Goal: Answer question/provide support: Share knowledge or assist other users

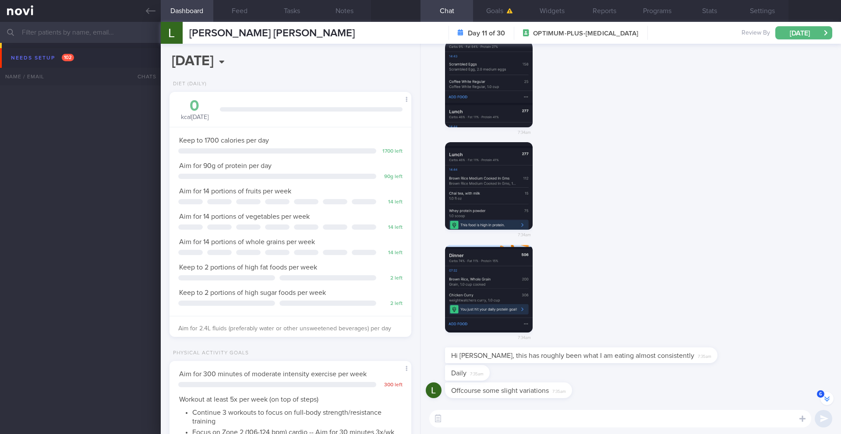
select select "9"
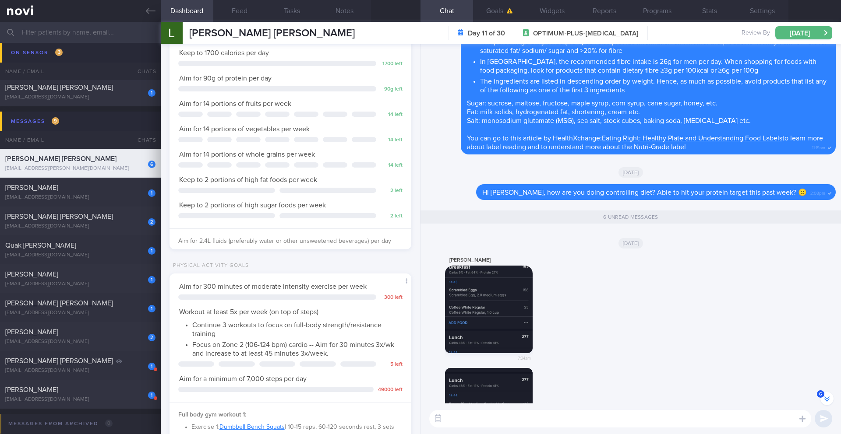
scroll to position [-225, 0]
click at [487, 302] on button "button" at bounding box center [489, 309] width 88 height 88
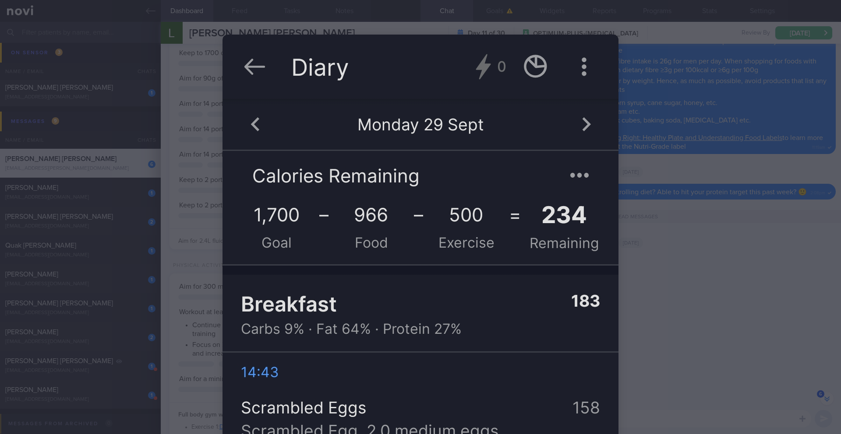
scroll to position [0, 0]
click at [730, 299] on div at bounding box center [420, 217] width 841 height 434
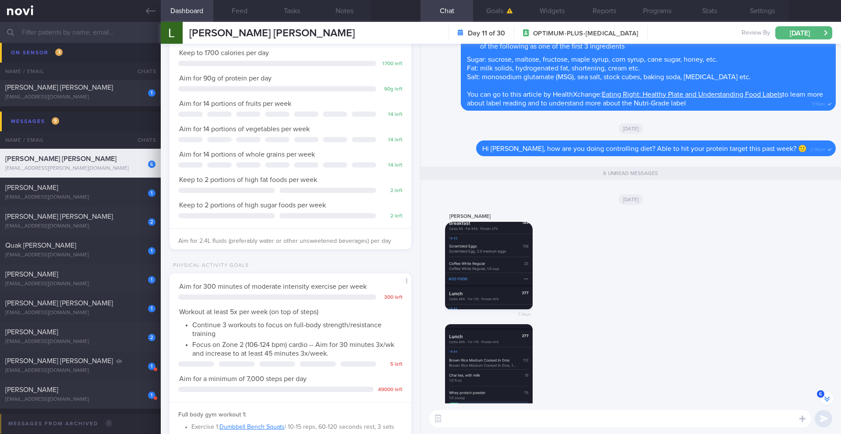
scroll to position [-164, 0]
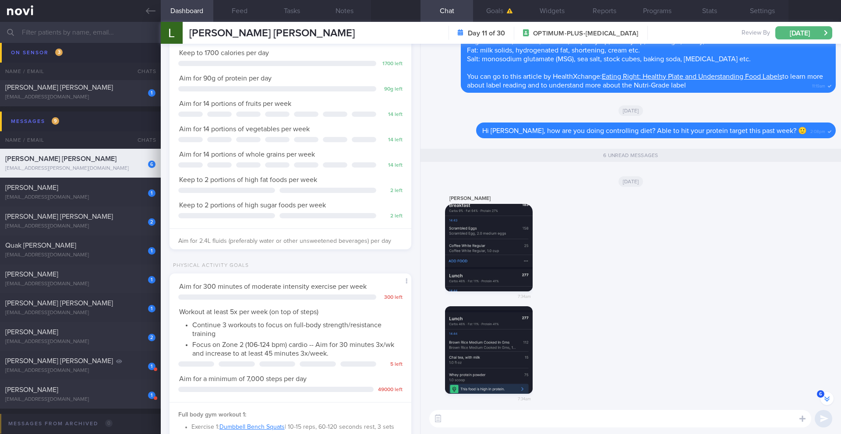
click at [496, 330] on button "button" at bounding box center [489, 350] width 88 height 88
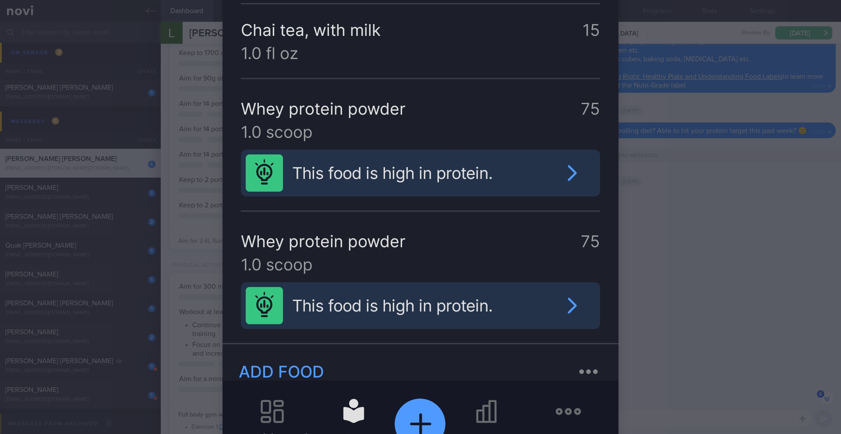
scroll to position [509, 0]
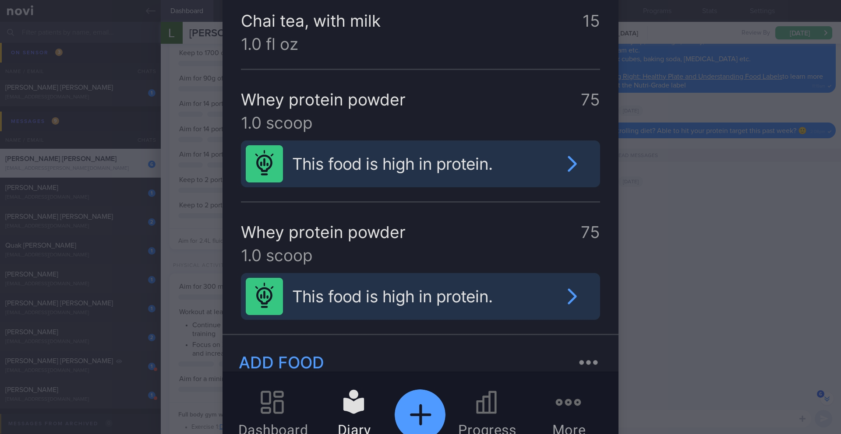
click at [708, 277] on div at bounding box center [420, 217] width 841 height 434
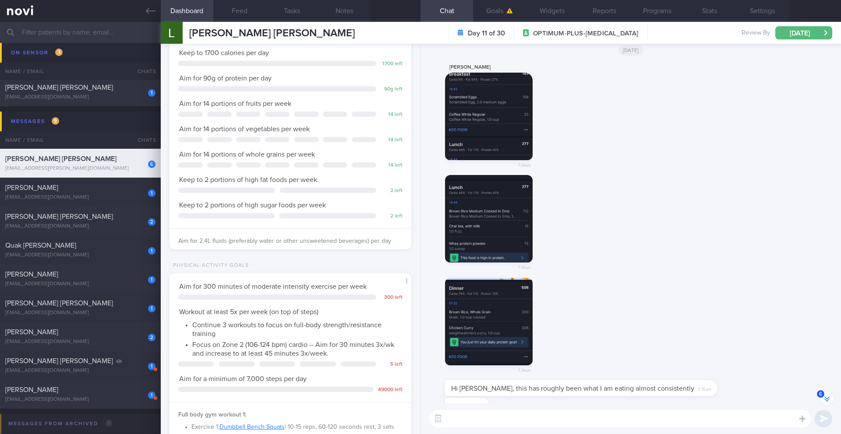
scroll to position [-30, 0]
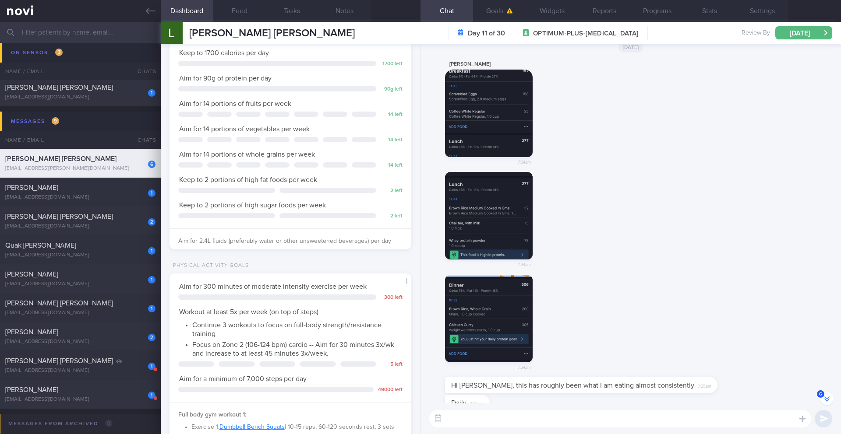
click at [476, 324] on button "button" at bounding box center [489, 319] width 88 height 88
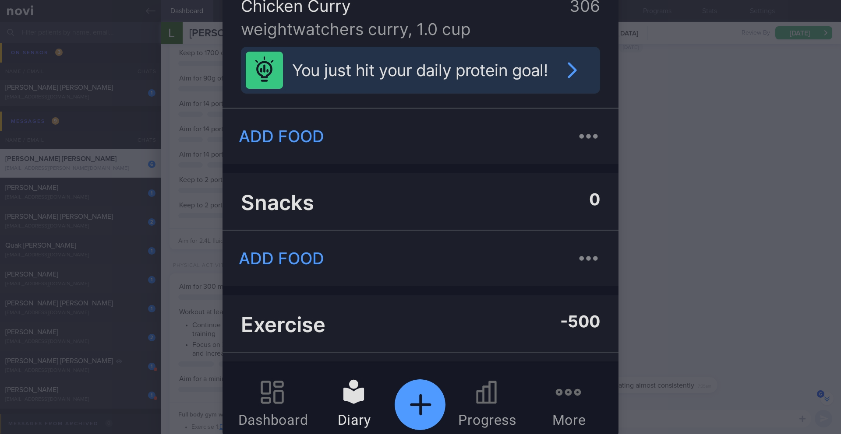
scroll to position [557, 0]
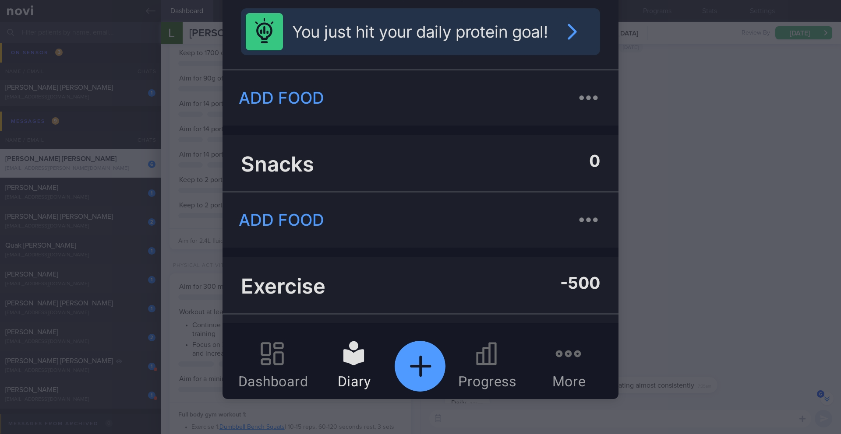
click at [739, 278] on div at bounding box center [420, 217] width 841 height 434
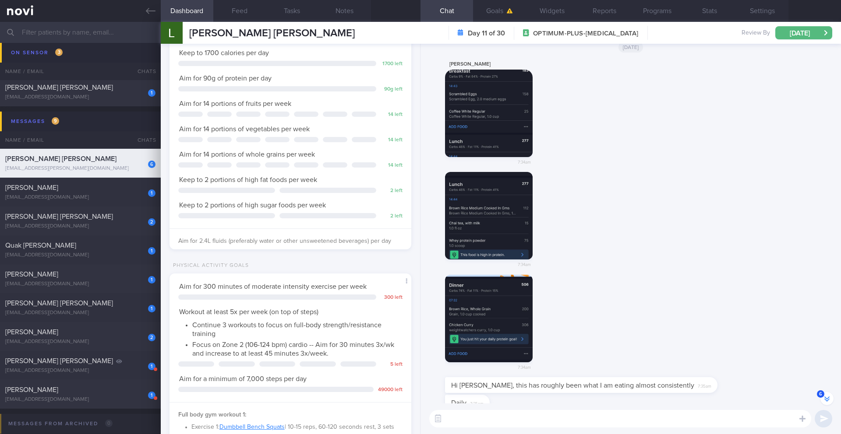
click at [551, 422] on textarea at bounding box center [620, 419] width 382 height 18
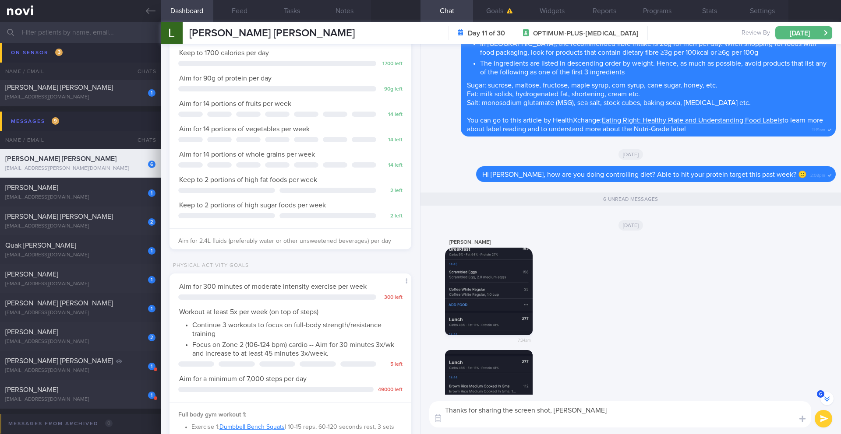
scroll to position [-234, 0]
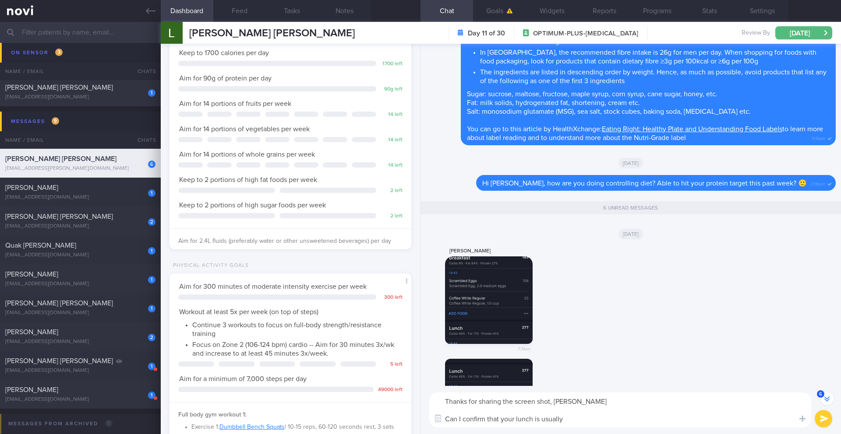
click at [504, 288] on button "button" at bounding box center [489, 301] width 88 height 88
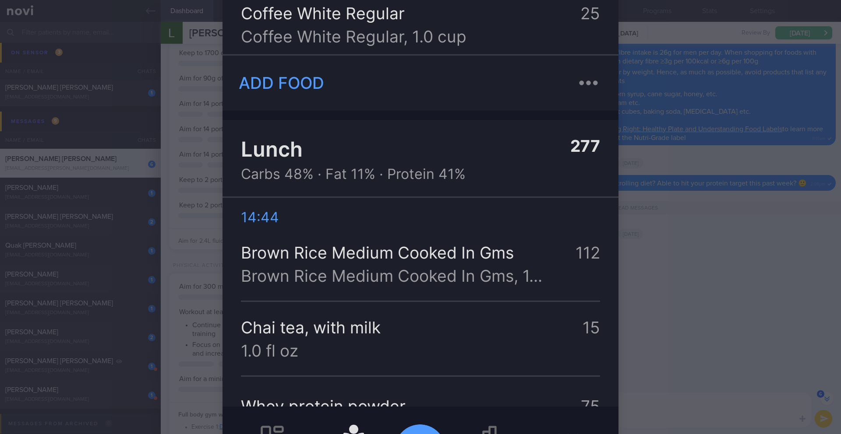
scroll to position [515, 0]
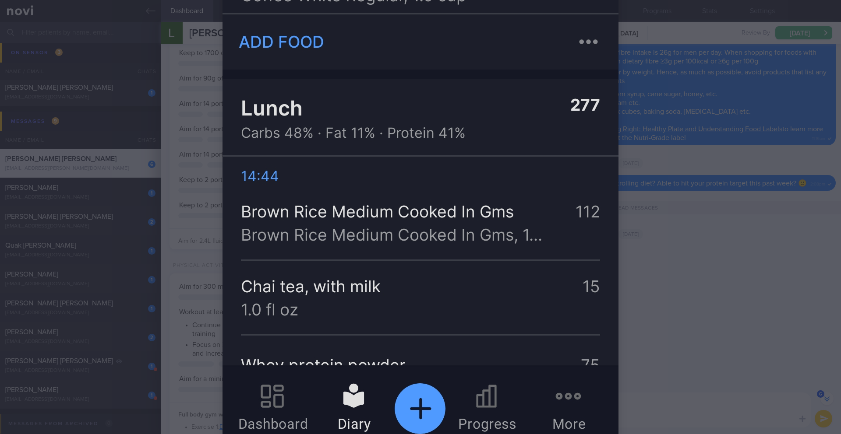
click at [676, 333] on div at bounding box center [420, 217] width 841 height 434
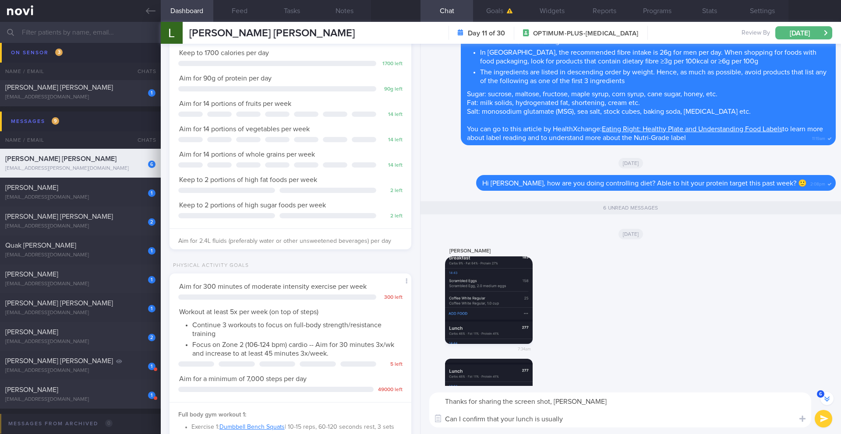
click at [618, 423] on textarea "Thanks for sharing the screen shot, [PERSON_NAME] Can I confirm that your lunch…" at bounding box center [620, 410] width 382 height 35
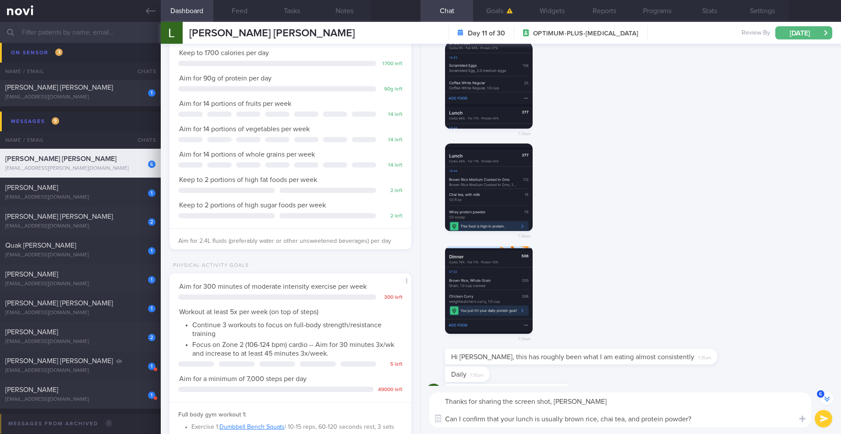
scroll to position [-18, 0]
click at [502, 214] on button "button" at bounding box center [489, 187] width 88 height 88
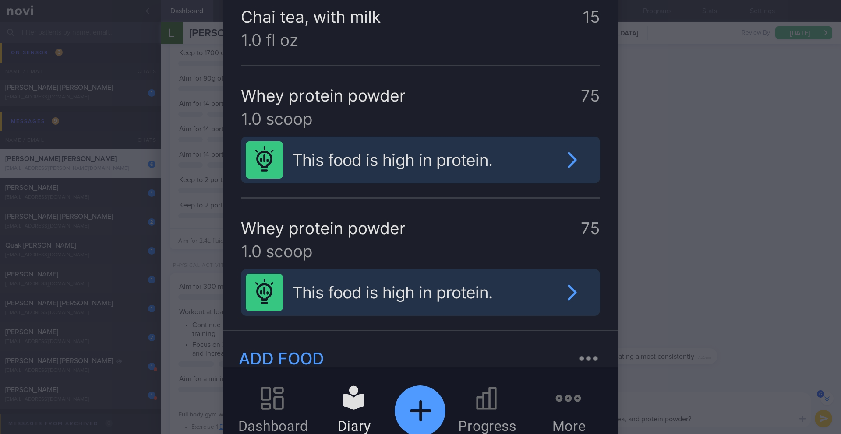
scroll to position [557, 0]
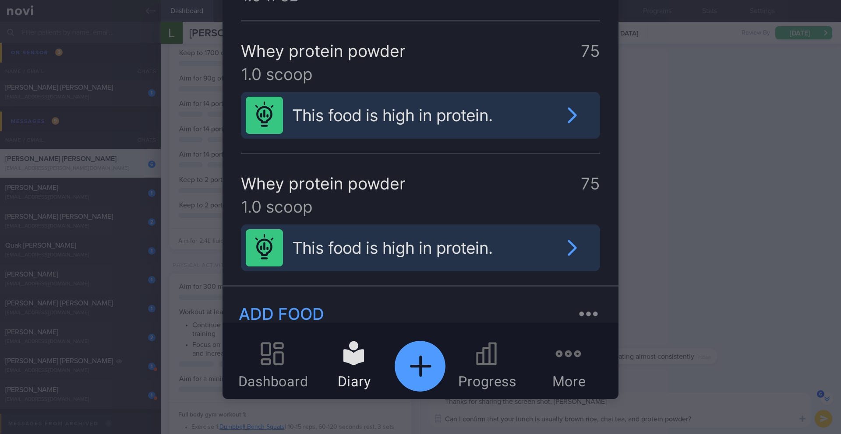
click at [659, 226] on div at bounding box center [420, 217] width 841 height 434
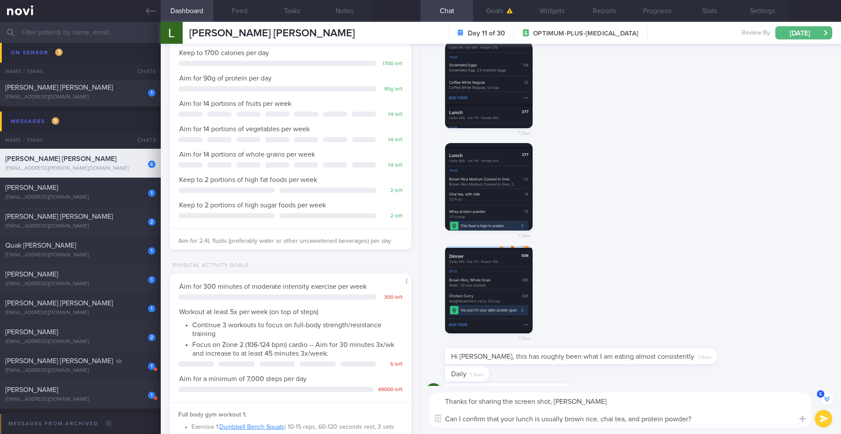
click at [641, 418] on textarea "Thanks for sharing the screen shot, [PERSON_NAME] Can I confirm that your lunch…" at bounding box center [620, 410] width 382 height 35
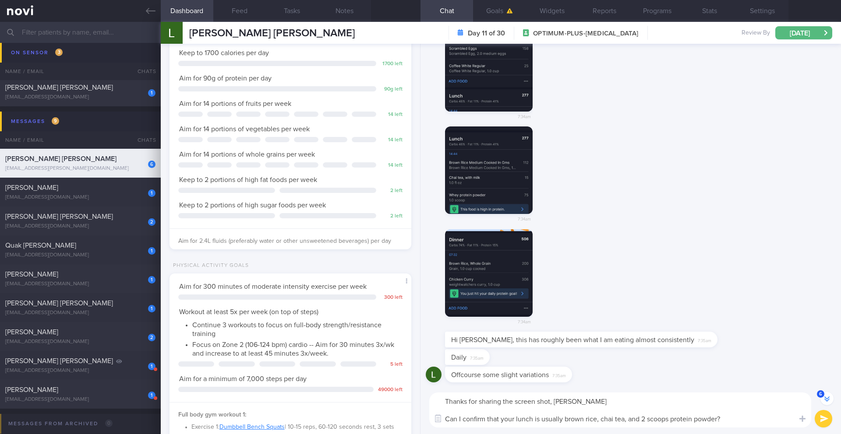
scroll to position [0, 0]
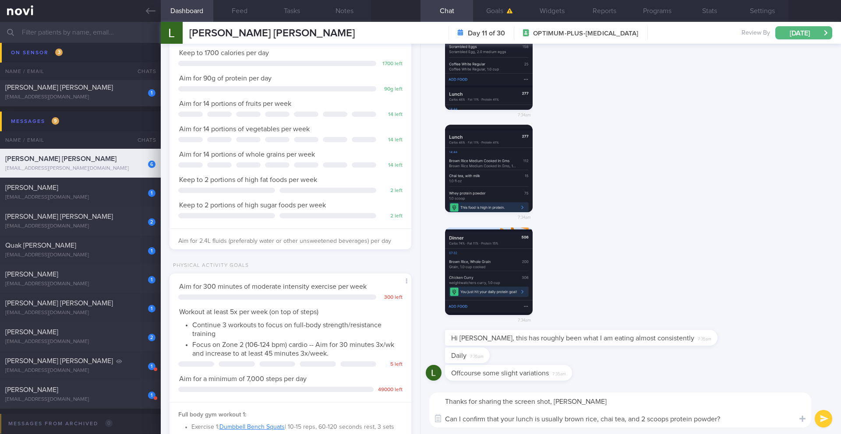
type textarea "Thanks for sharing the screen shot, [PERSON_NAME] Can I confirm that your lunch…"
click at [821, 420] on button "submit" at bounding box center [823, 419] width 18 height 18
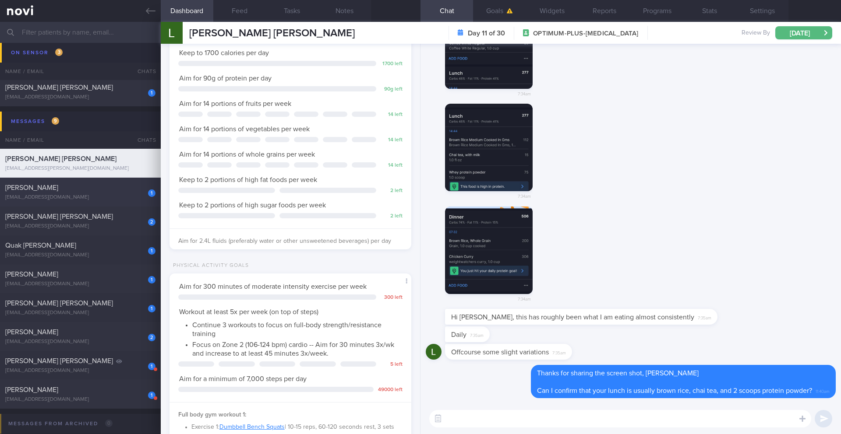
click at [85, 194] on div "1 [PERSON_NAME] [EMAIL_ADDRESS][DOMAIN_NAME]" at bounding box center [80, 192] width 161 height 18
type input "6/10 Check in"
type textarea "SUPPORT NEEDED: CHALLENGE: R/V with JJ: ([DATE]) Tolerated [MEDICAL_DATA] 7mg E…"
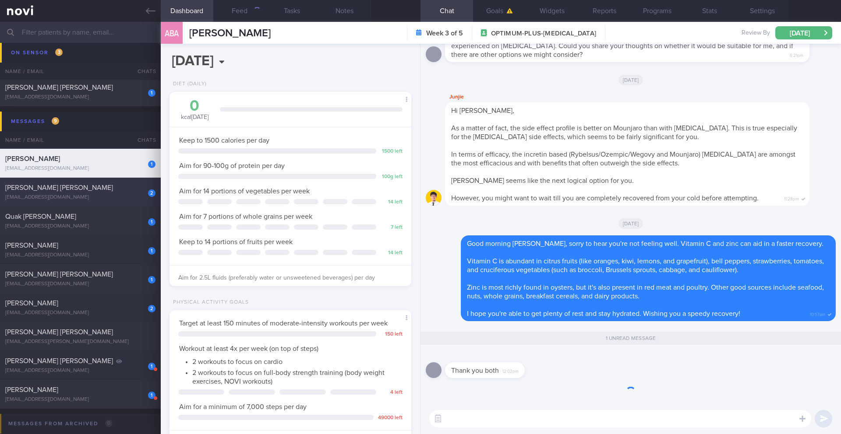
scroll to position [122, 220]
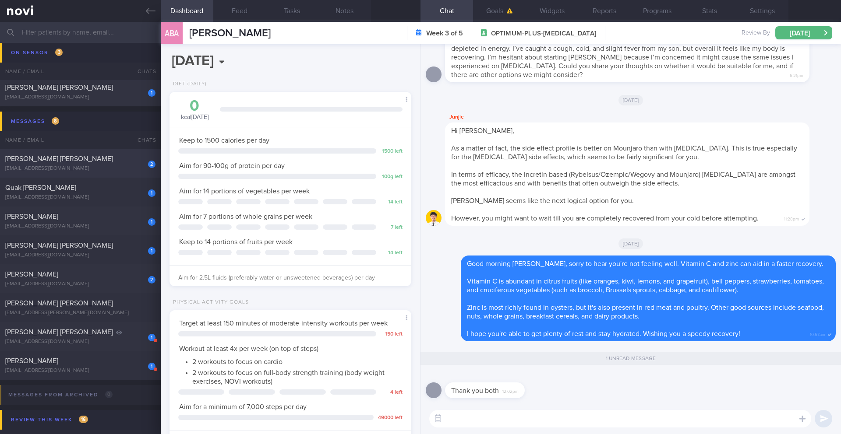
click at [81, 168] on div "[EMAIL_ADDRESS][DOMAIN_NAME]" at bounding box center [80, 168] width 150 height 7
type input "3-6/10: Check logs and coach"
type textarea "[MEDICAL_DATA], DAIRY ALLERGY SUPPORT NEEDED: CHALLENGE: R/V with [PERSON_NAME]…"
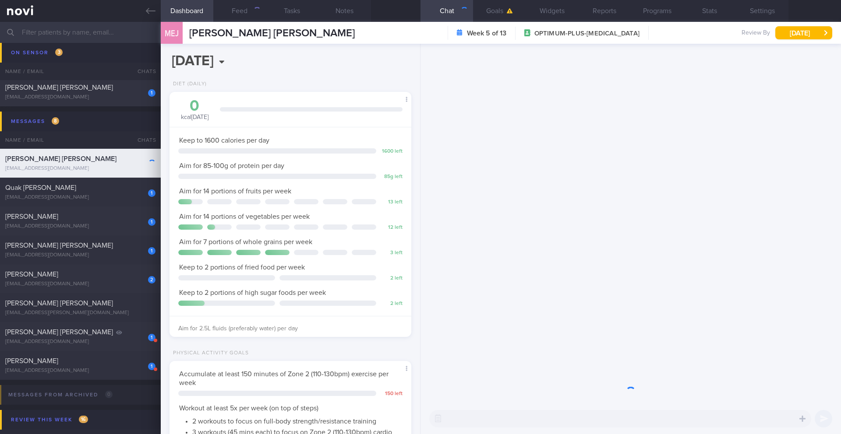
scroll to position [122, 220]
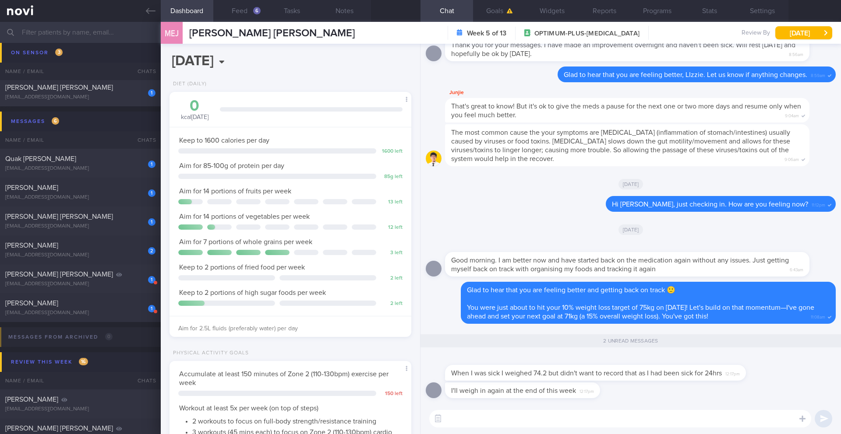
click at [474, 421] on textarea at bounding box center [620, 419] width 382 height 18
type textarea "That makes sense. It was likely you lost excess fluids when you were sick"
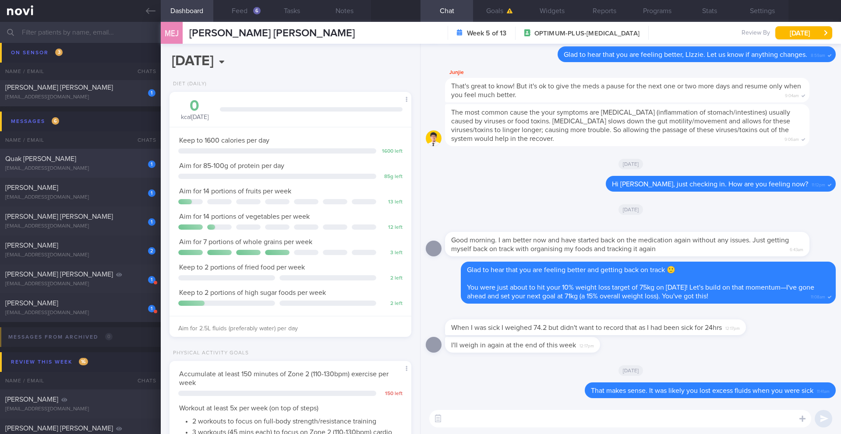
click at [106, 166] on div "[EMAIL_ADDRESS][DOMAIN_NAME]" at bounding box center [80, 168] width 150 height 7
type input "6/10 Check for logs/reply -- KIV check if pref Dig Supp"
type textarea "SUPPORT NEEDED: Feedback on meals and workouts CHALLENGE: Stress eating, Eating…"
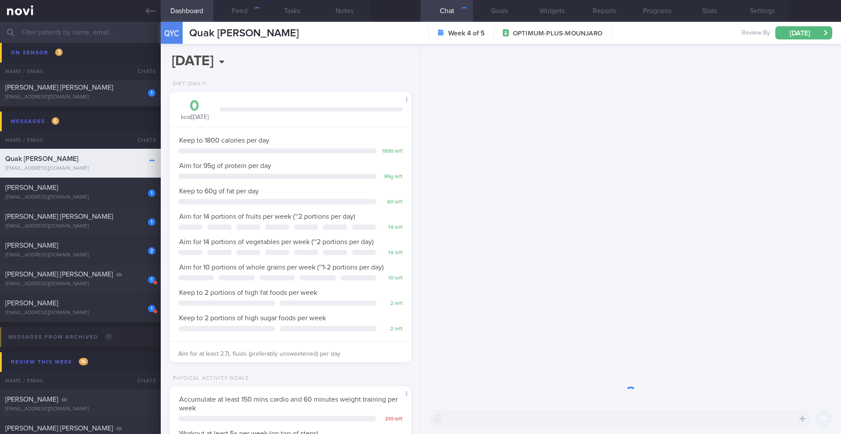
scroll to position [122, 220]
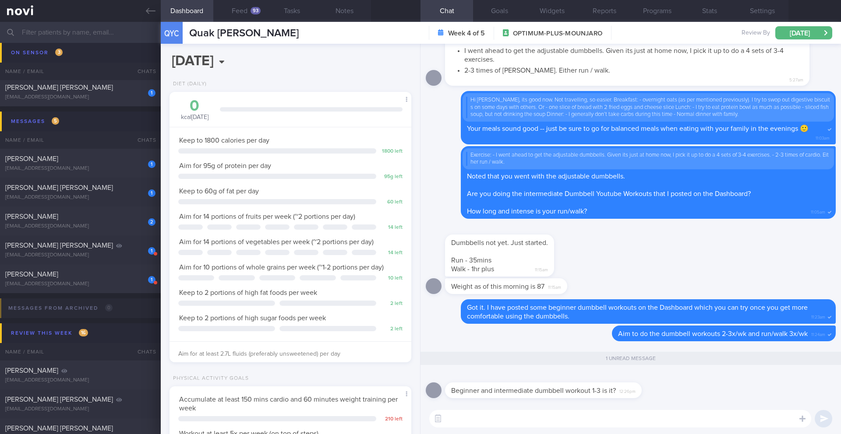
click at [204, 14] on button "Dashboard" at bounding box center [187, 11] width 53 height 22
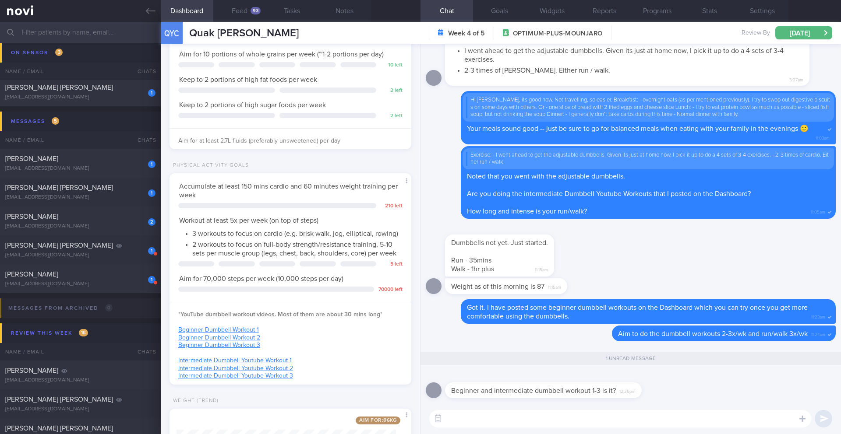
scroll to position [224, 0]
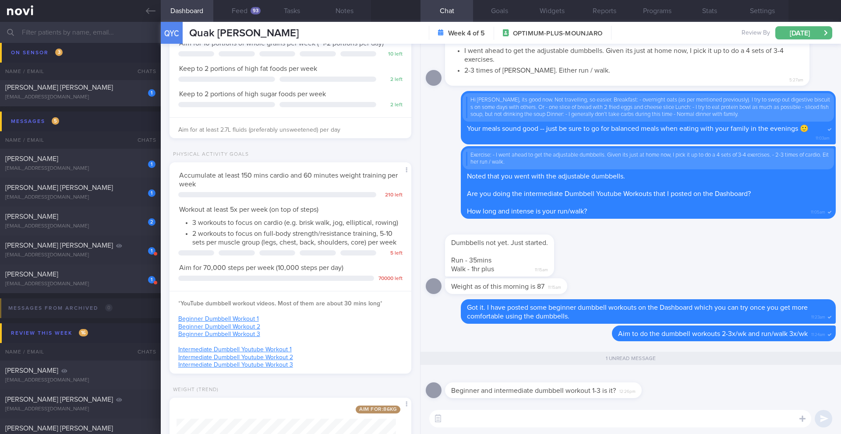
click at [514, 434] on div "​ ​" at bounding box center [630, 419] width 420 height 31
click at [512, 423] on textarea at bounding box center [620, 419] width 382 height 18
type textarea "Yes, start with the Beginner workouts. If/when they are too easy, progress to t…"
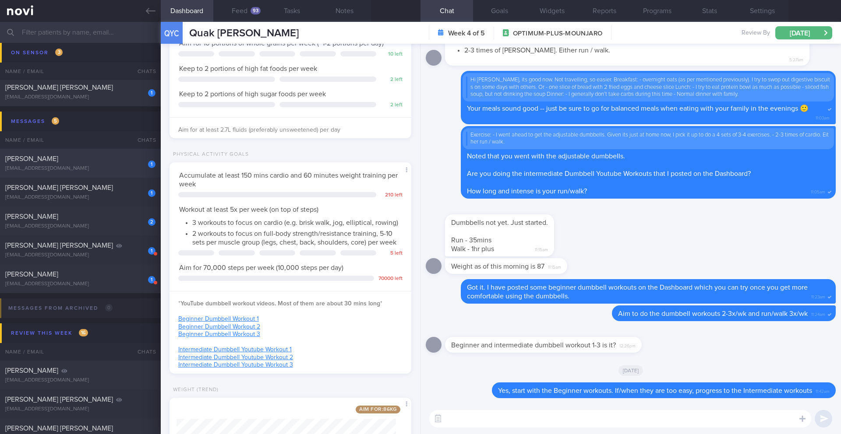
click at [100, 167] on div "[EMAIL_ADDRESS][DOMAIN_NAME]" at bounding box center [80, 168] width 150 height 7
type input "6/10 NEW OP+"
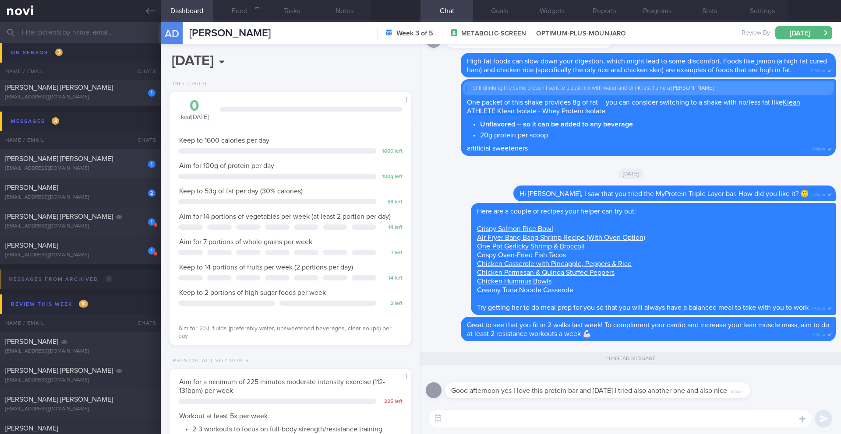
scroll to position [122, 220]
click at [337, 14] on button "Notes" at bounding box center [344, 11] width 53 height 22
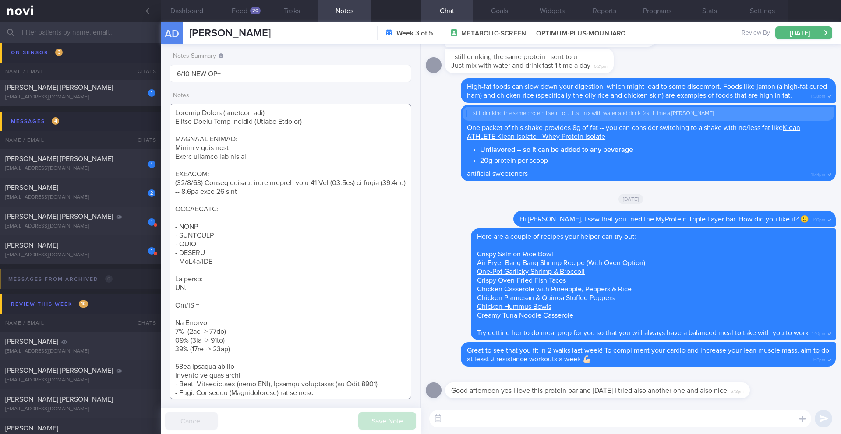
click at [296, 196] on textarea at bounding box center [290, 252] width 242 height 296
click at [239, 180] on textarea at bounding box center [290, 252] width 242 height 296
click at [241, 175] on textarea at bounding box center [290, 252] width 242 height 296
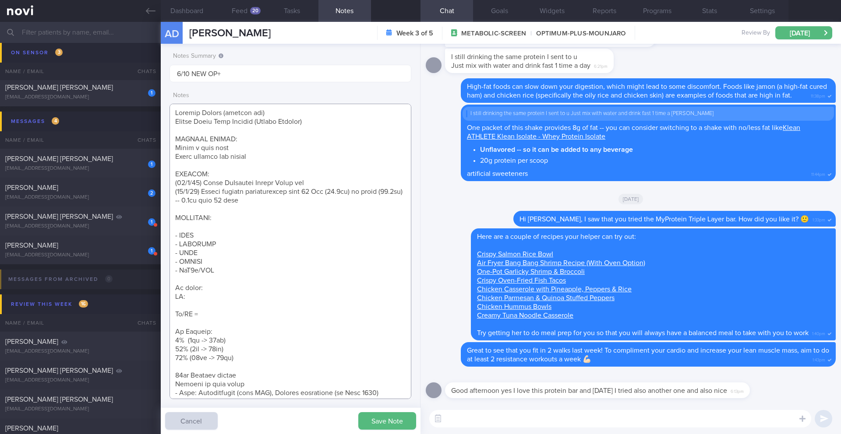
type textarea "Protein Powder (already has) Nuzest Clean Lean Protein (Smooth Vanilla) SUPPORT…"
click at [458, 416] on textarea at bounding box center [620, 419] width 382 height 18
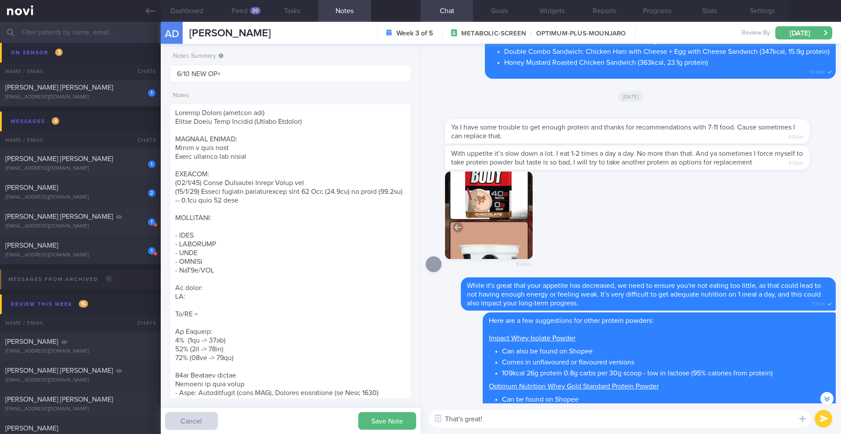
scroll to position [-1653, 0]
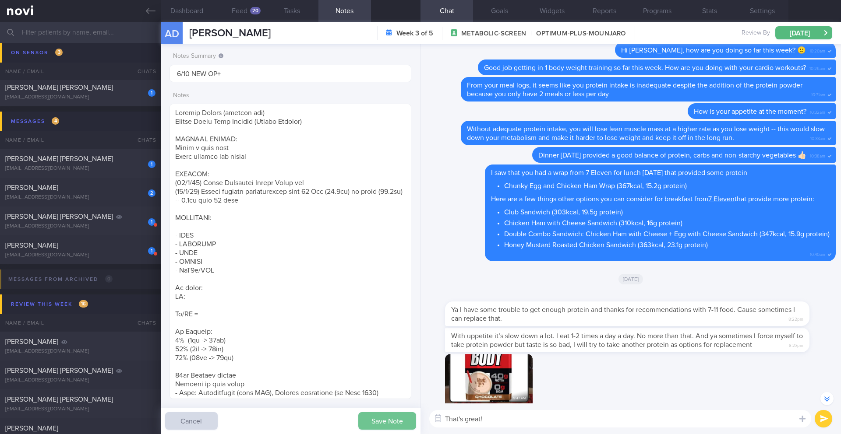
type textarea "That's great!"
click at [369, 419] on button "Save Note" at bounding box center [387, 421] width 58 height 18
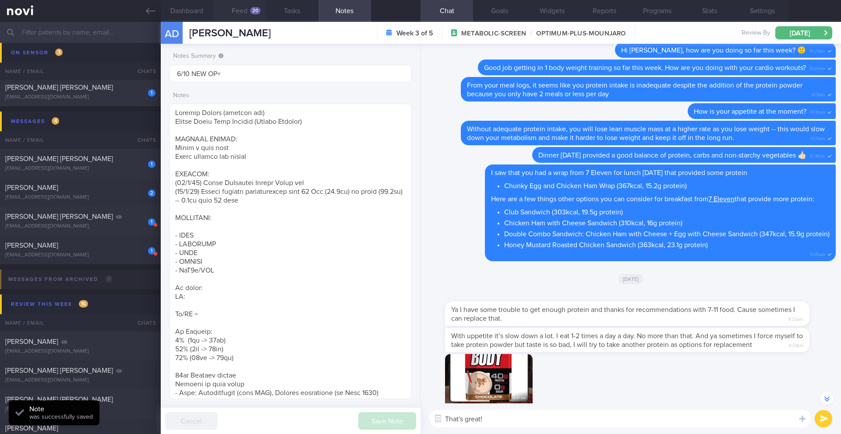
click at [243, 14] on button "Feed 20" at bounding box center [239, 11] width 53 height 22
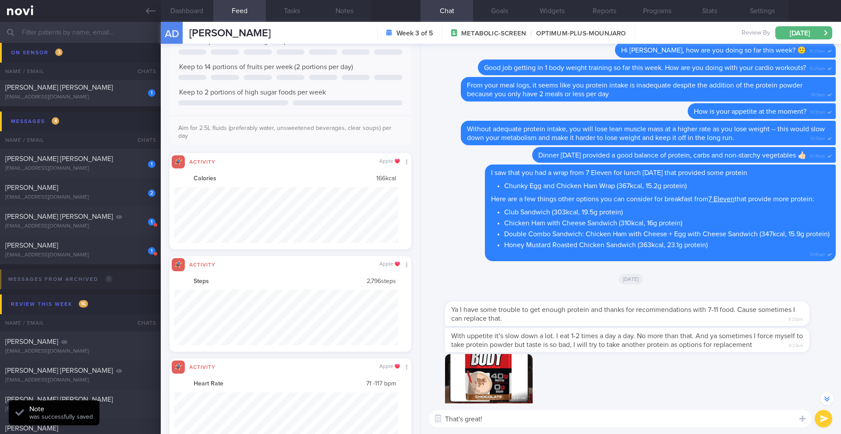
scroll to position [56, 224]
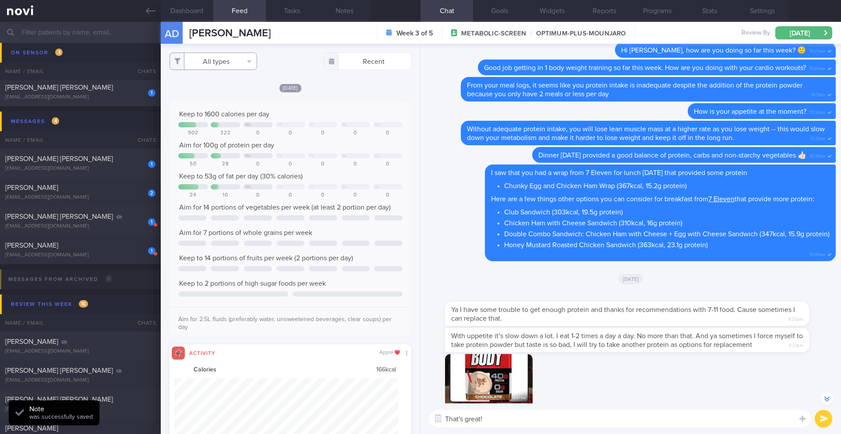
click at [225, 67] on button "All types" at bounding box center [213, 62] width 88 height 18
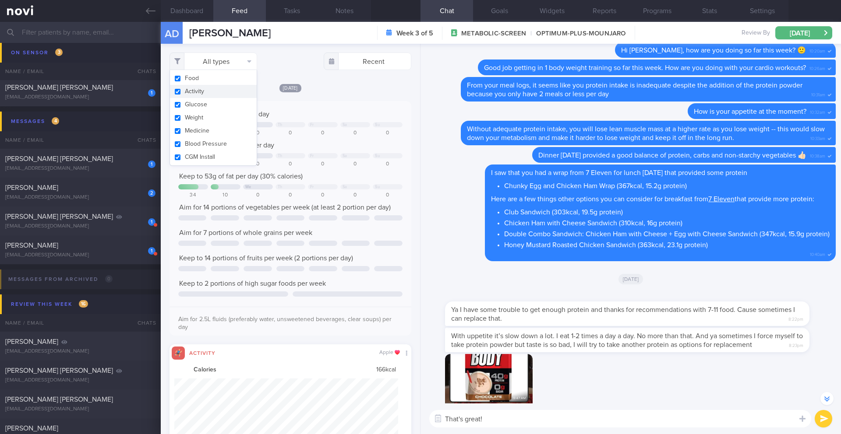
click at [217, 91] on button "Activity" at bounding box center [213, 91] width 87 height 13
checkbox input "false"
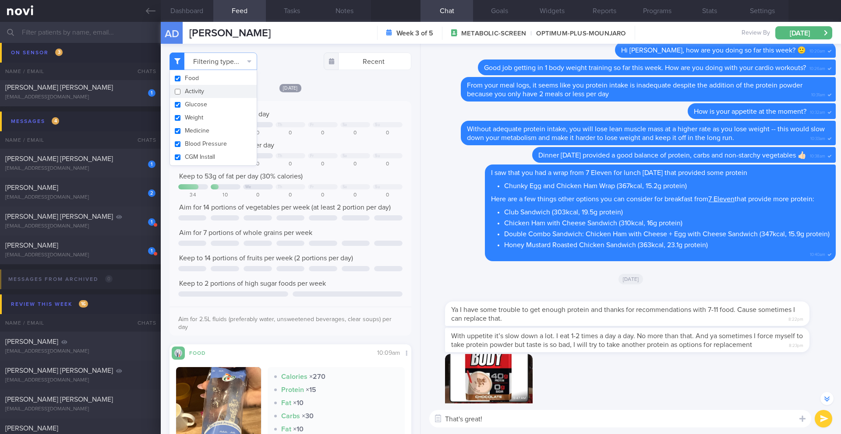
click at [345, 116] on div "Keep to 1600 calories per day" at bounding box center [290, 114] width 224 height 9
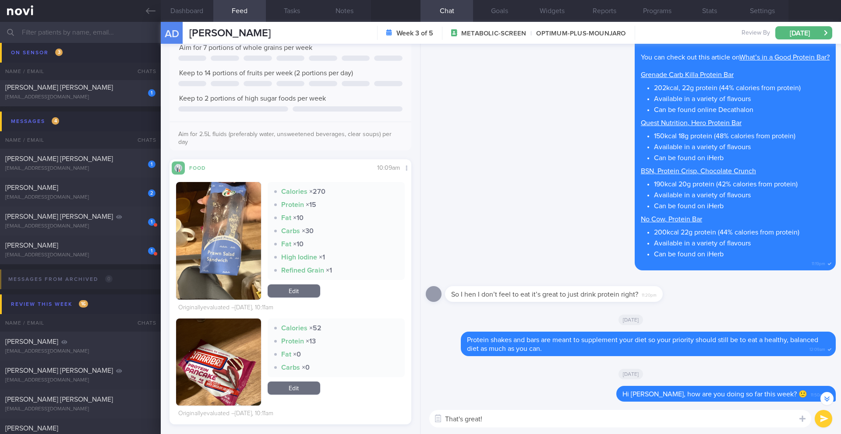
click at [570, 421] on textarea "That's great!" at bounding box center [620, 419] width 382 height 18
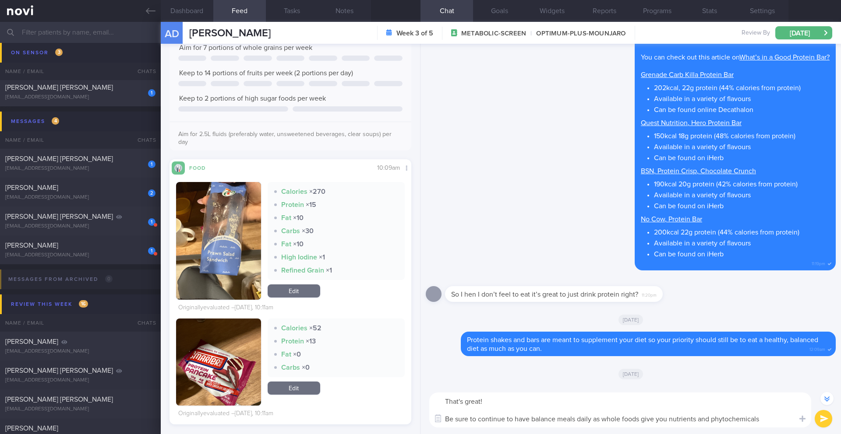
scroll to position [-962, 0]
click at [581, 422] on textarea "That's great! Be sure to continue to have balance meals daily as whole foods gi…" at bounding box center [620, 406] width 382 height 44
type textarea "That's great! Be sure to continue to have balance meals daily as whole foods gi…"
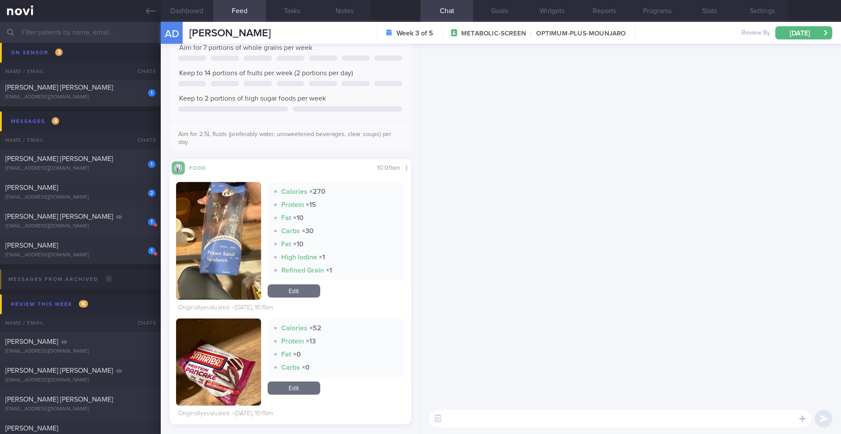
scroll to position [0, 0]
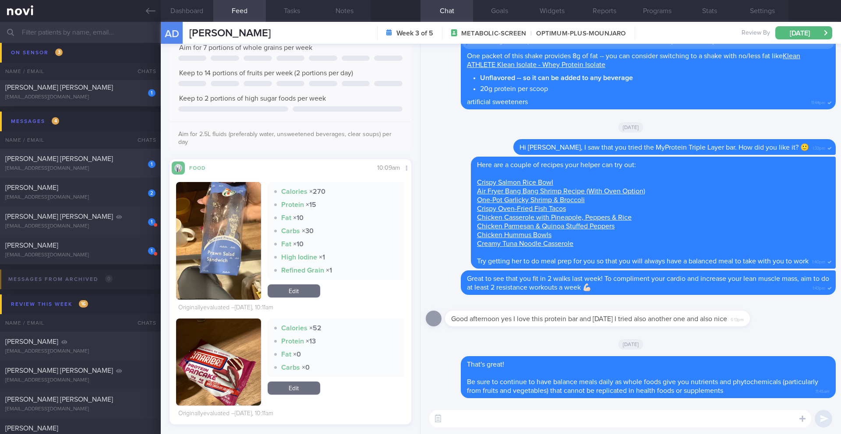
click at [72, 160] on span "[PERSON_NAME] [PERSON_NAME]" at bounding box center [59, 158] width 108 height 7
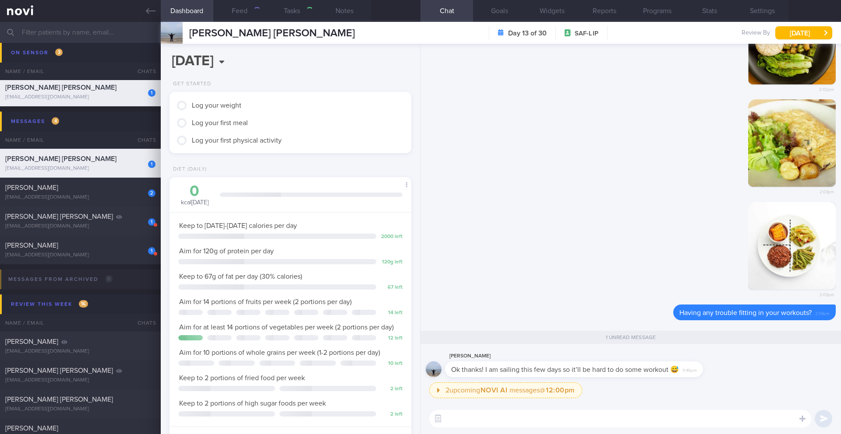
type input "3/10 SAF LIP"
type textarea "Taking ShortCutx Flat Tummy Shakes: Cookie Butter Crunch (meal replacement/prot…"
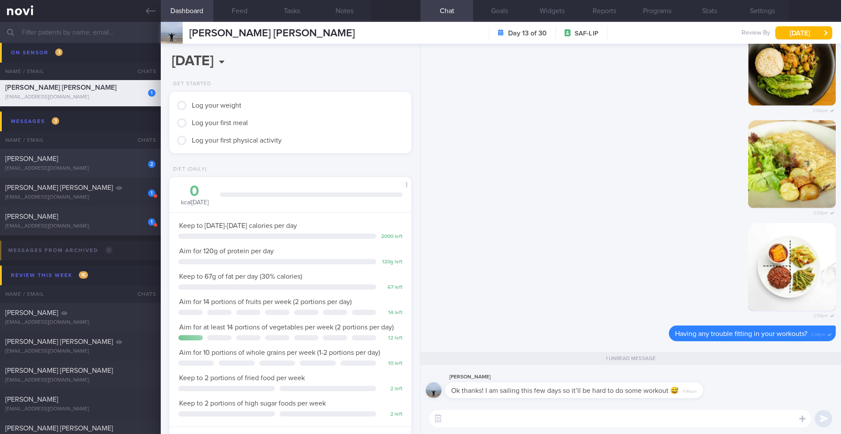
scroll to position [122, 220]
click at [524, 412] on textarea at bounding box center [620, 419] width 382 height 18
type textarea "A"
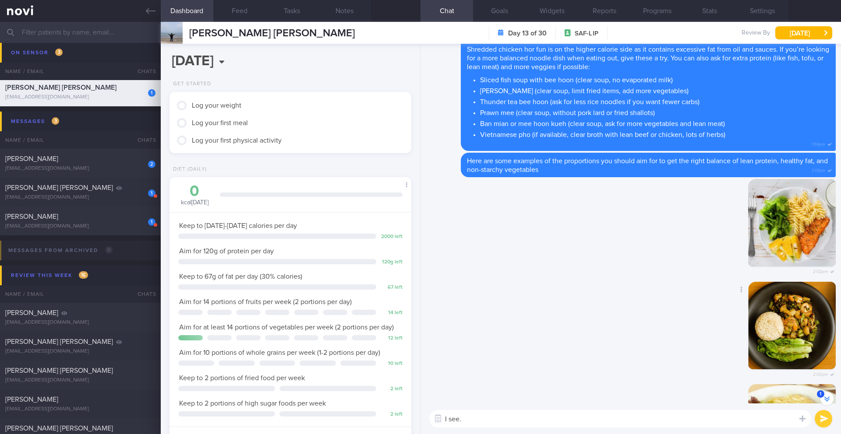
scroll to position [-267, 0]
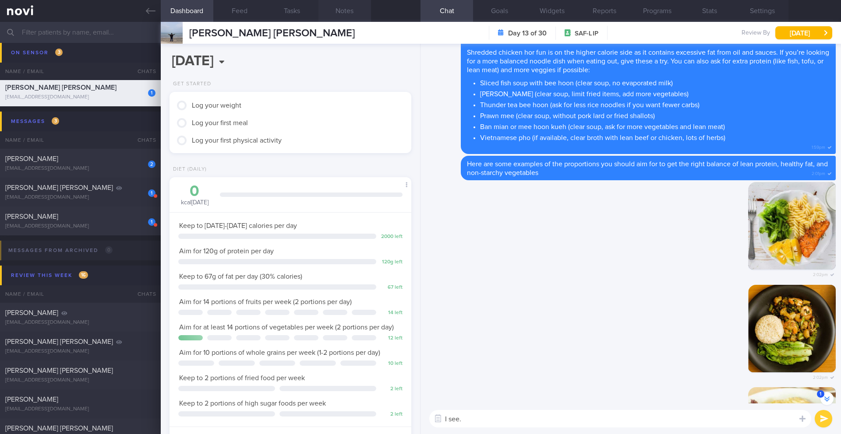
click at [335, 15] on button "Notes" at bounding box center [344, 11] width 53 height 22
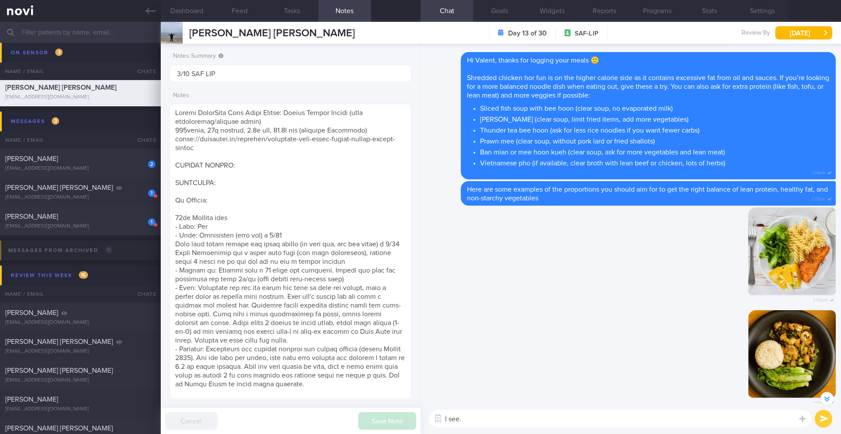
scroll to position [-242, 0]
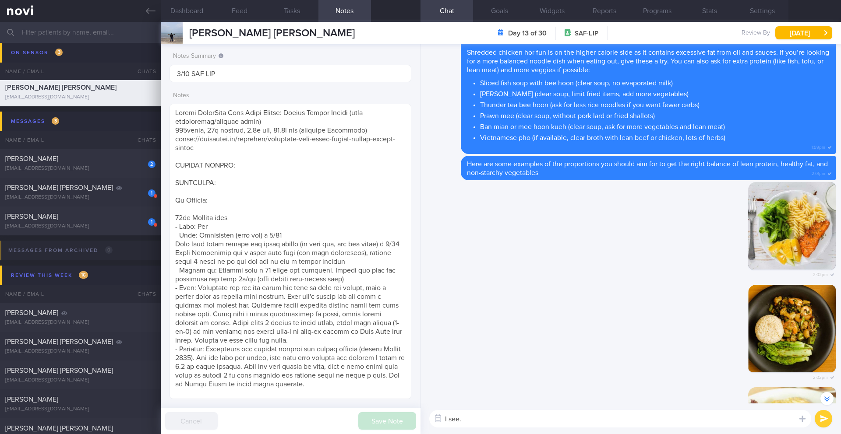
click at [524, 419] on textarea "I see." at bounding box center [620, 419] width 382 height 18
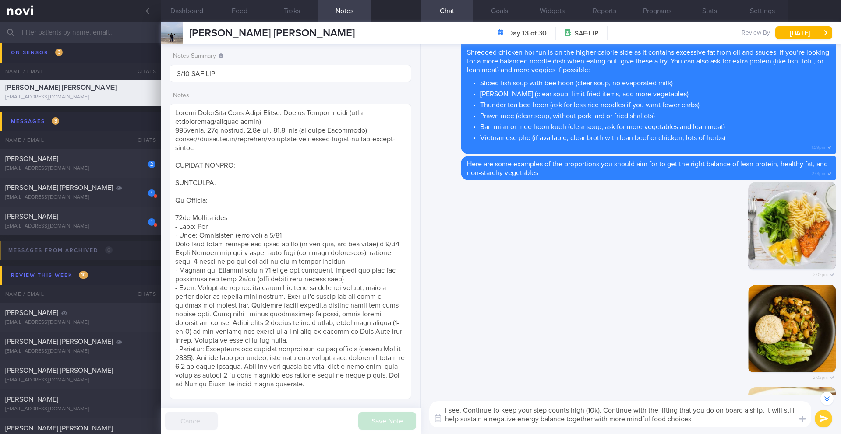
drag, startPoint x: 639, startPoint y: 419, endPoint x: 418, endPoint y: 409, distance: 221.7
click at [417, 409] on div "Dashboard Feed Tasks Notes Chat Goals Widgets Reports Programs Stats Settings […" at bounding box center [501, 228] width 680 height 412
drag, startPoint x: 720, startPoint y: 413, endPoint x: 726, endPoint y: 414, distance: 5.7
click at [720, 413] on textarea "I see. Continue to keep your step counts high (10k). Continue with the lifting …" at bounding box center [620, 414] width 382 height 26
drag, startPoint x: 766, startPoint y: 413, endPoint x: 770, endPoint y: 416, distance: 5.6
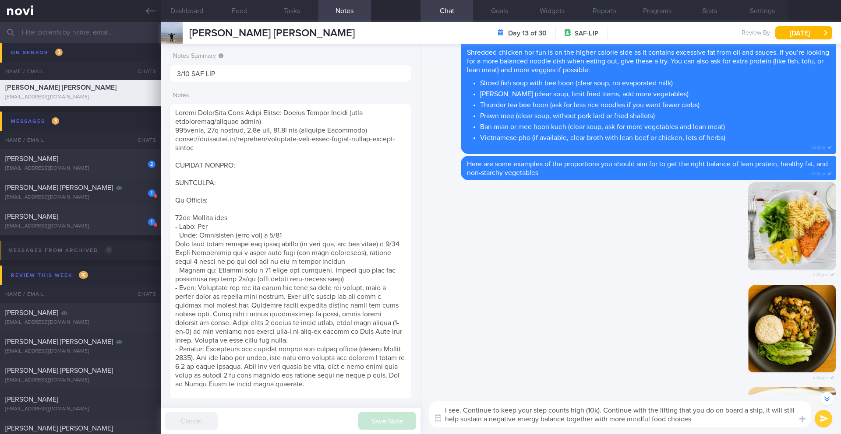
click at [770, 416] on textarea "I see. Continue to keep your step counts high (10k). Continue with the lifting …" at bounding box center [620, 414] width 382 height 26
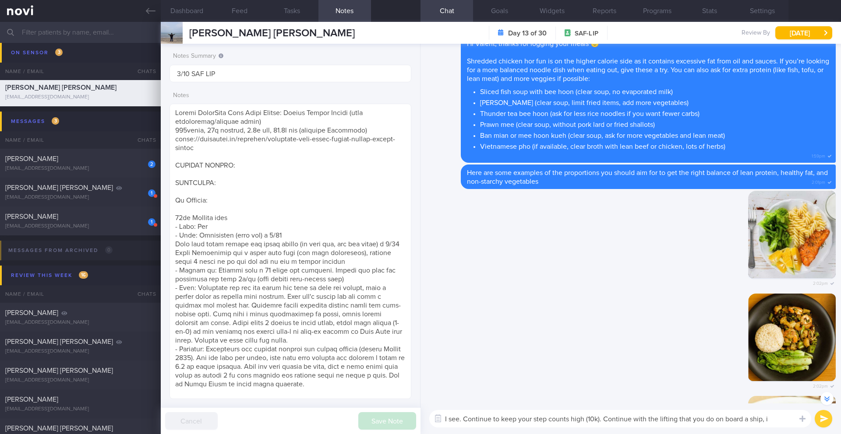
scroll to position [-242, 0]
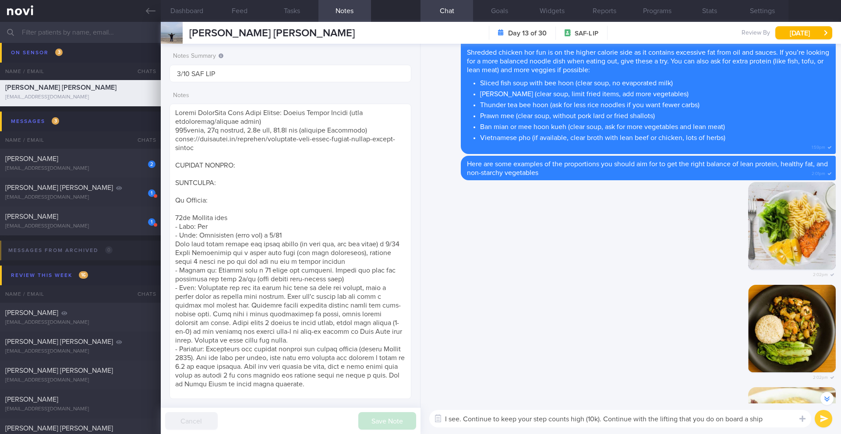
drag, startPoint x: 632, startPoint y: 420, endPoint x: 605, endPoint y: 418, distance: 27.2
click at [605, 418] on textarea "I see. Continue to keep your step counts high (10k). Continue with the lifting …" at bounding box center [620, 419] width 382 height 18
click at [782, 419] on textarea "I see. Continue to keep your step counts high (10k). Together with the lifting …" at bounding box center [620, 419] width 382 height 18
paste textarea "That heavy activity will really help maintain a negative energy balance when co…"
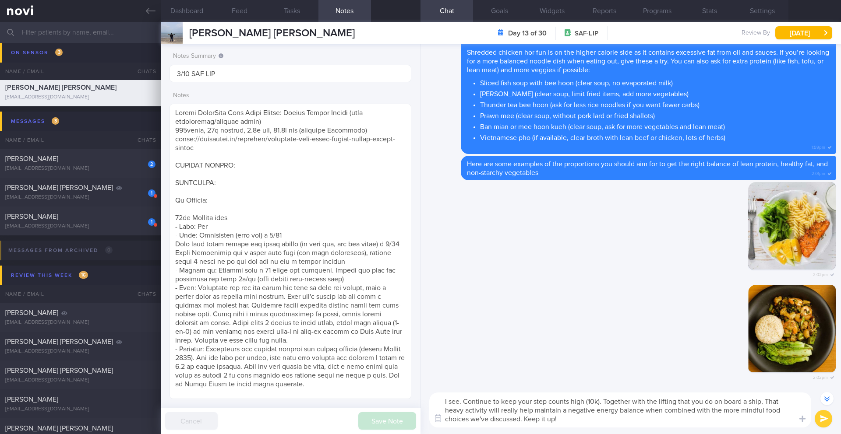
drag, startPoint x: 488, startPoint y: 411, endPoint x: 764, endPoint y: 401, distance: 276.9
click at [764, 401] on textarea "I see. Continue to keep your step counts high (10k). Together with the lifting …" at bounding box center [620, 410] width 382 height 35
drag, startPoint x: 491, startPoint y: 402, endPoint x: 465, endPoint y: 403, distance: 26.3
click at [465, 403] on textarea "I see. Continue to keep your step counts high (10k). Together with the lifting …" at bounding box center [620, 410] width 382 height 35
drag, startPoint x: 471, startPoint y: 405, endPoint x: 477, endPoint y: 422, distance: 18.1
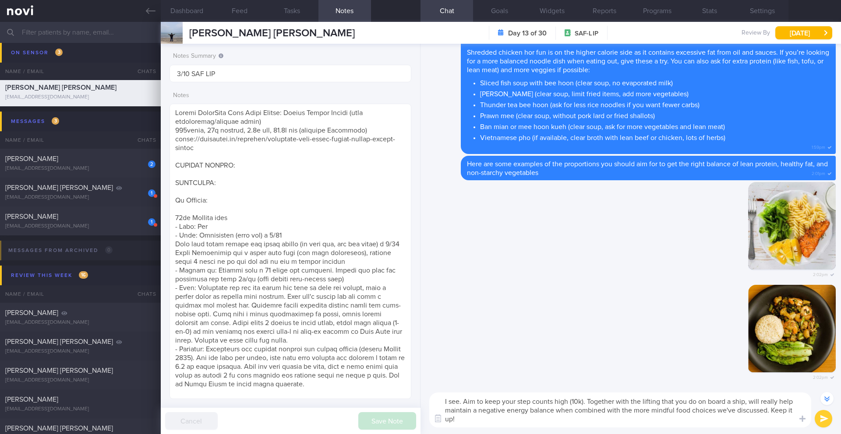
click at [477, 422] on textarea "I see. Aim to keep your step counts high (10k). Together with the lifting that …" at bounding box center [620, 410] width 382 height 35
click at [472, 415] on textarea "I see. Aim to keep your step counts high (10k). Together with the lifting that …" at bounding box center [620, 410] width 382 height 35
drag, startPoint x: 464, startPoint y: 405, endPoint x: 470, endPoint y: 419, distance: 15.1
click at [470, 419] on textarea "I see. Aim to keep your step counts high (10k). Together with the lifting that …" at bounding box center [620, 410] width 382 height 35
click at [687, 420] on textarea "I see. Aim to keep your step counts high (10k). Together with the lifting that …" at bounding box center [620, 410] width 382 height 35
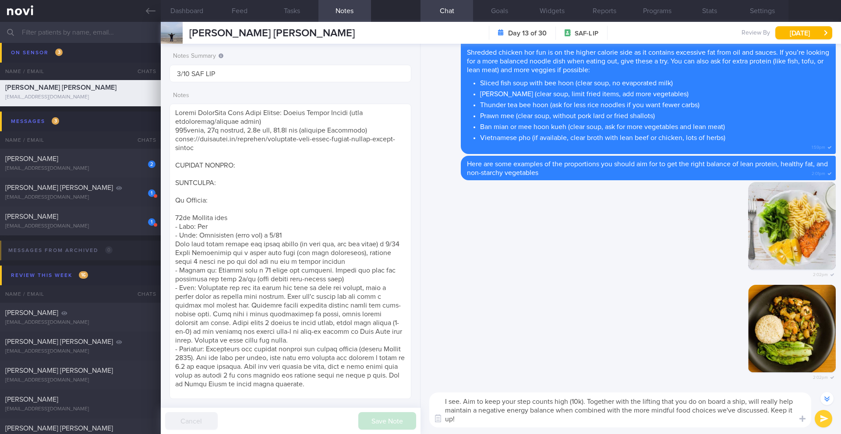
click at [475, 403] on textarea "I see. Aim to keep your step counts high (10k). Together with the lifting that …" at bounding box center [620, 410] width 382 height 35
click at [596, 403] on textarea "I see. Aiming to keep your step counts high (10k). Together with the lifting th…" at bounding box center [620, 410] width 382 height 35
click at [755, 403] on textarea "I see. Aiming to keep your step counts high (10k) together with the lifting tha…" at bounding box center [620, 410] width 382 height 35
type textarea "I see. Aiming to keep your step counts high (10k) together with the lifting tha…"
click at [831, 425] on div "I see. Aiming to keep your step counts high (10k) together with the lifting tha…" at bounding box center [630, 410] width 420 height 48
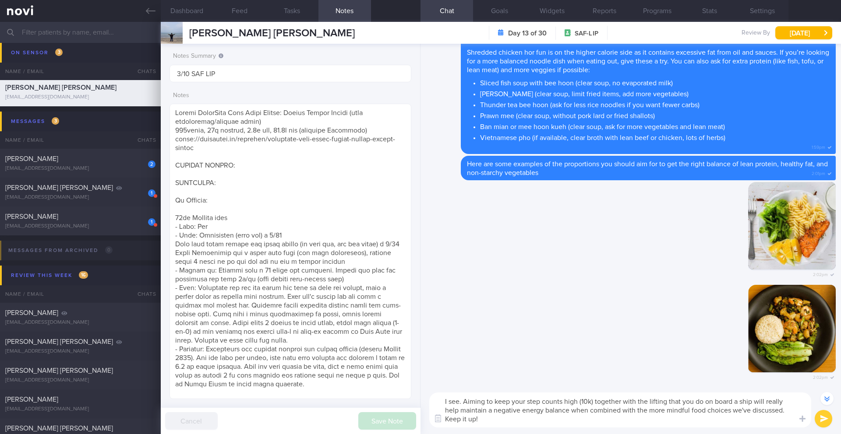
click at [829, 425] on button "submit" at bounding box center [823, 419] width 18 height 18
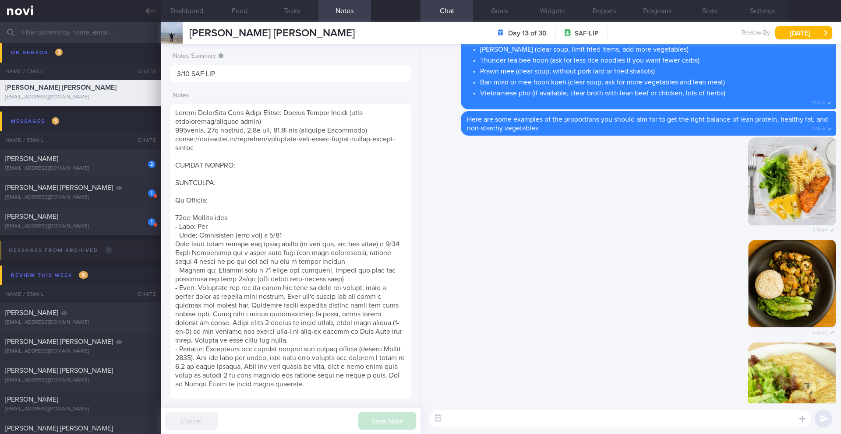
scroll to position [0, 0]
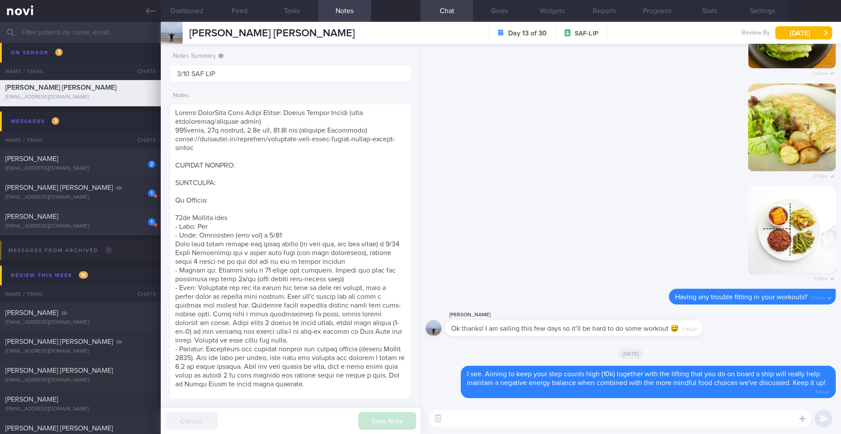
click at [49, 32] on input "text" at bounding box center [420, 32] width 841 height 21
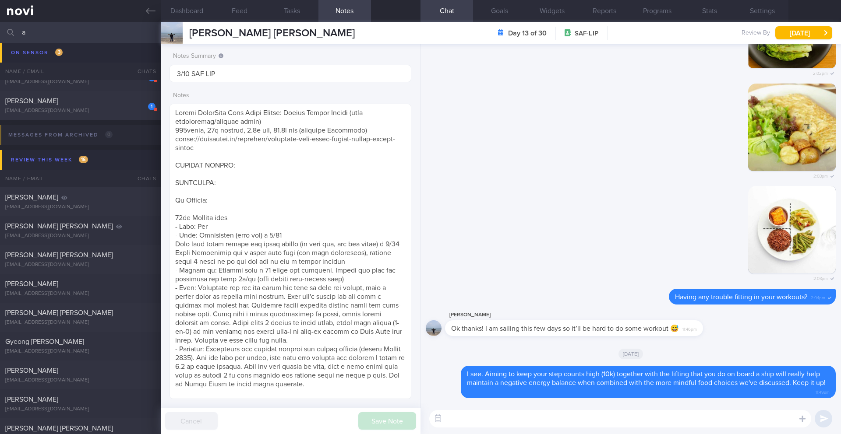
scroll to position [5179, 0]
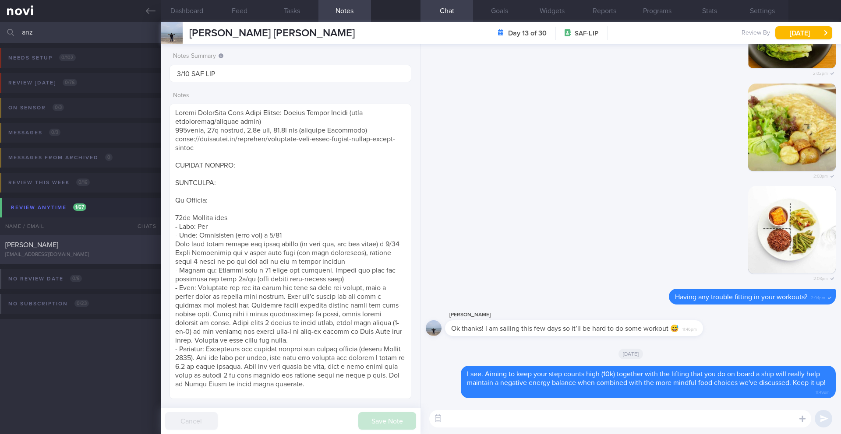
type input "anz"
click at [80, 249] on div "[PERSON_NAME]" at bounding box center [79, 245] width 148 height 9
type input "6/10 NEW OP+"
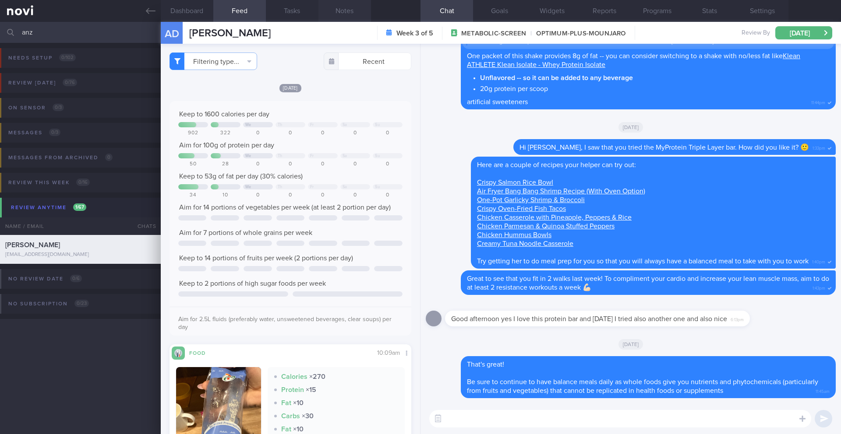
click at [347, 9] on button "Notes" at bounding box center [344, 11] width 53 height 22
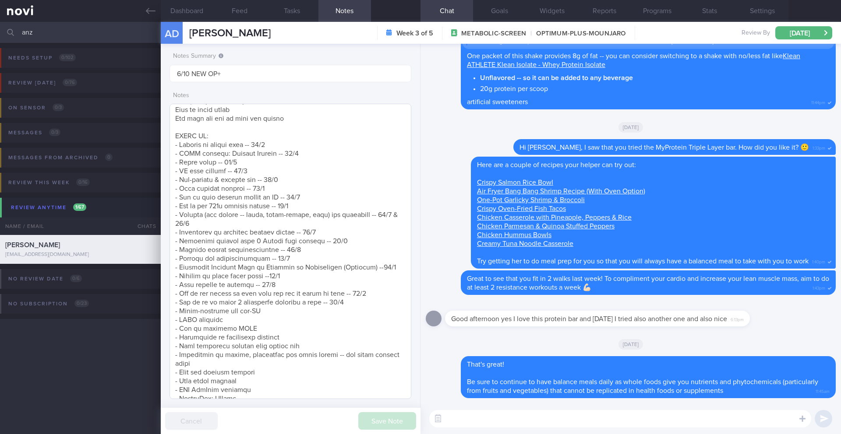
scroll to position [419, 0]
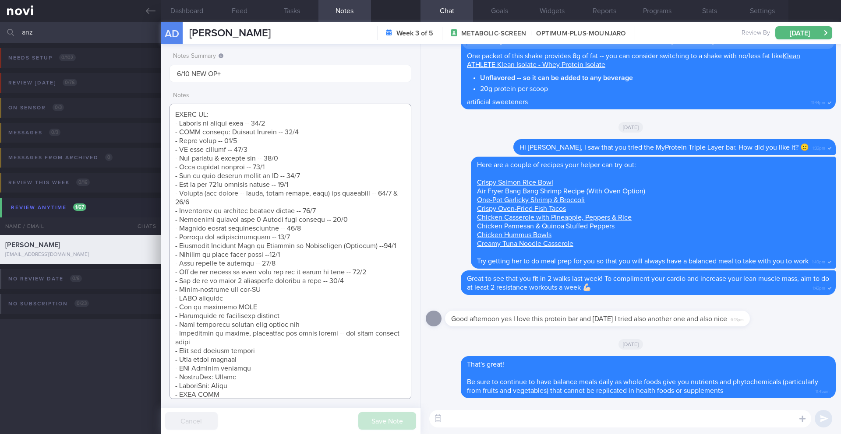
click at [360, 281] on textarea at bounding box center [290, 252] width 242 height 296
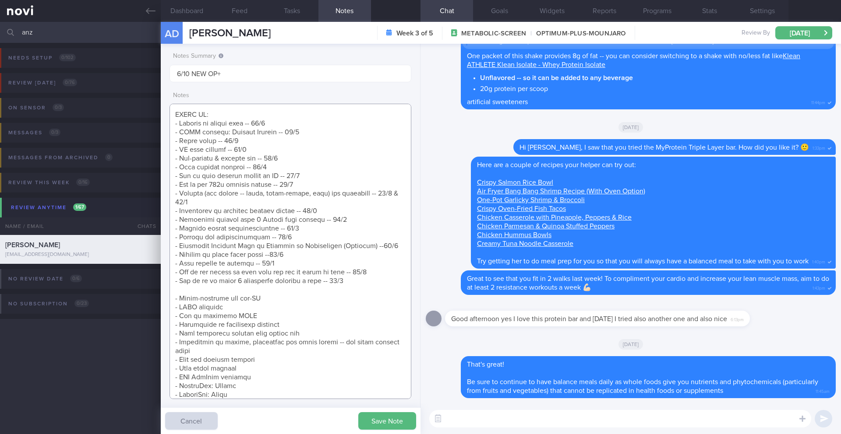
scroll to position [450, 0]
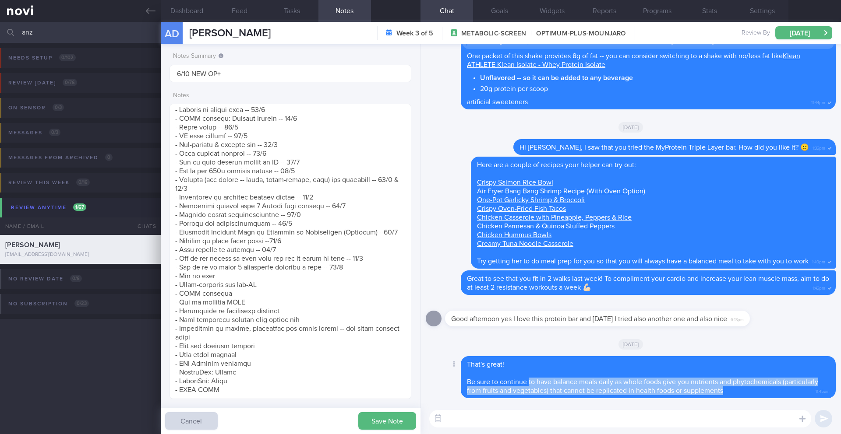
drag, startPoint x: 723, startPoint y: 393, endPoint x: 528, endPoint y: 384, distance: 195.1
click at [528, 384] on span "Be sure to continue to have balance meals daily as whole foods give you nutrien…" at bounding box center [642, 387] width 351 height 16
copy span "to have balance meals daily as whole foods give you nutrients and phytochemical…"
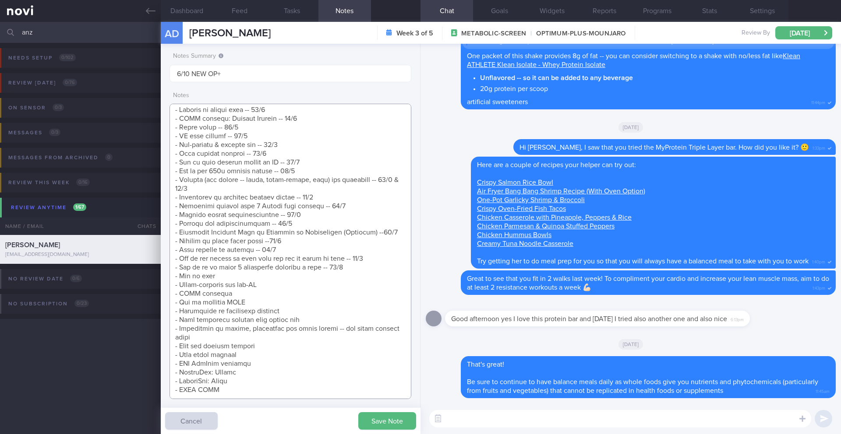
click at [236, 259] on textarea at bounding box center [290, 252] width 242 height 296
paste textarea "to have balance meals daily as whole foods give you nutrients and phytochemical…"
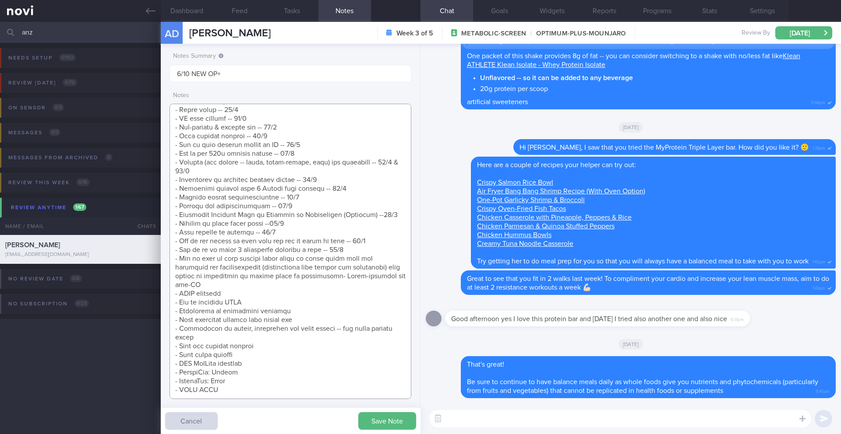
drag, startPoint x: 233, startPoint y: 258, endPoint x: 220, endPoint y: 258, distance: 13.1
click at [220, 258] on textarea at bounding box center [290, 252] width 242 height 296
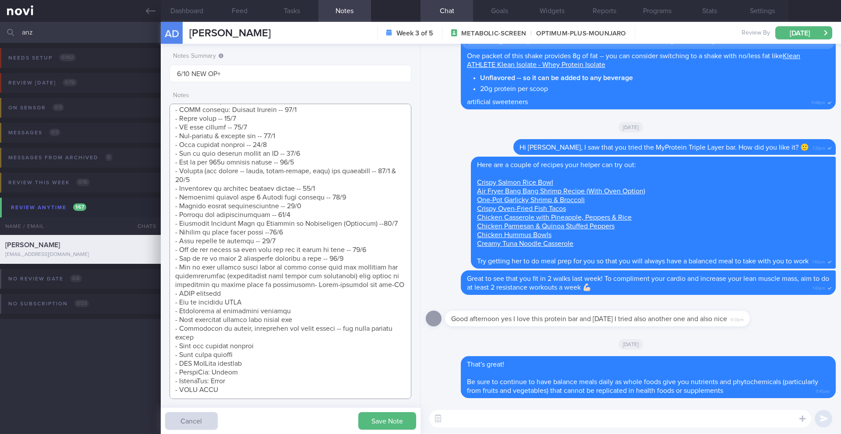
click at [241, 261] on textarea at bounding box center [290, 252] width 242 height 296
click at [316, 278] on textarea at bounding box center [290, 252] width 242 height 296
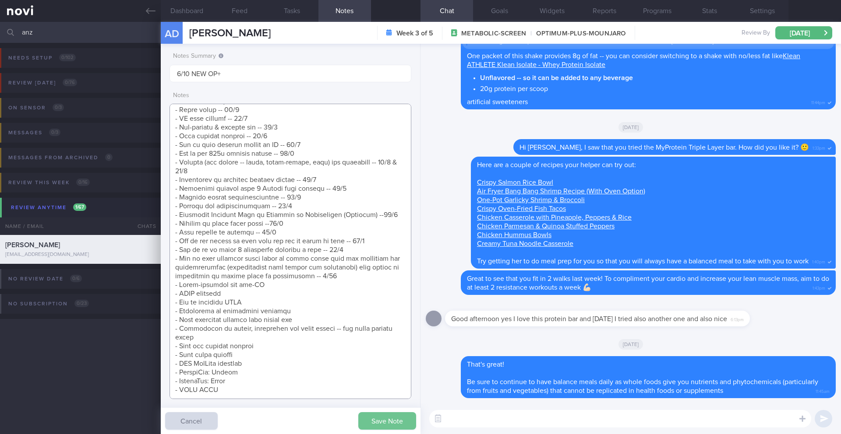
type textarea "Protein Powder (already has) Nuzest Clean Lean Protein (Smooth Vanilla) SUPPORT…"
click at [384, 421] on button "Save Note" at bounding box center [387, 421] width 58 height 18
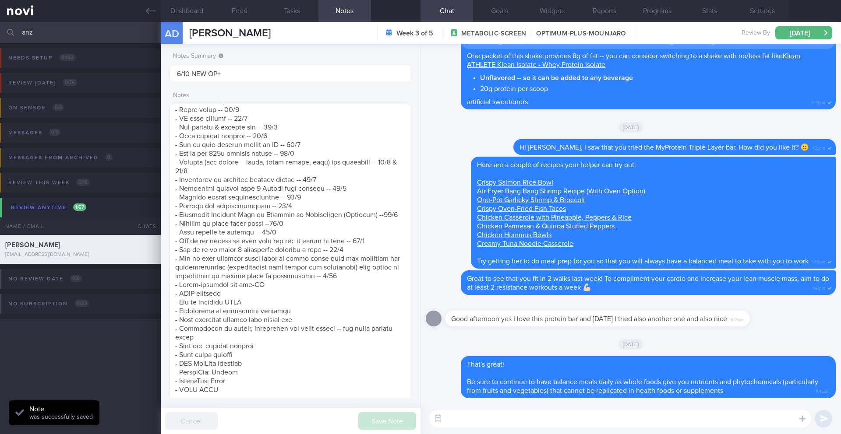
click at [32, 33] on input "anz" at bounding box center [420, 32] width 841 height 21
click at [42, 32] on input "anz" at bounding box center [420, 32] width 841 height 21
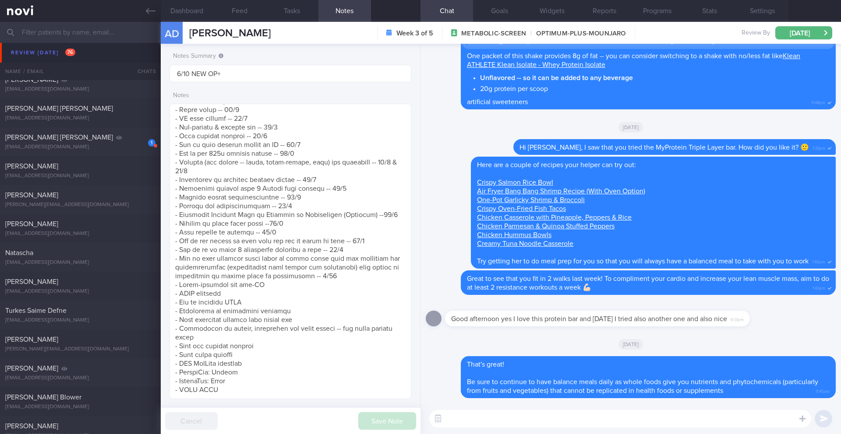
scroll to position [4664, 0]
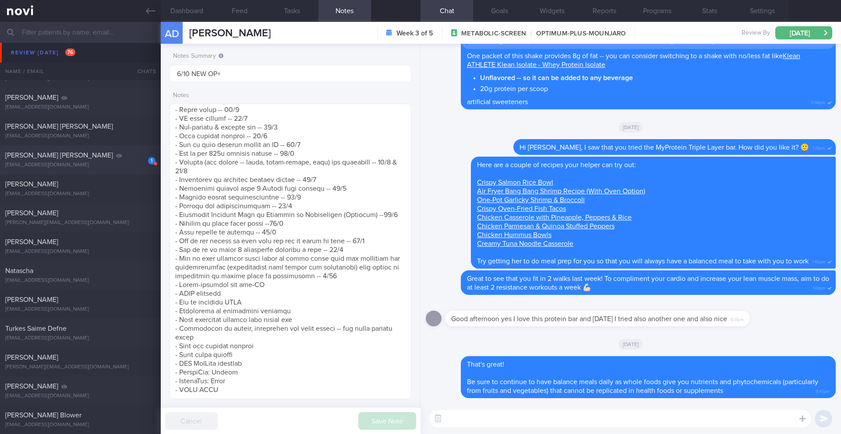
click at [99, 168] on div "[EMAIL_ADDRESS][DOMAIN_NAME]" at bounding box center [80, 165] width 150 height 7
type input "Dig Supp ([DATE] training for Hyrox)"
type textarea "LOREMIP DOLORS: Ame cons adi elit sedd eiusmodte inci utla ETDOLOREM: Aliquaeni…"
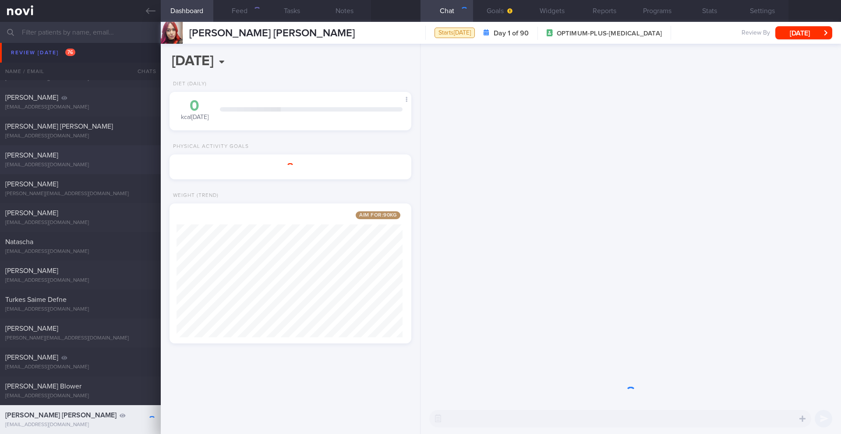
scroll to position [122, 220]
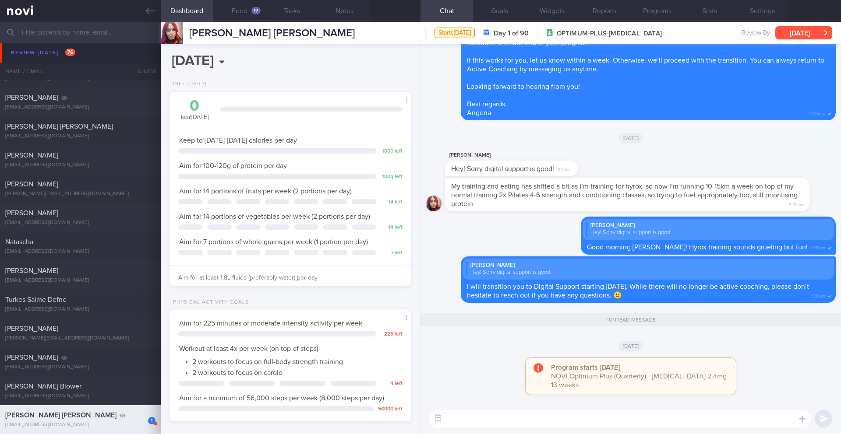
click at [810, 33] on button "[DATE]" at bounding box center [803, 32] width 57 height 13
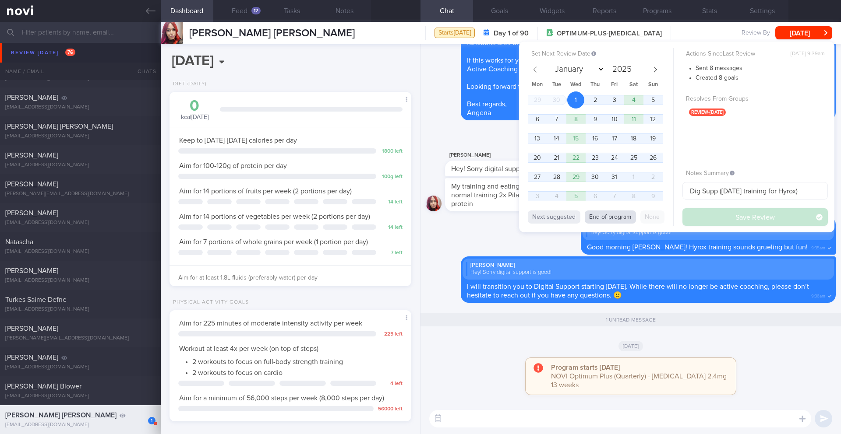
click at [607, 213] on button "End of program" at bounding box center [610, 217] width 51 height 13
select select "11"
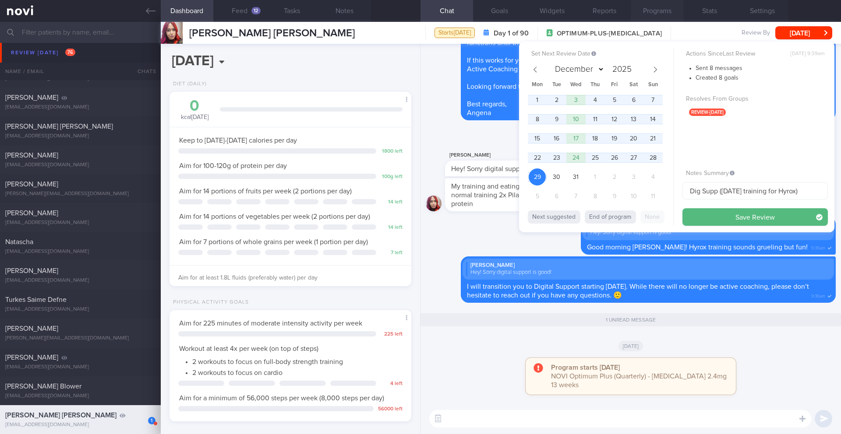
click at [655, 14] on button "Programs" at bounding box center [656, 11] width 53 height 22
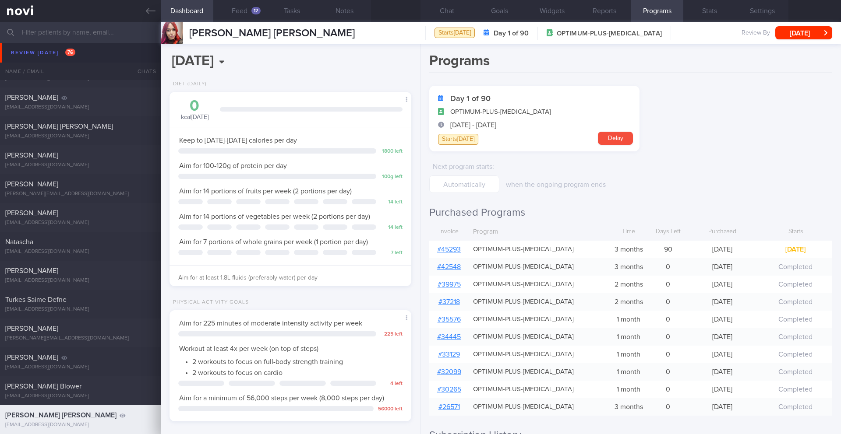
scroll to position [188, 0]
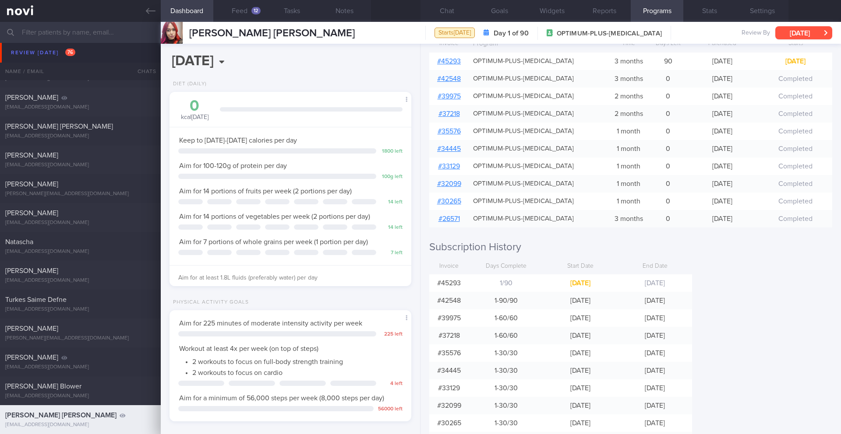
click at [808, 35] on button "[DATE]" at bounding box center [803, 32] width 57 height 13
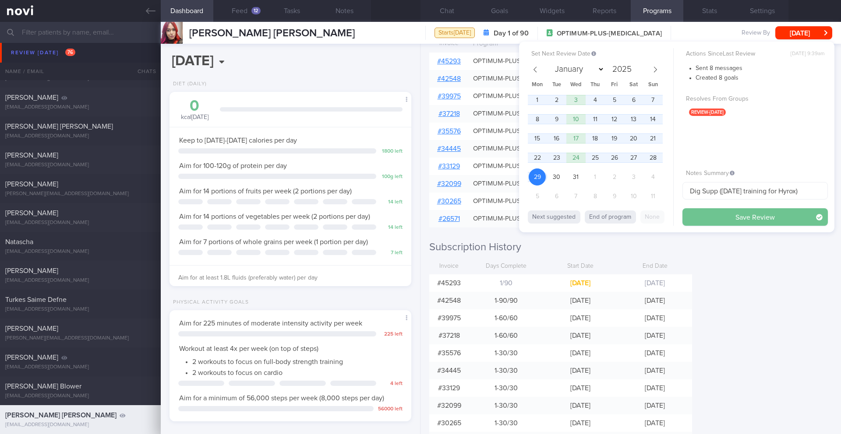
click at [710, 214] on button "Save Review" at bounding box center [754, 217] width 145 height 18
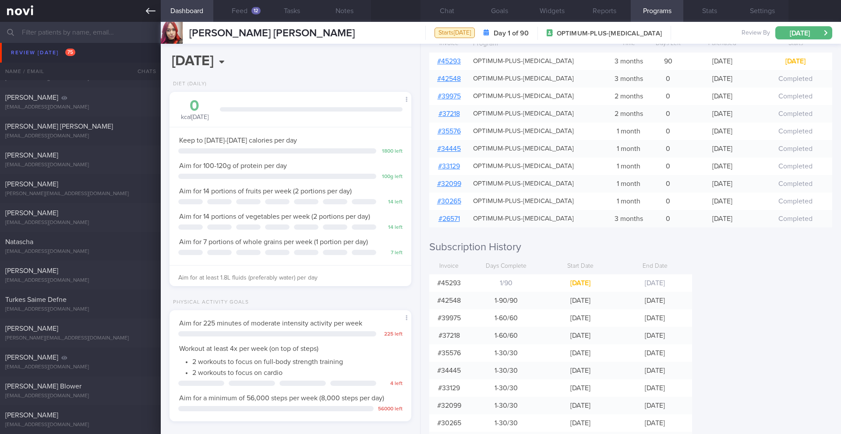
click at [148, 18] on link at bounding box center [80, 11] width 161 height 22
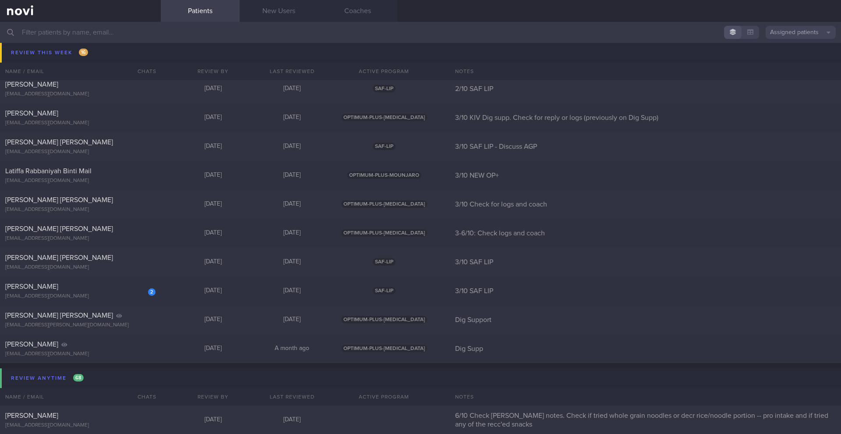
scroll to position [5727, 0]
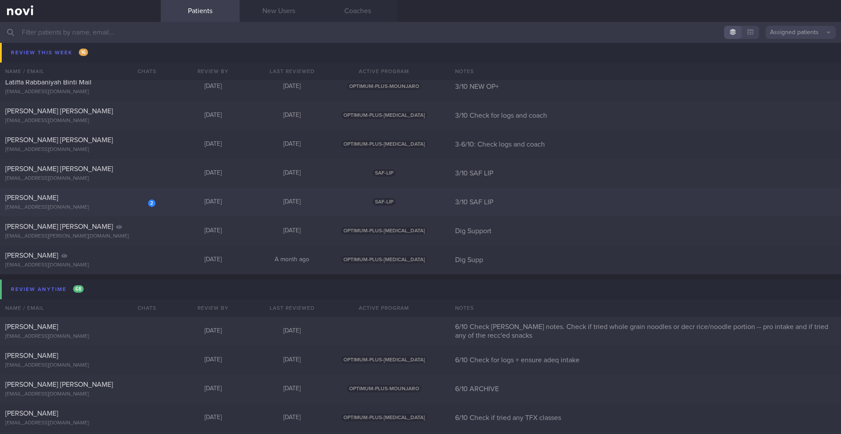
click at [291, 203] on div "[DATE]" at bounding box center [292, 202] width 79 height 8
select select "9"
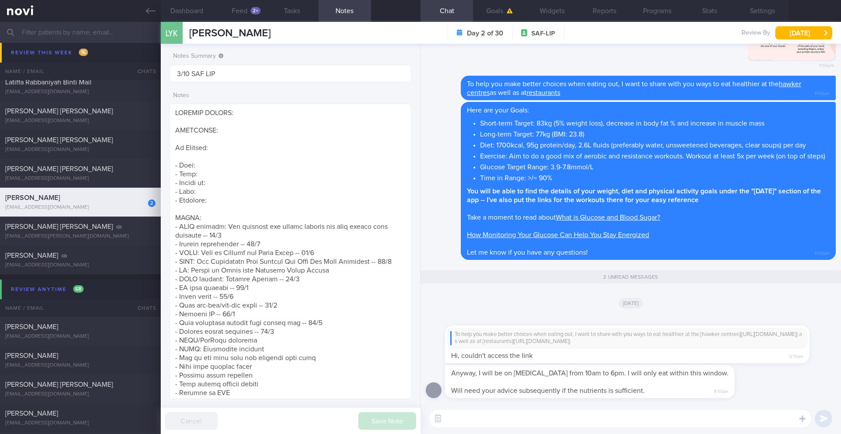
scroll to position [5698, 0]
click at [792, 81] on link "hawker centres" at bounding box center [634, 89] width 334 height 16
click at [552, 81] on div "To help you make better choices when eating out, I want to share with you ways …" at bounding box center [648, 88] width 375 height 25
click at [553, 80] on div "To help you make better choices when eating out, I want to share with you ways …" at bounding box center [648, 88] width 375 height 25
click at [554, 89] on link "restaurants" at bounding box center [543, 92] width 34 height 7
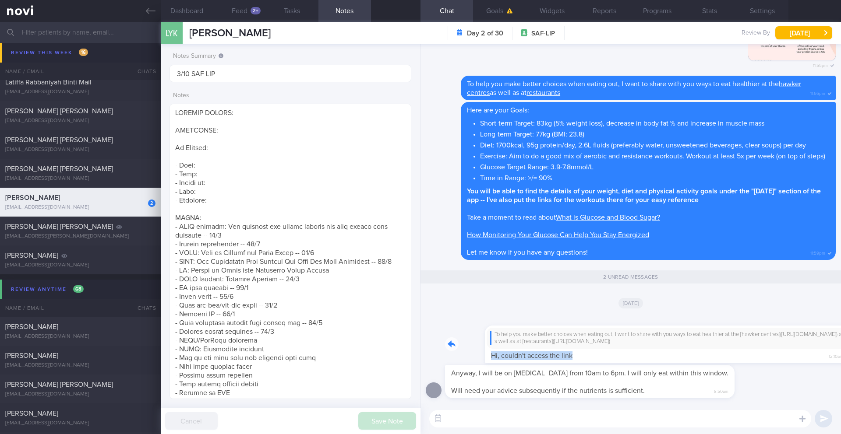
drag, startPoint x: 448, startPoint y: 351, endPoint x: 542, endPoint y: 352, distance: 94.1
click at [542, 352] on div "To help you make better choices when eating out, I want to share with you ways …" at bounding box center [640, 339] width 391 height 49
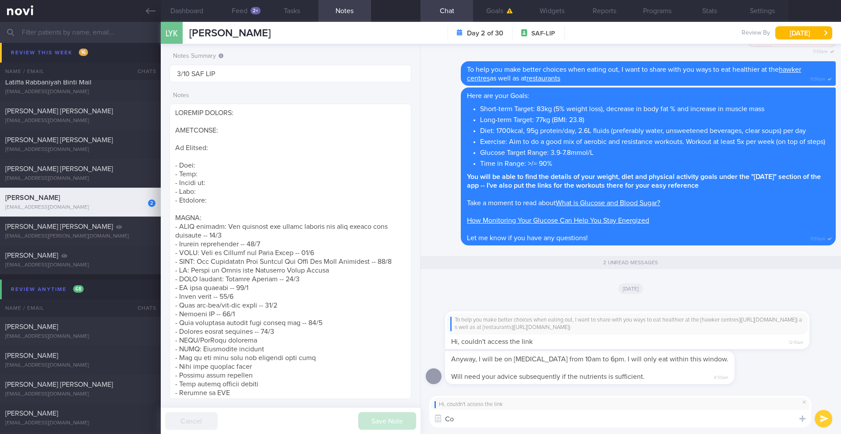
type textarea "C"
type textarea "U"
type textarea "I just tried and was able to open the webpages when I clicked on the links. Cou…"
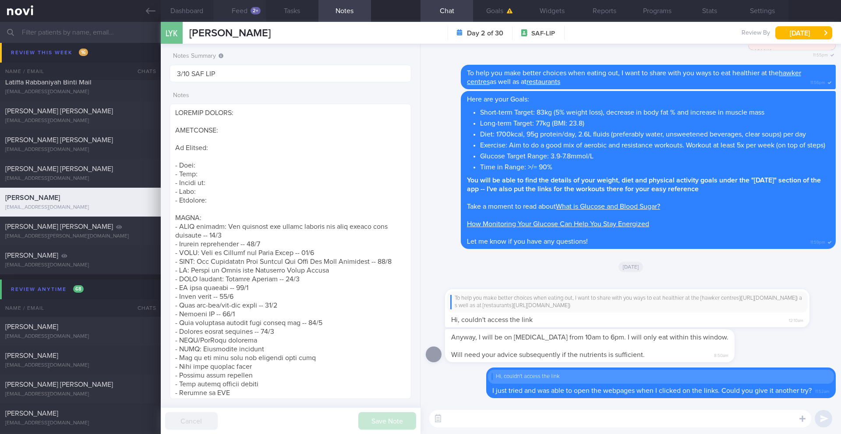
click at [242, 11] on button "Feed 2+" at bounding box center [239, 11] width 53 height 22
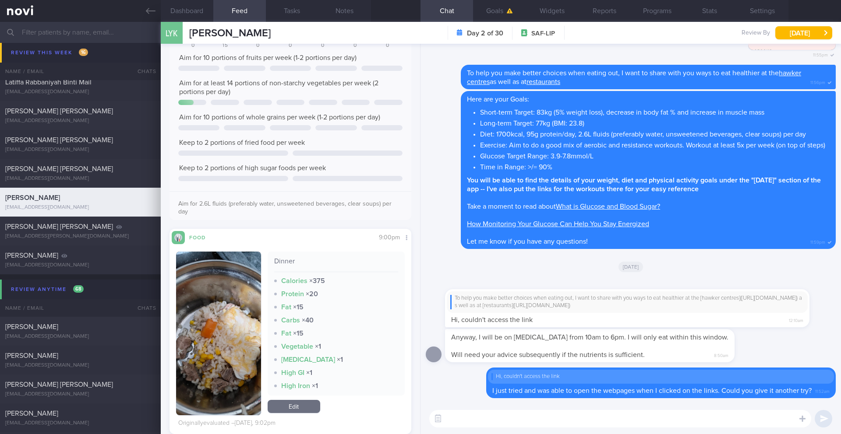
scroll to position [189, 0]
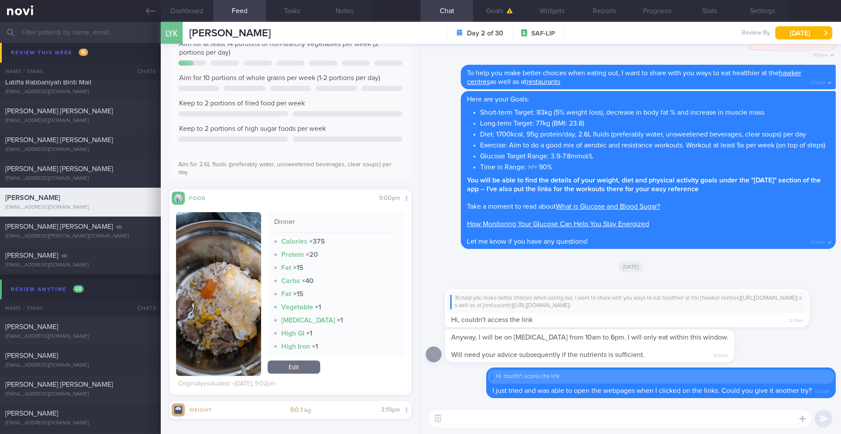
click at [461, 419] on textarea at bounding box center [620, 419] width 382 height 18
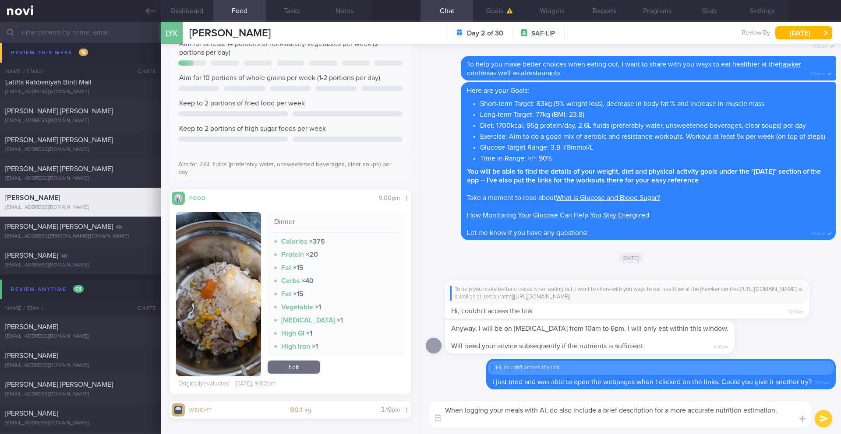
scroll to position [0, 0]
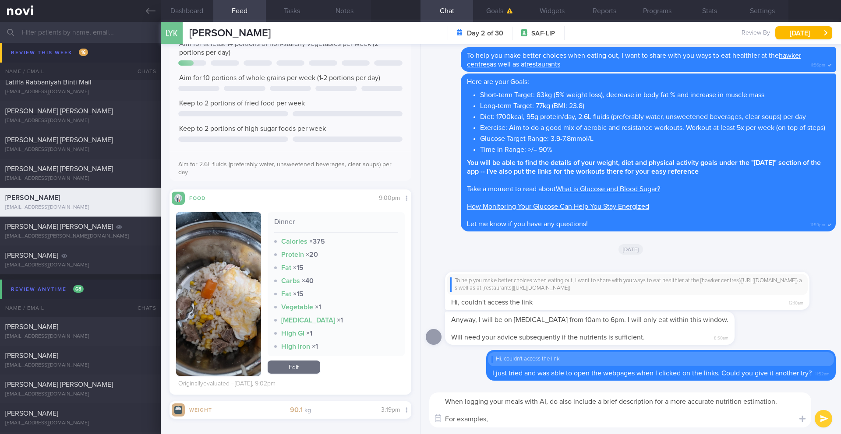
click at [203, 307] on button "button" at bounding box center [218, 294] width 85 height 164
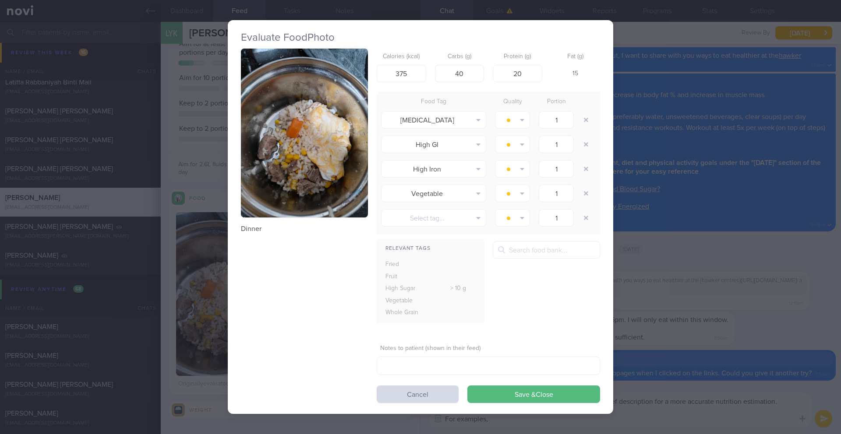
click at [291, 153] on button "button" at bounding box center [304, 133] width 127 height 169
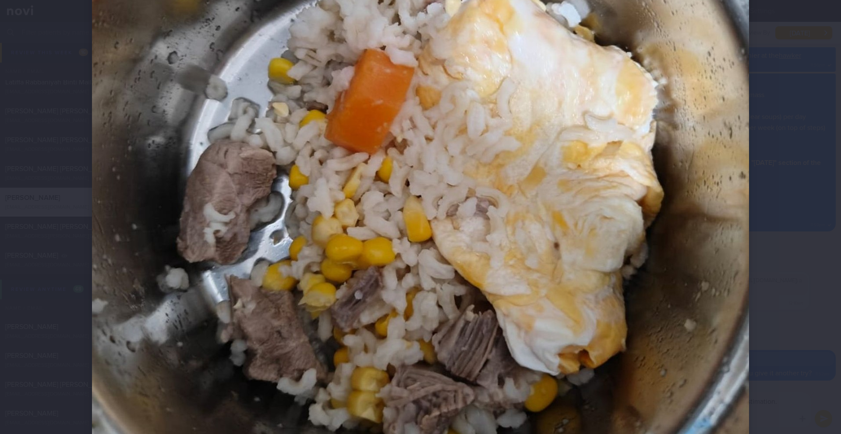
scroll to position [358, 0]
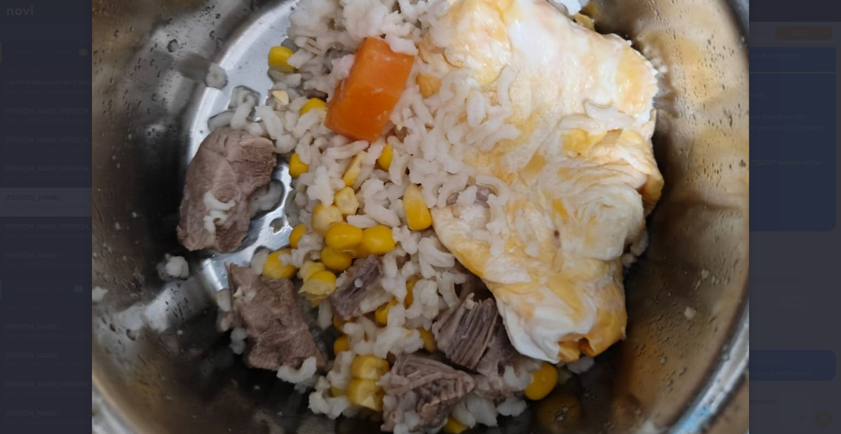
click at [771, 325] on div at bounding box center [420, 115] width 727 height 946
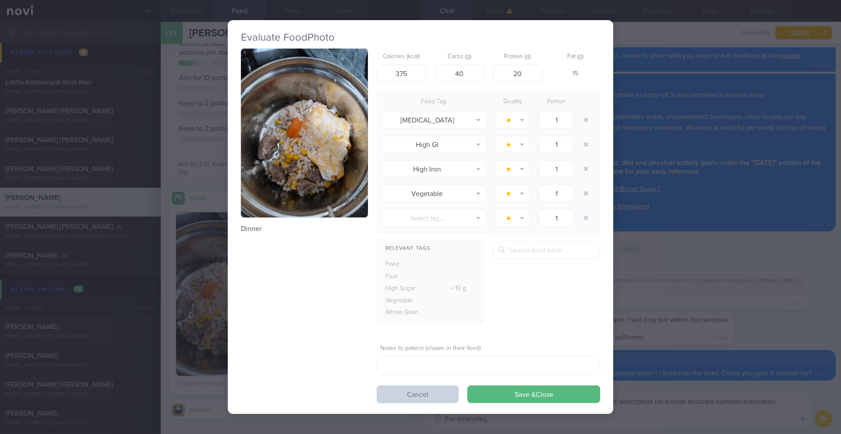
click at [440, 396] on button "Cancel" at bounding box center [418, 395] width 82 height 18
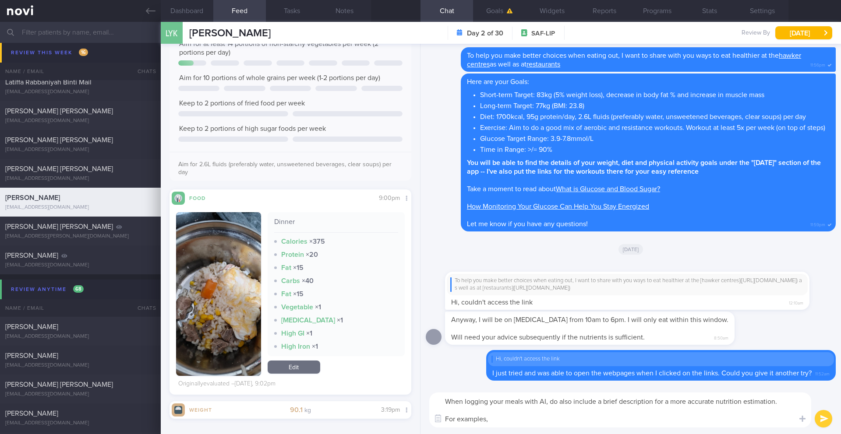
click at [515, 420] on textarea "When logging your meals with AI, do also include a brief description for a more…" at bounding box center [620, 410] width 382 height 35
type textarea "When logging your meals with AI, do also include a brief description for a more…"
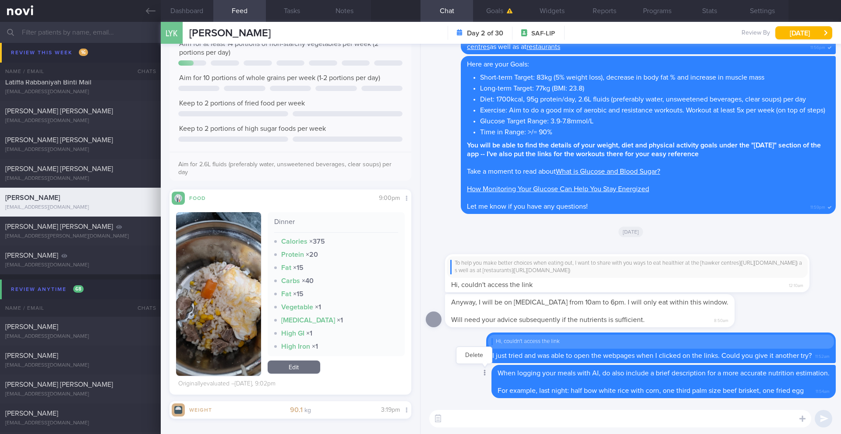
click at [479, 376] on div at bounding box center [484, 374] width 16 height 16
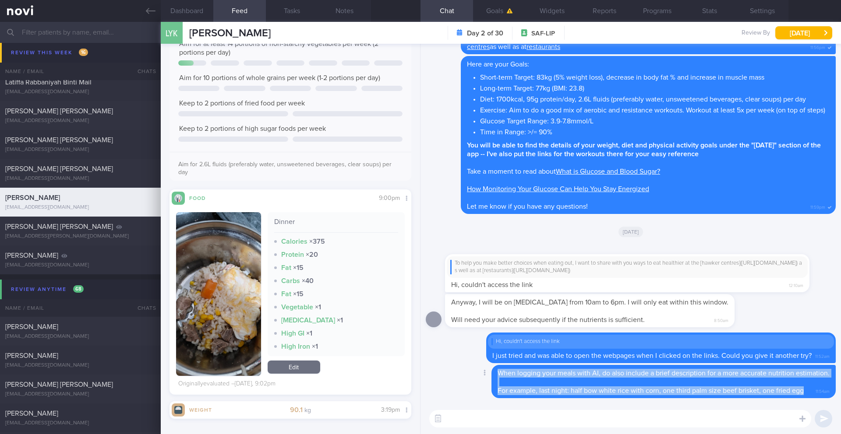
drag, startPoint x: 493, startPoint y: 374, endPoint x: 798, endPoint y: 392, distance: 304.8
click at [798, 392] on div "When logging your meals with AI, do also include a brief description for a more…" at bounding box center [663, 381] width 344 height 33
copy span "When logging your meals with AI, do also include a brief description for a more…"
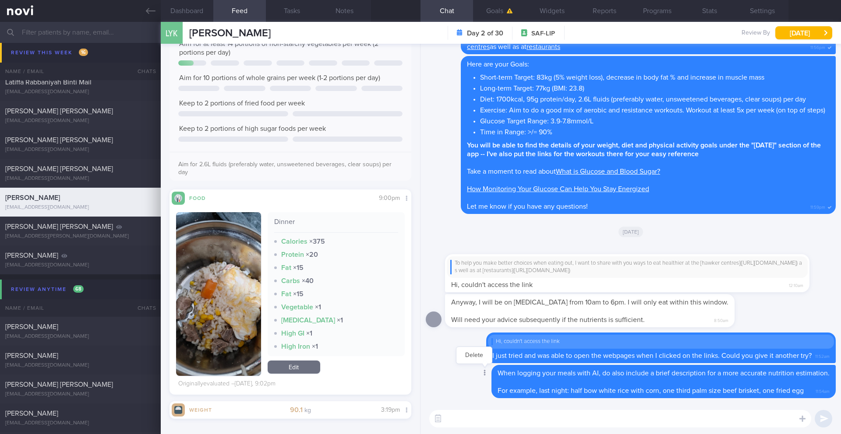
click at [482, 373] on div at bounding box center [484, 374] width 16 height 16
click at [473, 358] on button "Delete" at bounding box center [473, 355] width 35 height 13
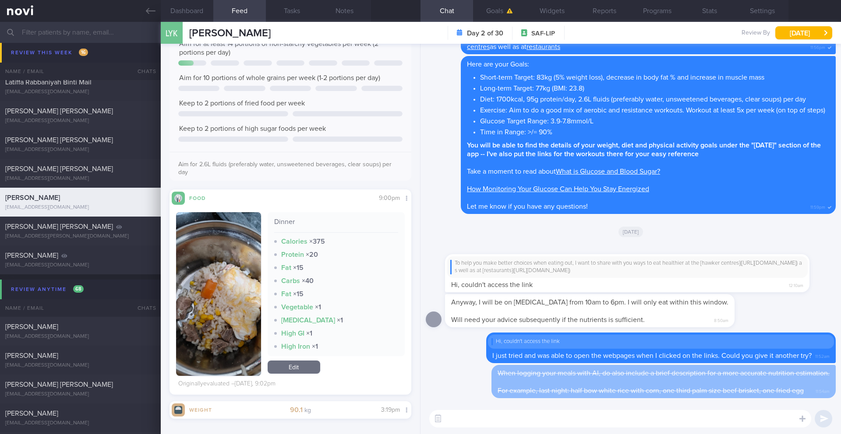
paste textarea "When logging your meals with AI, do also include a brief description for a more…"
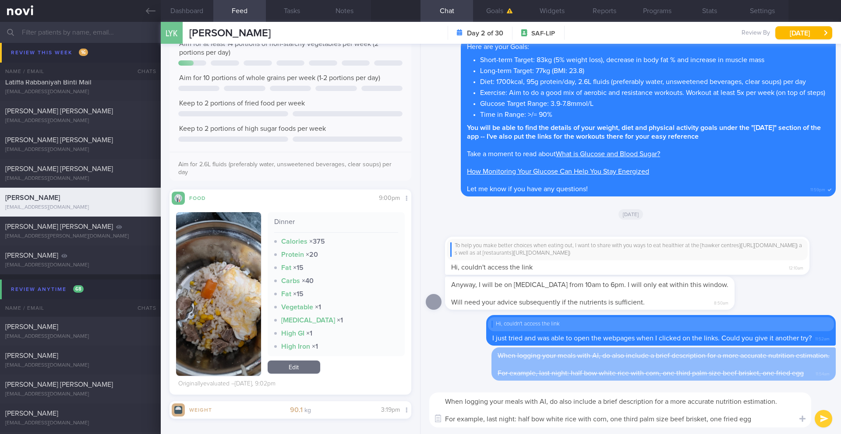
click at [542, 420] on textarea "When logging your meals with AI, do also include a brief description for a more…" at bounding box center [620, 410] width 382 height 35
type textarea "When logging your meals with AI, do also include a brief description for a more…"
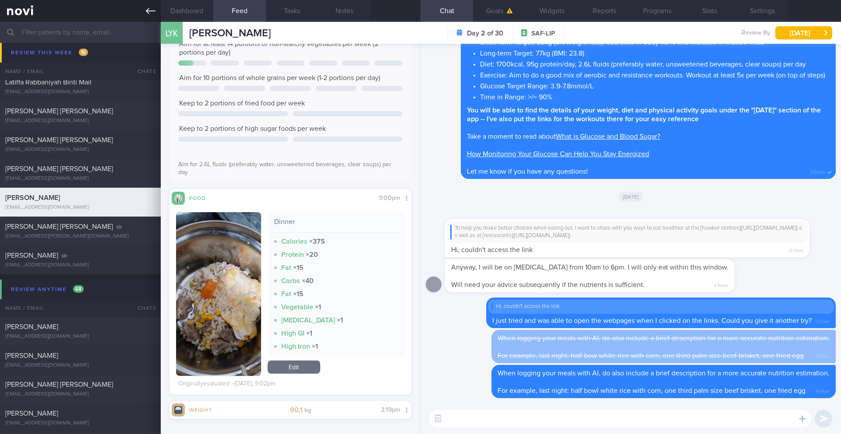
click at [146, 9] on icon at bounding box center [151, 11] width 10 height 10
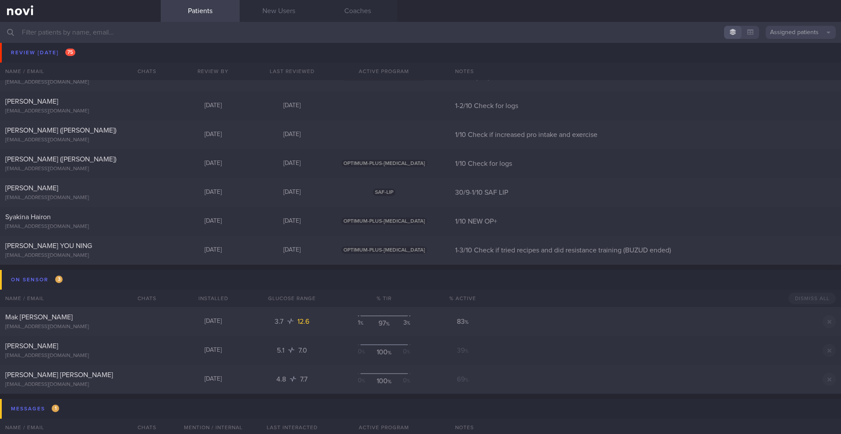
scroll to position [5149, 0]
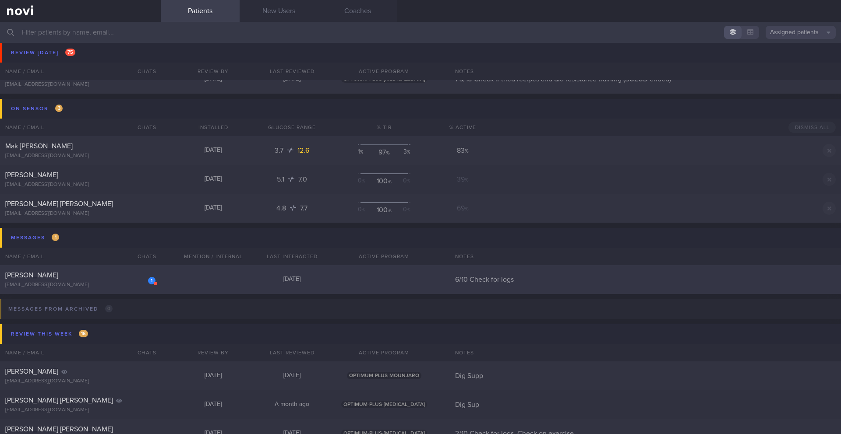
click at [116, 274] on div "[PERSON_NAME]" at bounding box center [79, 275] width 148 height 9
select select "9"
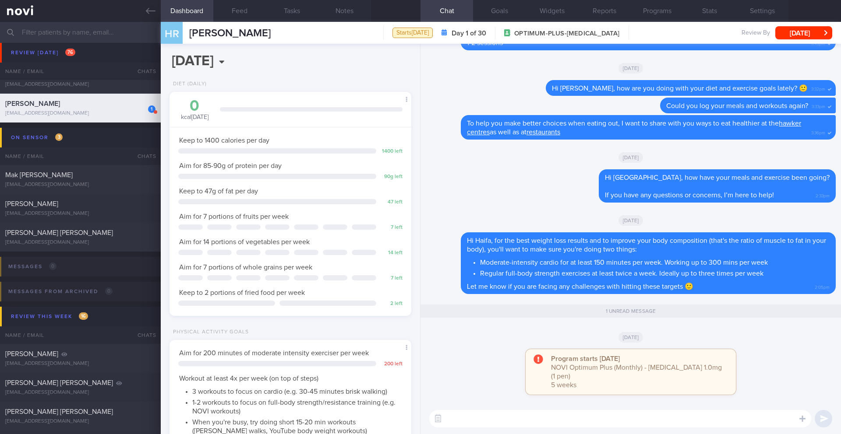
scroll to position [122, 220]
click at [815, 30] on button "[DATE]" at bounding box center [803, 32] width 57 height 13
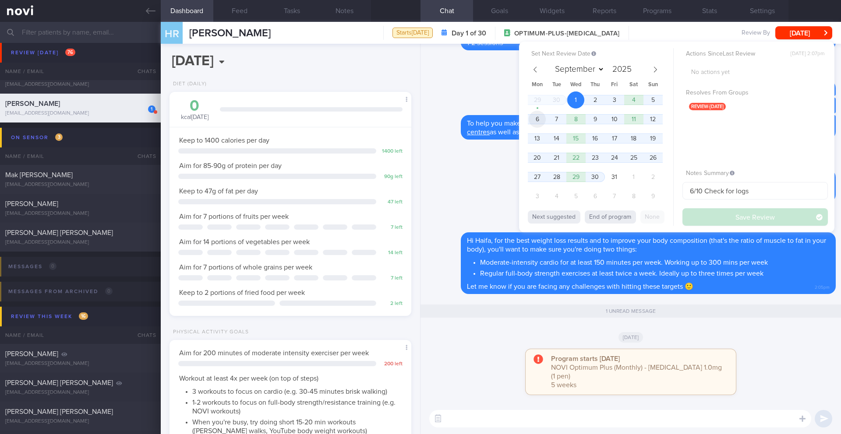
click at [539, 120] on span "6" at bounding box center [536, 119] width 17 height 17
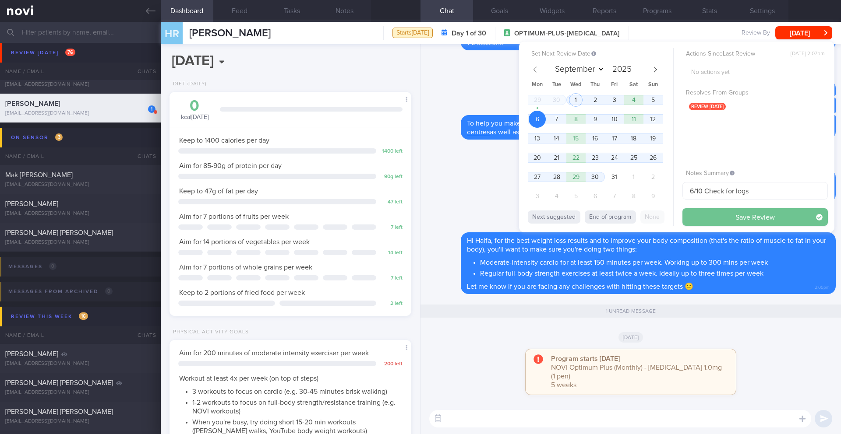
click at [709, 218] on button "Save Review" at bounding box center [754, 217] width 145 height 18
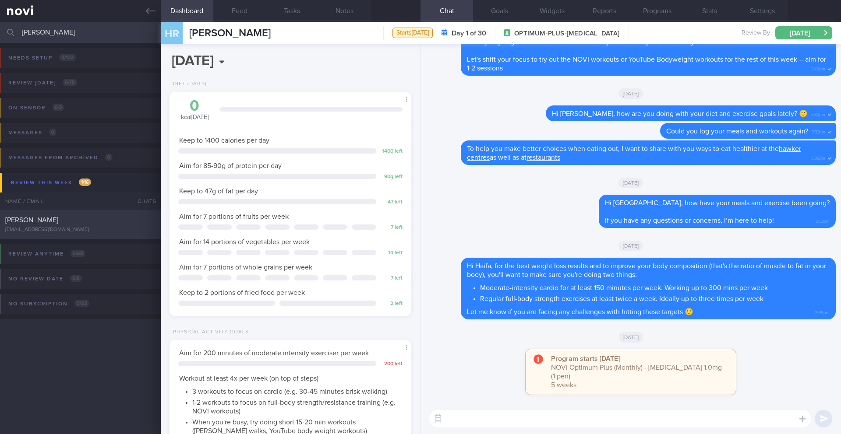
type input "[PERSON_NAME]"
click at [37, 222] on span "[PERSON_NAME]" at bounding box center [31, 220] width 53 height 7
type input "3/10 SAF LIP"
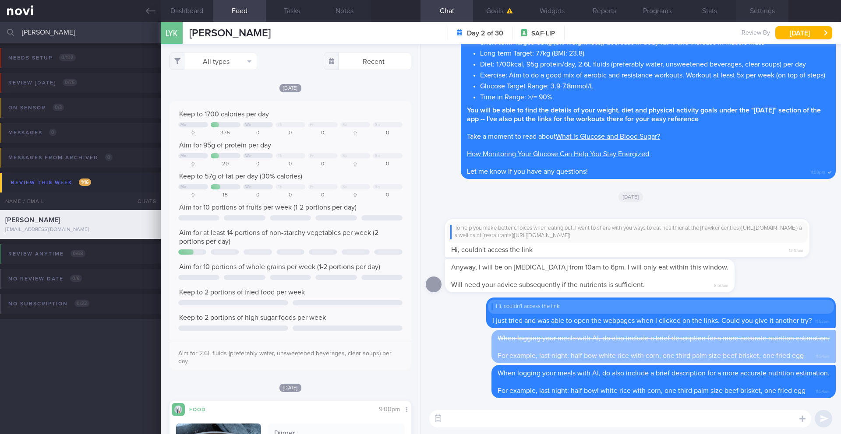
click at [761, 8] on button "Settings" at bounding box center [762, 11] width 53 height 22
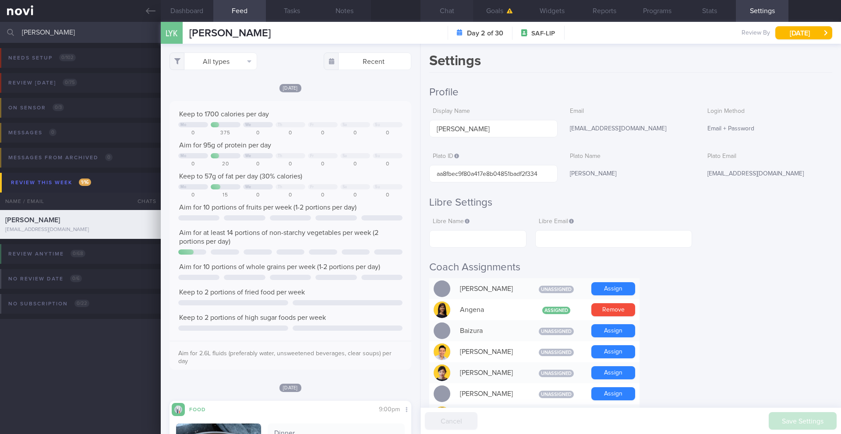
click at [446, 10] on button "Chat" at bounding box center [446, 11] width 53 height 22
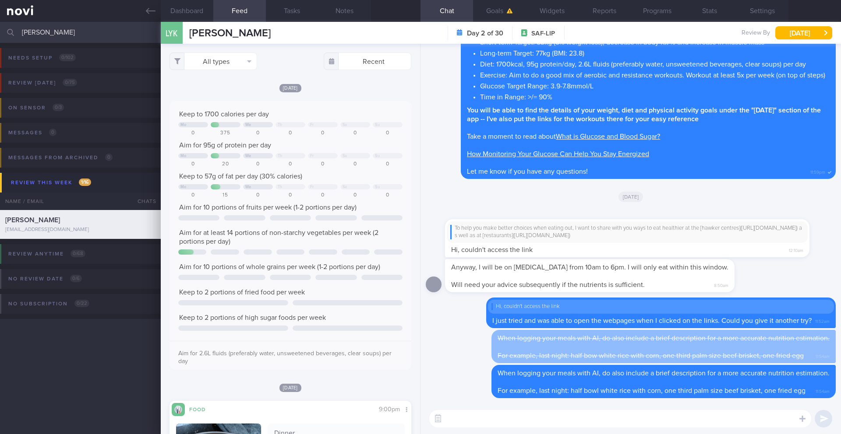
click at [42, 30] on input "[PERSON_NAME]" at bounding box center [420, 32] width 841 height 21
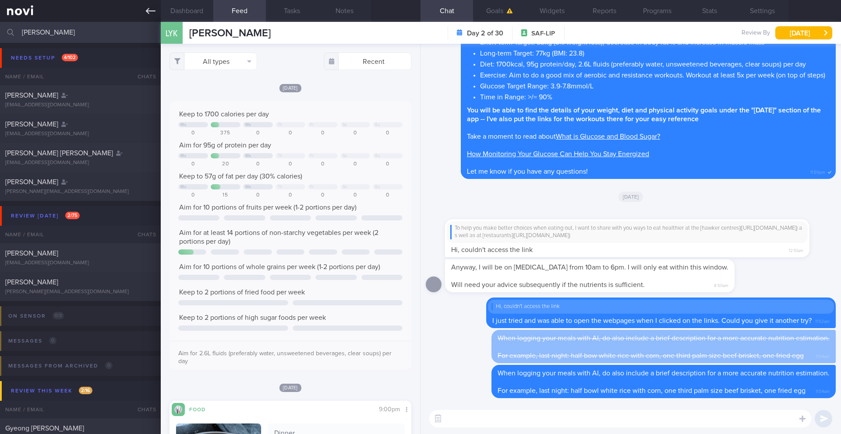
type input "[PERSON_NAME]"
click at [37, 284] on div "[PERSON_NAME]" at bounding box center [79, 282] width 148 height 9
type input "29/9 Check for logs and coach"
select select "8"
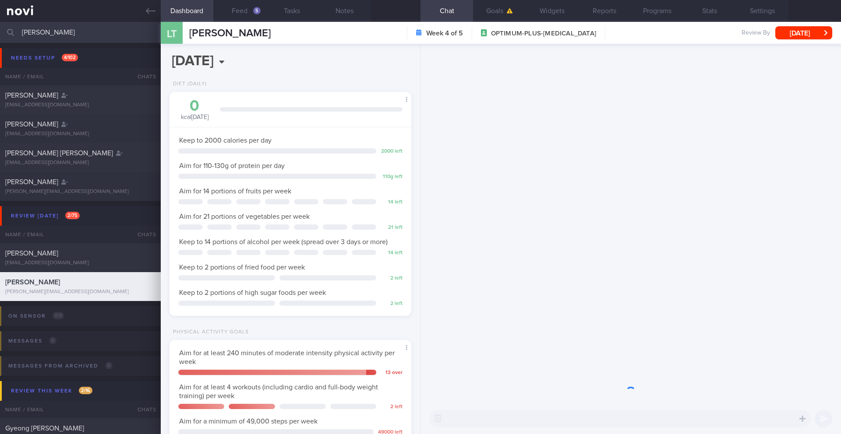
scroll to position [122, 220]
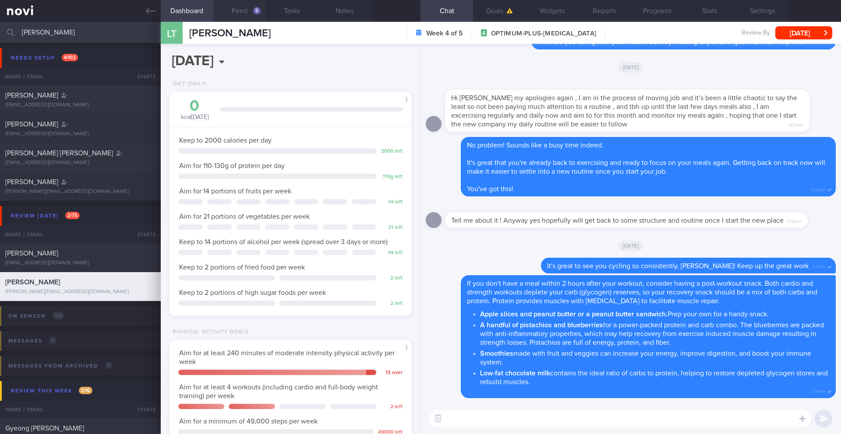
click at [237, 15] on button "Feed 5" at bounding box center [239, 11] width 53 height 22
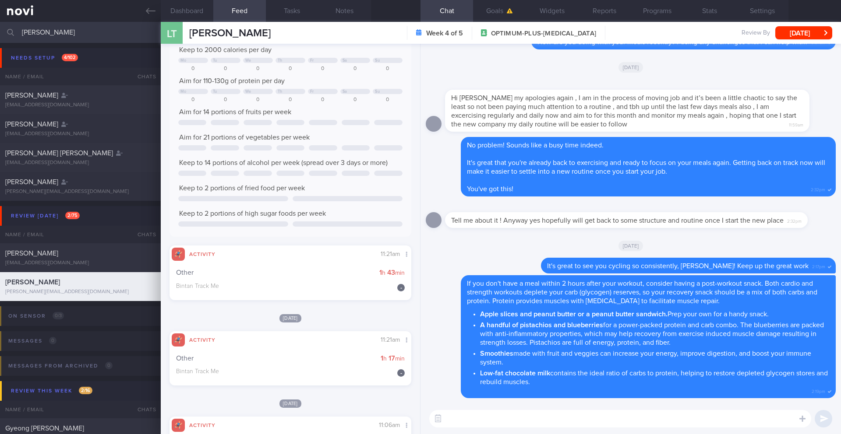
scroll to position [546, 0]
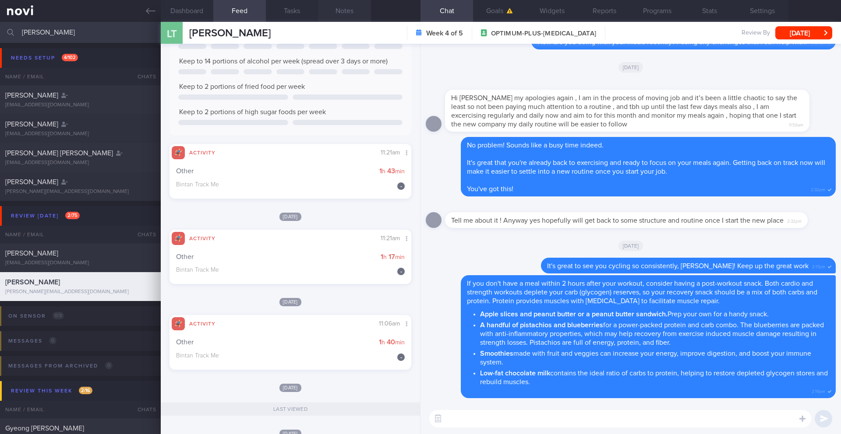
click at [357, 8] on button "Notes" at bounding box center [344, 11] width 53 height 22
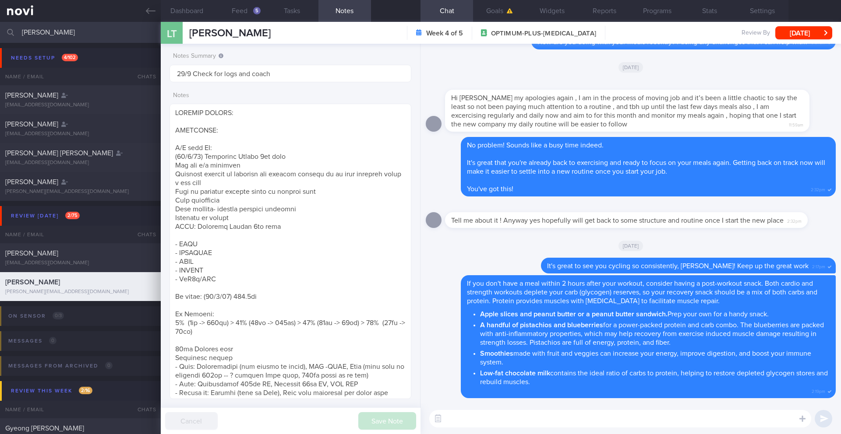
click at [494, 422] on textarea at bounding box center [620, 419] width 382 height 18
click at [512, 421] on textarea at bounding box center [620, 419] width 382 height 18
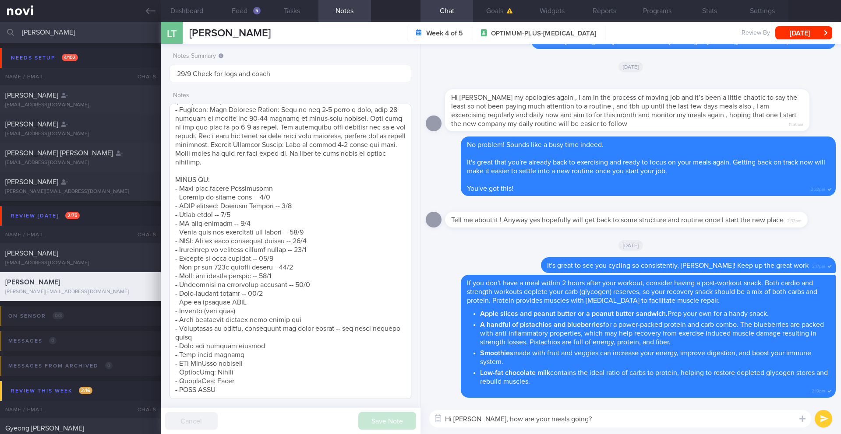
scroll to position [380, 0]
click at [468, 419] on textarea "Hi [PERSON_NAME], how are your meals going? :)" at bounding box center [620, 419] width 382 height 18
click at [193, 12] on button "Dashboard" at bounding box center [187, 11] width 53 height 22
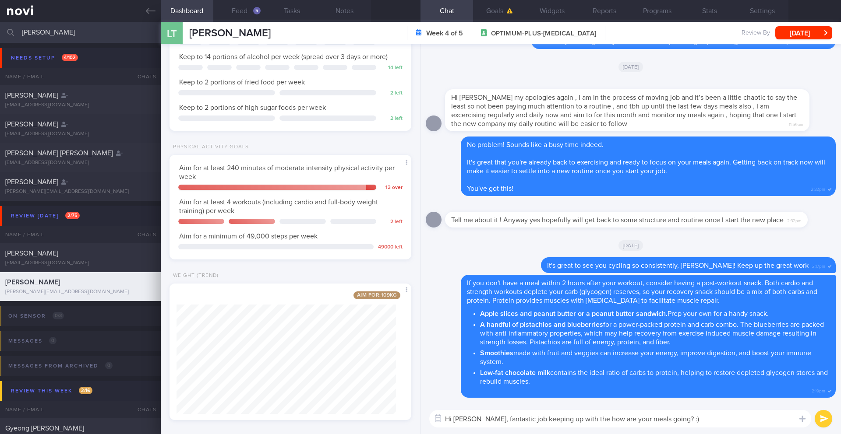
scroll to position [193, 0]
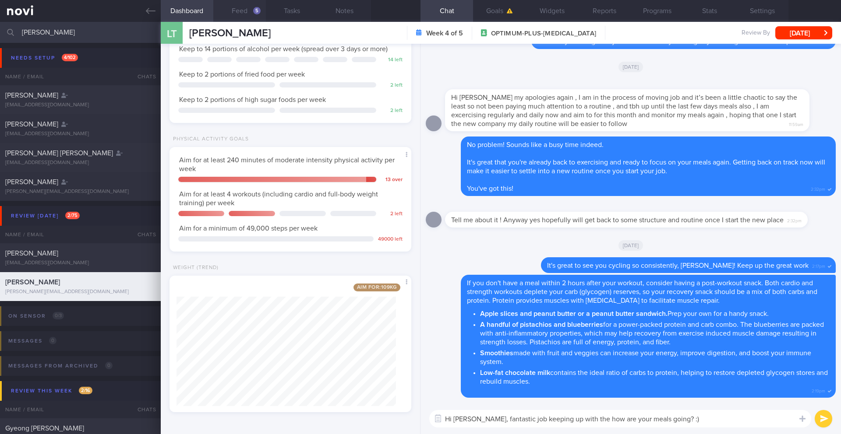
click at [247, 13] on button "Feed 5" at bounding box center [239, 11] width 53 height 22
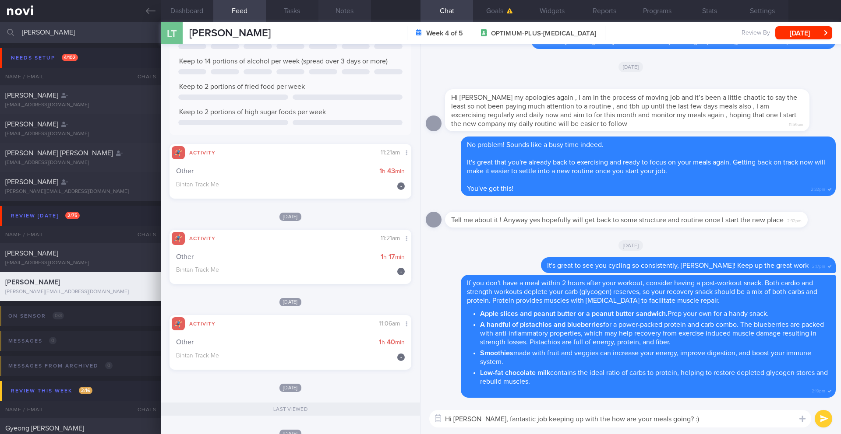
click at [345, 13] on button "Notes" at bounding box center [344, 11] width 53 height 22
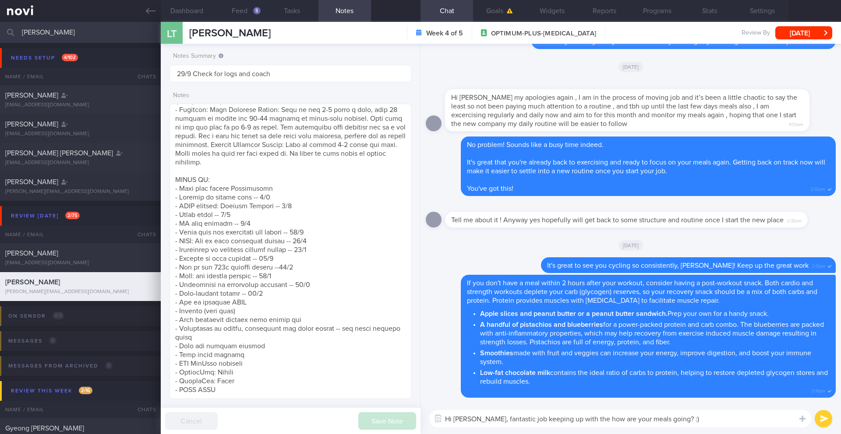
click at [570, 421] on textarea "Hi [PERSON_NAME], fantastic job keeping up with the how are your meals going? :)" at bounding box center [620, 419] width 382 height 18
type textarea "Hi [PERSON_NAME], fantastic job keeping up with the cycling! How are your meals…"
click at [821, 422] on button "submit" at bounding box center [823, 419] width 18 height 18
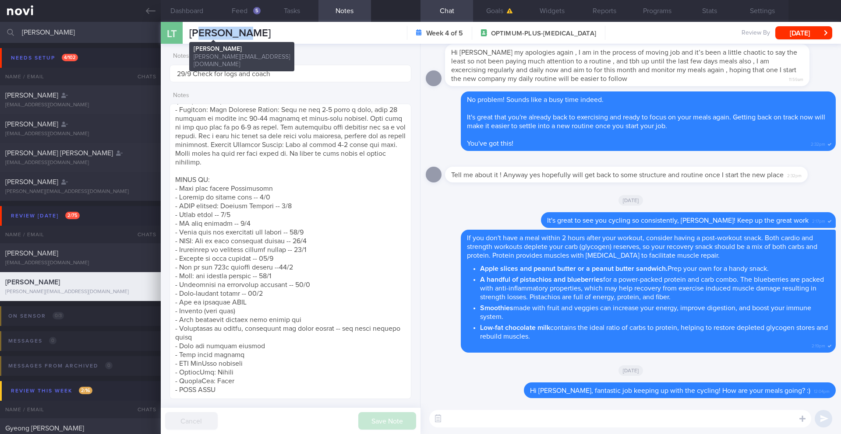
drag, startPoint x: 236, startPoint y: 33, endPoint x: 200, endPoint y: 32, distance: 36.4
click at [200, 32] on span "[PERSON_NAME]" at bounding box center [229, 33] width 81 height 11
click at [196, 32] on span "[PERSON_NAME]" at bounding box center [229, 33] width 81 height 11
drag, startPoint x: 188, startPoint y: 34, endPoint x: 243, endPoint y: 34, distance: 54.3
click at [243, 34] on div "[PERSON_NAME] [PERSON_NAME] Taylor [EMAIL_ADDRESS][DOMAIN_NAME] Week 4 of 5 OPT…" at bounding box center [501, 33] width 680 height 22
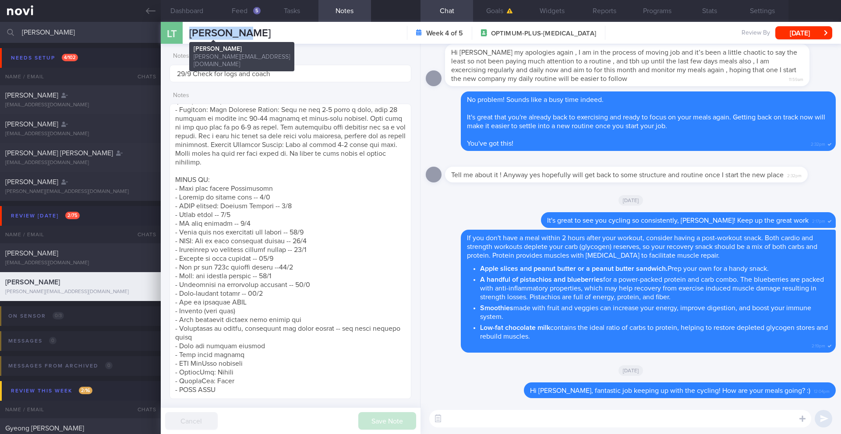
copy span "[PERSON_NAME]"
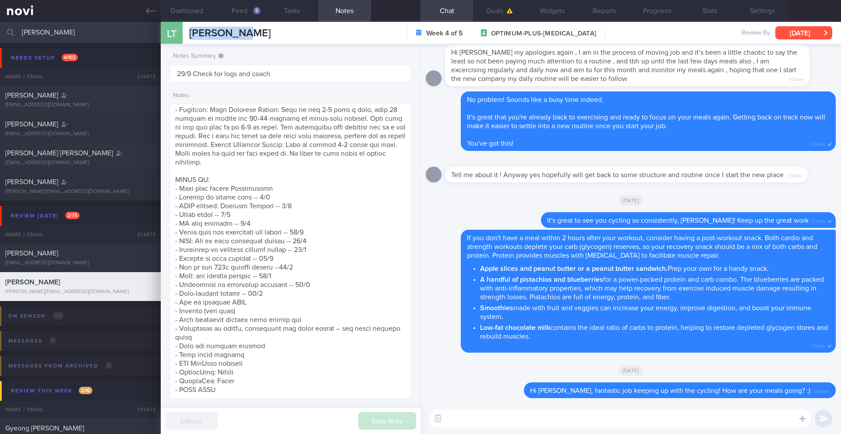
click at [799, 37] on button "[DATE]" at bounding box center [803, 32] width 57 height 13
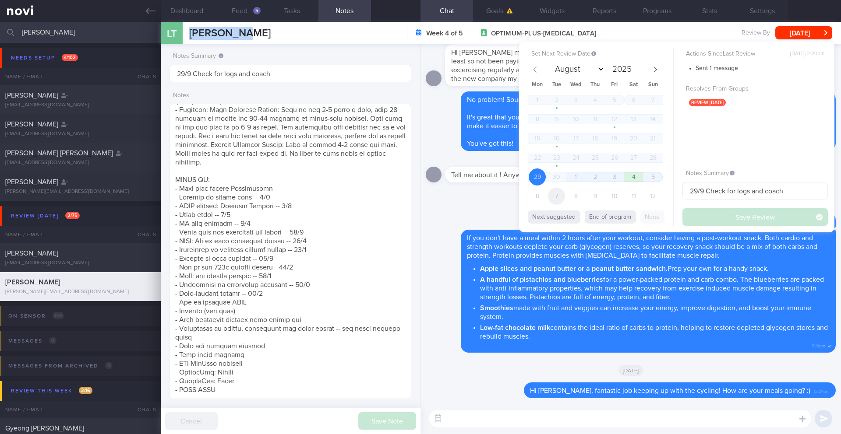
click at [557, 201] on span "7" at bounding box center [556, 196] width 17 height 17
select select "9"
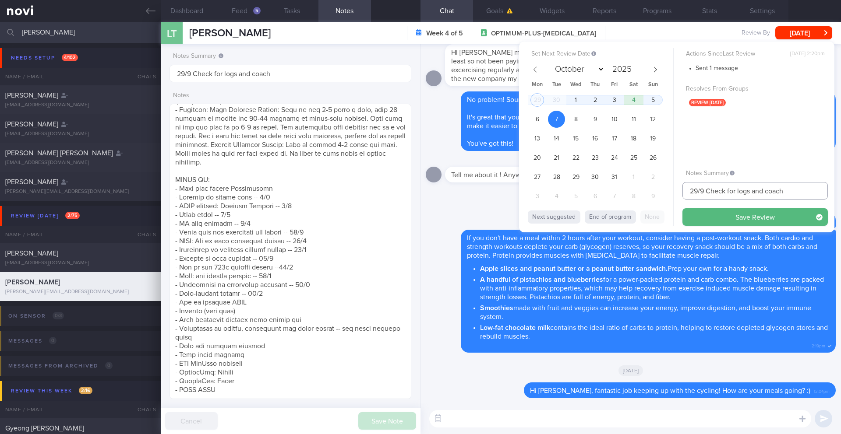
drag, startPoint x: 704, startPoint y: 193, endPoint x: 670, endPoint y: 194, distance: 33.7
click at [670, 194] on div "Set Next Review Date [DATE] August September October November [DATE] Mon Tue We…" at bounding box center [676, 137] width 315 height 191
drag, startPoint x: 726, startPoint y: 194, endPoint x: 796, endPoint y: 190, distance: 69.7
click at [796, 190] on input "7/10 Check for logs and coach" at bounding box center [754, 191] width 145 height 18
drag, startPoint x: 796, startPoint y: 190, endPoint x: 727, endPoint y: 192, distance: 68.8
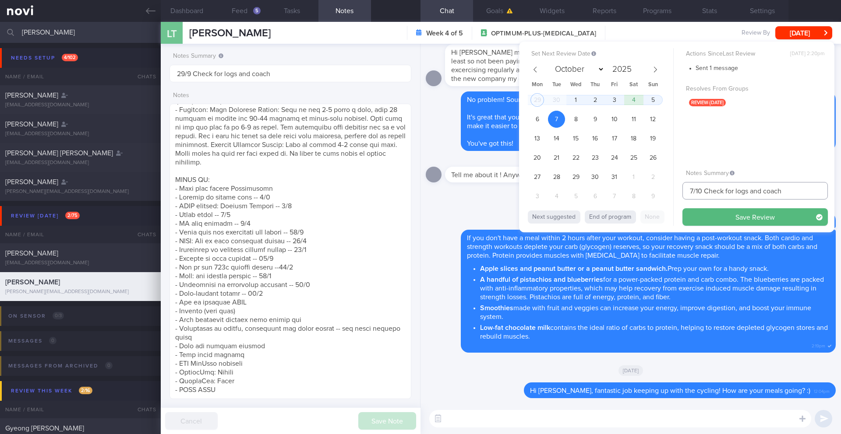
click at [727, 192] on input "7/10 Check for logs and coach" at bounding box center [754, 191] width 145 height 18
type input "7/10 Check [PERSON_NAME]'s r/v notes"
click at [760, 221] on button "Save Review" at bounding box center [754, 217] width 145 height 18
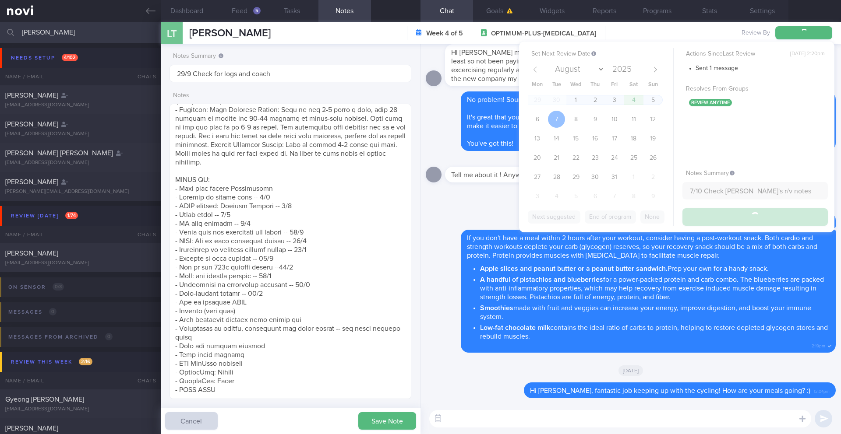
type input "7/10 Check [PERSON_NAME]'s r/v notes"
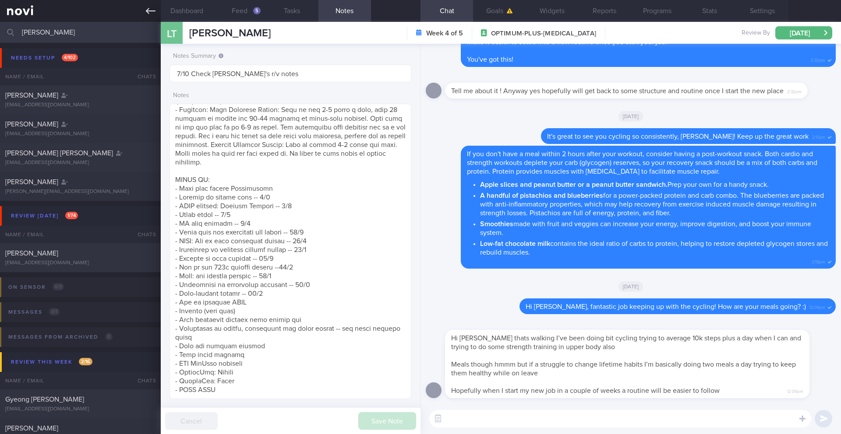
scroll to position [122, 220]
click at [183, 14] on button "Dashboard" at bounding box center [187, 11] width 53 height 22
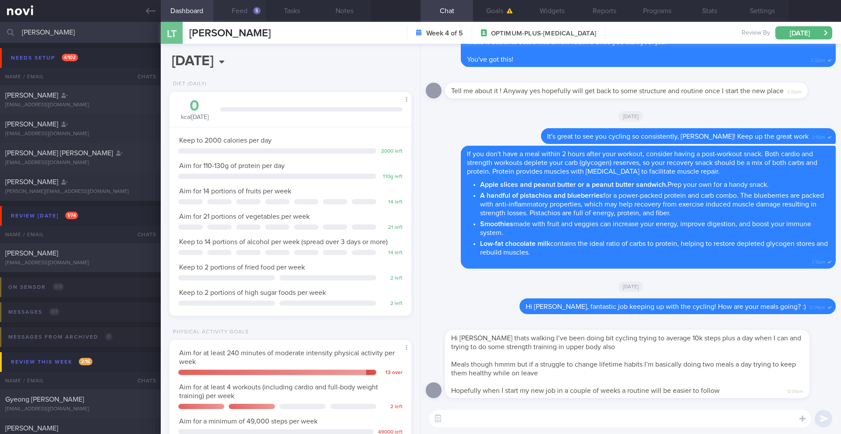
click at [249, 9] on button "Feed 5" at bounding box center [239, 11] width 53 height 22
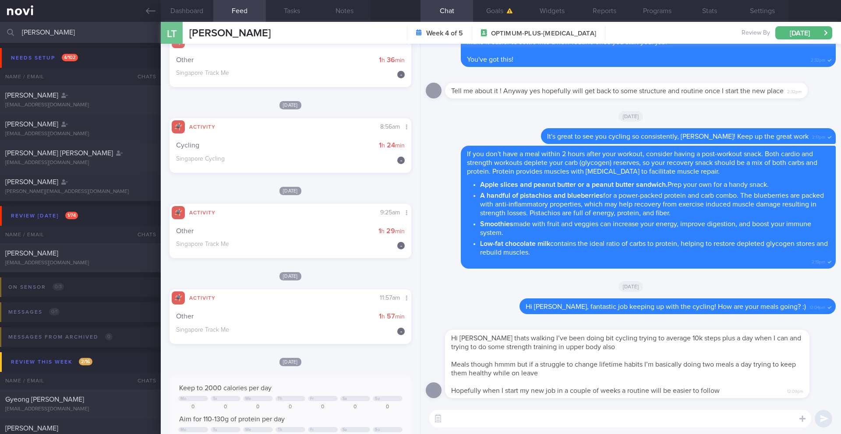
scroll to position [1326, 0]
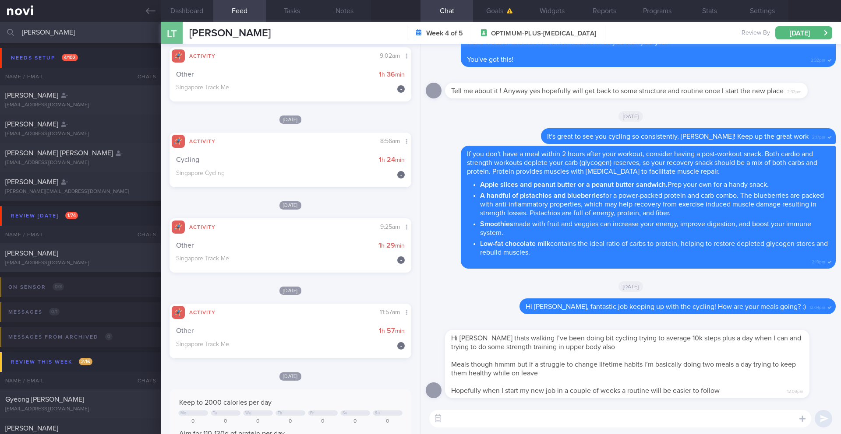
click at [471, 408] on div "​ ​" at bounding box center [630, 419] width 420 height 31
click at [470, 416] on textarea at bounding box center [620, 419] width 382 height 18
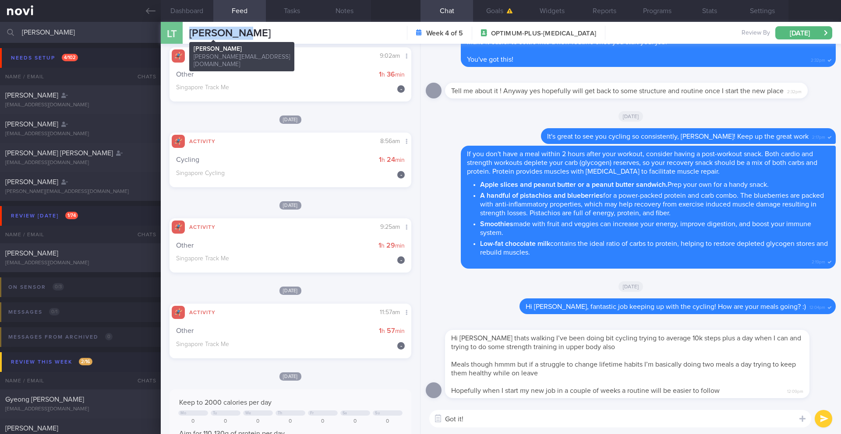
drag, startPoint x: 237, startPoint y: 37, endPoint x: 186, endPoint y: 35, distance: 51.7
click at [186, 35] on div "[PERSON_NAME] [PERSON_NAME] Taylor [EMAIL_ADDRESS][DOMAIN_NAME] Week 4 of 5 OPT…" at bounding box center [501, 33] width 680 height 22
copy span "[PERSON_NAME]"
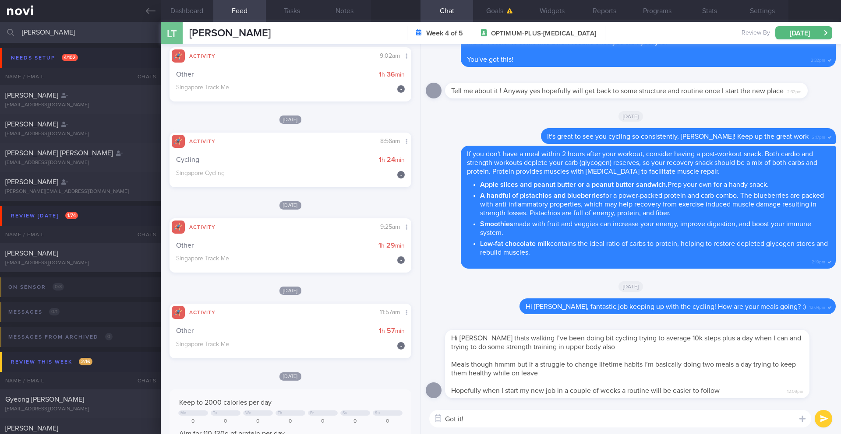
click at [572, 415] on textarea "Got it!" at bounding box center [620, 419] width 382 height 18
drag, startPoint x: 609, startPoint y: 345, endPoint x: 584, endPoint y: 343, distance: 25.4
click at [584, 343] on div "Hi [PERSON_NAME] thats walking I’ve been doing bit cycling trying to average 10…" at bounding box center [627, 364] width 364 height 68
click at [682, 378] on div "Hi [PERSON_NAME] thats walking I’ve been doing bit cycling trying to average 10…" at bounding box center [627, 364] width 364 height 68
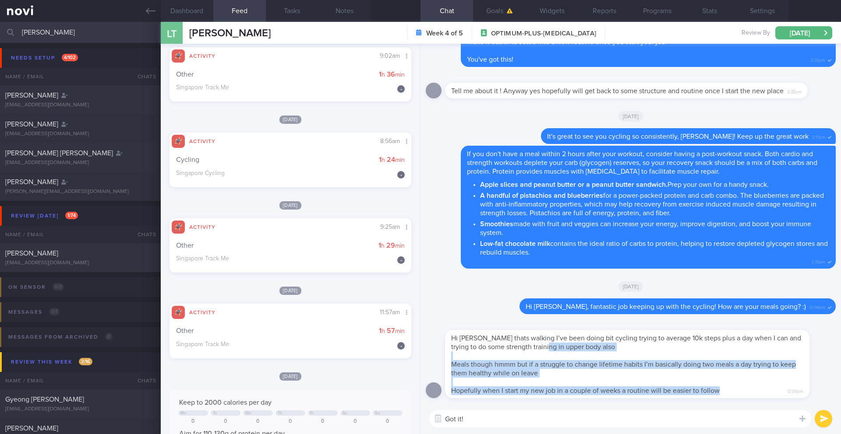
drag, startPoint x: 722, startPoint y: 391, endPoint x: 550, endPoint y: 346, distance: 177.2
click at [550, 346] on div "Hi [PERSON_NAME] thats walking I’ve been doing bit cycling trying to average 10…" at bounding box center [627, 364] width 364 height 68
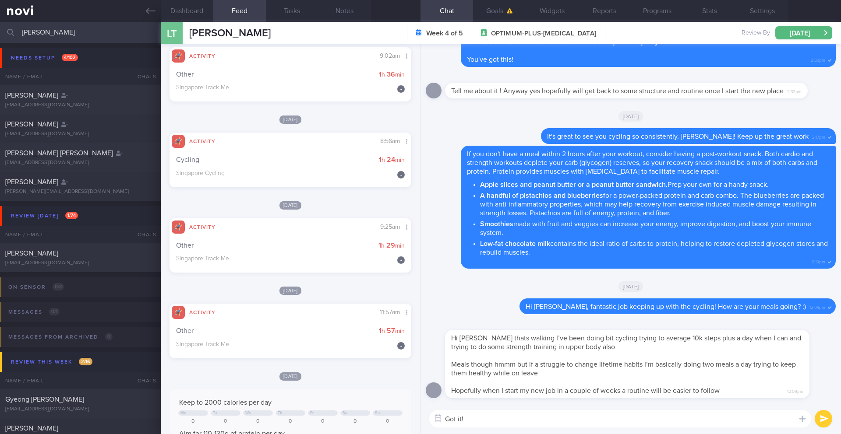
click at [494, 344] on span "Hi [PERSON_NAME] thats walking I’ve been doing bit cycling trying to average 10…" at bounding box center [626, 343] width 350 height 16
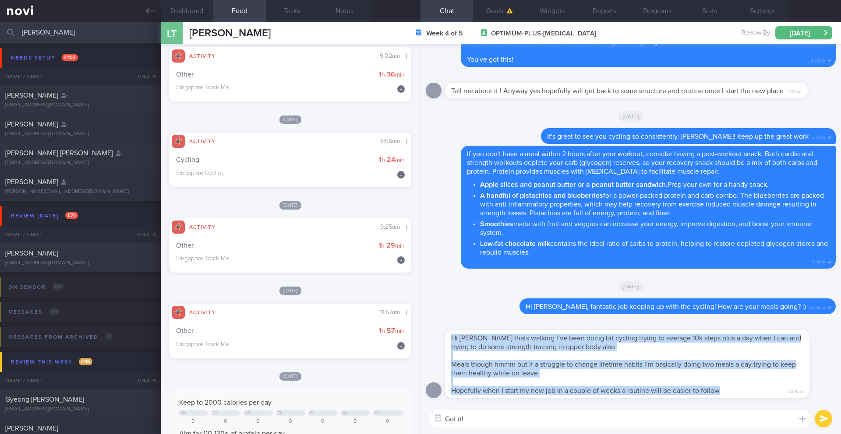
drag, startPoint x: 451, startPoint y: 339, endPoint x: 732, endPoint y: 390, distance: 285.2
click at [732, 390] on div "Hi [PERSON_NAME] thats walking I’ve been doing bit cycling trying to average 10…" at bounding box center [627, 364] width 364 height 68
copy span "Hi [PERSON_NAME] thats walking I’ve been doing bit cycling trying to average 10…"
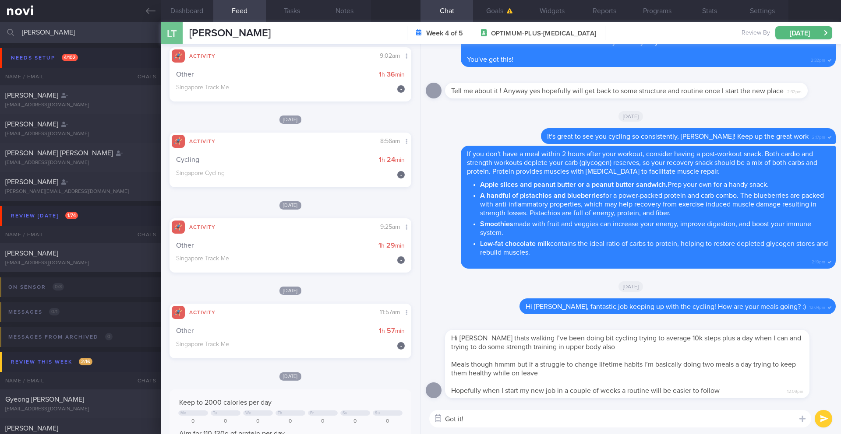
drag, startPoint x: 474, startPoint y: 422, endPoint x: 438, endPoint y: 420, distance: 35.5
click at [438, 420] on div "Chat Templates Admin [MEDICAL_DATA] Weight Nutrition Physical Activity Infograp…" at bounding box center [630, 419] width 420 height 31
click at [480, 422] on textarea "Got it!" at bounding box center [620, 419] width 382 height 18
paste textarea "That is fantastic progress, [PERSON_NAME]! It's brilliant that you're consisten…"
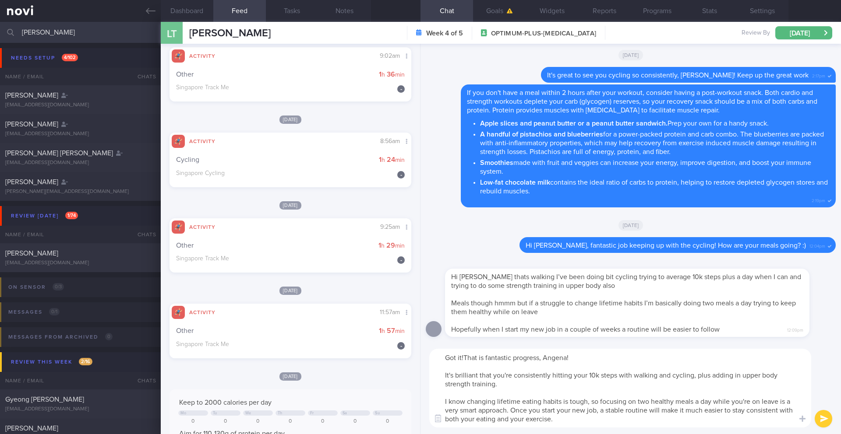
drag, startPoint x: 571, startPoint y: 359, endPoint x: 492, endPoint y: 357, distance: 79.3
click at [492, 357] on textarea "Got it!That is fantastic progress, Angena! It's brilliant that you're consisten…" at bounding box center [620, 388] width 382 height 79
drag, startPoint x: 479, startPoint y: 375, endPoint x: 454, endPoint y: 377, distance: 25.0
click at [454, 377] on textarea "Got it! It's brilliant that you're consistently hitting your 10k steps with wal…" at bounding box center [620, 388] width 382 height 79
type textarea "Got it! It's great that you're consistently hitting your 10k steps with walking…"
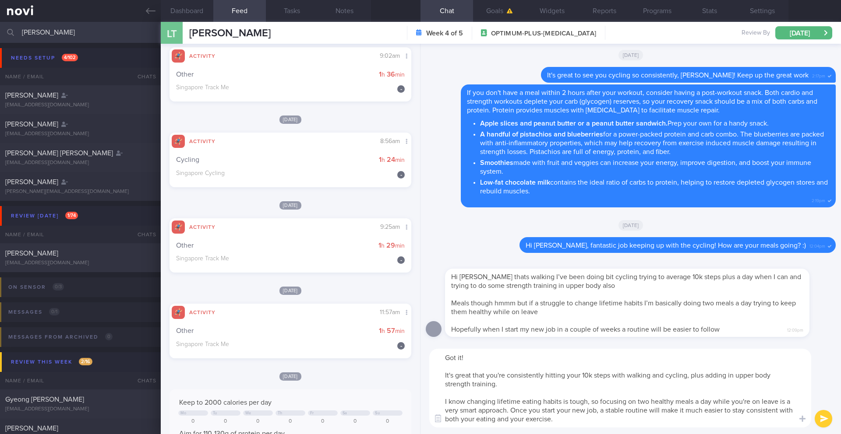
click at [825, 426] on button "submit" at bounding box center [823, 419] width 18 height 18
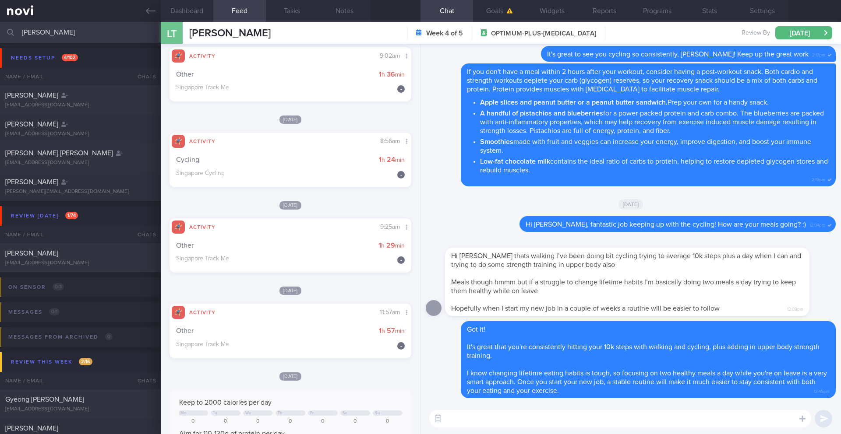
click at [55, 38] on input "[PERSON_NAME]" at bounding box center [420, 32] width 841 height 21
click at [62, 37] on input "[PERSON_NAME]" at bounding box center [420, 32] width 841 height 21
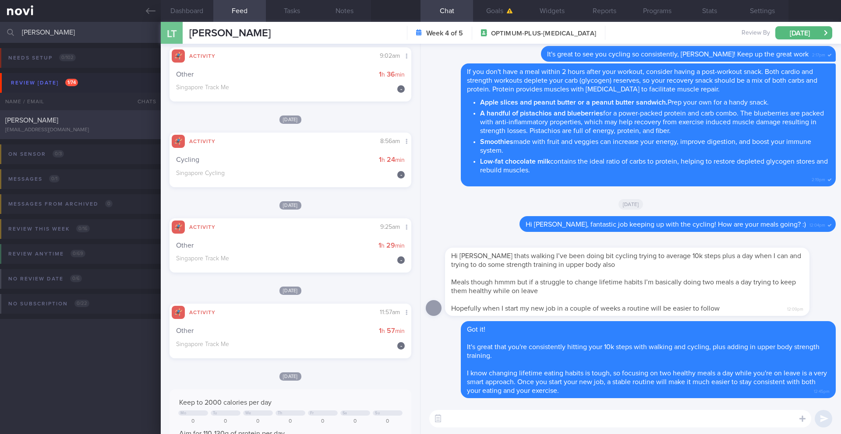
type input "[PERSON_NAME]"
click at [48, 126] on div "[PERSON_NAME] [EMAIL_ADDRESS][DOMAIN_NAME]" at bounding box center [80, 125] width 161 height 18
type input "26-29/9 Check logs and coach on diet"
type textarea "LOREMIPSUMDO: SI AMET (consecte) ADIPISC ELITSE: DOEIUSMOD: T/I utla Etdo: (78/…"
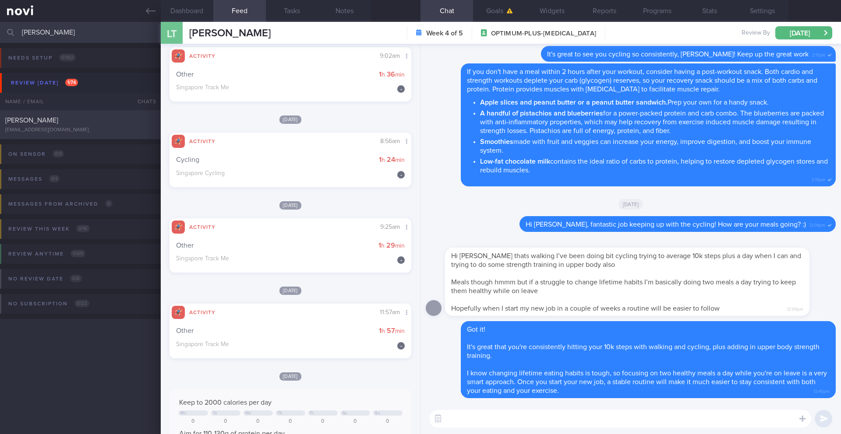
select select "8"
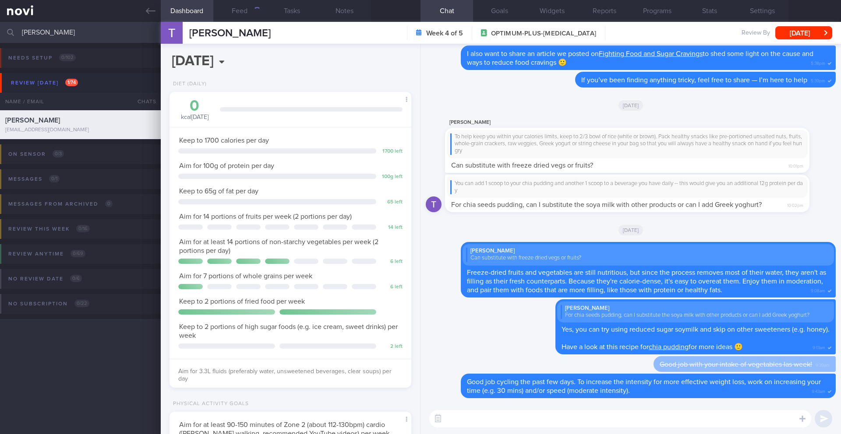
scroll to position [122, 220]
click at [247, 14] on button "Feed 773" at bounding box center [239, 11] width 53 height 22
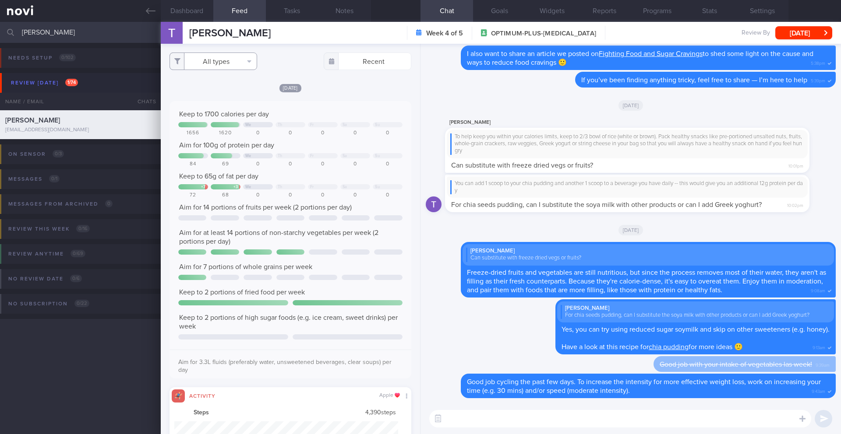
click at [215, 62] on button "All types" at bounding box center [213, 62] width 88 height 18
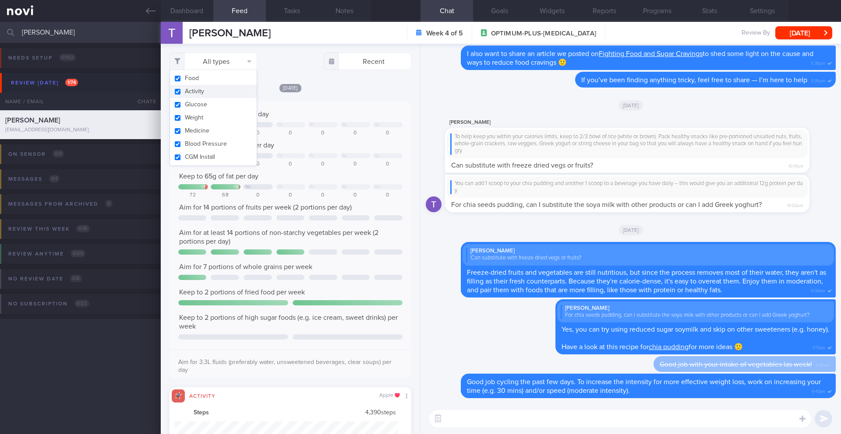
click at [210, 91] on button "Activity" at bounding box center [213, 91] width 87 height 13
checkbox input "false"
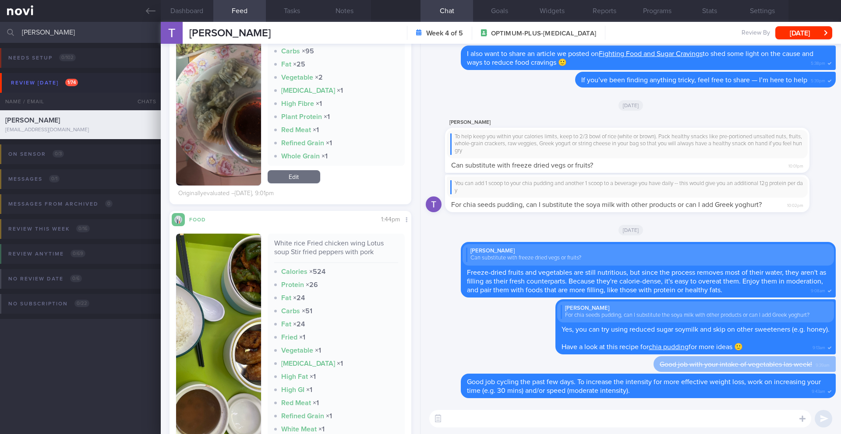
scroll to position [498, 0]
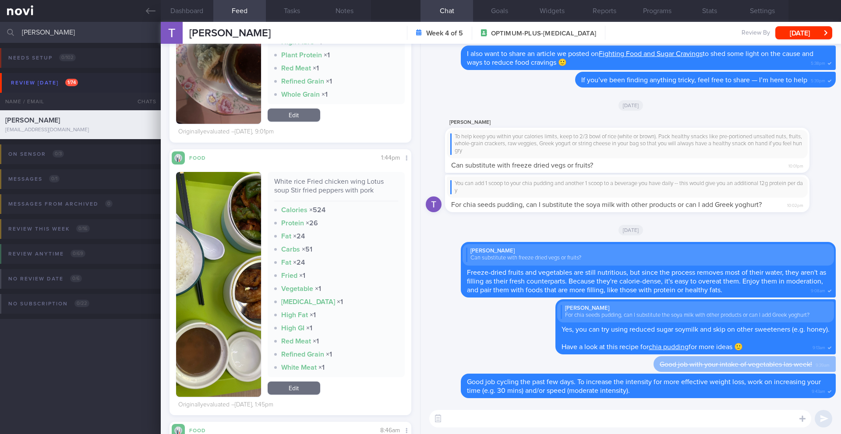
click at [493, 429] on div "​ ​" at bounding box center [630, 419] width 420 height 31
click at [495, 422] on textarea at bounding box center [620, 419] width 382 height 18
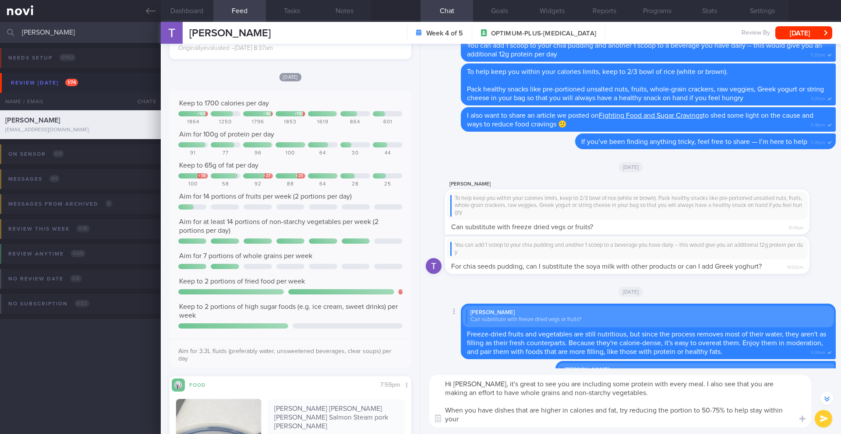
scroll to position [-106, 0]
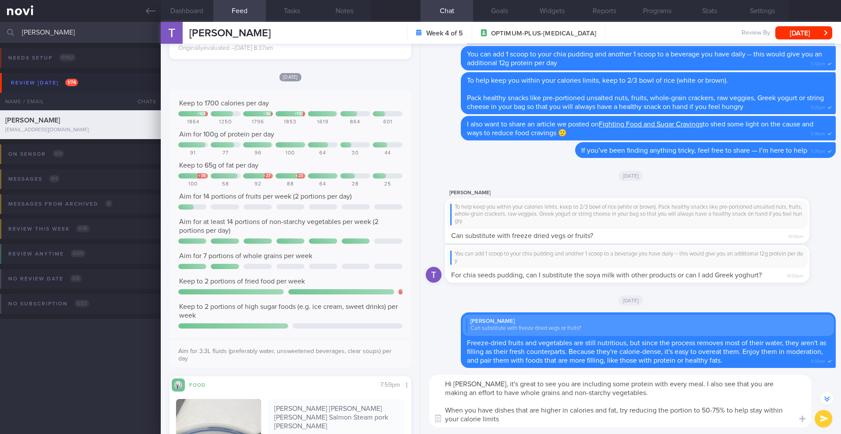
click at [616, 414] on textarea "Hi [PERSON_NAME], it's great to see you are including some protein with every m…" at bounding box center [620, 401] width 382 height 53
click at [567, 418] on textarea "Hi [PERSON_NAME], it's great to see you are including some protein with every m…" at bounding box center [620, 401] width 382 height 53
click at [627, 396] on textarea "Hi [PERSON_NAME], it's great to see you are including some protein with every m…" at bounding box center [620, 401] width 382 height 53
type textarea "Hi [PERSON_NAME], it's great to see you are including some protein with every m…"
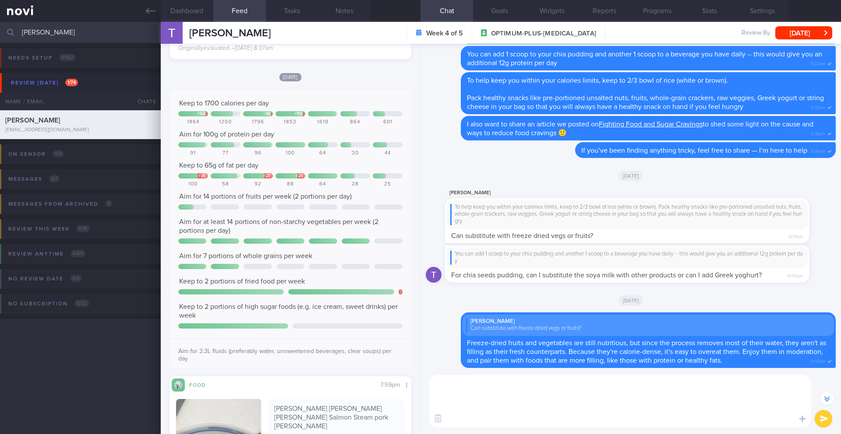
scroll to position [0, 0]
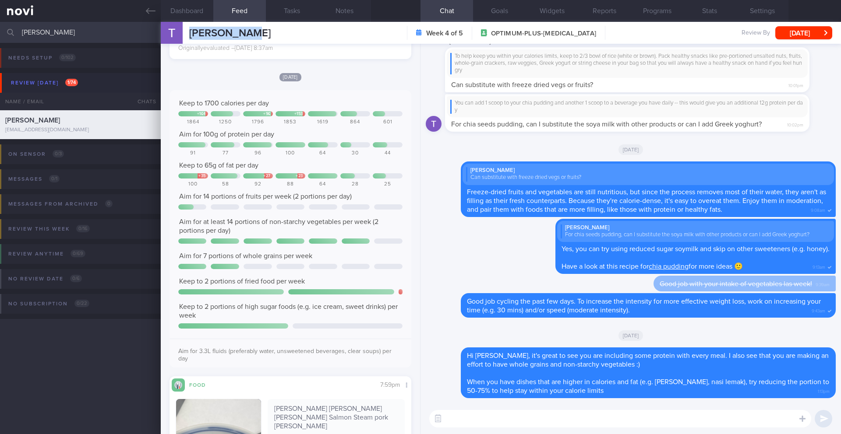
drag, startPoint x: 256, startPoint y: 32, endPoint x: 183, endPoint y: 34, distance: 72.7
click at [183, 34] on div "[PERSON_NAME] [PERSON_NAME] [PERSON_NAME] [EMAIL_ADDRESS][DOMAIN_NAME] Week 4 o…" at bounding box center [501, 33] width 680 height 22
copy div "[PERSON_NAME]"
click at [462, 414] on textarea at bounding box center [620, 419] width 382 height 18
type textarea "G"
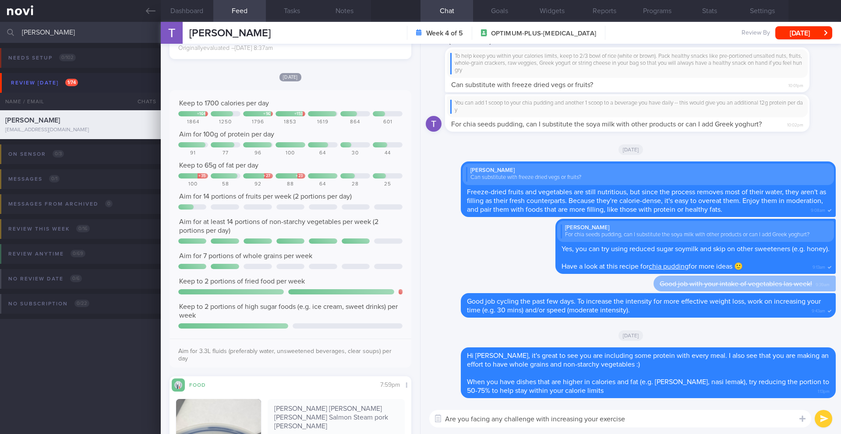
click at [539, 421] on textarea "Are you facing any challenge with increasing your exercise" at bounding box center [620, 419] width 382 height 18
click at [533, 422] on textarea "Are you facing any challenge with increasing your exercise" at bounding box center [620, 419] width 382 height 18
click at [687, 422] on textarea "Are you facing any challenges at the moment with increasing your exercise" at bounding box center [620, 419] width 382 height 18
type textarea "Are you facing any challenges at the moment with increasing your exercise? Let …"
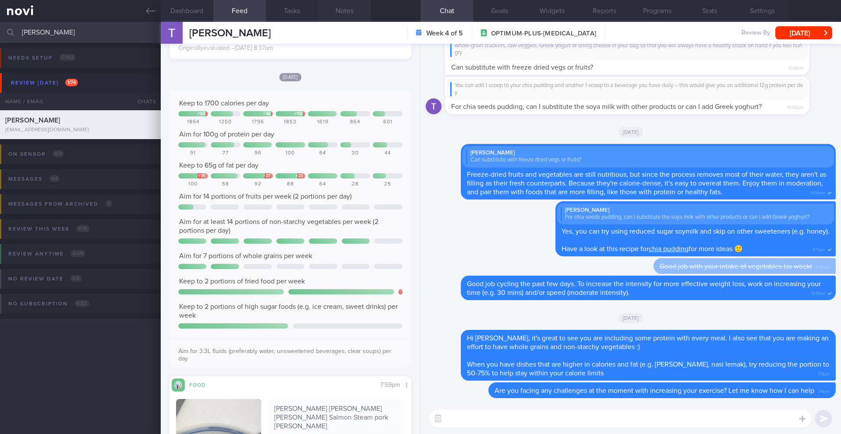
click at [336, 14] on button "Notes" at bounding box center [344, 11] width 53 height 22
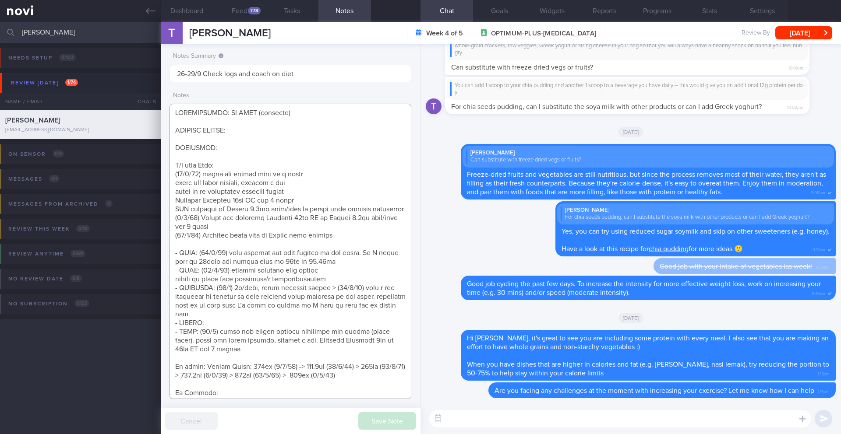
click at [251, 146] on textarea at bounding box center [290, 252] width 242 height 296
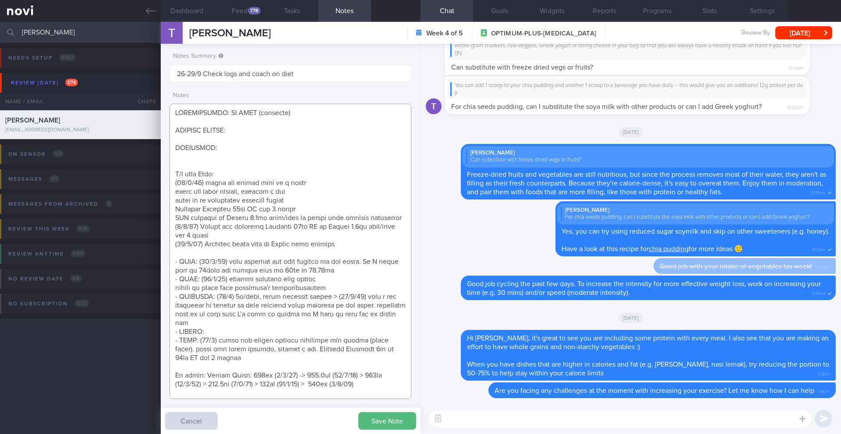
drag, startPoint x: 229, startPoint y: 151, endPoint x: 176, endPoint y: 131, distance: 56.7
click at [176, 131] on textarea at bounding box center [290, 252] width 242 height 296
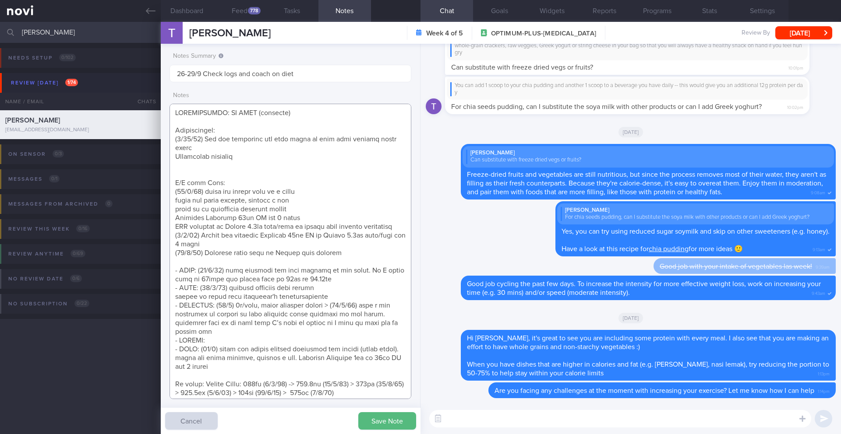
type textarea "LOREMIPSUMDO: SI AMET (consecte) Adipiscingel: (0/87/19) Sed doe temporinc utl …"
click at [386, 417] on button "Save Note" at bounding box center [387, 421] width 58 height 18
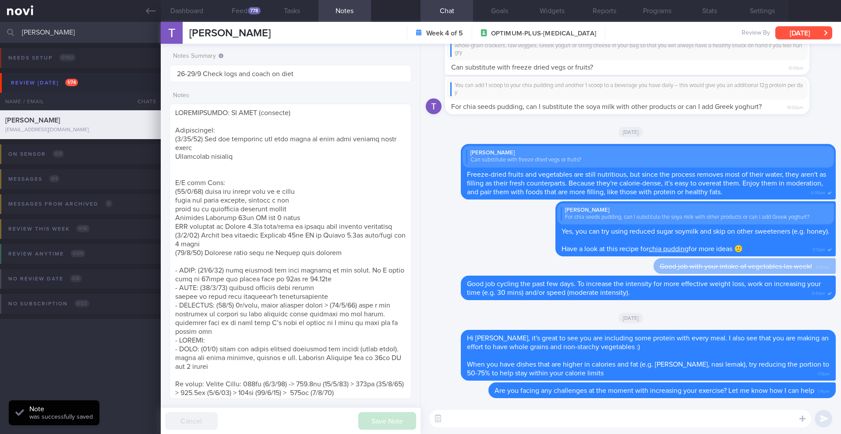
click at [792, 39] on button "[DATE]" at bounding box center [803, 32] width 57 height 13
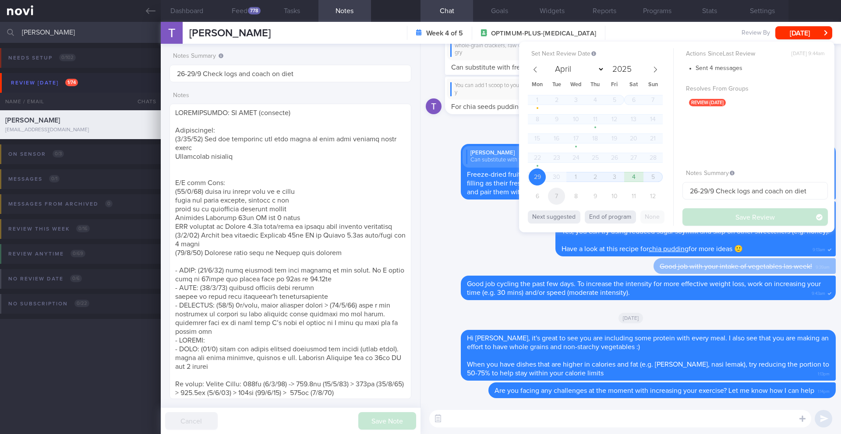
click at [554, 197] on span "7" at bounding box center [556, 196] width 17 height 17
select select "9"
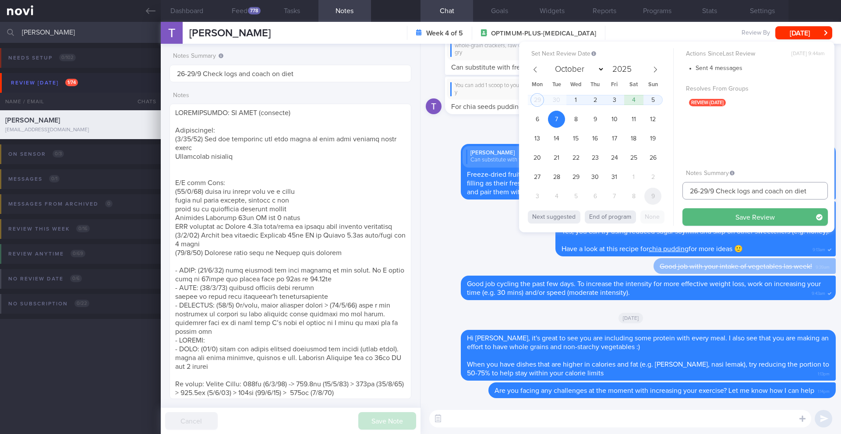
drag, startPoint x: 714, startPoint y: 190, endPoint x: 651, endPoint y: 192, distance: 62.6
click at [651, 192] on div "Set Next Review Date [DATE] April May June July August September October Novemb…" at bounding box center [676, 137] width 315 height 191
type input "7/10 Check logs and coach on diet"
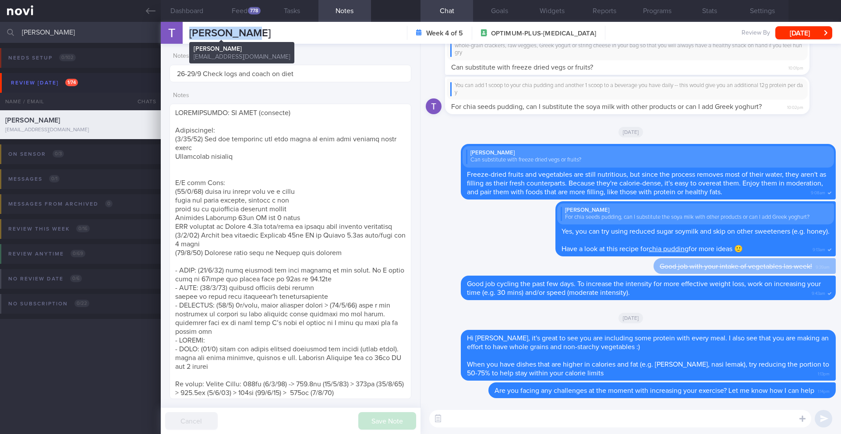
drag, startPoint x: 261, startPoint y: 33, endPoint x: 189, endPoint y: 32, distance: 71.4
click at [189, 32] on div "[PERSON_NAME] [PERSON_NAME] [PERSON_NAME] [EMAIL_ADDRESS][DOMAIN_NAME] Week 4 o…" at bounding box center [501, 33] width 680 height 22
copy span "[PERSON_NAME]"
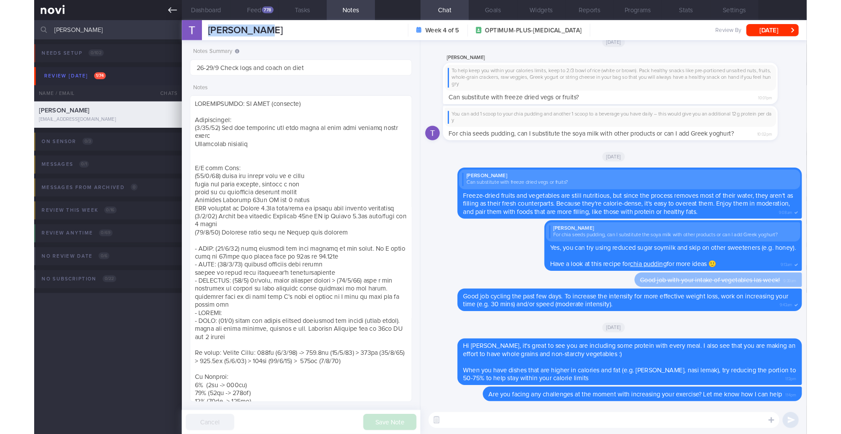
scroll to position [109, 220]
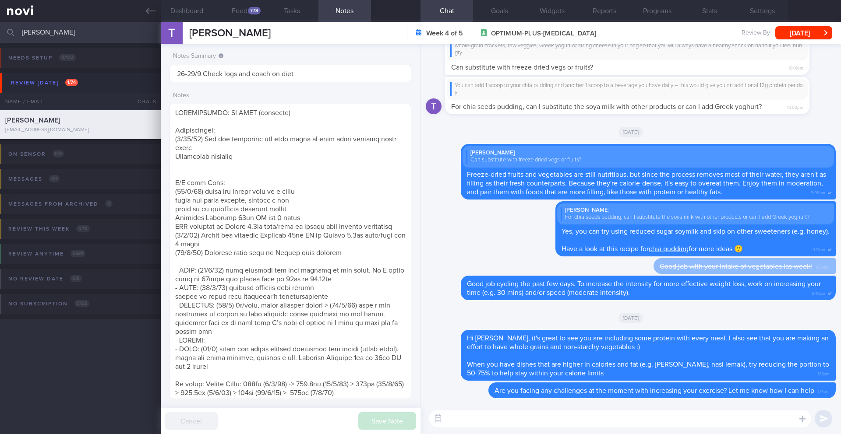
paste textarea "I noticed that you don’t have a review appointment scheduled with Dr. [Doctor’s…"
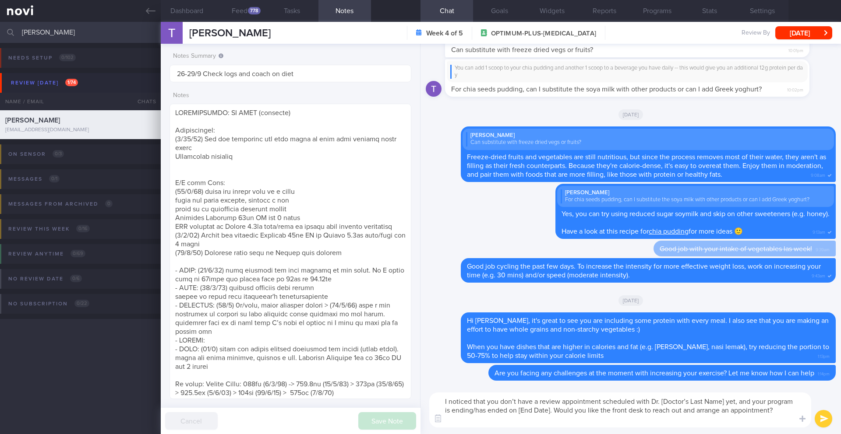
drag, startPoint x: 504, startPoint y: 404, endPoint x: 537, endPoint y: 404, distance: 33.3
click at [537, 404] on textarea "I noticed that you don’t have a review appointment scheduled with Dr. [Doctor’s…" at bounding box center [620, 410] width 382 height 35
click at [657, 15] on button "Programs" at bounding box center [656, 11] width 53 height 22
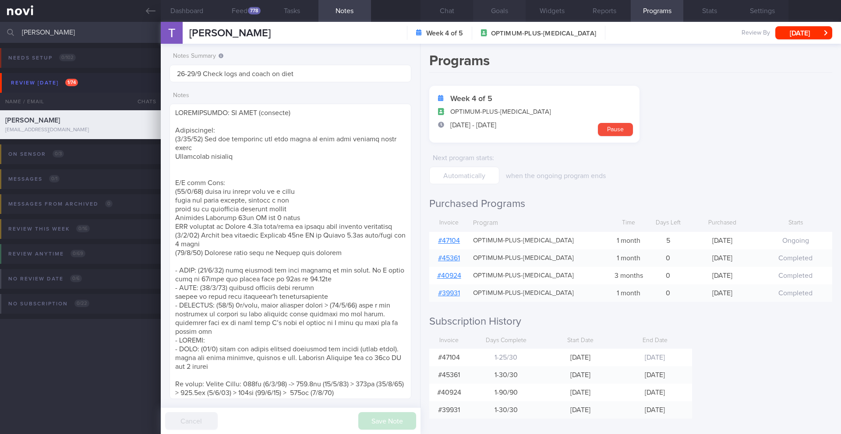
click at [492, 14] on button "Goals" at bounding box center [499, 11] width 53 height 22
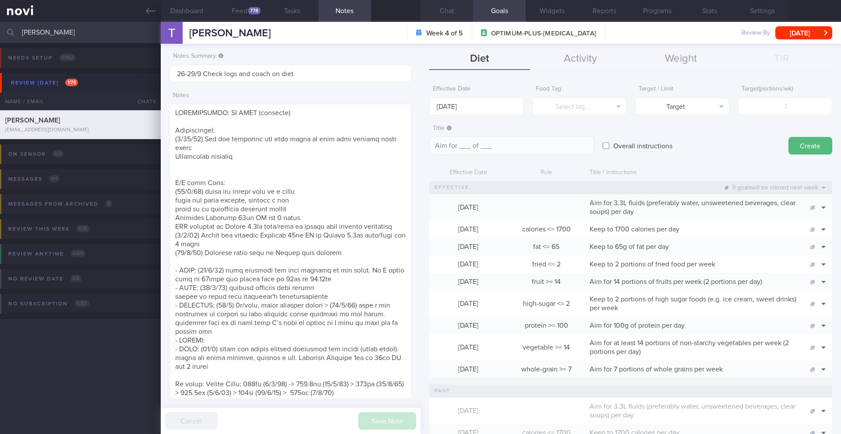
click at [462, 14] on button "Chat" at bounding box center [446, 11] width 53 height 22
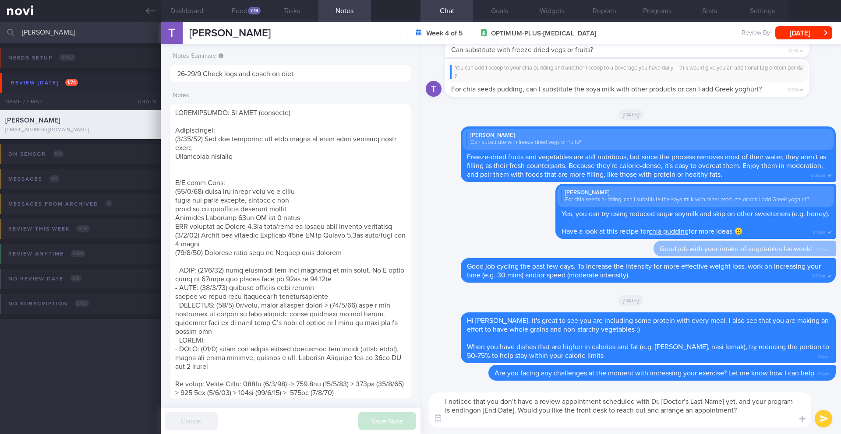
drag, startPoint x: 515, startPoint y: 411, endPoint x: 498, endPoint y: 411, distance: 16.6
click at [498, 411] on textarea "I noticed that you don’t have a review appointment scheduled with Dr. [Doctor’s…" at bounding box center [620, 410] width 382 height 35
drag, startPoint x: 722, startPoint y: 401, endPoint x: 694, endPoint y: 401, distance: 28.5
click at [694, 401] on textarea "I noticed that you don’t have a review appointment scheduled with Dr. [Doctor’s…" at bounding box center [620, 410] width 382 height 35
click at [492, 409] on textarea "I noticed that you don’t have a review appointment scheduled with [PERSON_NAME]…" at bounding box center [620, 410] width 382 height 35
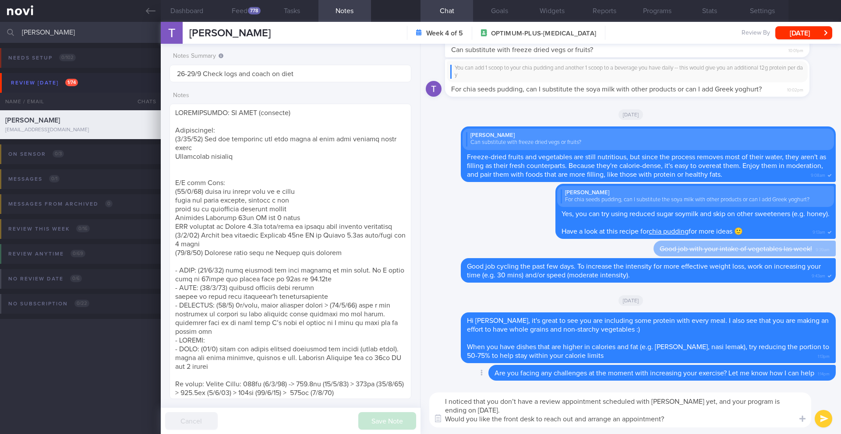
type textarea "I noticed that you don’t have a review appointment scheduled with [PERSON_NAME]…"
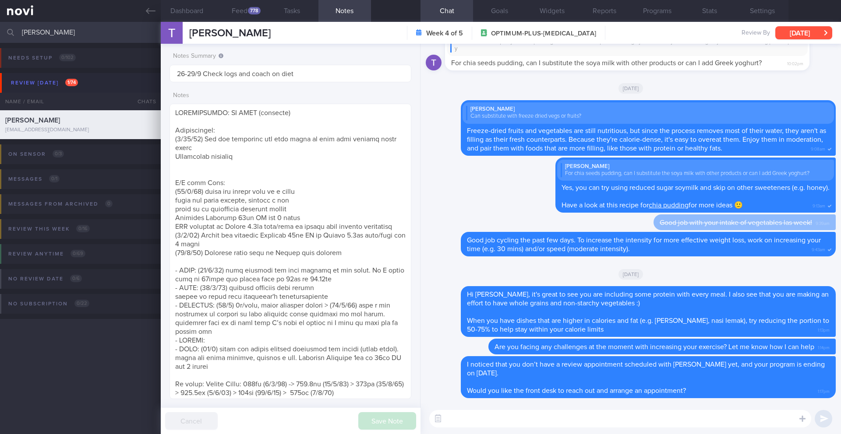
click at [791, 36] on button "[DATE]" at bounding box center [803, 32] width 57 height 13
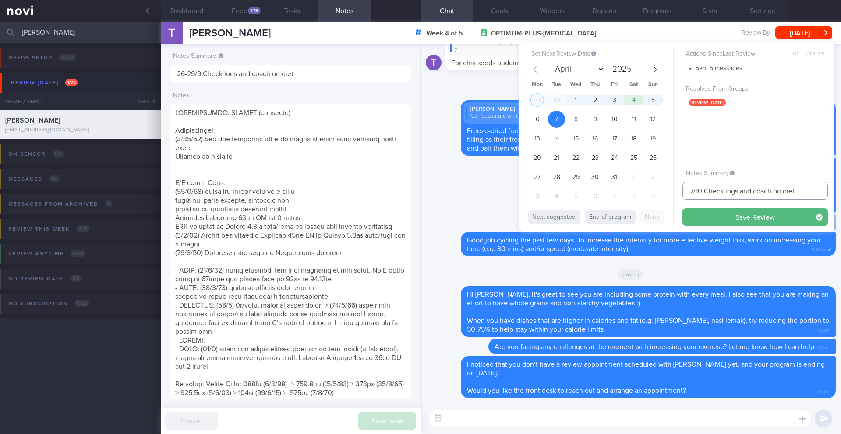
drag, startPoint x: 725, startPoint y: 190, endPoint x: 807, endPoint y: 189, distance: 82.3
click at [807, 189] on input "7/10 Check logs and coach on diet" at bounding box center [754, 191] width 145 height 18
type input "7/10 Check if got r/v appt"
click at [809, 218] on button "Save Review" at bounding box center [754, 217] width 145 height 18
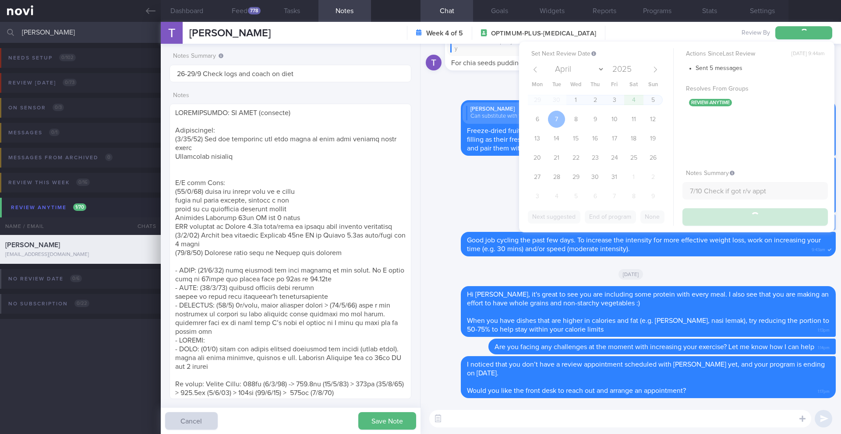
type input "7/10 Check if got r/v appt"
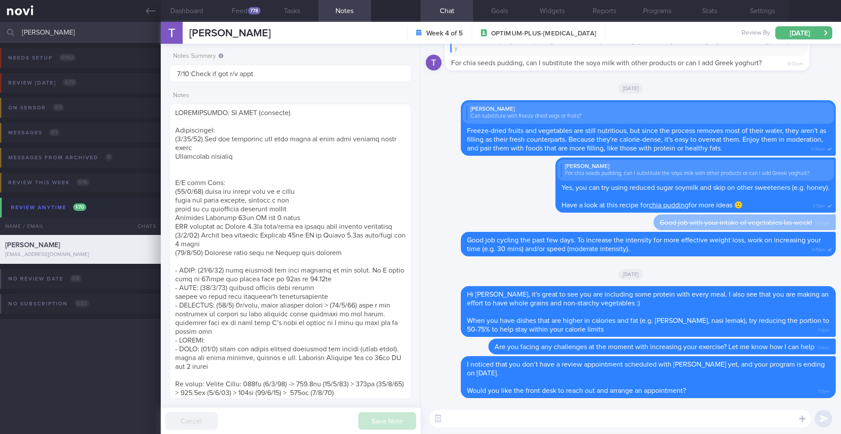
click at [70, 34] on input "[PERSON_NAME]" at bounding box center [420, 32] width 841 height 21
click at [46, 32] on input "[PERSON_NAME]" at bounding box center [420, 32] width 841 height 21
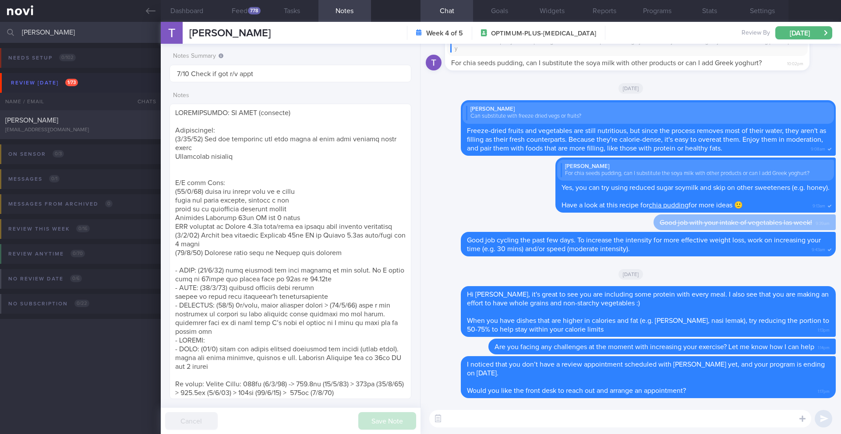
type input "[PERSON_NAME]"
click at [74, 127] on div "[EMAIL_ADDRESS][DOMAIN_NAME]" at bounding box center [80, 130] width 150 height 7
type input "23/9 Check for logs and coach"
type textarea "SUPPORT NEEDED: How to plan a healthy diet. Does not understand about calories …"
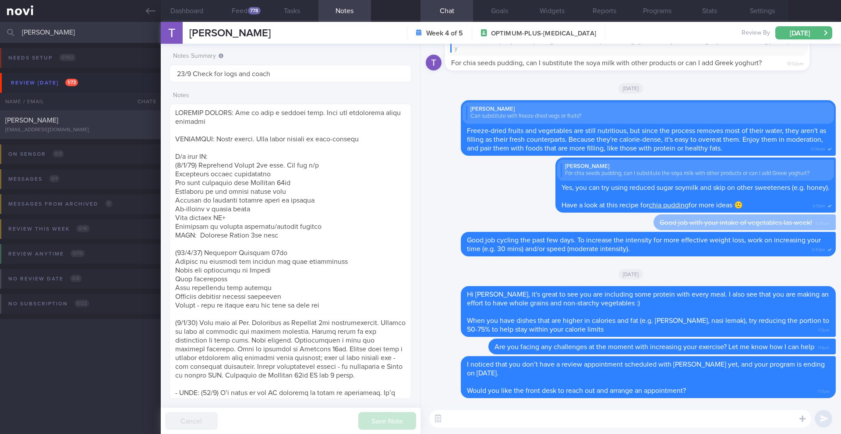
select select "8"
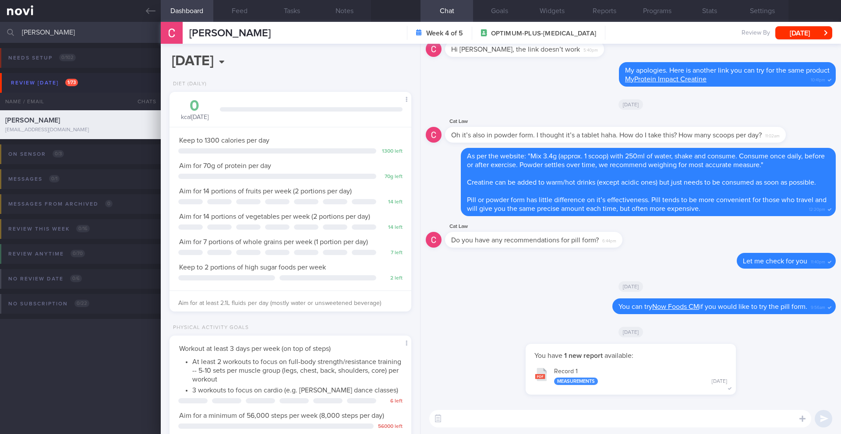
scroll to position [122, 220]
click at [478, 415] on textarea at bounding box center [620, 419] width 382 height 18
type textarea "Hi Cat, just checking in. How have things been going with your meals and workou…"
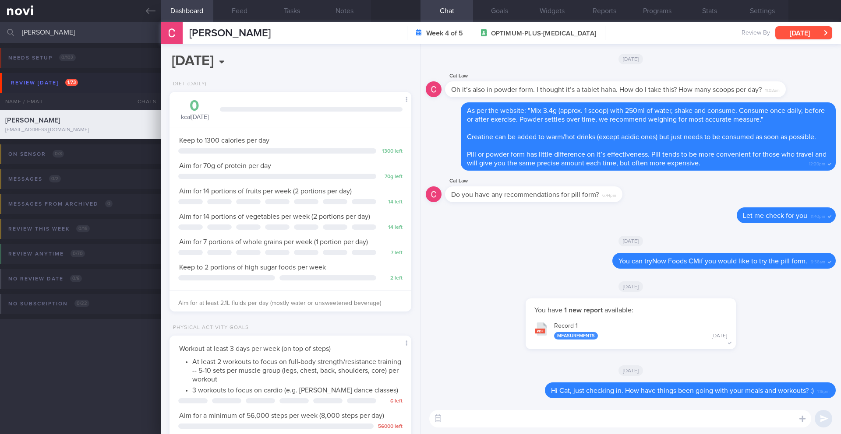
click at [809, 30] on button "[DATE]" at bounding box center [803, 32] width 57 height 13
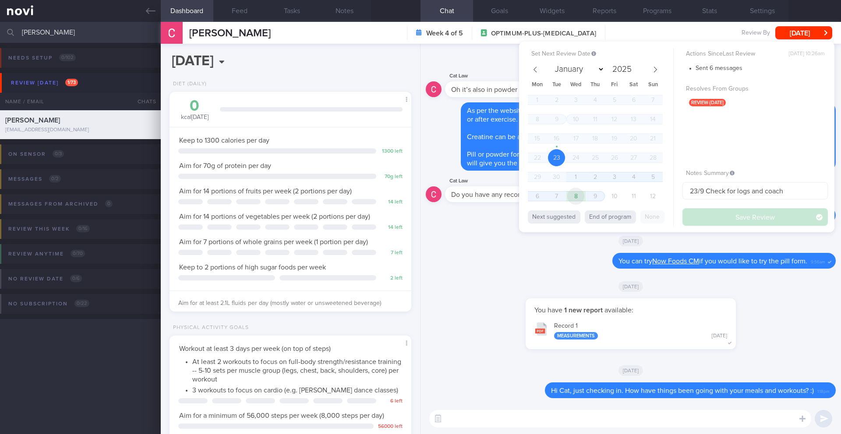
click at [576, 196] on span "8" at bounding box center [575, 196] width 17 height 17
select select "9"
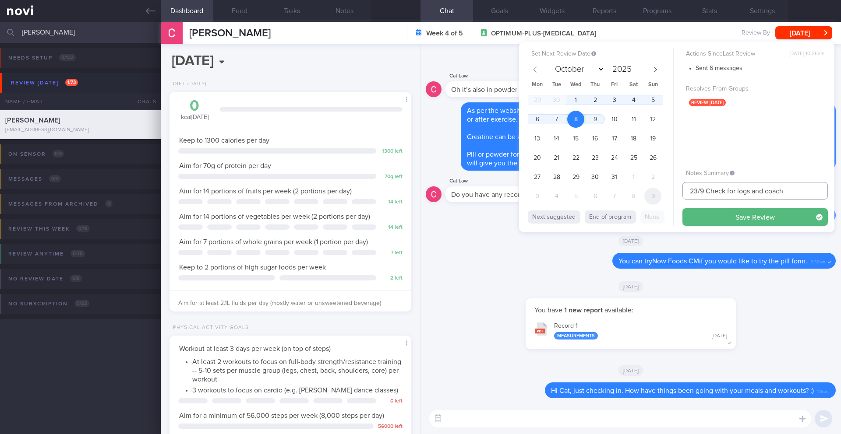
drag, startPoint x: 704, startPoint y: 192, endPoint x: 659, endPoint y: 192, distance: 44.7
click at [659, 192] on div "Set Next Review Date [DATE] January February March April May June July August S…" at bounding box center [676, 137] width 315 height 191
type input "8/10 Check for logs and coach"
click at [700, 220] on button "Save Review" at bounding box center [754, 217] width 145 height 18
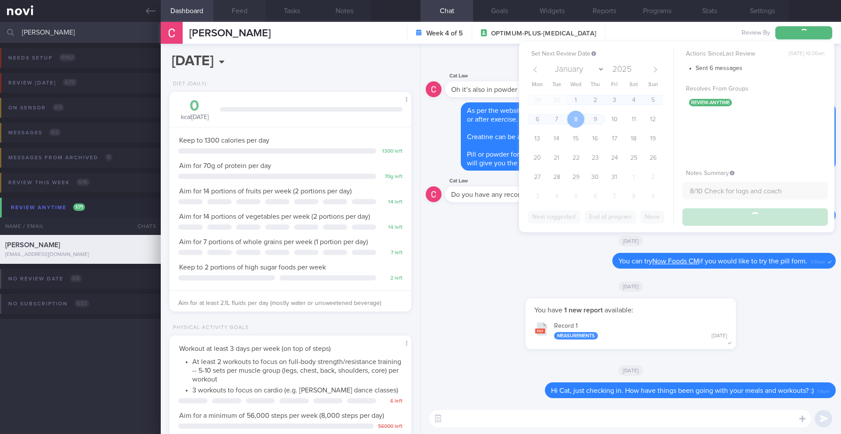
type input "8/10 Check for logs and coach"
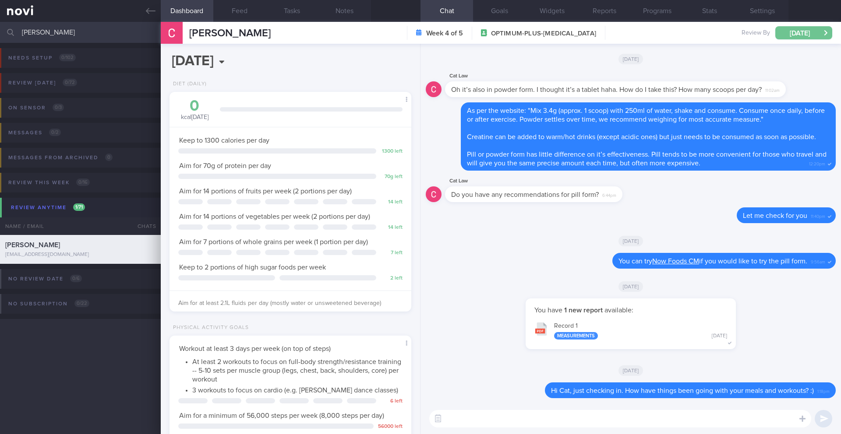
click at [790, 35] on button "[DATE]" at bounding box center [803, 32] width 57 height 13
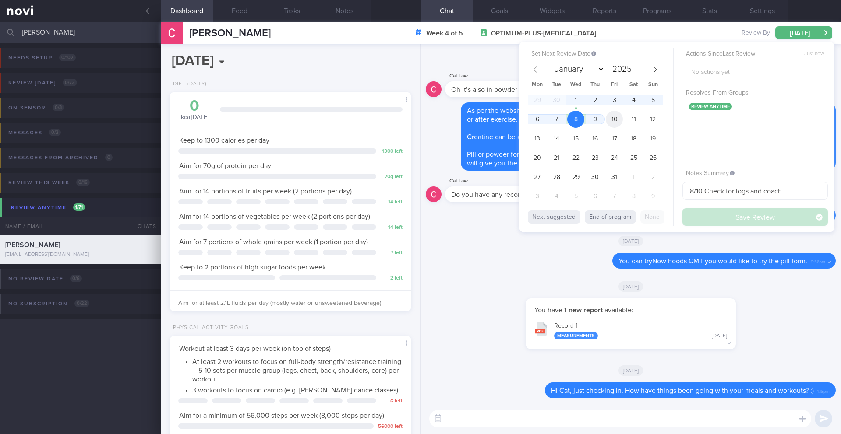
click at [620, 121] on span "10" at bounding box center [614, 119] width 17 height 17
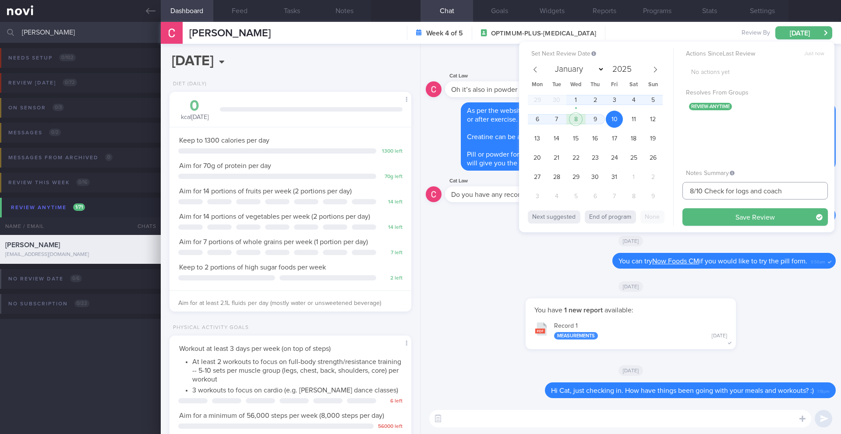
drag, startPoint x: 693, startPoint y: 193, endPoint x: 681, endPoint y: 193, distance: 12.3
click at [681, 193] on div "Set Next Review Date [DATE] January February March April May June July August S…" at bounding box center [676, 137] width 315 height 191
type input "10/10 Check for logs and coach"
click at [723, 215] on button "Save Review" at bounding box center [754, 217] width 145 height 18
type input "10/10 Check for logs and coach"
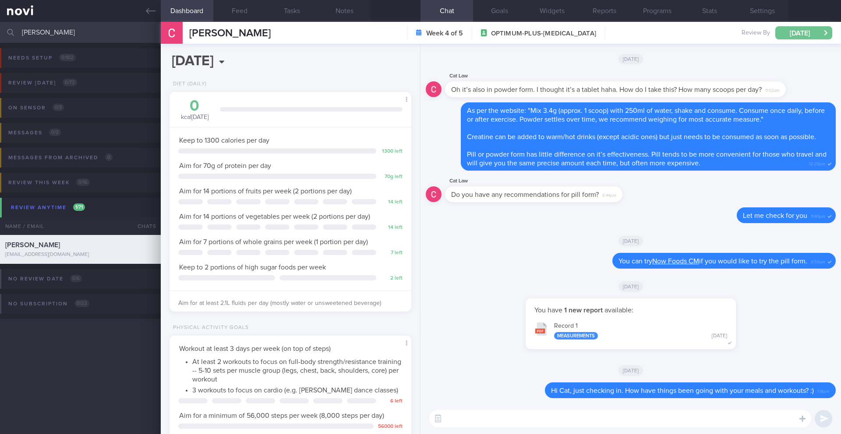
click at [804, 32] on button "[DATE]" at bounding box center [803, 32] width 57 height 13
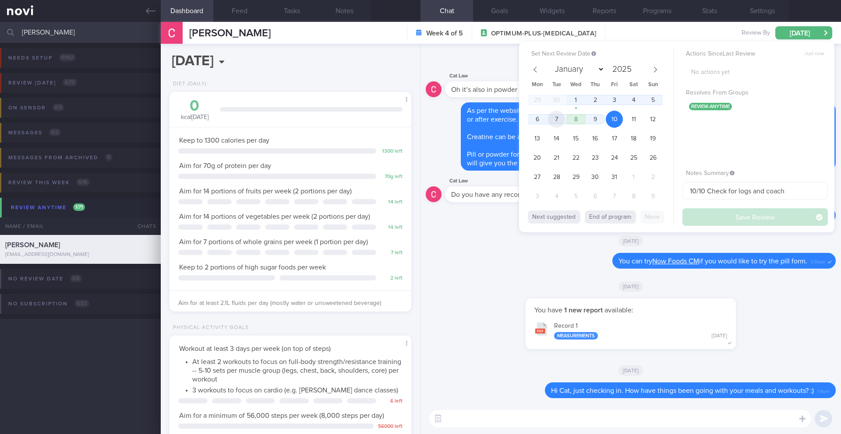
click at [557, 120] on span "7" at bounding box center [556, 119] width 17 height 17
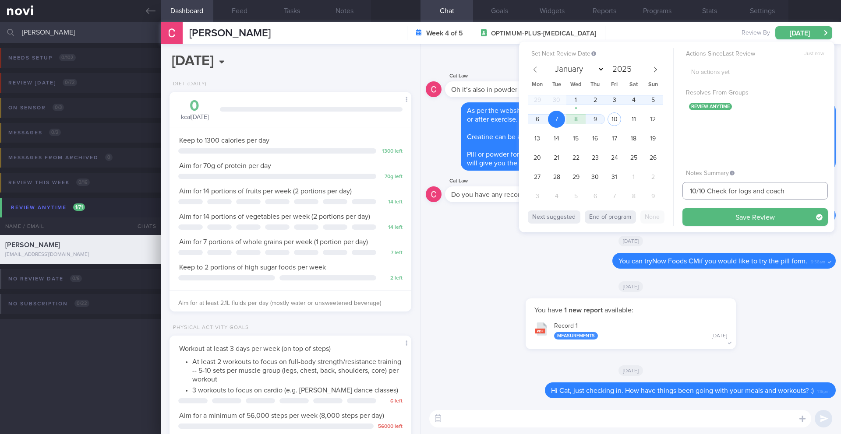
click at [689, 193] on input "10/10 Check for logs and coach" at bounding box center [754, 191] width 145 height 18
drag, startPoint x: 744, startPoint y: 192, endPoint x: 802, endPoint y: 192, distance: 57.4
click at [802, 192] on input "7-10/10 Check for logs and coach" at bounding box center [754, 191] width 145 height 18
type input "7-10/10 Check for [PERSON_NAME]'s notes"
click at [798, 213] on button "Save Review" at bounding box center [754, 217] width 145 height 18
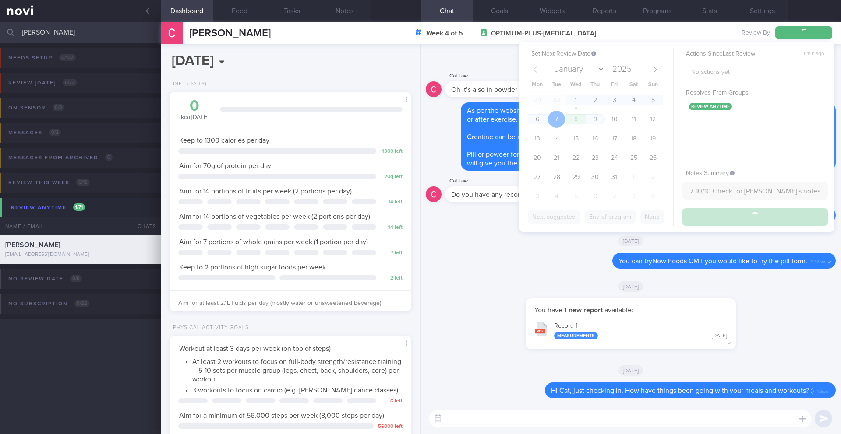
type input "7-10/10 Check for [PERSON_NAME]'s notes"
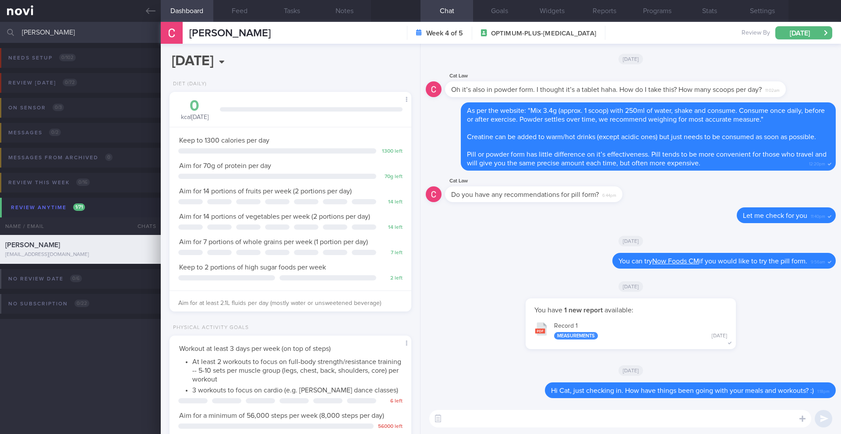
click at [66, 34] on input "[PERSON_NAME]" at bounding box center [420, 32] width 841 height 21
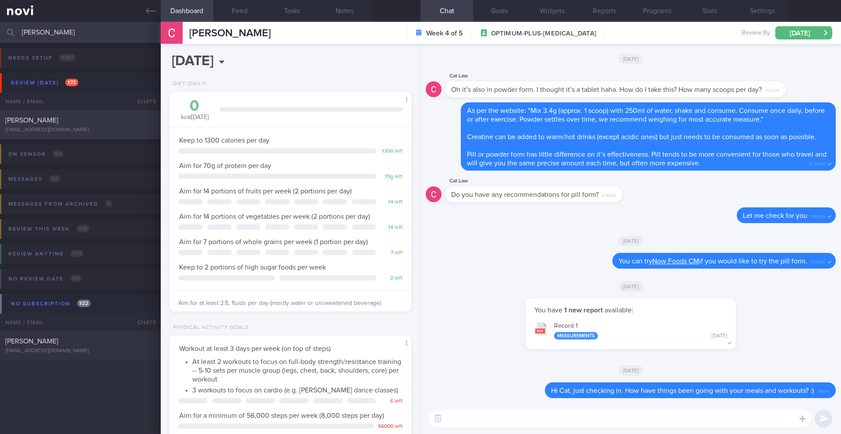
type input "[PERSON_NAME]"
click at [90, 131] on div "[EMAIL_ADDRESS][DOMAIN_NAME]" at bounding box center [80, 130] width 150 height 7
type input "26/9 Check JJ's r/v notes"
type textarea "SUPPORT NEEDED: Discipline (to log). Increasing awareness. Positive reinforceme…"
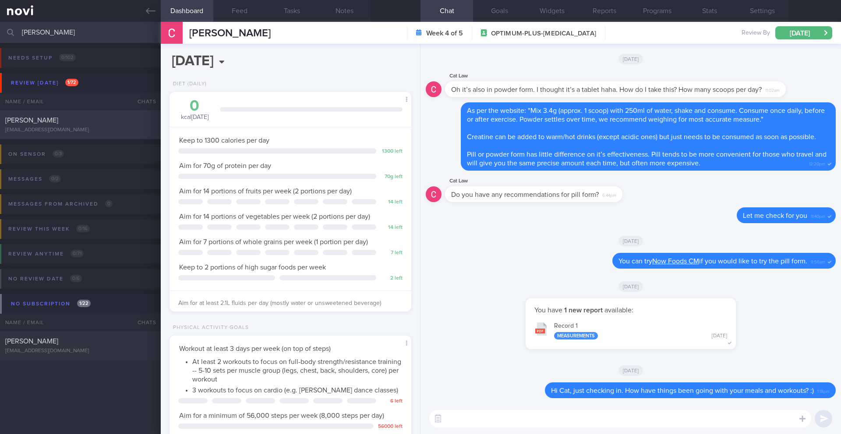
select select "8"
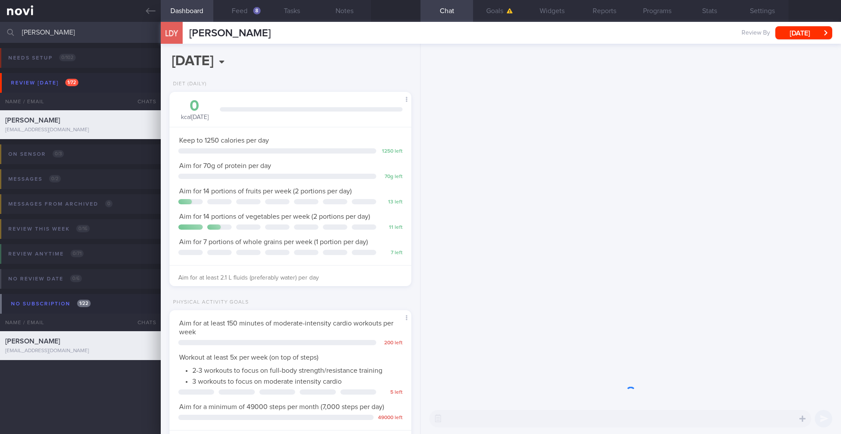
scroll to position [122, 220]
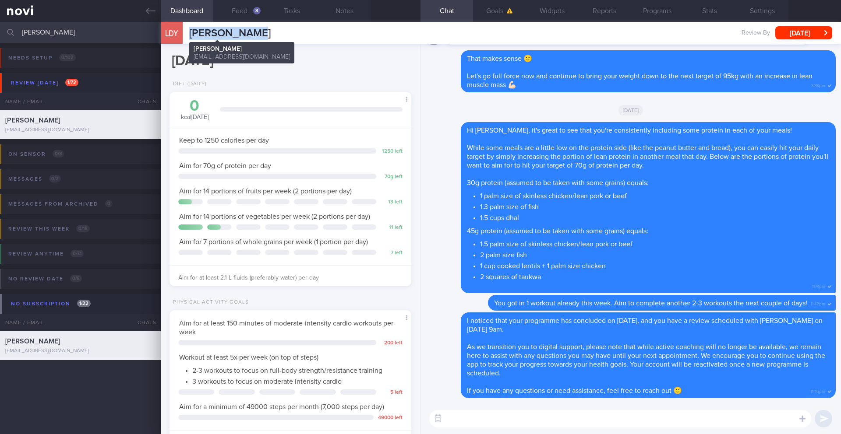
drag, startPoint x: 232, startPoint y: 36, endPoint x: 191, endPoint y: 37, distance: 41.2
click at [191, 37] on div "LDY [PERSON_NAME] Diaan [PERSON_NAME] [EMAIL_ADDRESS][DOMAIN_NAME] Review By [D…" at bounding box center [501, 33] width 680 height 22
copy span "[PERSON_NAME]"
click at [60, 37] on input "[PERSON_NAME]" at bounding box center [420, 32] width 841 height 21
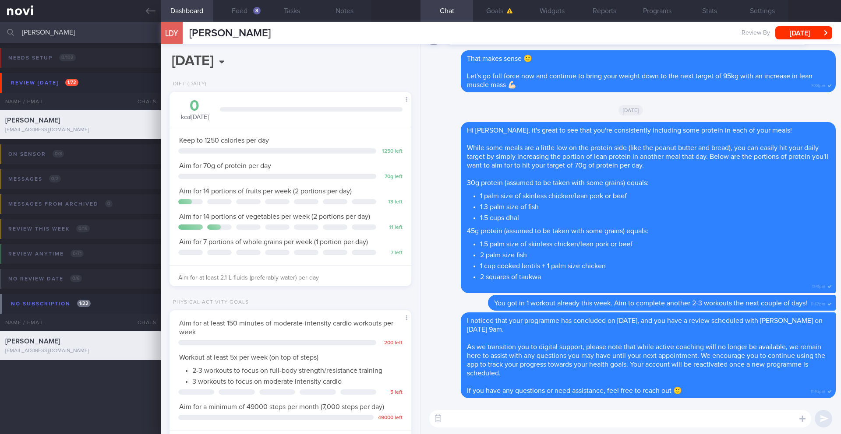
click at [60, 37] on input "[PERSON_NAME]" at bounding box center [420, 32] width 841 height 21
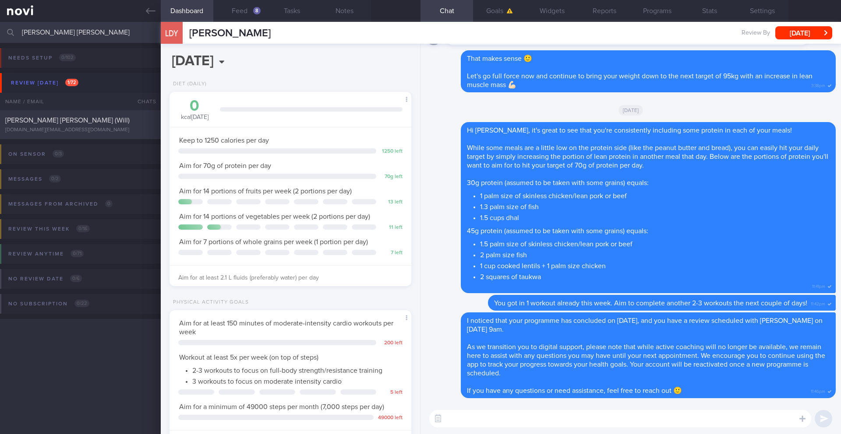
type input "[PERSON_NAME] [PERSON_NAME]"
click at [108, 124] on div "[PERSON_NAME] [PERSON_NAME] (Will)" at bounding box center [79, 120] width 148 height 9
type input "29/9 Check for logs"
type textarea "LOREMIP DOLORS: AMETCONSE: A/E sedd EI: (1/5/71) Temporinc ut Labore 1.8et dolo…"
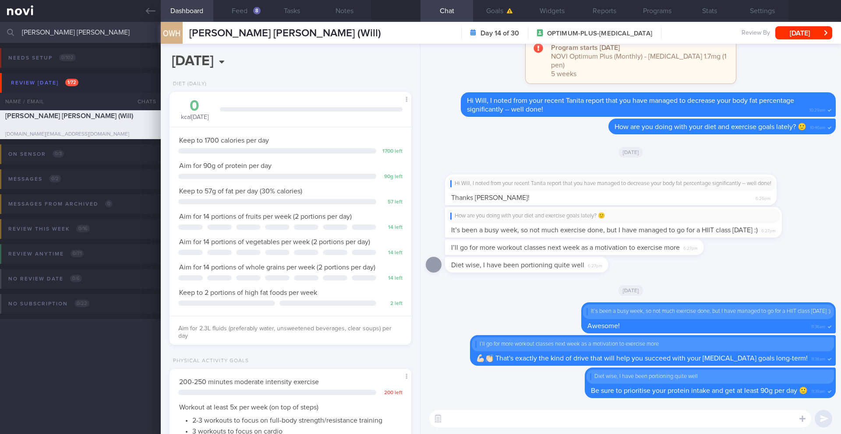
scroll to position [122, 220]
click at [236, 10] on button "Feed 8" at bounding box center [239, 11] width 53 height 22
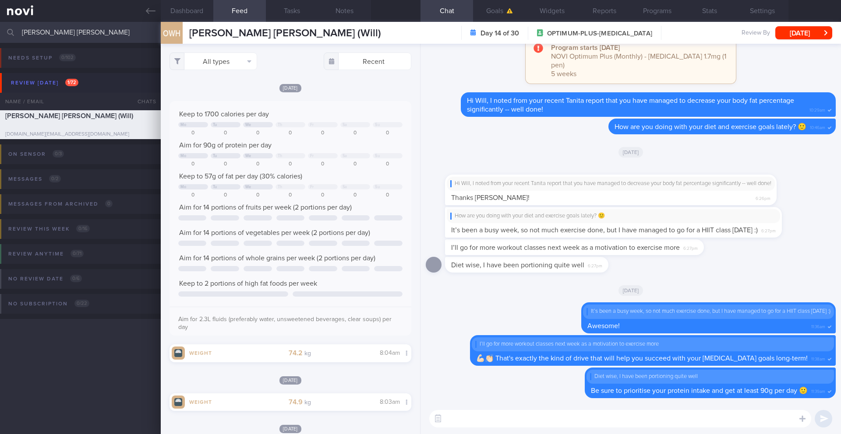
scroll to position [437707, 437609]
click at [484, 416] on textarea at bounding box center [620, 419] width 382 height 18
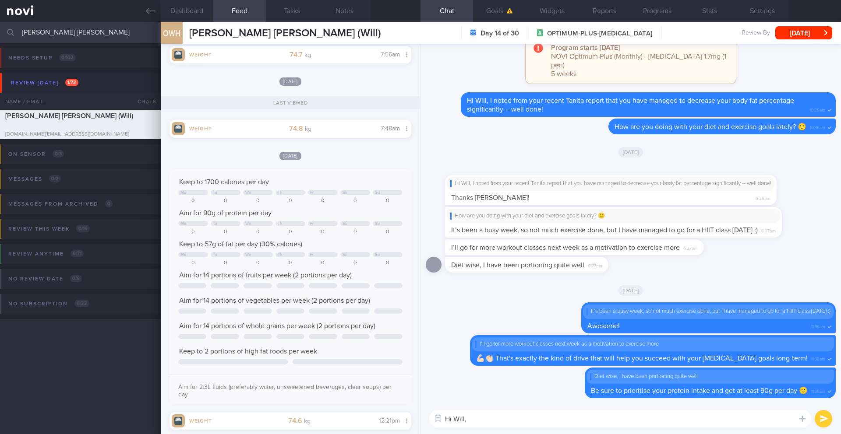
scroll to position [551, 0]
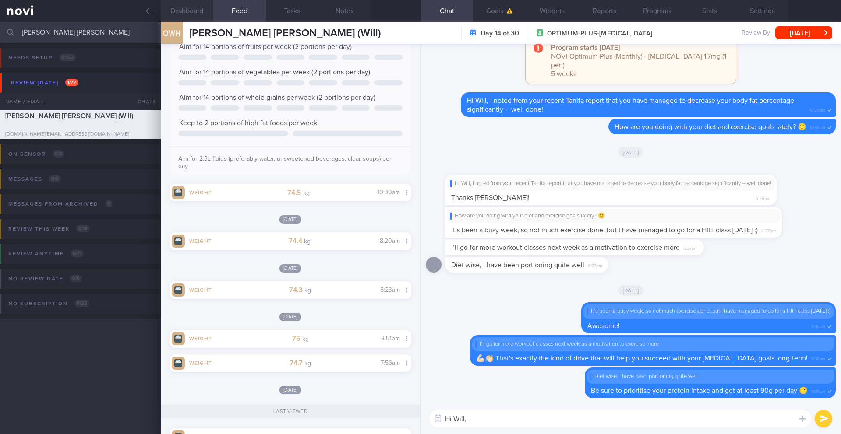
click at [203, 11] on button "Dashboard" at bounding box center [187, 11] width 53 height 22
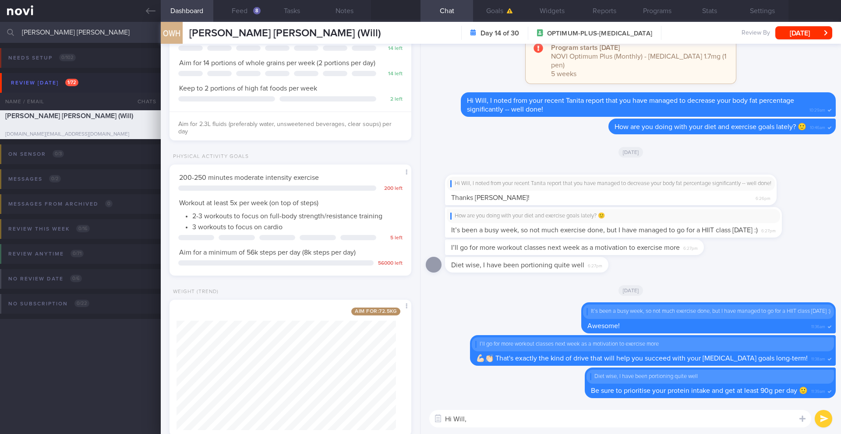
scroll to position [229, 0]
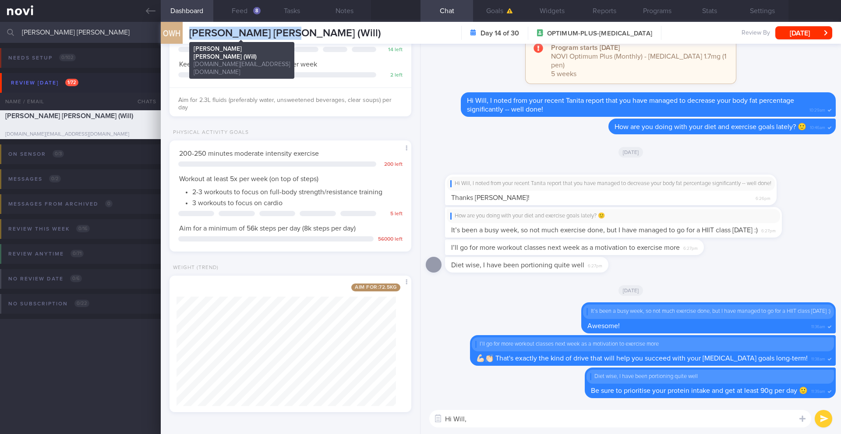
drag, startPoint x: 295, startPoint y: 32, endPoint x: 190, endPoint y: 33, distance: 105.1
click at [190, 33] on div "OWH [PERSON_NAME] [PERSON_NAME] (Will) [PERSON_NAME] [PERSON_NAME] (Will) [DOMA…" at bounding box center [501, 33] width 680 height 22
copy span "[PERSON_NAME] [PERSON_NAME] (Will)"
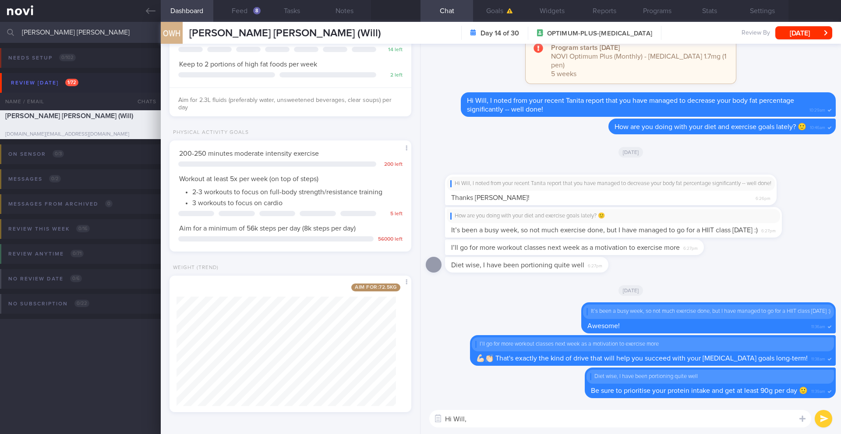
click at [491, 419] on textarea "Hi Will," at bounding box center [620, 419] width 382 height 18
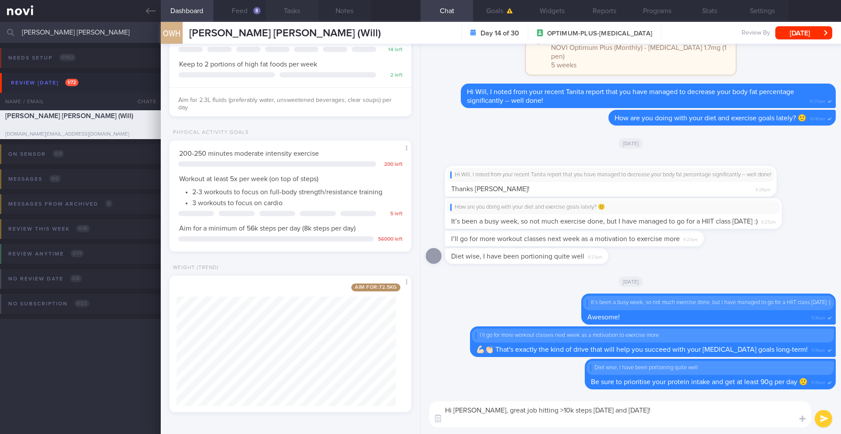
scroll to position [0, 0]
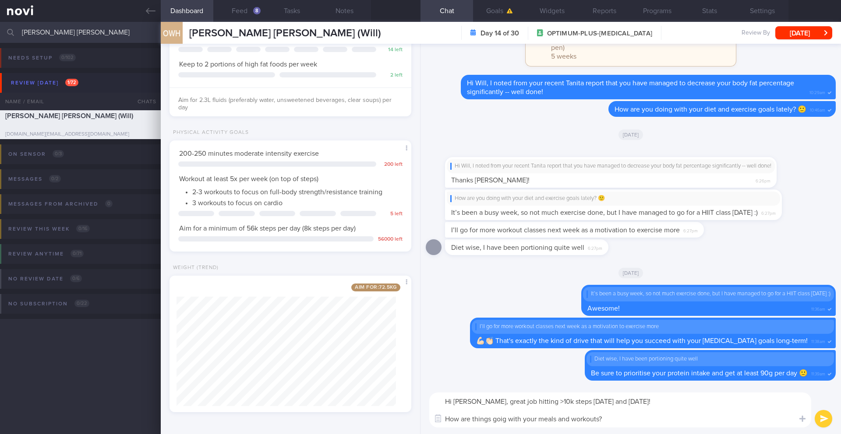
click at [504, 422] on textarea "Hi [PERSON_NAME], great job hitting >10k steps [DATE] and [DATE]! How are thing…" at bounding box center [620, 410] width 382 height 35
type textarea "Hi [PERSON_NAME], great job hitting >10k steps [DATE] and [DATE]! How are thing…"
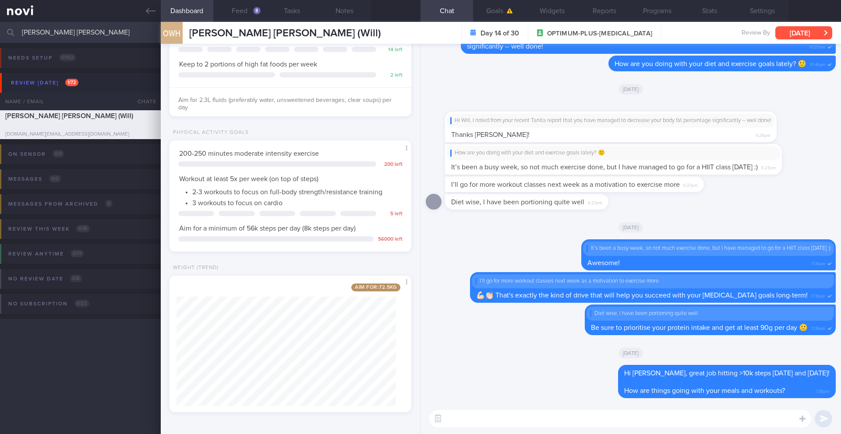
click at [803, 32] on button "[DATE]" at bounding box center [803, 32] width 57 height 13
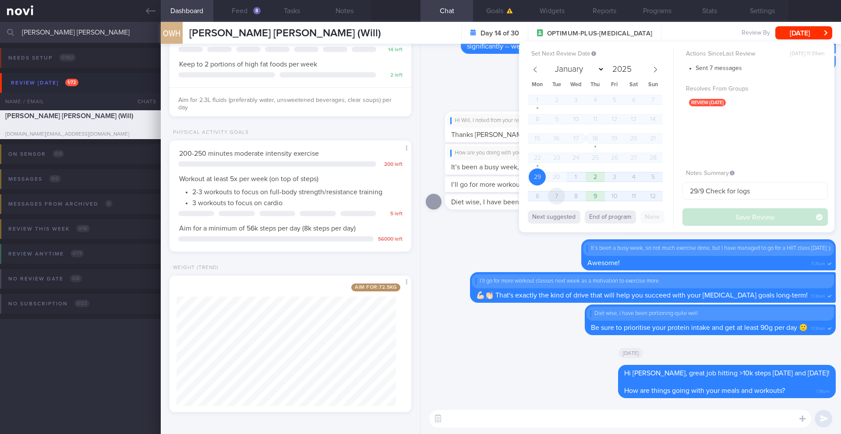
click at [557, 201] on span "7" at bounding box center [556, 196] width 17 height 17
select select "9"
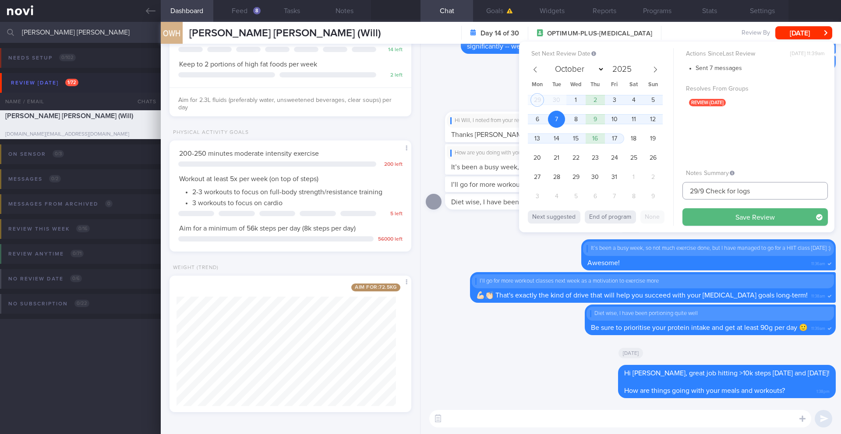
drag, startPoint x: 705, startPoint y: 194, endPoint x: 674, endPoint y: 192, distance: 30.7
click at [674, 192] on div "Set Next Review Date [DATE] January February March April May June July August S…" at bounding box center [676, 137] width 315 height 191
type input "7/10 Check for logs"
click at [710, 216] on button "Save Review" at bounding box center [754, 217] width 145 height 18
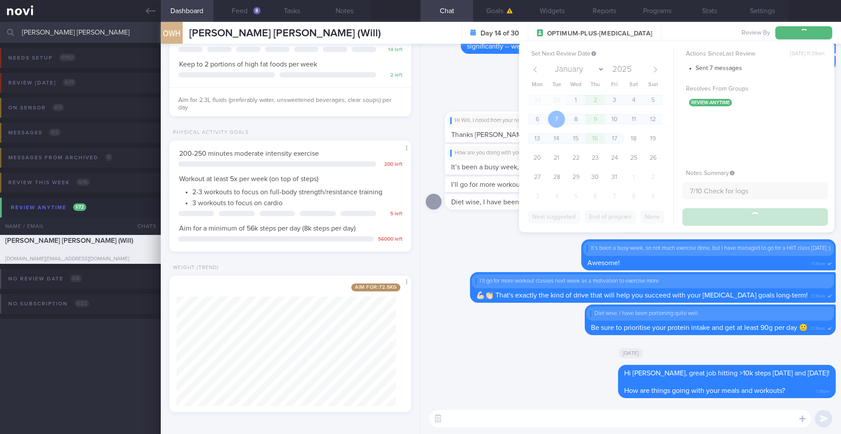
type input "7/10 Check for logs"
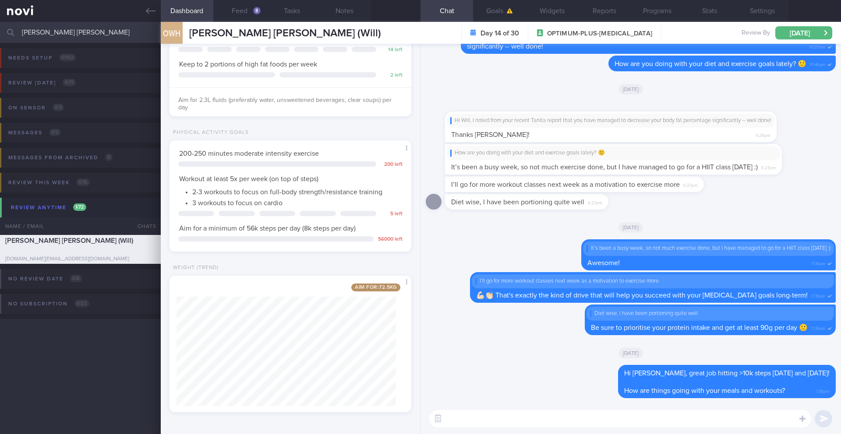
click at [59, 35] on input "[PERSON_NAME] [PERSON_NAME]" at bounding box center [420, 32] width 841 height 21
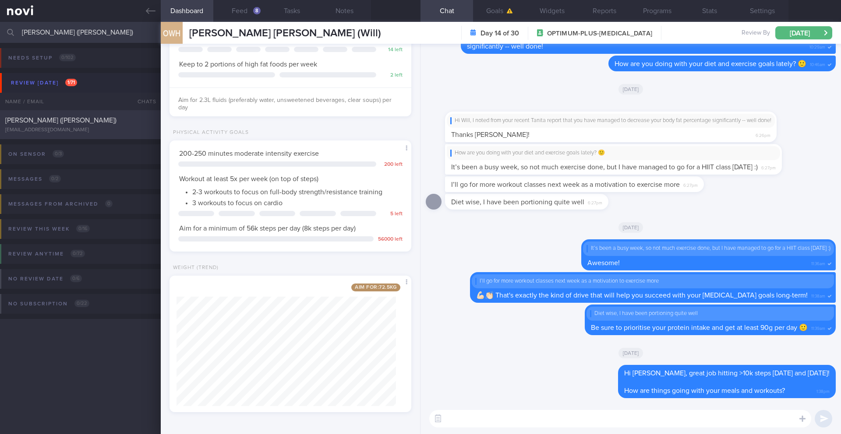
type input "[PERSON_NAME] ([PERSON_NAME])"
click at [110, 129] on div "[EMAIL_ADDRESS][DOMAIN_NAME]" at bounding box center [80, 130] width 150 height 7
type input "29/9 Check if able to resume exercise. managed to decrease calorie intake and K…"
type textarea "Logging with photos GOAL (till r/v with [PERSON_NAME]): (15/5) Optimizing your …"
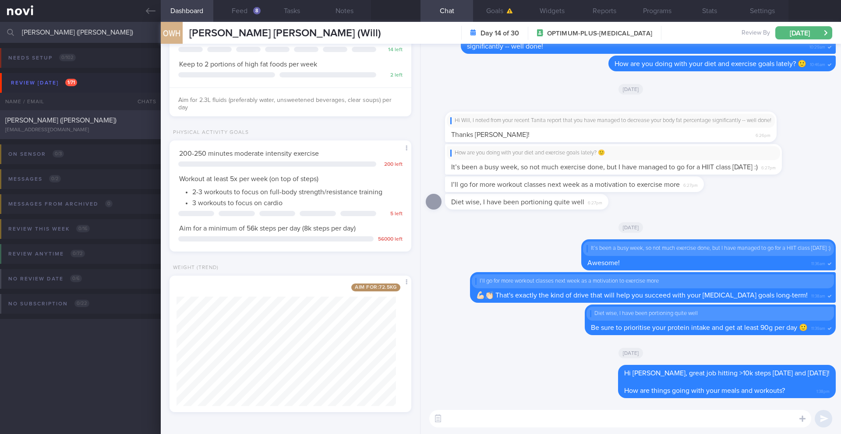
select select "8"
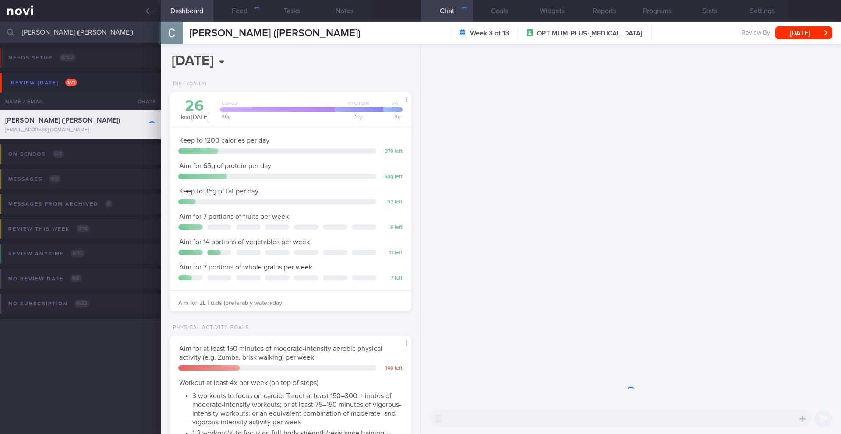
scroll to position [122, 220]
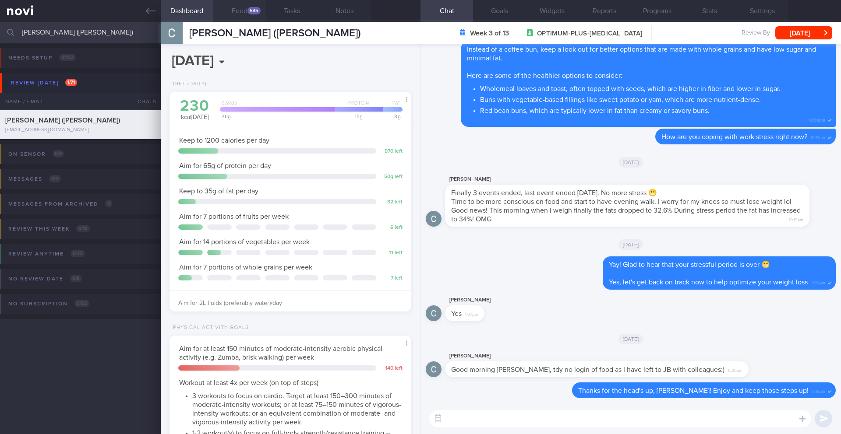
click at [250, 13] on div "545" at bounding box center [253, 10] width 13 height 7
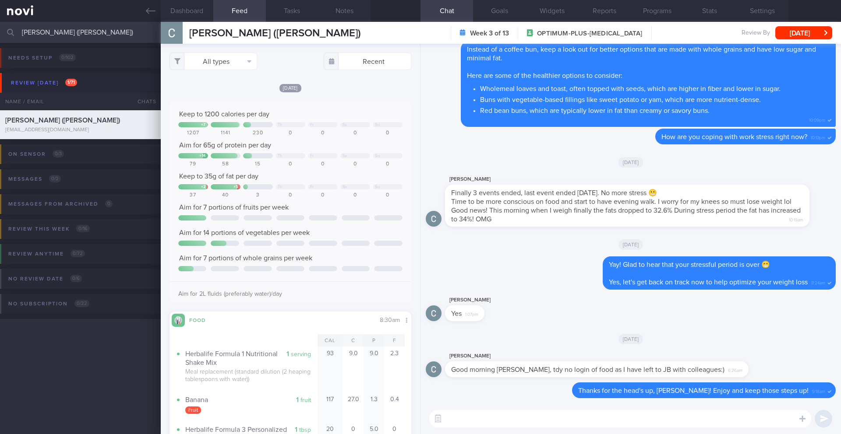
click at [484, 420] on textarea at bounding box center [620, 419] width 382 height 18
type textarea "Hi [PERSON_NAME],"
click at [202, 59] on button "All types" at bounding box center [213, 62] width 88 height 18
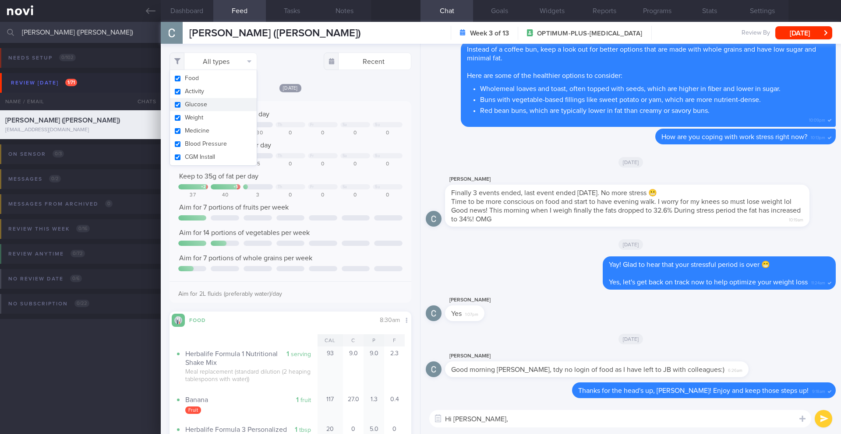
click at [214, 95] on button "Activity" at bounding box center [213, 91] width 87 height 13
checkbox input "false"
click at [352, 85] on div "[DATE]" at bounding box center [290, 87] width 242 height 9
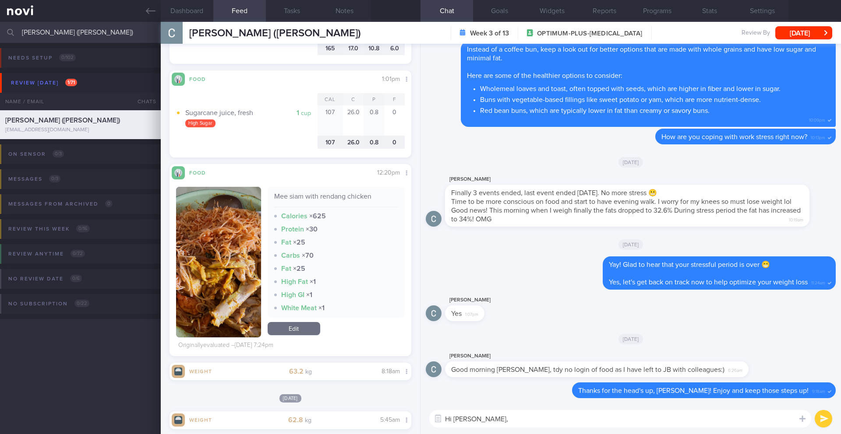
scroll to position [2888, 0]
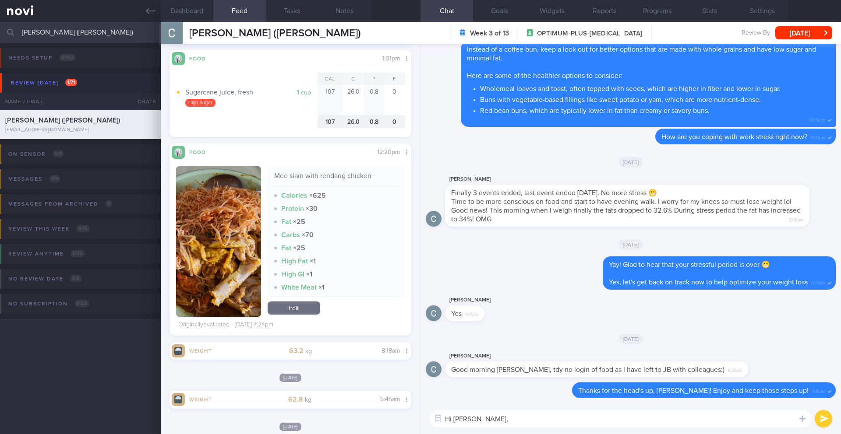
click at [522, 423] on textarea "Hi [PERSON_NAME]," at bounding box center [620, 419] width 382 height 18
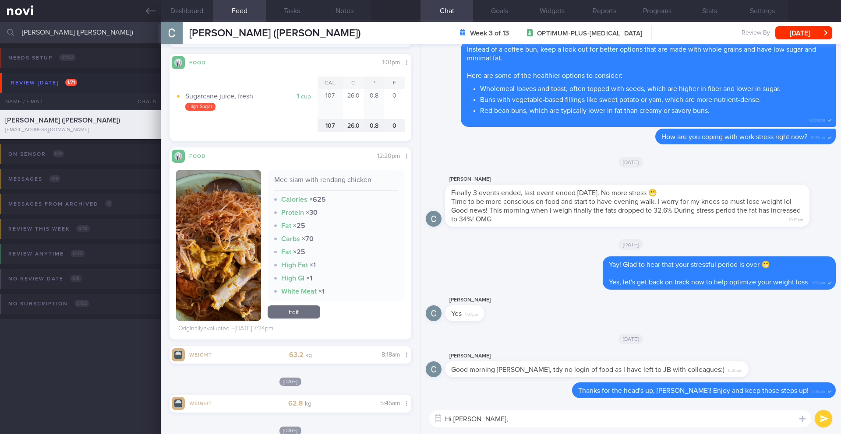
scroll to position [2872, 0]
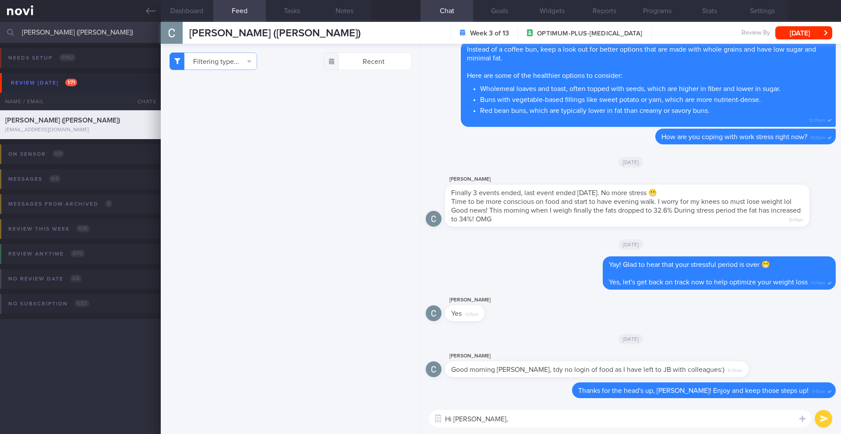
select select "8"
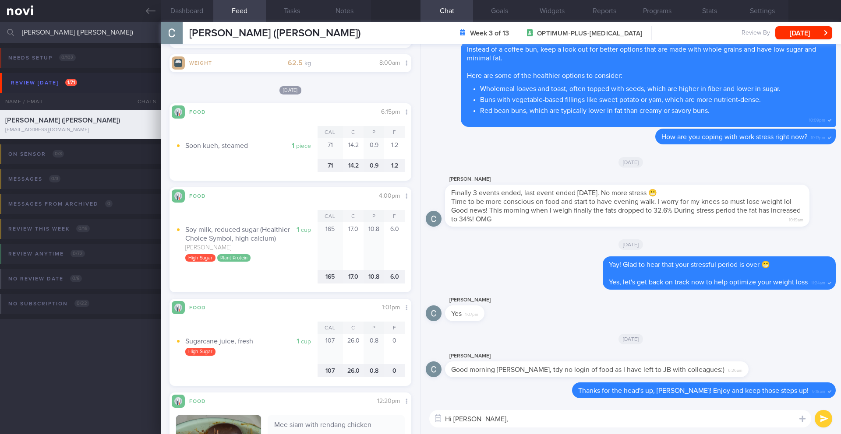
scroll to position [2798, 0]
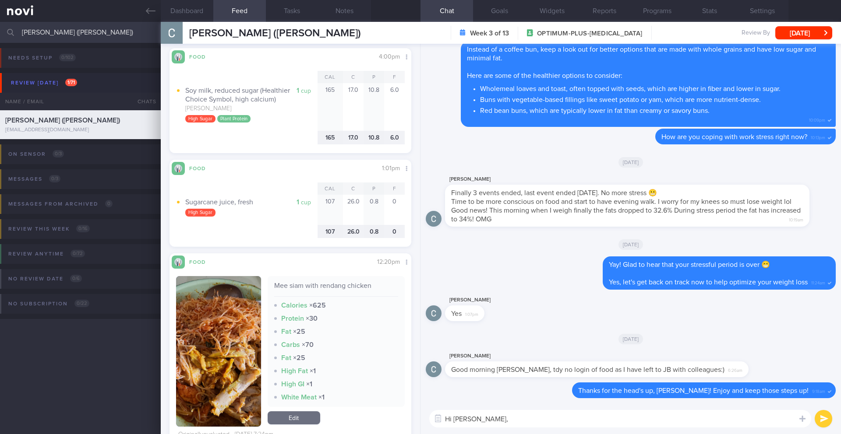
click at [487, 417] on textarea "Hi [PERSON_NAME]," at bounding box center [620, 419] width 382 height 18
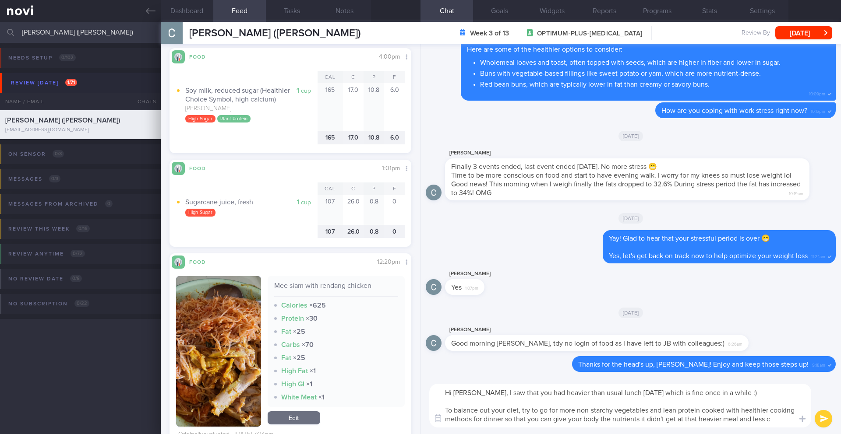
scroll to position [0, 0]
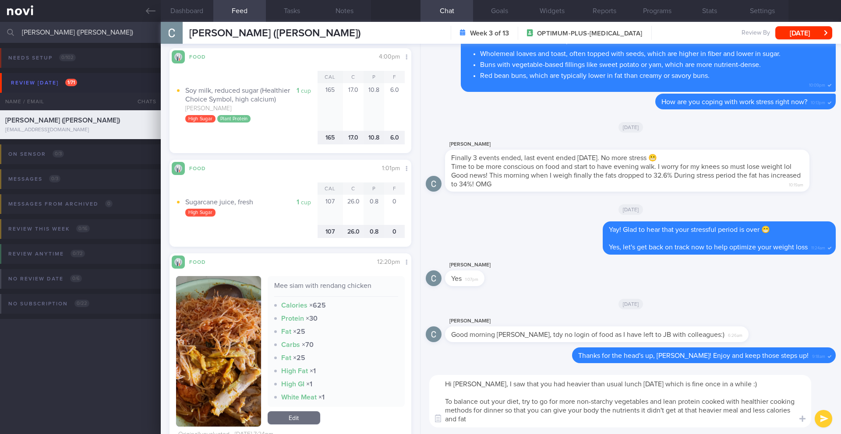
click at [766, 411] on textarea "Hi Cheryl, I saw that you had heavier than usual lunch on Saturday which is fin…" at bounding box center [620, 401] width 382 height 53
click at [579, 423] on textarea "Hi Cheryl, I saw that you had heavier than usual lunch on Saturday which is fin…" at bounding box center [620, 401] width 382 height 53
drag, startPoint x: 686, startPoint y: 424, endPoint x: 432, endPoint y: 376, distance: 258.0
click at [432, 376] on div "Hi Cheryl, I saw that you had heavier than usual lunch on Saturday which is fin…" at bounding box center [620, 401] width 382 height 53
click at [738, 405] on textarea "Hi Cheryl, I saw that you had heavier than usual lunch on Saturday which is fin…" at bounding box center [620, 401] width 382 height 53
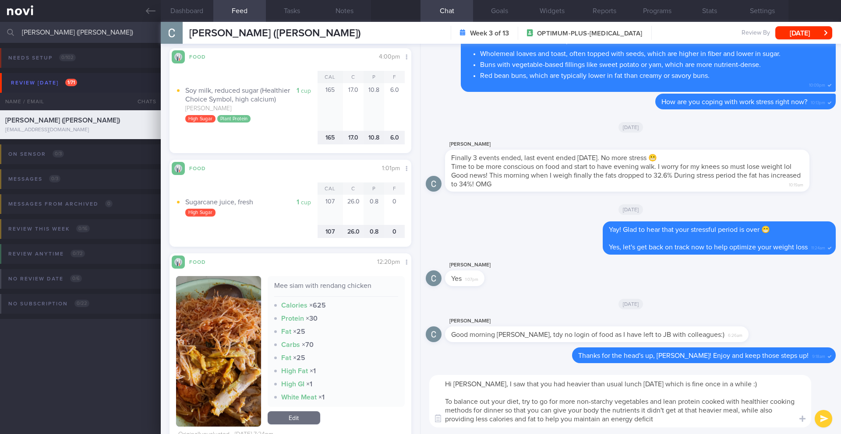
drag, startPoint x: 724, startPoint y: 411, endPoint x: 736, endPoint y: 412, distance: 12.3
click at [736, 412] on textarea "Hi Cheryl, I saw that you had heavier than usual lunch on Saturday which is fin…" at bounding box center [620, 401] width 382 height 53
drag, startPoint x: 760, startPoint y: 410, endPoint x: 749, endPoint y: 410, distance: 10.5
click at [749, 410] on textarea "Hi Cheryl, I saw that you had heavier than usual lunch on Saturday which is fin…" at bounding box center [620, 401] width 382 height 53
click at [684, 419] on textarea "Hi Cheryl, I saw that you had heavier than usual lunch on Saturday which is fin…" at bounding box center [620, 401] width 382 height 53
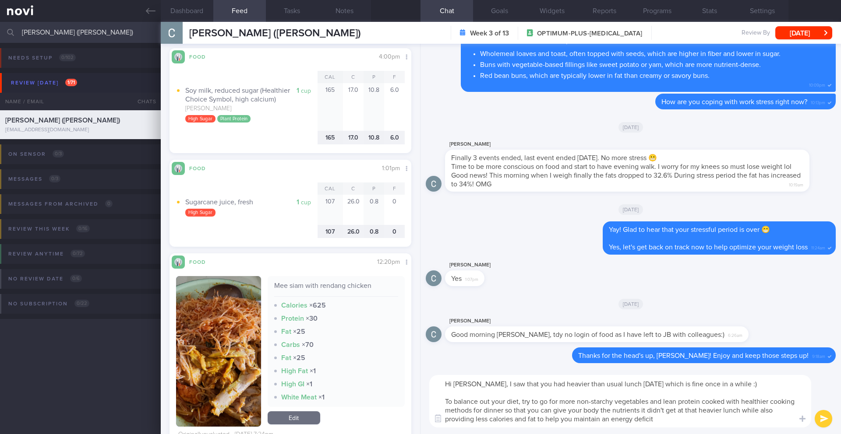
drag, startPoint x: 679, startPoint y: 423, endPoint x: 442, endPoint y: 384, distance: 240.3
click at [441, 383] on textarea "Hi Cheryl, I saw that you had heavier than usual lunch on Saturday which is fin…" at bounding box center [620, 401] width 382 height 53
click at [514, 405] on textarea "Hi Cheryl, I saw that you had heavier than usual lunch on Saturday which is fin…" at bounding box center [620, 401] width 382 height 53
drag, startPoint x: 671, startPoint y: 422, endPoint x: 437, endPoint y: 401, distance: 235.6
click at [437, 401] on textarea "Hi Cheryl, I saw that you had heavier than usual lunch on Saturday which is fin…" at bounding box center [620, 401] width 382 height 53
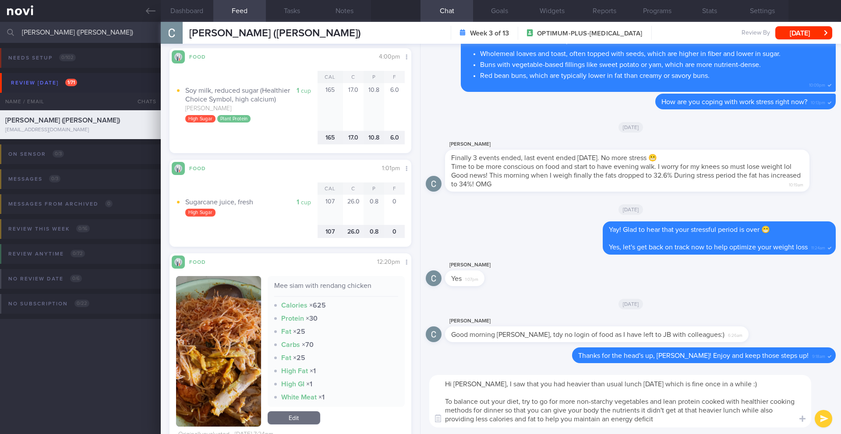
paste textarea "help balance your daily diet and maintain an energy deficit, focus on making di…"
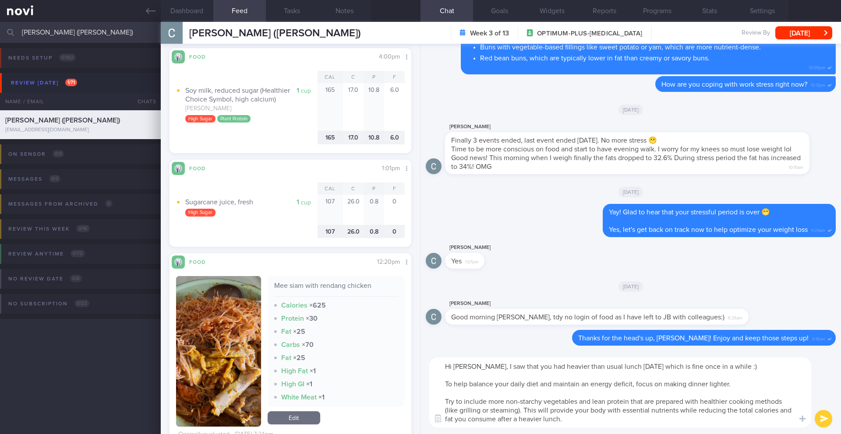
drag, startPoint x: 576, startPoint y: 420, endPoint x: 427, endPoint y: 370, distance: 156.6
click at [427, 370] on div "Hi Cheryl, I saw that you had heavier than usual lunch on Saturday which is fin…" at bounding box center [630, 392] width 420 height 83
click at [532, 369] on textarea "Hi Cheryl, I saw that you had heavier than usual lunch on Saturday which is fin…" at bounding box center [620, 393] width 382 height 70
type textarea "Hi Cheryl, I saw that you had a heavier than usual lunch on Saturday which is f…"
click at [828, 424] on button "submit" at bounding box center [823, 419] width 18 height 18
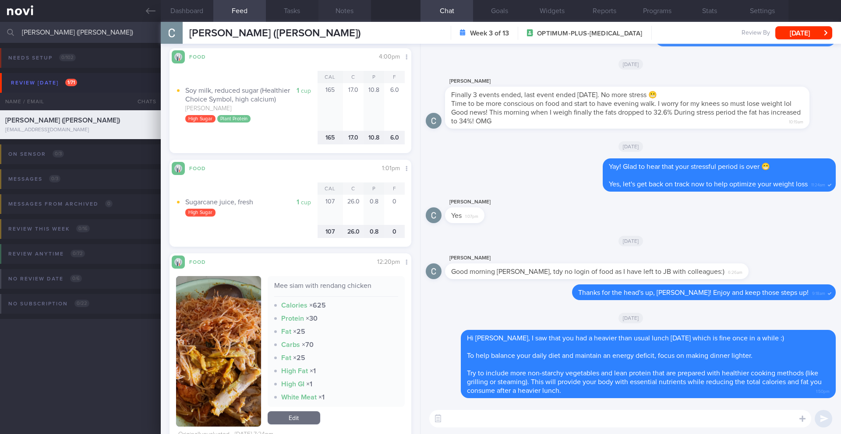
click at [347, 13] on button "Notes" at bounding box center [344, 11] width 53 height 22
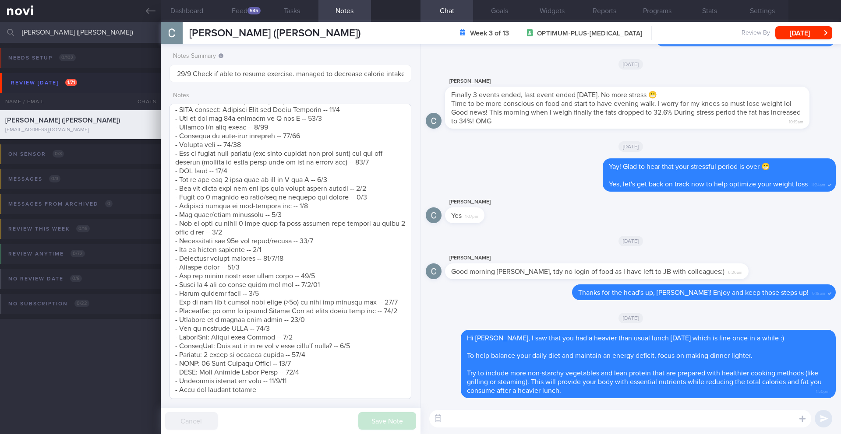
scroll to position [704, 0]
click at [310, 362] on textarea at bounding box center [290, 252] width 242 height 296
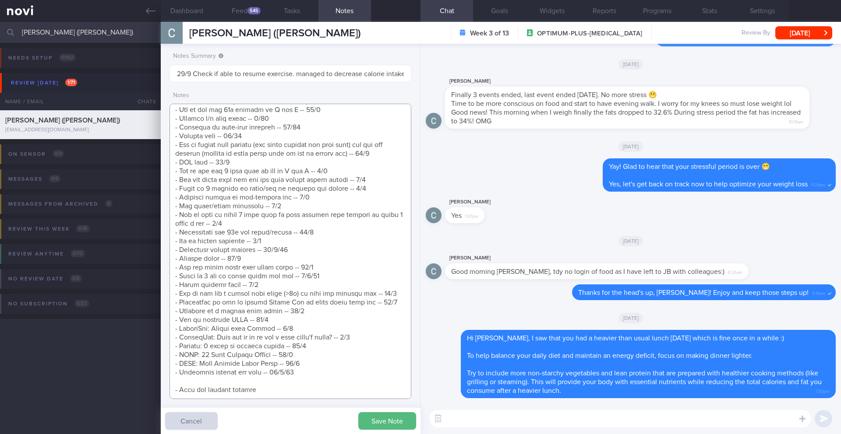
scroll to position [712, 0]
type textarea "Logging with photos GOAL (till r/v with [PERSON_NAME]): (15/5) Optimizing your …"
click at [377, 424] on button "Save Note" at bounding box center [387, 421] width 58 height 18
click at [244, 10] on button "Feed 545" at bounding box center [239, 11] width 53 height 22
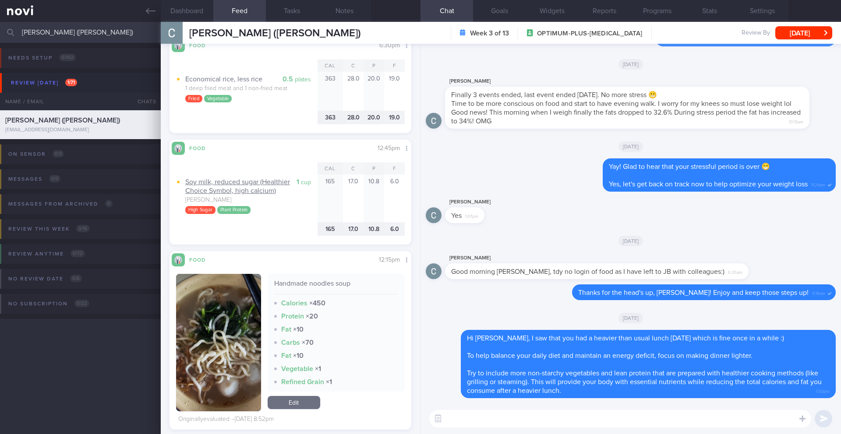
scroll to position [2272, 0]
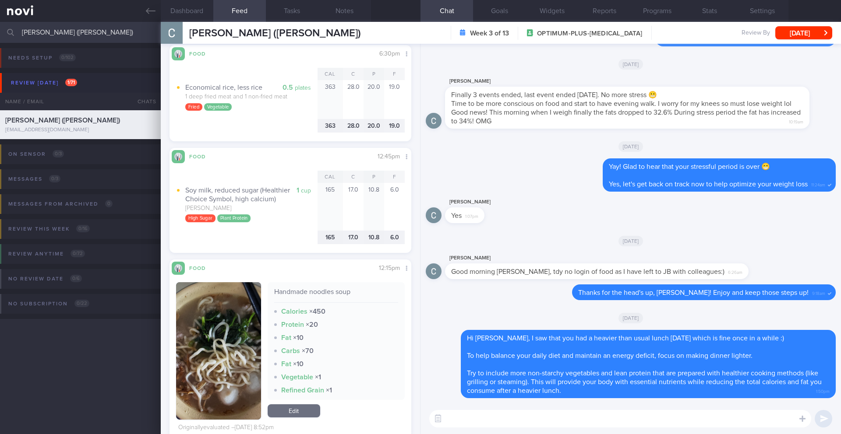
click at [483, 422] on textarea at bounding box center [620, 419] width 382 height 18
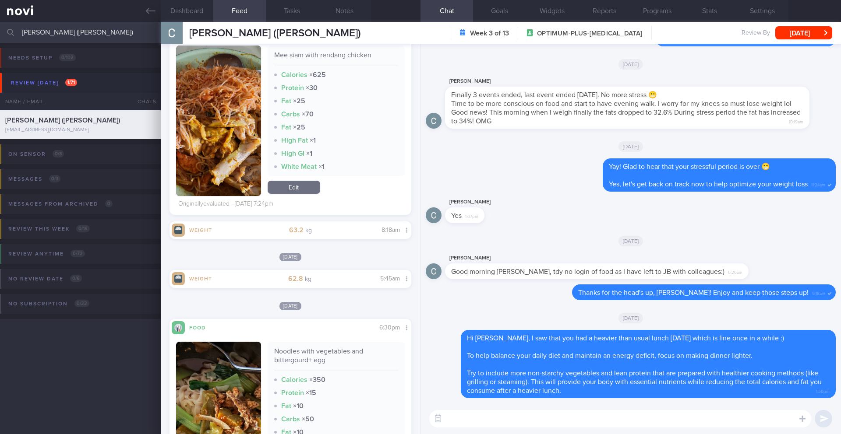
scroll to position [3038, 0]
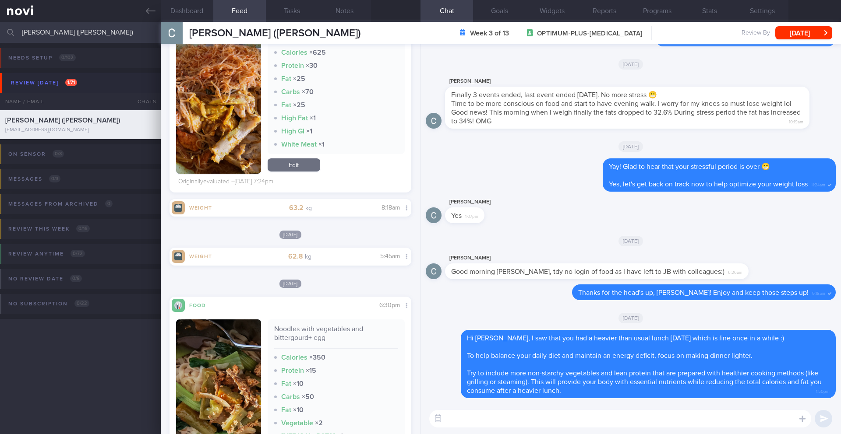
click at [503, 419] on textarea at bounding box center [620, 419] width 382 height 18
type textarea "Do you skip on the protein shakes on the weekends?"
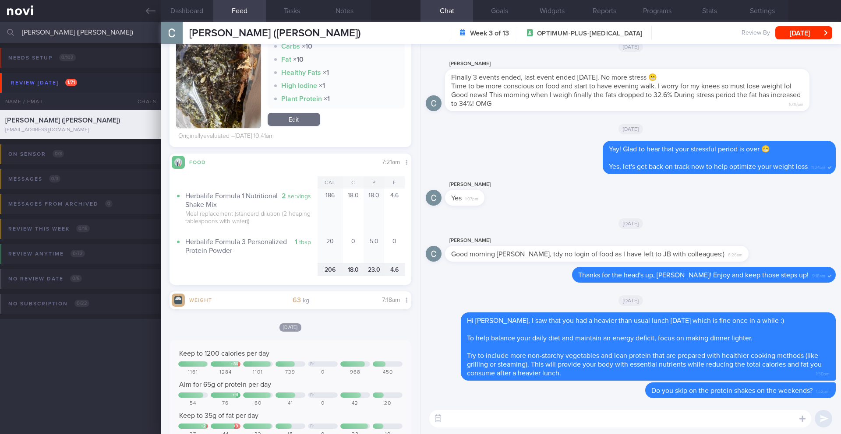
scroll to position [1708, 0]
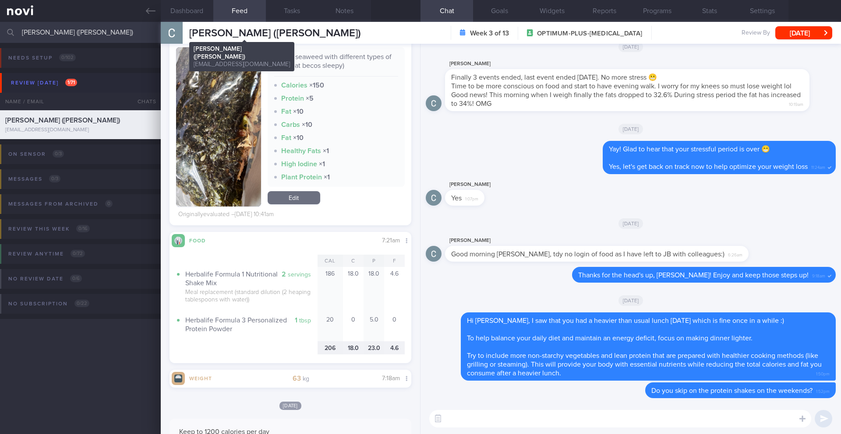
click at [252, 35] on span "[PERSON_NAME] ([PERSON_NAME])" at bounding box center [275, 33] width 172 height 11
copy div "Chia Puay Hwa (Cheryl) Chia Puay Hwa (Cheryl) chychia@gmail.com"
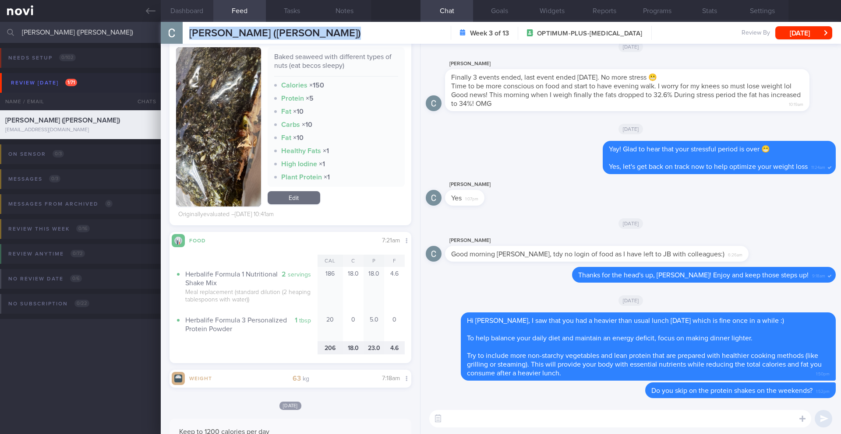
click at [200, 17] on button "Dashboard" at bounding box center [187, 11] width 53 height 22
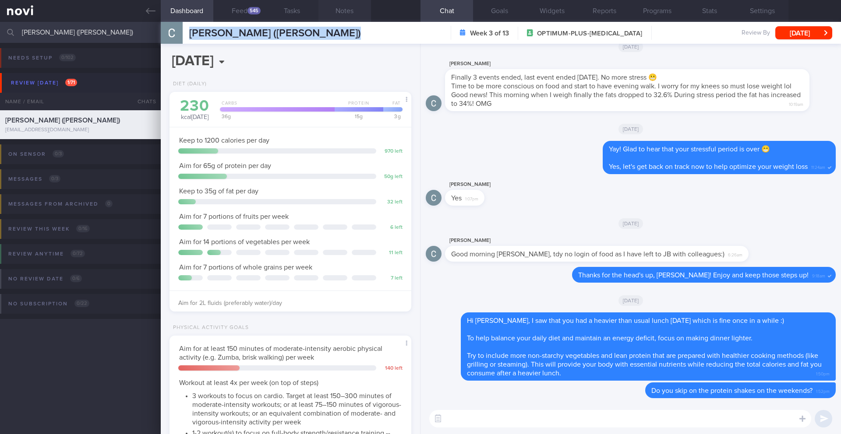
click at [340, 11] on button "Notes" at bounding box center [344, 11] width 53 height 22
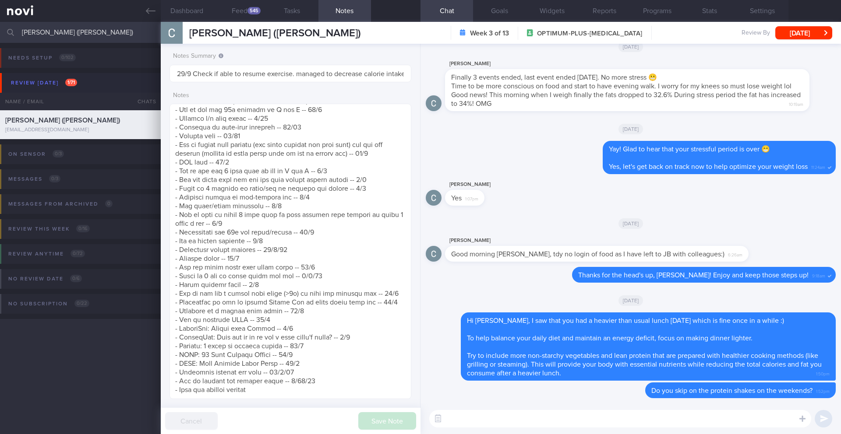
click at [500, 423] on textarea at bounding box center [620, 419] width 382 height 18
type textarea "Fantastic job getting in a Pilates session yesterday!"
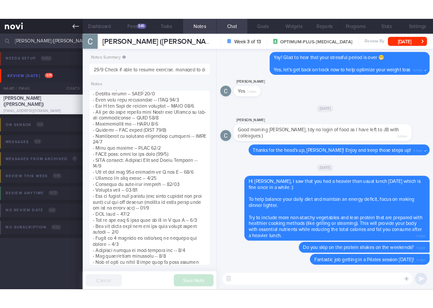
scroll to position [90, 155]
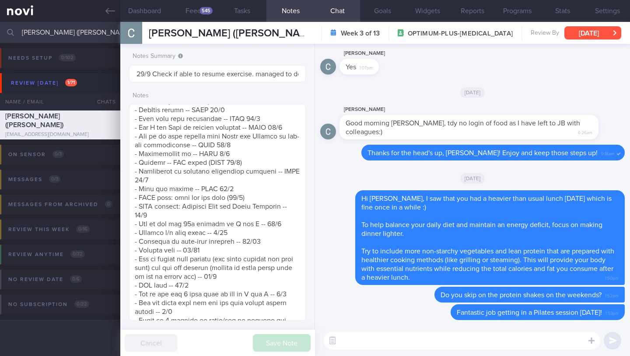
click at [587, 29] on button "[DATE]" at bounding box center [593, 32] width 57 height 13
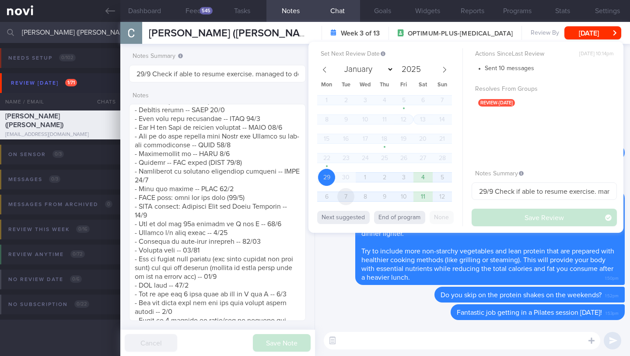
click at [344, 197] on span "7" at bounding box center [346, 196] width 17 height 17
select select "9"
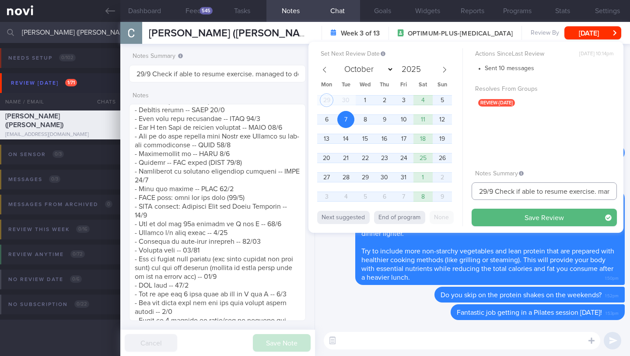
drag, startPoint x: 494, startPoint y: 191, endPoint x: 461, endPoint y: 191, distance: 32.4
click at [461, 191] on div "Set Next Review Date 7 Oct 2025 January February March April May June July Augu…" at bounding box center [466, 137] width 315 height 191
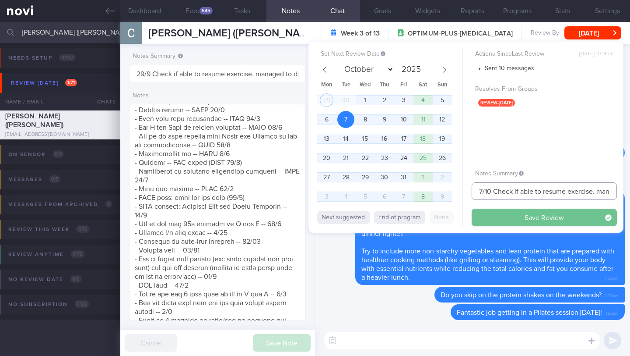
type input "7/10 Check if able to resume exercise. managed to decrease calorie intake and K…"
click at [494, 220] on button "Save Review" at bounding box center [544, 217] width 145 height 18
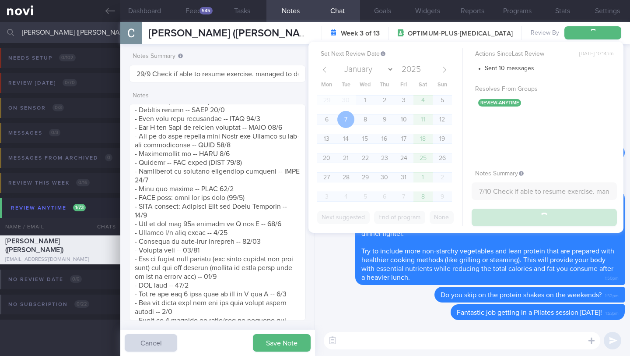
type input "7/10 Check if able to resume exercise. managed to decrease calorie intake and K…"
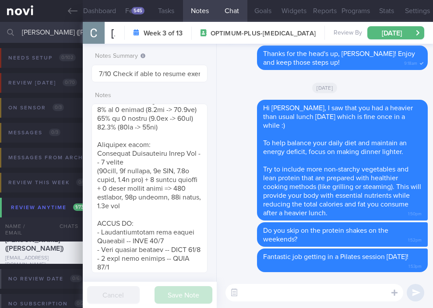
scroll to position [437769, 437735]
click at [74, 13] on icon at bounding box center [73, 11] width 10 height 10
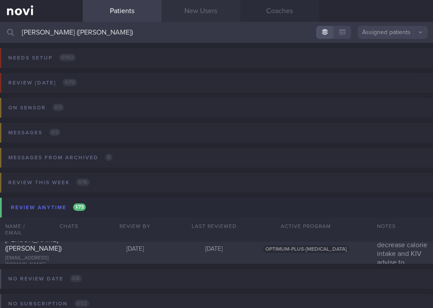
click at [208, 14] on link "New Users" at bounding box center [201, 11] width 79 height 22
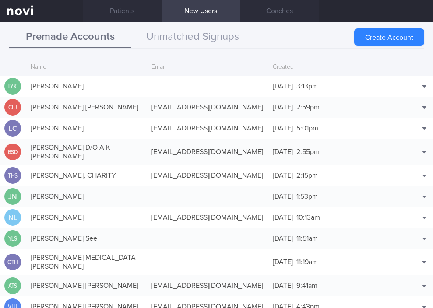
drag, startPoint x: 375, startPoint y: 38, endPoint x: 118, endPoint y: 45, distance: 257.1
click at [375, 38] on button "Create Account" at bounding box center [389, 37] width 70 height 18
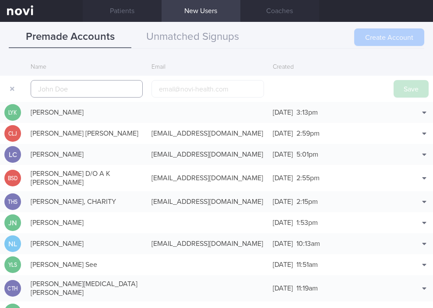
scroll to position [21, 0]
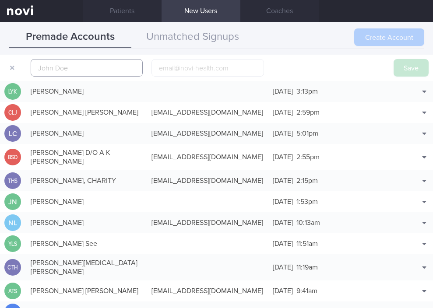
paste input "WANG XIUYI"
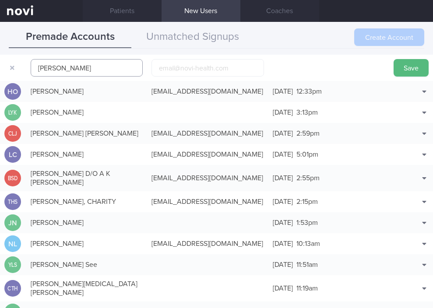
scroll to position [231, 0]
type input "WANG XIUYI"
click at [405, 69] on button "Save" at bounding box center [411, 68] width 35 height 18
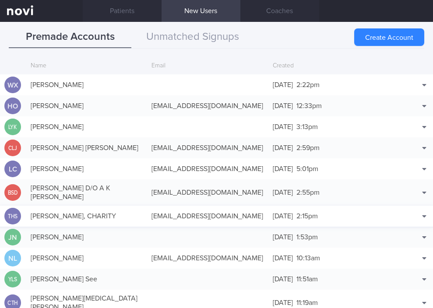
scroll to position [0, 0]
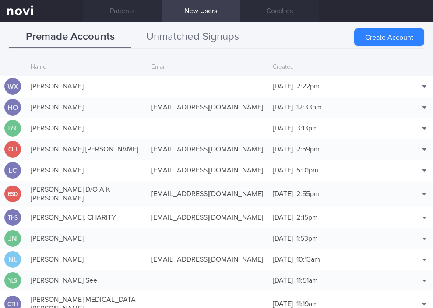
click at [211, 36] on button "Unmatched Signups" at bounding box center [192, 37] width 123 height 22
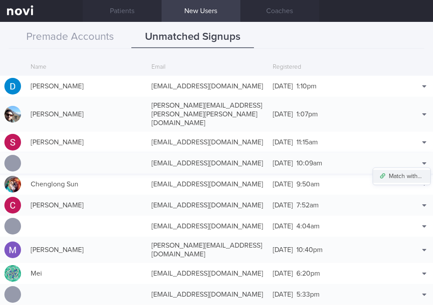
click at [401, 170] on button "Match with..." at bounding box center [401, 176] width 57 height 13
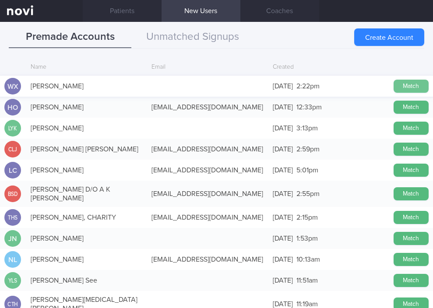
click at [413, 86] on button "Match" at bounding box center [411, 86] width 35 height 13
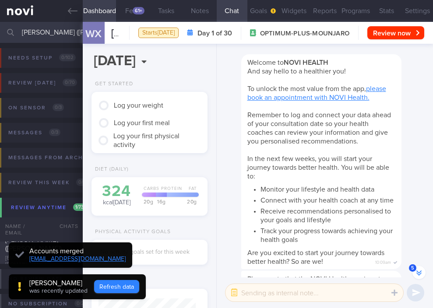
scroll to position [-287, 0]
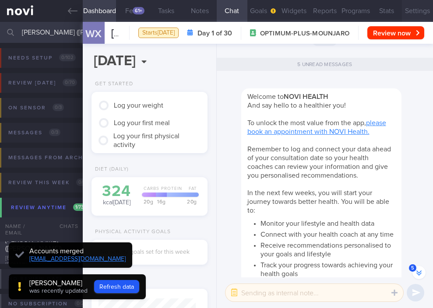
click at [419, 14] on button "Settings" at bounding box center [417, 11] width 31 height 22
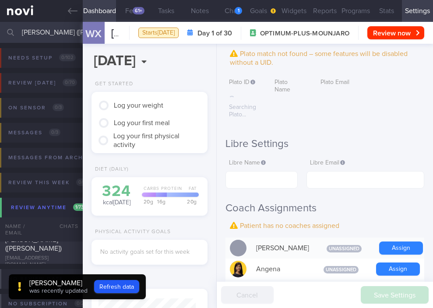
scroll to position [282, 0]
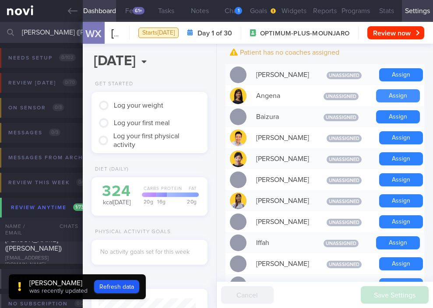
click at [392, 101] on button "Assign" at bounding box center [398, 95] width 44 height 13
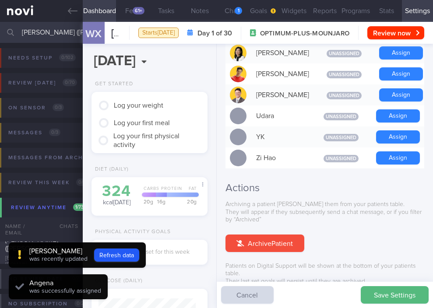
scroll to position [49, 97]
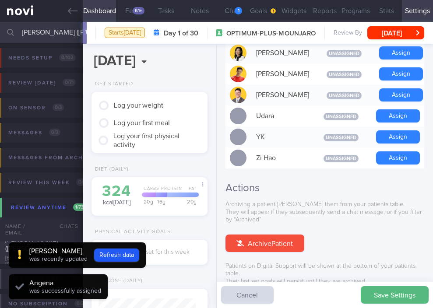
click at [379, 94] on button "Assign" at bounding box center [401, 94] width 44 height 13
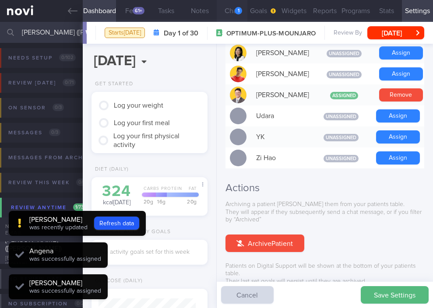
click at [225, 11] on button "Chat 1" at bounding box center [232, 11] width 31 height 22
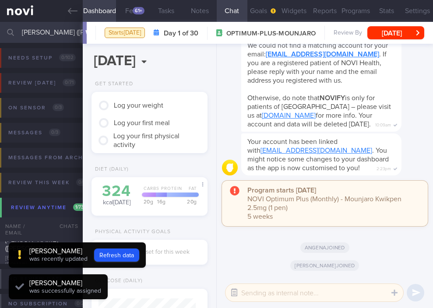
click at [236, 296] on button "button" at bounding box center [234, 293] width 16 height 16
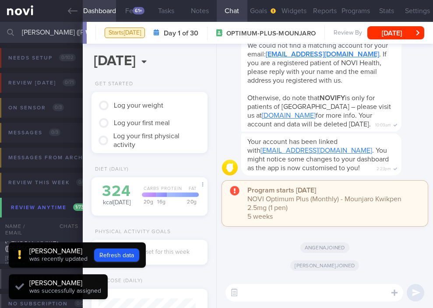
click at [265, 293] on textarea at bounding box center [314, 293] width 178 height 18
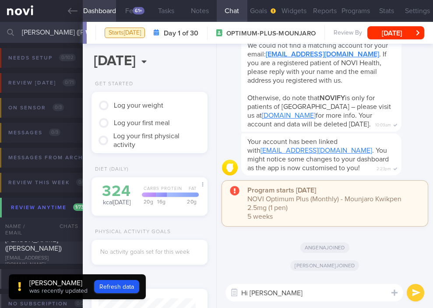
type textarea "Hi Xiuyi"
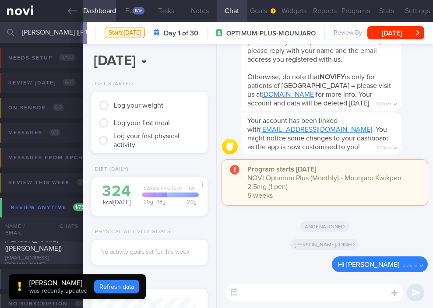
click at [114, 286] on button "Refresh data" at bounding box center [116, 286] width 45 height 13
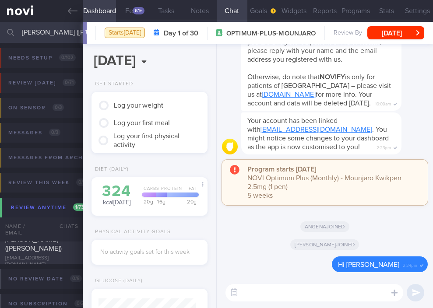
type input "475d0c592c7a49baf93bd3374cb08837"
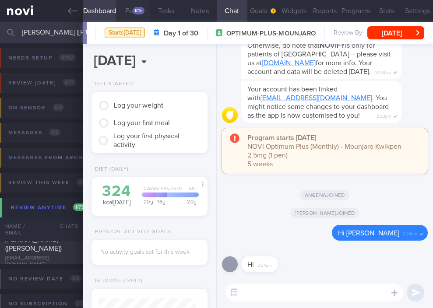
click at [134, 14] on div "61+" at bounding box center [139, 10] width 12 height 7
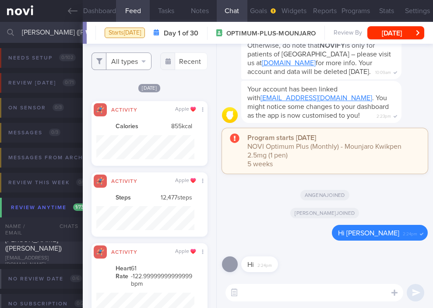
click at [134, 63] on button "All types" at bounding box center [122, 62] width 60 height 18
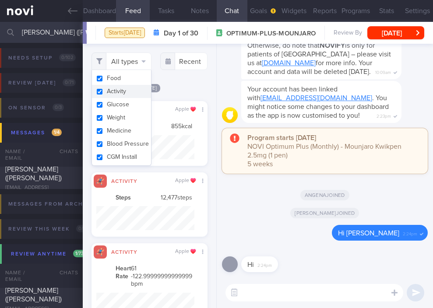
click at [137, 89] on button "Activity" at bounding box center [121, 91] width 59 height 13
checkbox input "false"
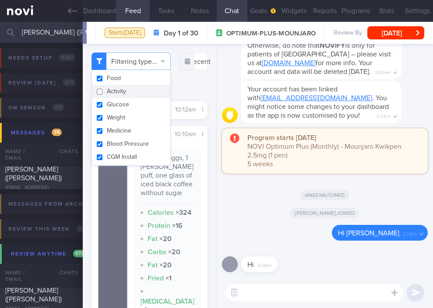
click at [182, 89] on div "Filtering type... Food Activity Glucose Weight Medicine Blood Pressure CGM Inst…" at bounding box center [150, 176] width 134 height 264
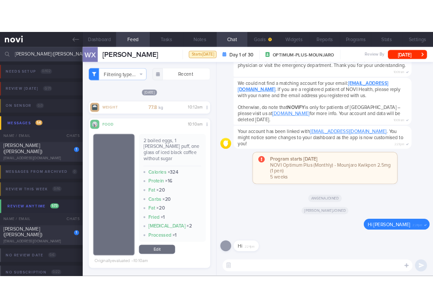
scroll to position [14, 0]
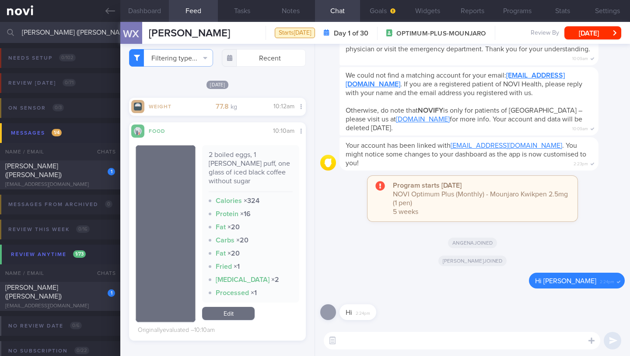
click at [148, 12] on button "Dashboard" at bounding box center [144, 11] width 49 height 22
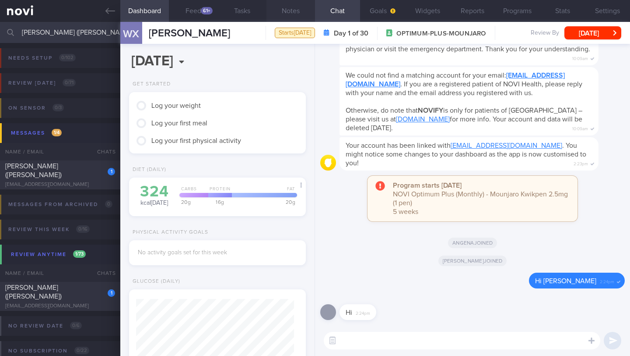
click at [295, 14] on button "Notes" at bounding box center [291, 11] width 49 height 22
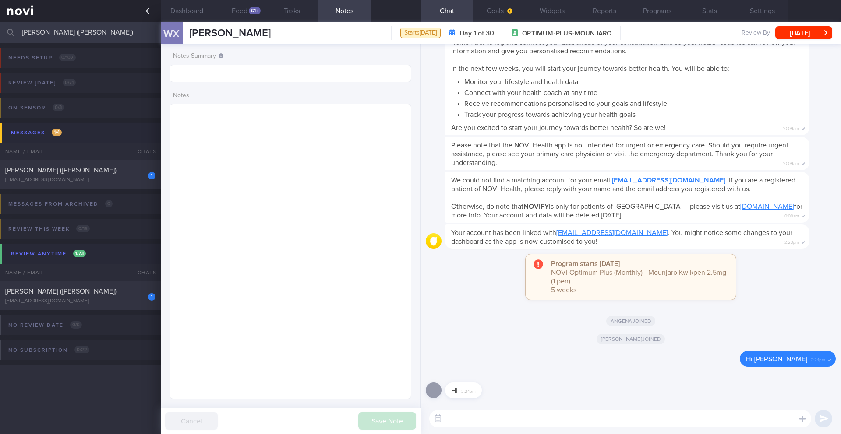
scroll to position [718, 0]
paste textarea "Hi [patient’s name], this is your health coach, Angena. It was nice speaking to…"
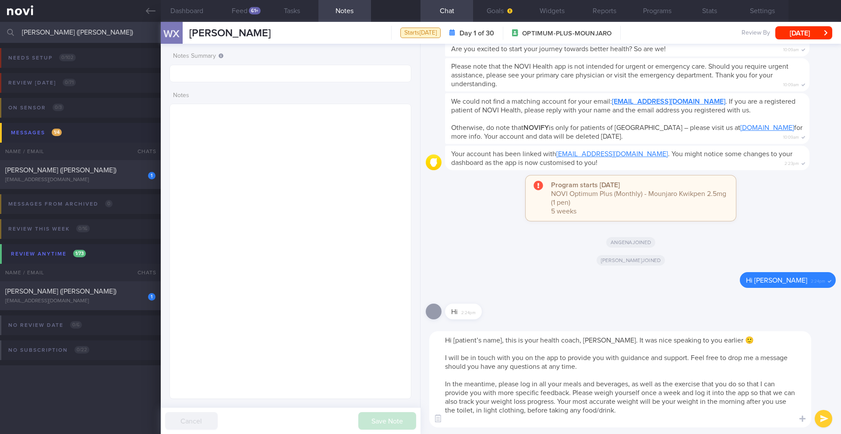
drag, startPoint x: 503, startPoint y: 341, endPoint x: 453, endPoint y: 342, distance: 49.5
click at [453, 342] on textarea "Hi [patient’s name], this is your health coach, Angena. It was nice speaking to…" at bounding box center [620, 379] width 382 height 96
drag, startPoint x: 471, startPoint y: 342, endPoint x: 724, endPoint y: 338, distance: 253.1
click at [724, 338] on textarea "Hi Xiuyi this is your health coach, Angena. It was nice speaking to you earlier…" at bounding box center [620, 379] width 382 height 96
click at [577, 345] on textarea "Hi Xiuyi this is your health coach, Angena. It was nice speaking to you earlier…" at bounding box center [620, 379] width 382 height 96
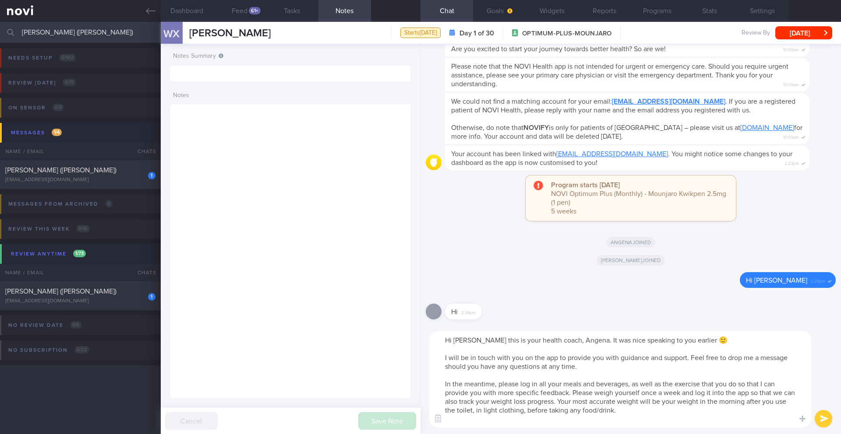
drag, startPoint x: 568, startPoint y: 342, endPoint x: 470, endPoint y: 340, distance: 98.5
click at [470, 340] on textarea "Hi Xiuyi this is your health coach, Angena. It was nice speaking to you earlier…" at bounding box center [620, 379] width 382 height 96
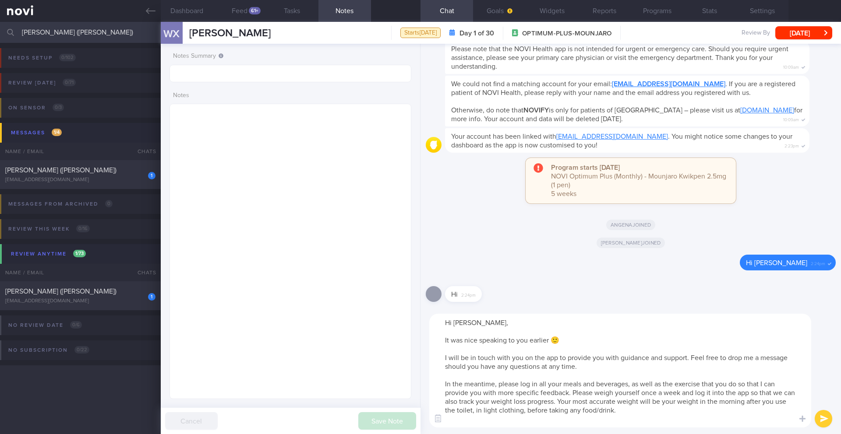
click at [615, 422] on textarea "Hi Xiuyi, It was nice speaking to you earlier 🙂 I will be in touch with you on …" at bounding box center [620, 371] width 382 height 114
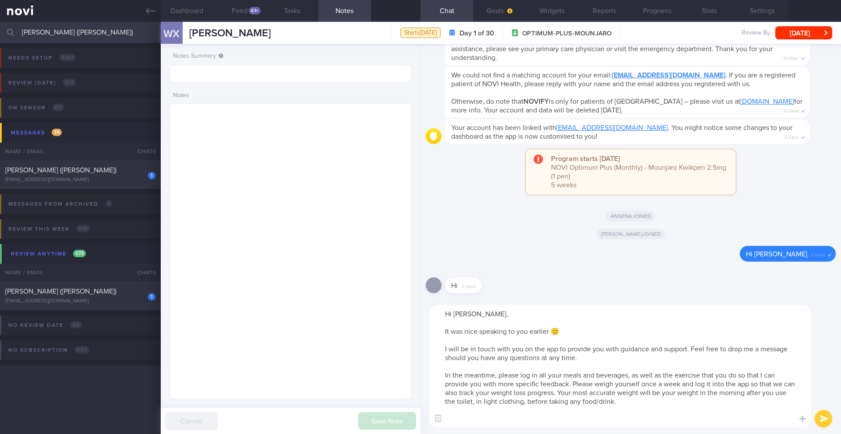
paste textarea "- To ensure you don't miss notifications, please go to the "Settings" section o…"
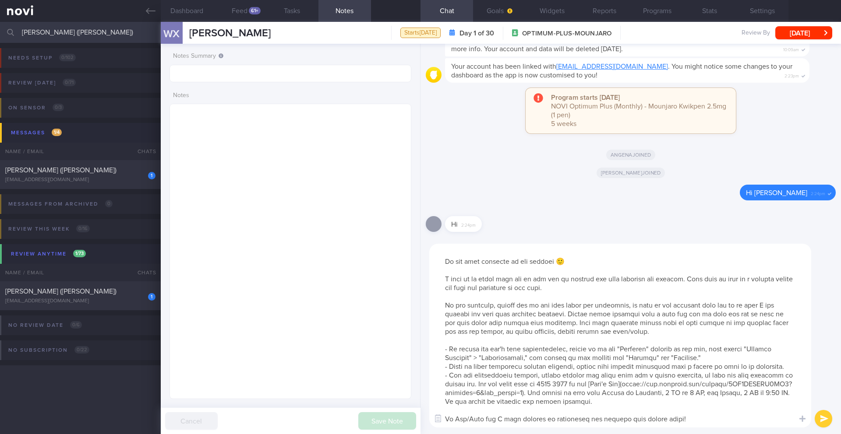
scroll to position [26, 0]
click at [469, 409] on textarea at bounding box center [620, 336] width 382 height 184
type textarea "Hi Xiuyi, It was nice speaking to you earlier 🙂 I will be in touch with you on …"
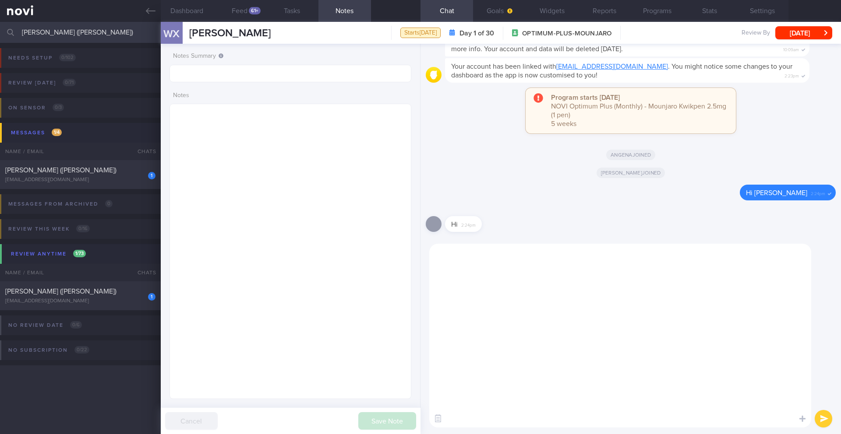
scroll to position [0, 0]
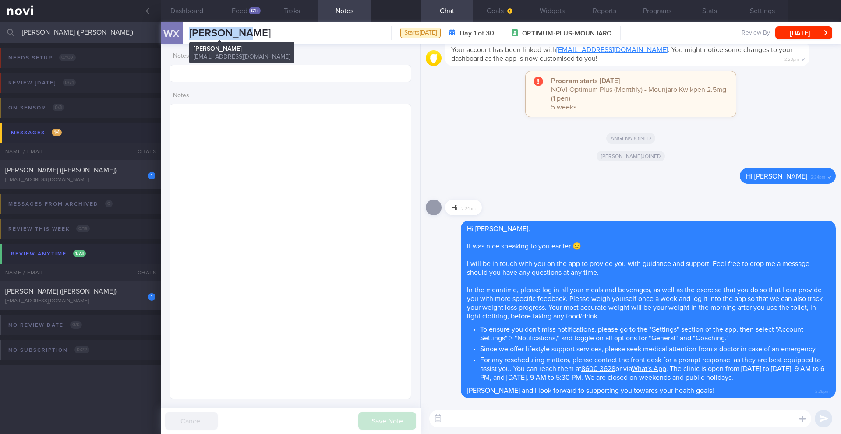
drag, startPoint x: 257, startPoint y: 33, endPoint x: 189, endPoint y: 32, distance: 68.3
click at [189, 32] on div "WX WANG XIUYI WANG XIUYI xuexuew@gmail.com Starts today Day 1 of 30 OPTIMUM-PLU…" at bounding box center [501, 33] width 680 height 22
copy span "WANG XIUYI"
click at [658, 14] on button "Programs" at bounding box center [656, 11] width 53 height 22
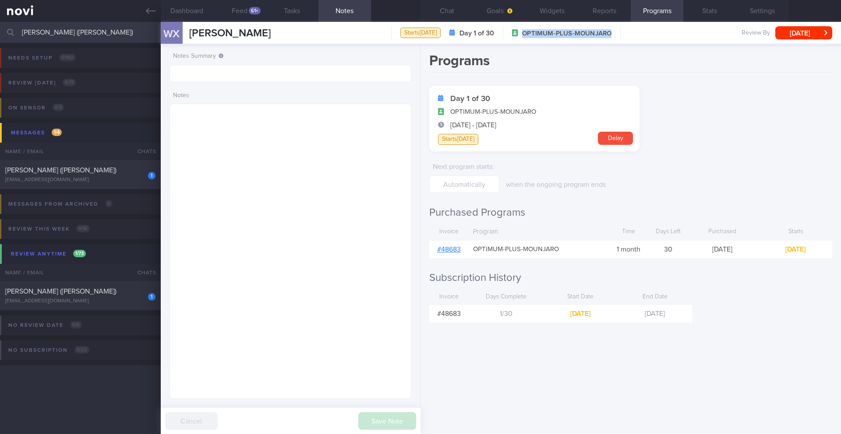
drag, startPoint x: 511, startPoint y: 35, endPoint x: 603, endPoint y: 34, distance: 92.4
click at [603, 34] on div "Starts today Day 1 of 30 OPTIMUM-PLUS-MOUNJARO" at bounding box center [505, 33] width 229 height 14
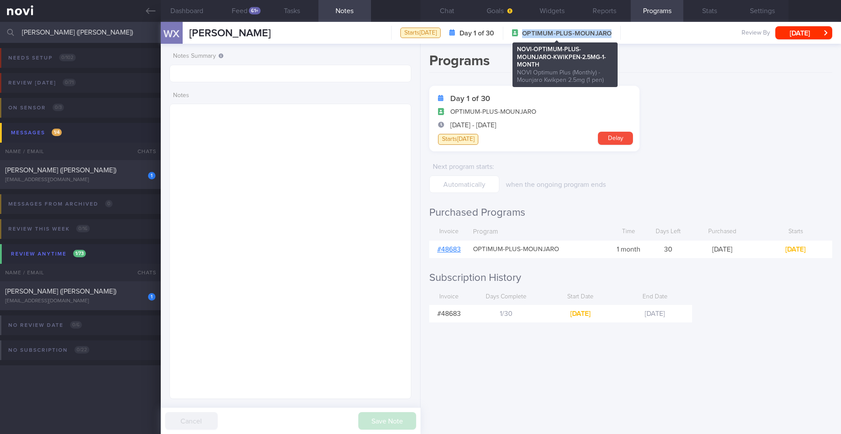
copy span "OPTIMUM-PLUS-MOUNJARO"
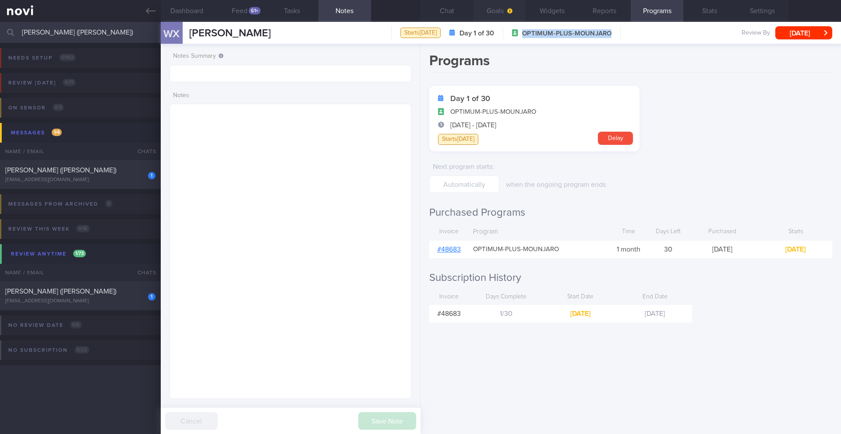
click at [494, 17] on button "Goals" at bounding box center [499, 11] width 53 height 22
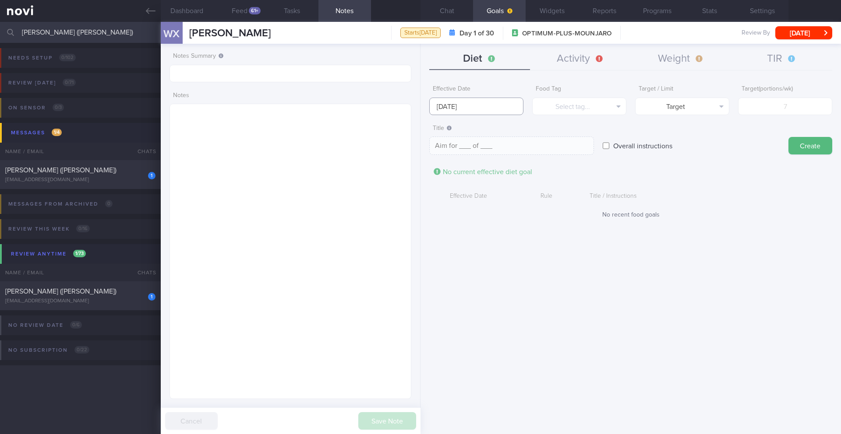
click at [455, 109] on input "[DATE]" at bounding box center [476, 107] width 94 height 18
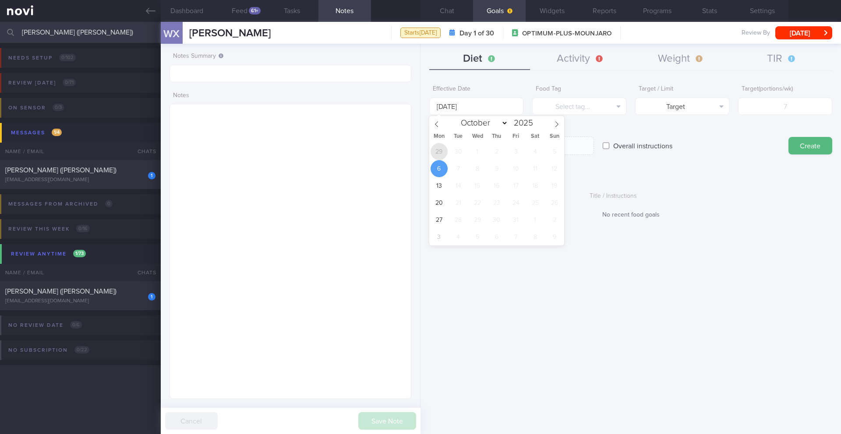
click at [440, 152] on span "29" at bounding box center [438, 151] width 17 height 17
type input "[DATE]"
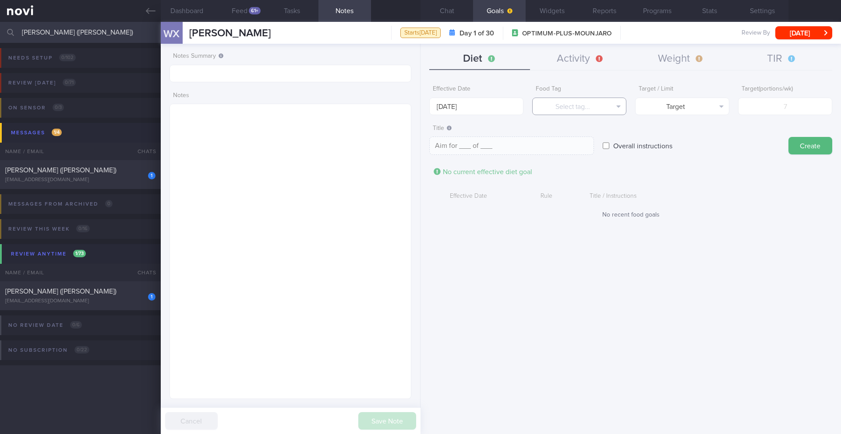
click at [577, 101] on button "Select tag..." at bounding box center [579, 107] width 94 height 18
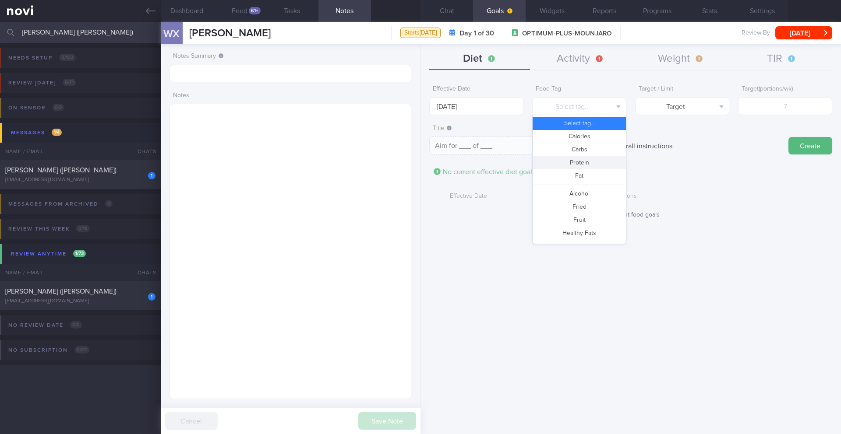
click at [579, 163] on button "Protein" at bounding box center [578, 162] width 93 height 13
type textarea "Aim for __g of protein per day"
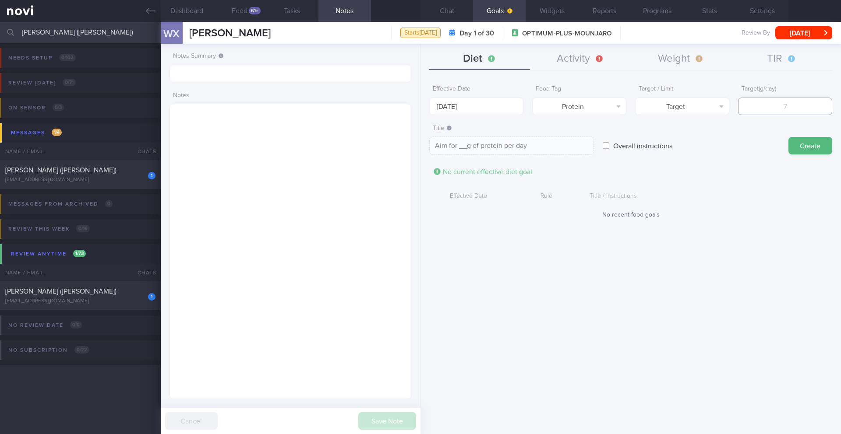
click at [771, 113] on input "number" at bounding box center [785, 107] width 94 height 18
type input "9"
type textarea "Aim for 9g of protein per day"
type input "96"
type textarea "Aim for 96g of protein per day"
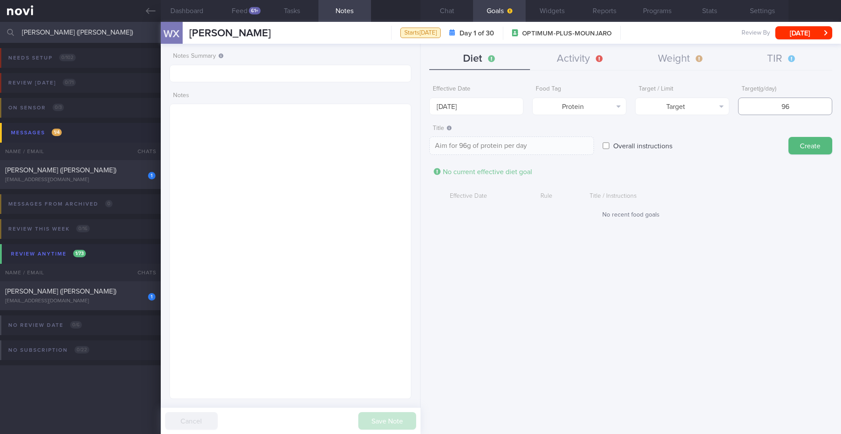
type input "9"
type textarea "Aim for 9g of protein per day"
type input "95"
type textarea "Aim for 95g of protein per day"
type input "95"
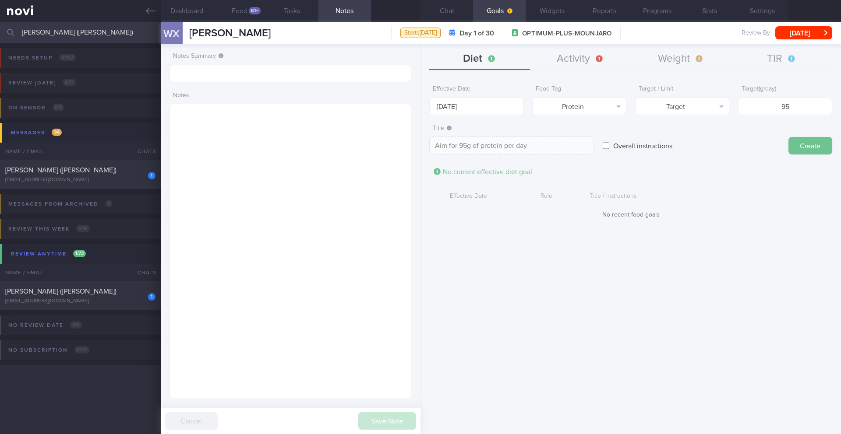
click at [803, 146] on button "Create" at bounding box center [810, 146] width 44 height 18
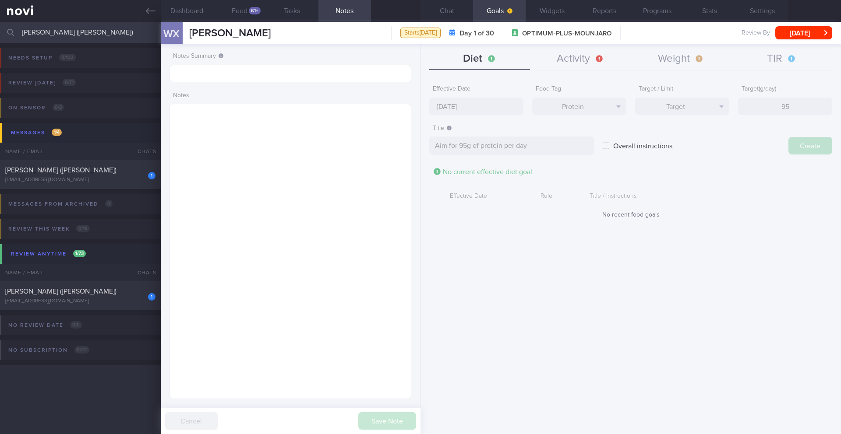
type input "[DATE]"
type textarea "Aim for ___ of ___"
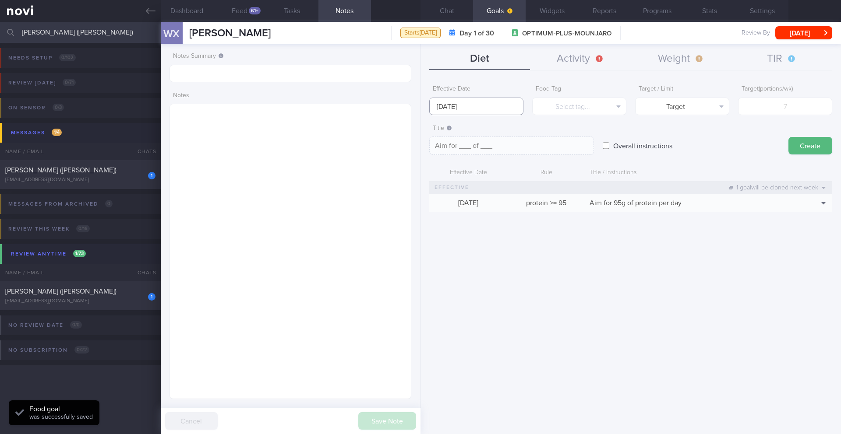
click at [485, 112] on body "You are offline! Some functionality will be unavailable Patients New Users Coac…" at bounding box center [420, 217] width 841 height 434
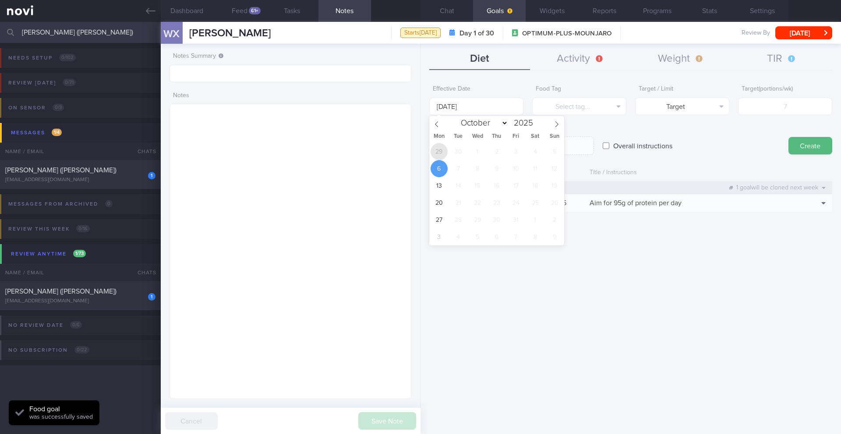
click at [441, 154] on span "29" at bounding box center [438, 151] width 17 height 17
type input "[DATE]"
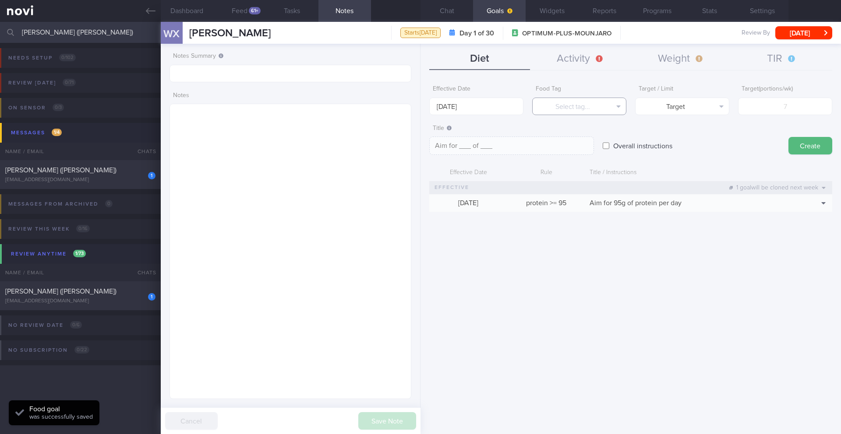
click at [564, 110] on button "Select tag..." at bounding box center [579, 107] width 94 height 18
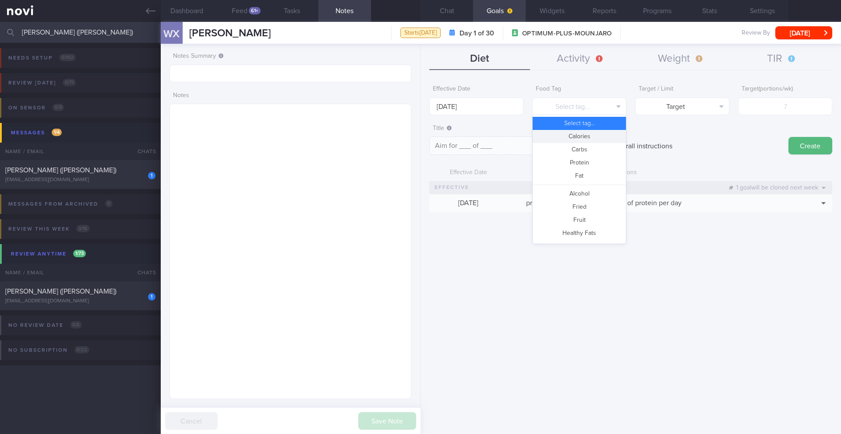
click at [565, 138] on button "Calories" at bounding box center [578, 136] width 93 height 13
type textarea "Aim for __ calories per day"
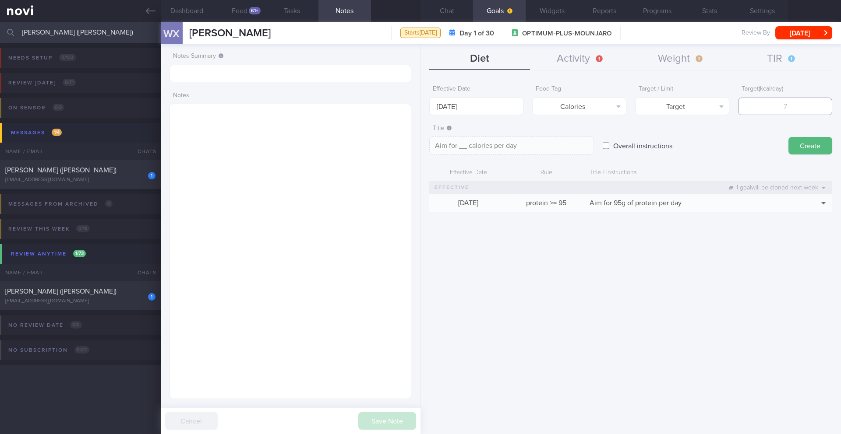
click at [752, 109] on input "number" at bounding box center [785, 107] width 94 height 18
type input "1"
type textarea "Aim for 1 calories per day"
type input "16"
type textarea "Aim for 16 calories per day"
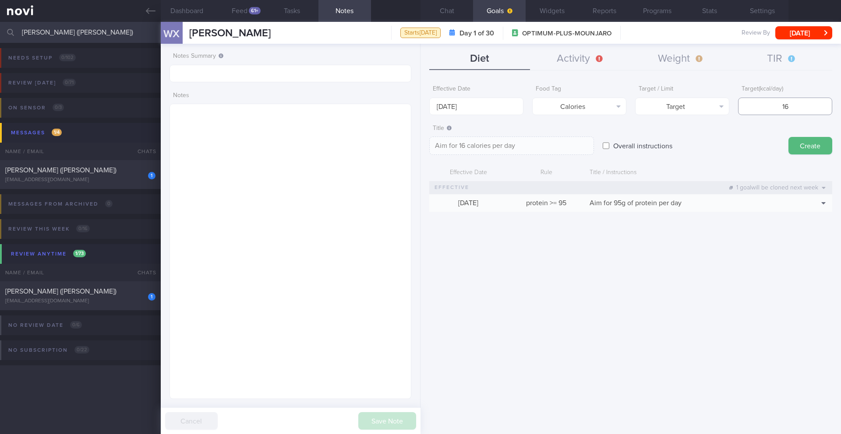
type input "160"
type textarea "Aim for 160 calories per day"
type input "1600"
type textarea "Aim for 1600 calories per day"
type input "1600"
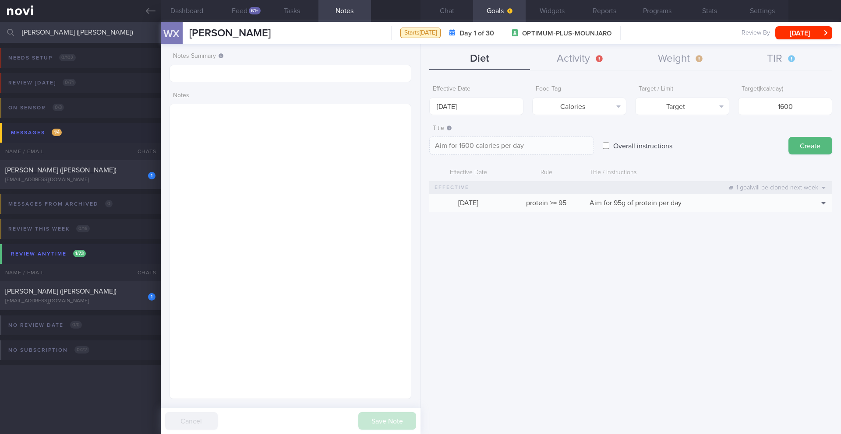
click at [683, 115] on form "Effective Date 29 Sep 2025 Food Tag Calories Select tag... Calories Carbs Prote…" at bounding box center [630, 151] width 403 height 140
click at [683, 113] on button "Target" at bounding box center [682, 107] width 94 height 18
click at [683, 139] on button "Limit" at bounding box center [681, 136] width 93 height 13
type textarea "Keep to 1600 calories per day"
click at [802, 147] on button "Create" at bounding box center [810, 146] width 44 height 18
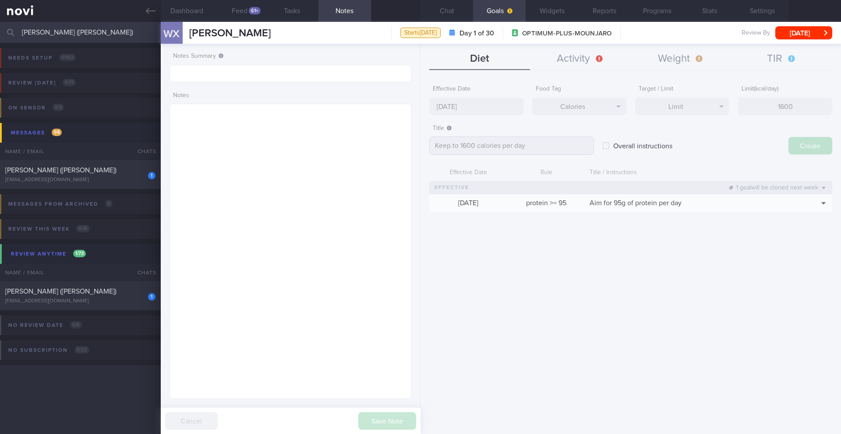
type input "[DATE]"
type textarea "Aim for ___ of ___"
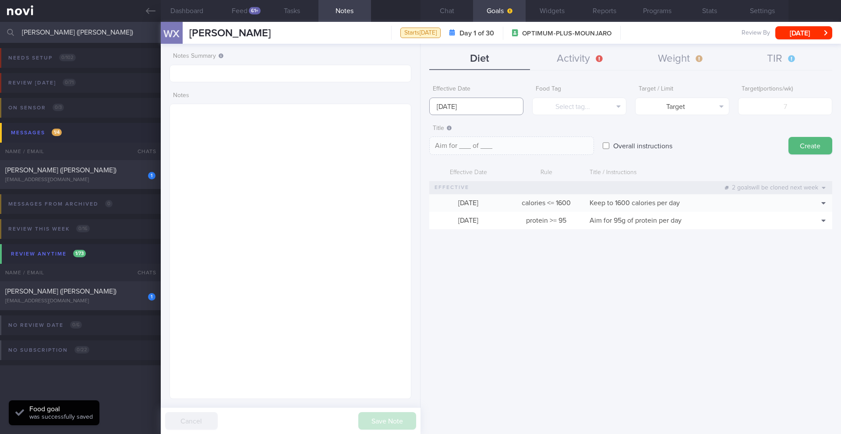
click at [447, 110] on input "[DATE]" at bounding box center [476, 107] width 94 height 18
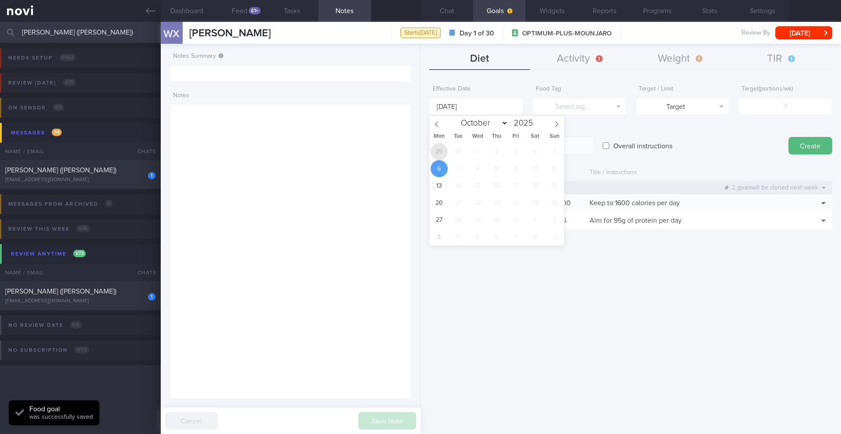
drag, startPoint x: 442, startPoint y: 151, endPoint x: 476, endPoint y: 138, distance: 36.7
click at [442, 150] on span "29" at bounding box center [438, 151] width 17 height 17
type input "[DATE]"
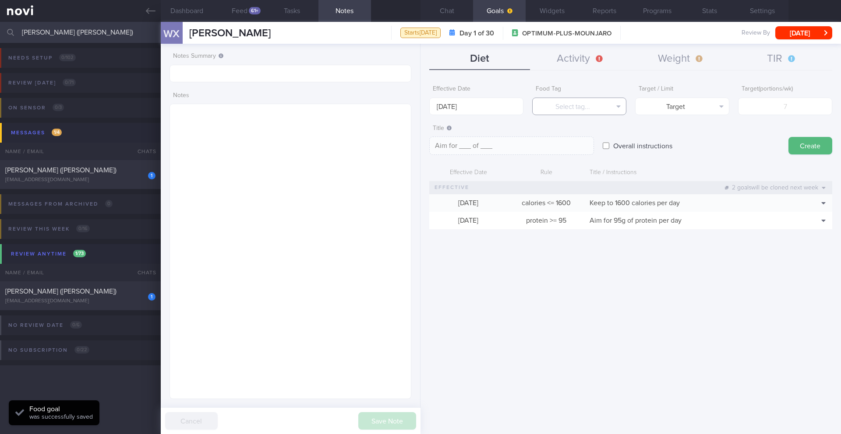
click at [588, 113] on button "Select tag..." at bounding box center [579, 107] width 94 height 18
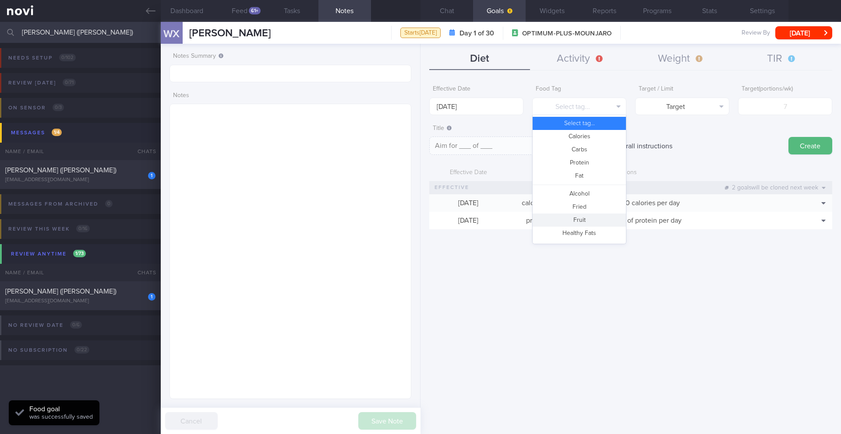
click at [585, 218] on button "Fruit" at bounding box center [578, 220] width 93 height 13
type textarea "Aim for __ portions of fruits per week"
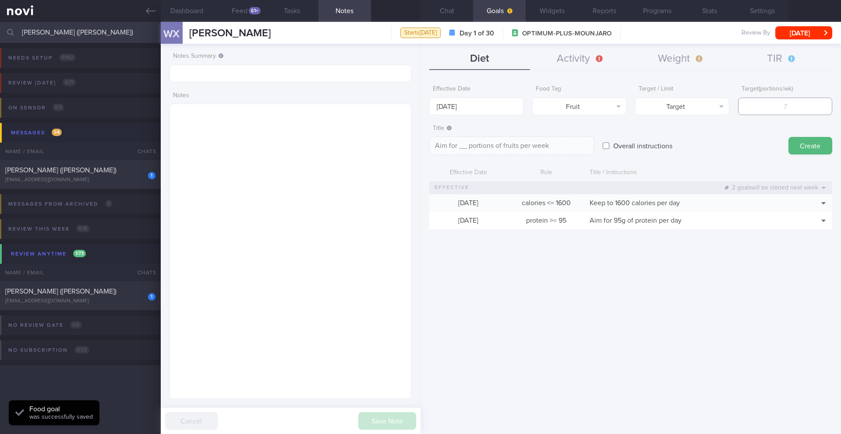
click at [783, 111] on input "number" at bounding box center [785, 107] width 94 height 18
type input "1"
type textarea "Aim for 1 portions of fruits per week"
type input "14"
type textarea "Aim for 14 portions of fruits per week"
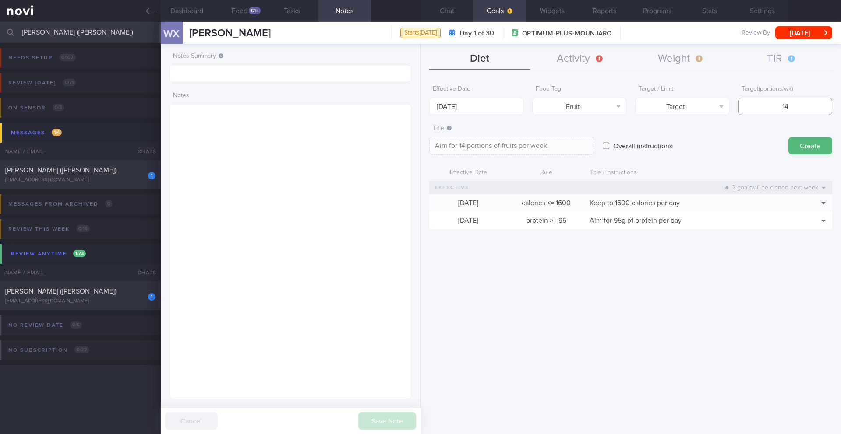
type input "14"
click at [563, 146] on textarea "Aim for 14 portions of fruits per week" at bounding box center [511, 146] width 165 height 18
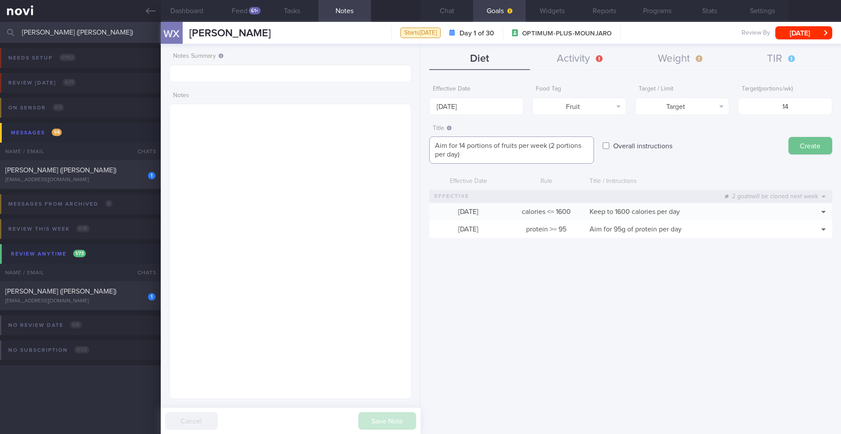
type textarea "Aim for 14 portions of fruits per week (2 portions per day)"
click at [813, 148] on button "Create" at bounding box center [810, 146] width 44 height 18
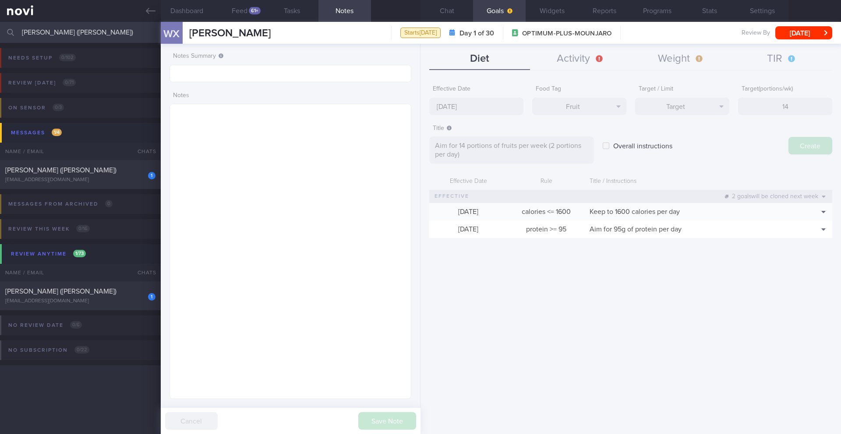
type input "[DATE]"
type textarea "Aim for ___ of ___"
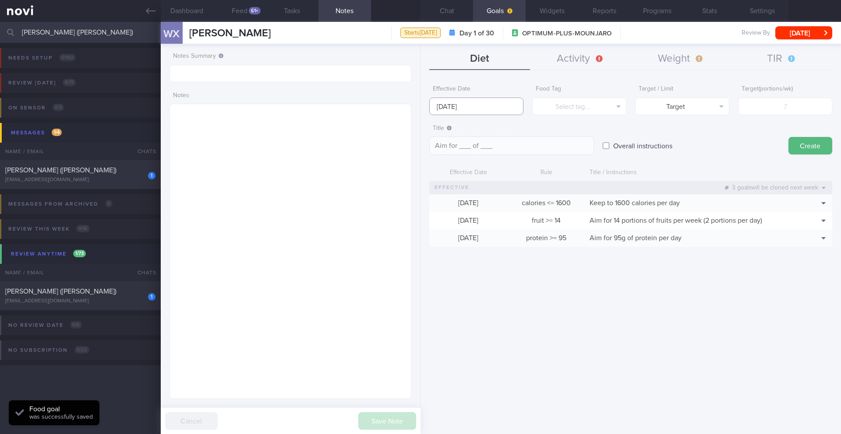
click at [464, 107] on input "[DATE]" at bounding box center [476, 107] width 94 height 18
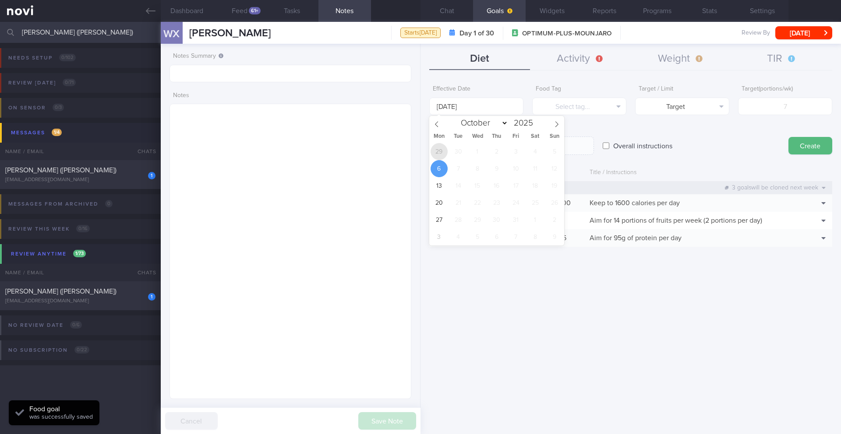
click at [438, 153] on span "29" at bounding box center [438, 151] width 17 height 17
type input "[DATE]"
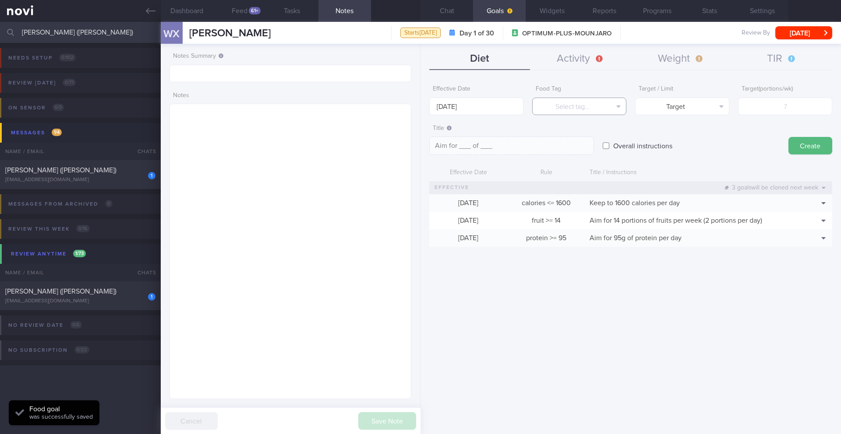
click at [572, 103] on button "Select tag..." at bounding box center [579, 107] width 94 height 18
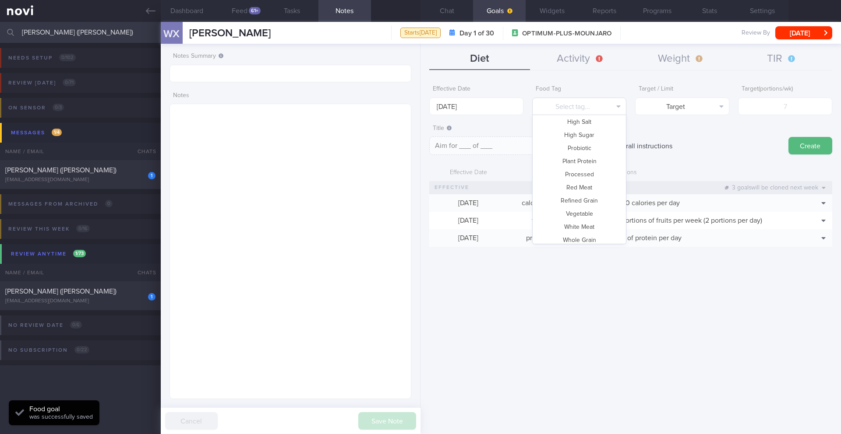
scroll to position [261, 0]
click at [592, 207] on button "Vegetable" at bounding box center [578, 209] width 93 height 13
type textarea "Aim for __ portions of vegetables per week"
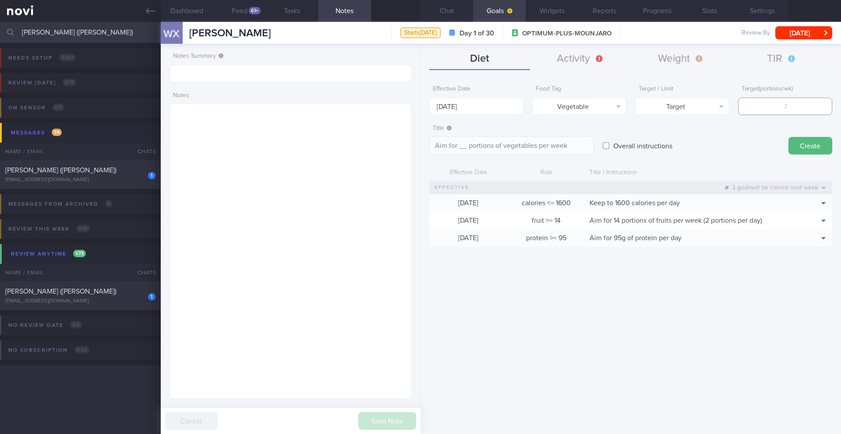
click at [783, 107] on input "number" at bounding box center [785, 107] width 94 height 18
type input "1"
type textarea "Aim for 1 portions of vegetables per week"
type input "14"
type textarea "Aim for 14 portions of vegetables per week"
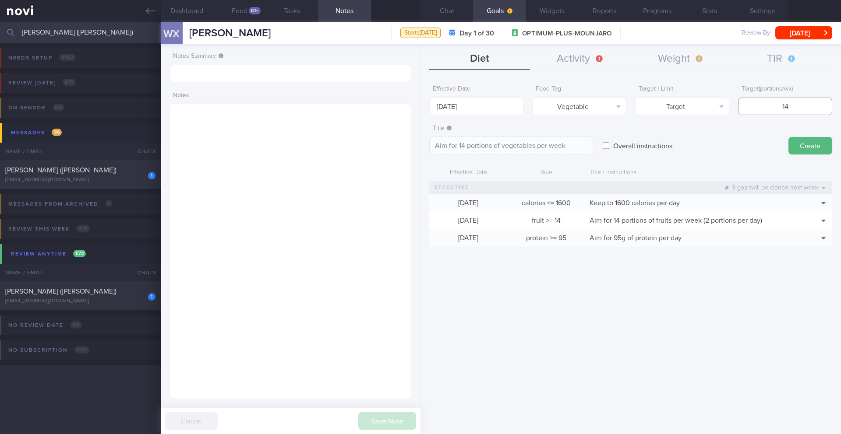
type input "14"
click at [581, 145] on textarea "Aim for 14 portions of vegetables per week" at bounding box center [511, 146] width 165 height 18
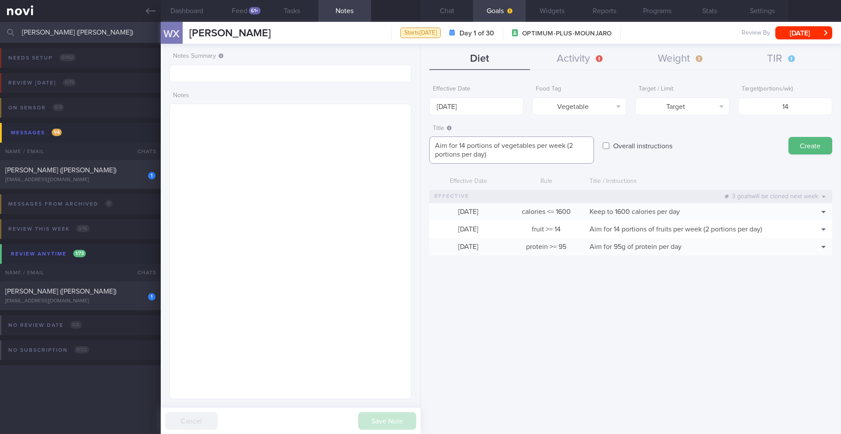
type textarea "Aim for 14 portions of vegetables per week (2 portions per day)"
click at [800, 146] on button "Create" at bounding box center [810, 146] width 44 height 18
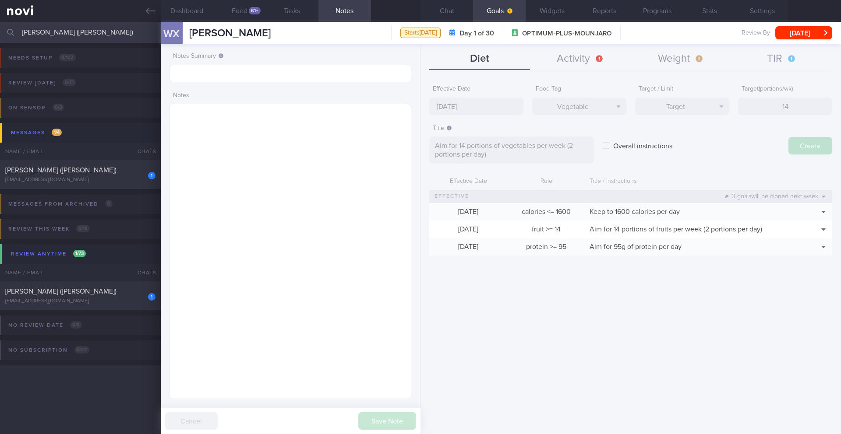
type input "[DATE]"
type textarea "Aim for ___ of ___"
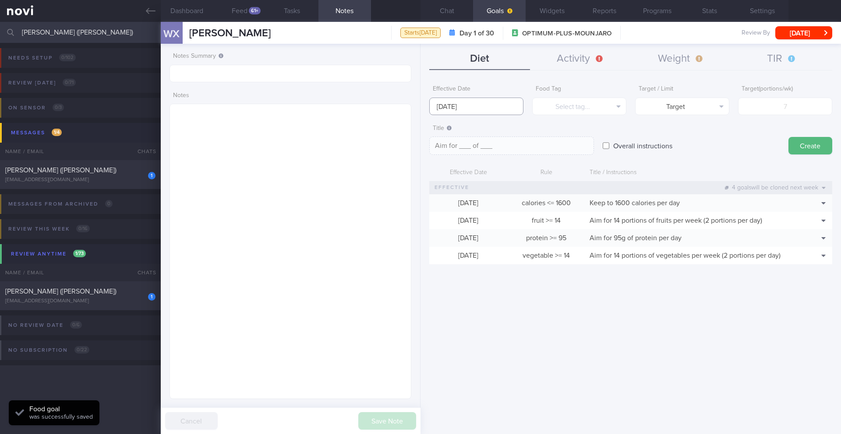
click at [450, 106] on input "[DATE]" at bounding box center [476, 107] width 94 height 18
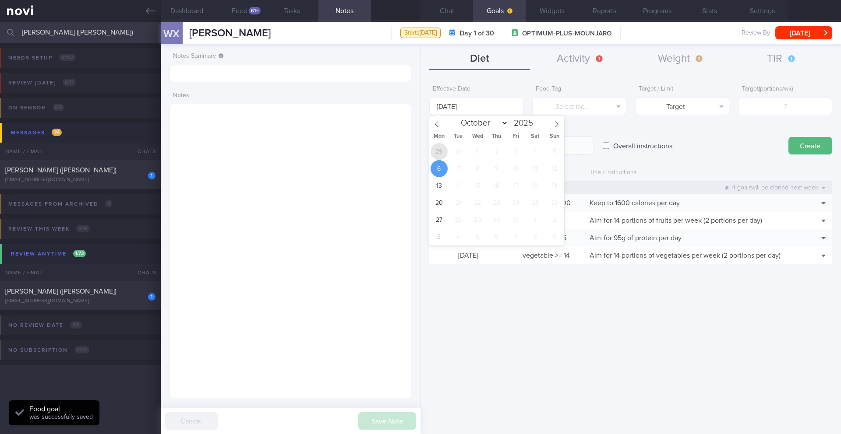
click at [437, 156] on span "29" at bounding box center [438, 151] width 17 height 17
type input "[DATE]"
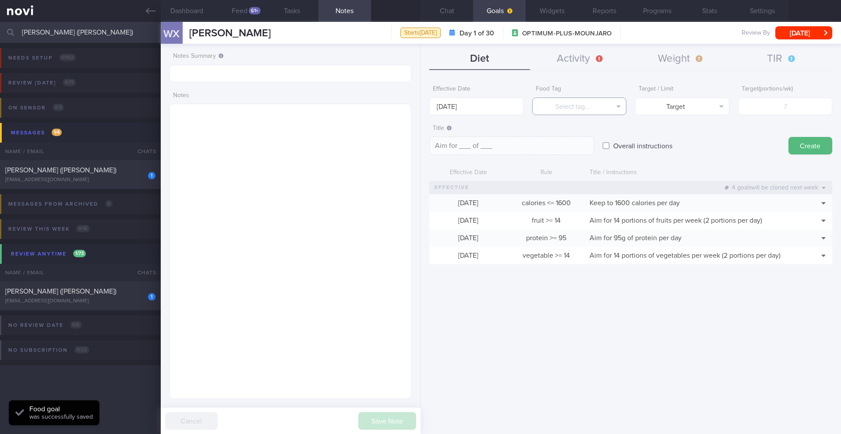
click at [563, 113] on button "Select tag..." at bounding box center [579, 107] width 94 height 18
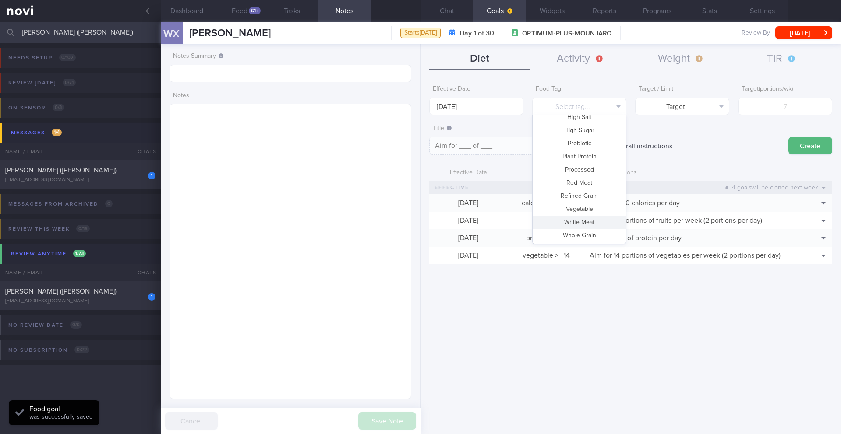
click at [589, 232] on button "Whole Grain" at bounding box center [578, 235] width 93 height 13
type textarea "Aim for __ portions of whole grains per week"
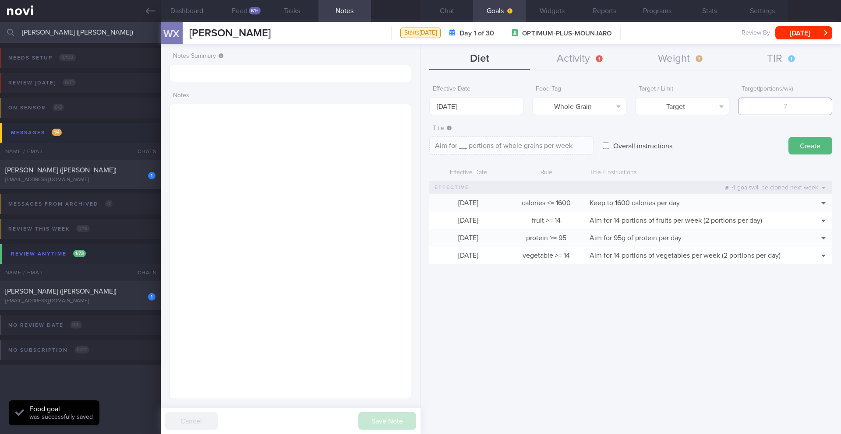
click at [788, 104] on input "number" at bounding box center [785, 107] width 94 height 18
type input "7"
type textarea "Aim for 7 portions of whole grains per week"
type input "7"
click at [574, 139] on textarea "Aim for 7 portions of whole grains per week" at bounding box center [511, 146] width 165 height 18
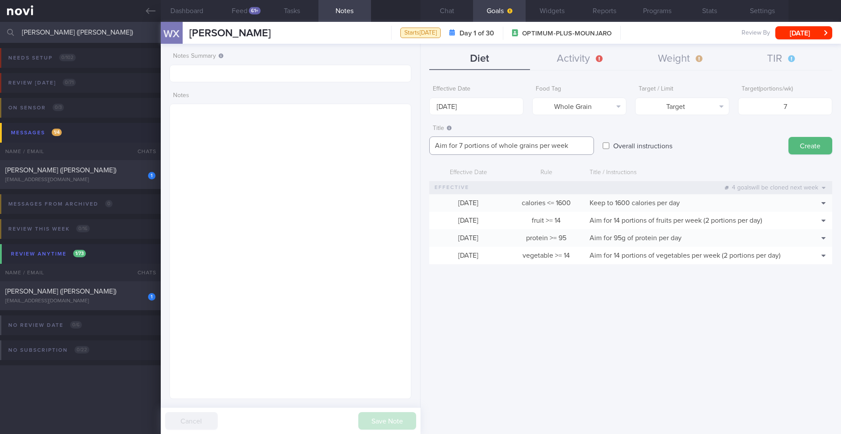
click at [578, 143] on textarea "Aim for 7 portions of whole grains per week" at bounding box center [511, 146] width 165 height 18
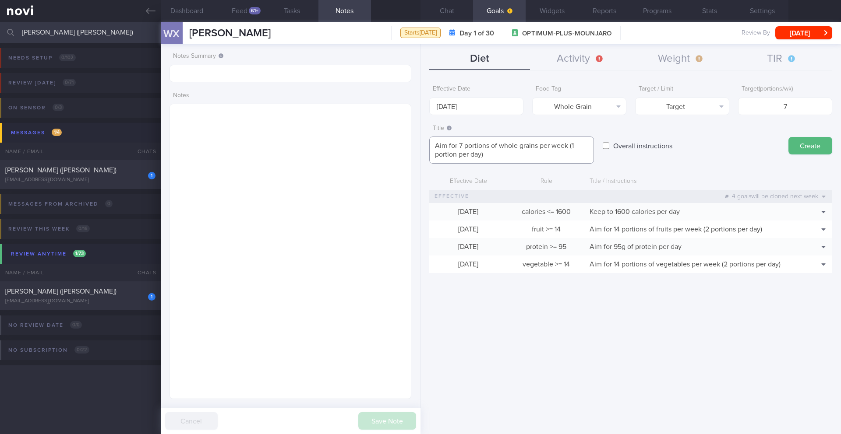
type textarea "Aim for 7 portions of whole grains per week (1 portion per day)"
click at [792, 144] on button "Create" at bounding box center [810, 146] width 44 height 18
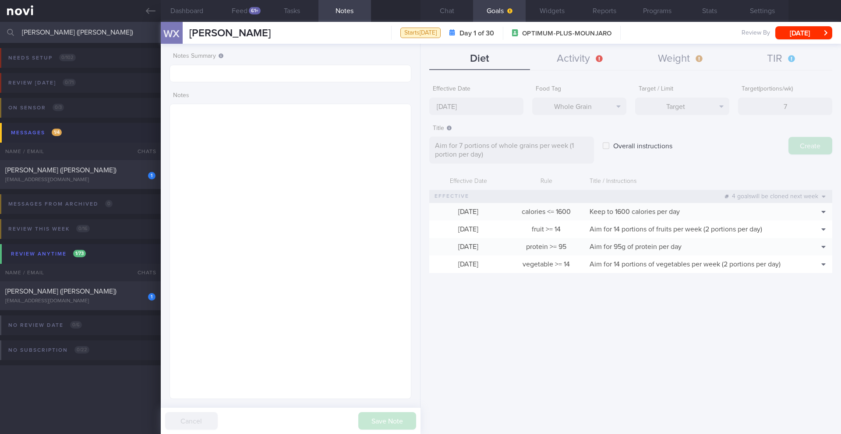
type input "[DATE]"
type textarea "Aim for ___ of ___"
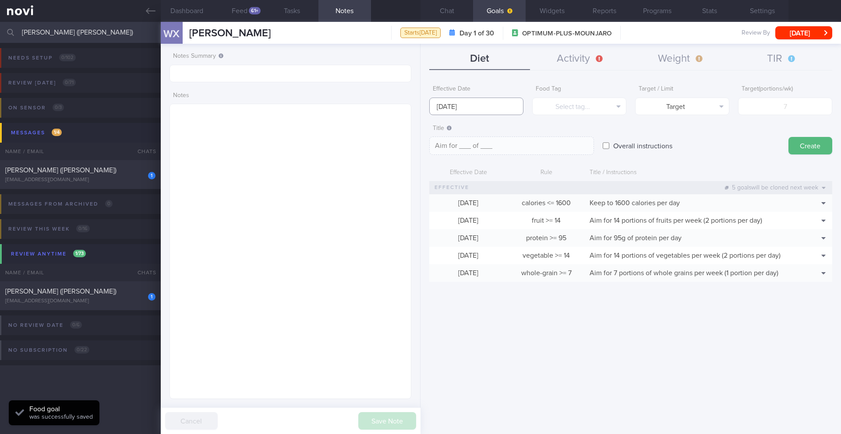
click at [463, 106] on input "[DATE]" at bounding box center [476, 107] width 94 height 18
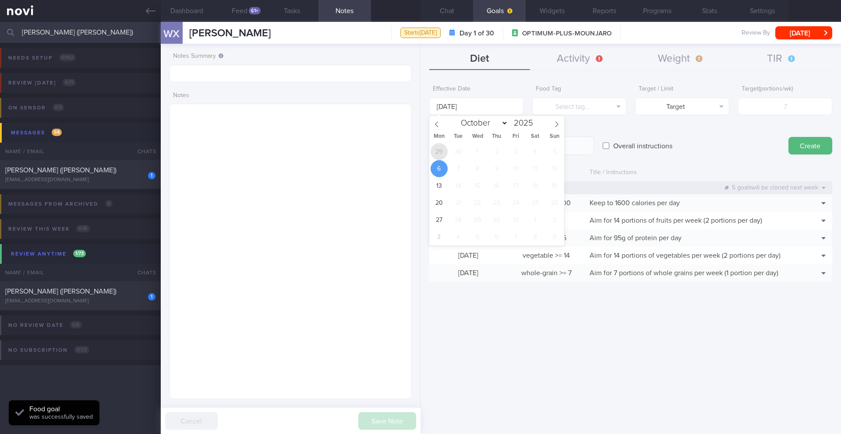
click at [443, 146] on span "29" at bounding box center [438, 151] width 17 height 17
type input "[DATE]"
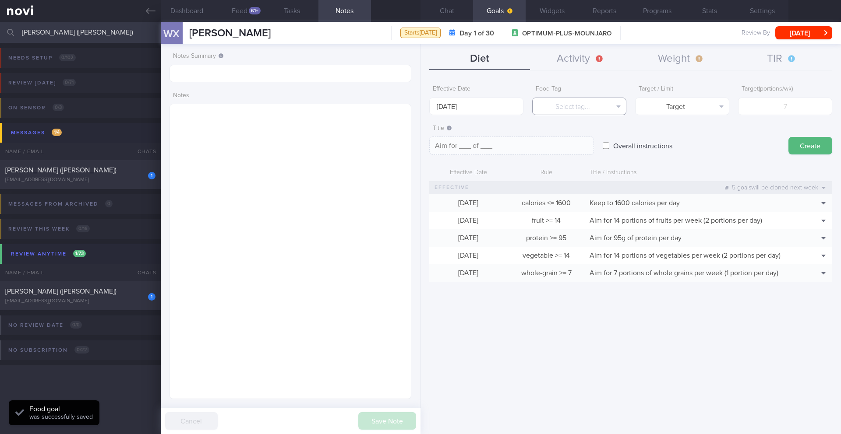
click at [565, 108] on button "Select tag..." at bounding box center [579, 107] width 94 height 18
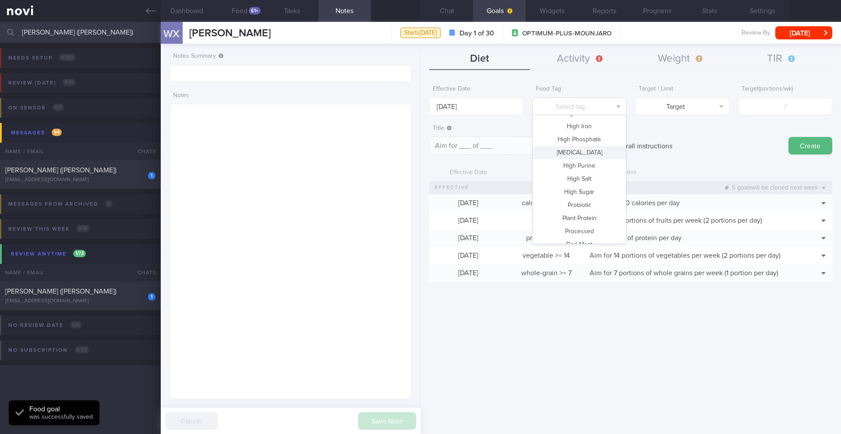
scroll to position [21, 0]
click at [583, 183] on button "Fried" at bounding box center [578, 186] width 93 height 13
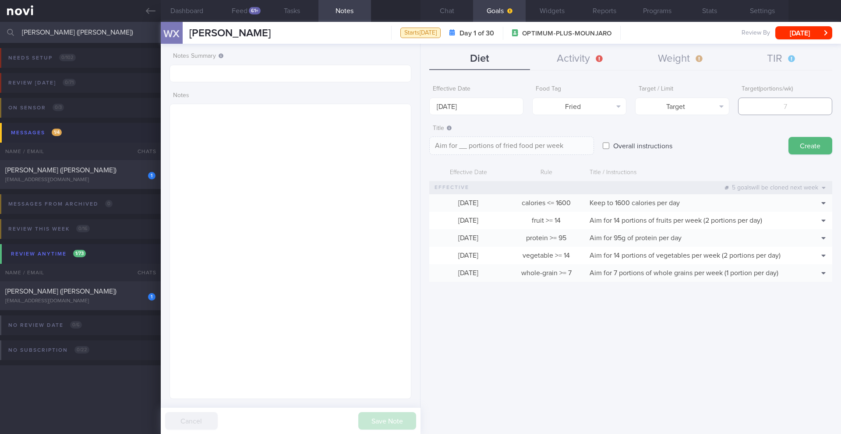
click at [786, 105] on input "number" at bounding box center [785, 107] width 94 height 18
click at [716, 111] on button "Target" at bounding box center [682, 107] width 94 height 18
click at [713, 133] on button "Limit" at bounding box center [681, 136] width 93 height 13
type textarea "Keep to __ portions of fried food per week"
click at [756, 105] on input "number" at bounding box center [785, 107] width 94 height 18
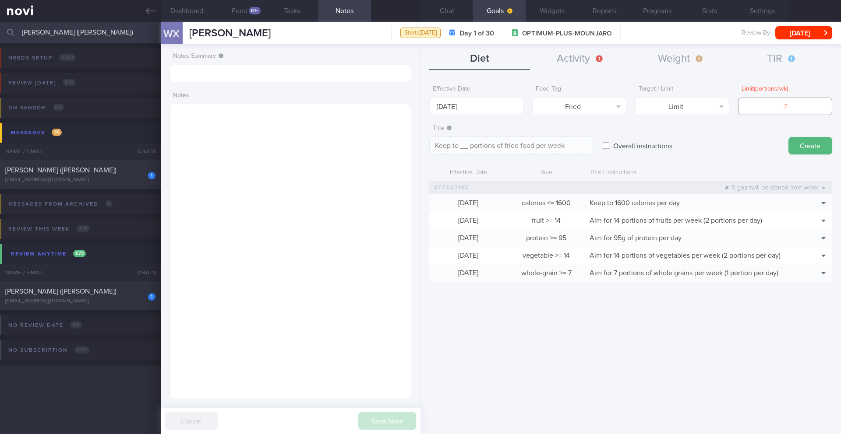
type input "2"
type textarea "Keep to 2 portions of fried food per week"
type input "2"
click at [812, 149] on button "Create" at bounding box center [810, 146] width 44 height 18
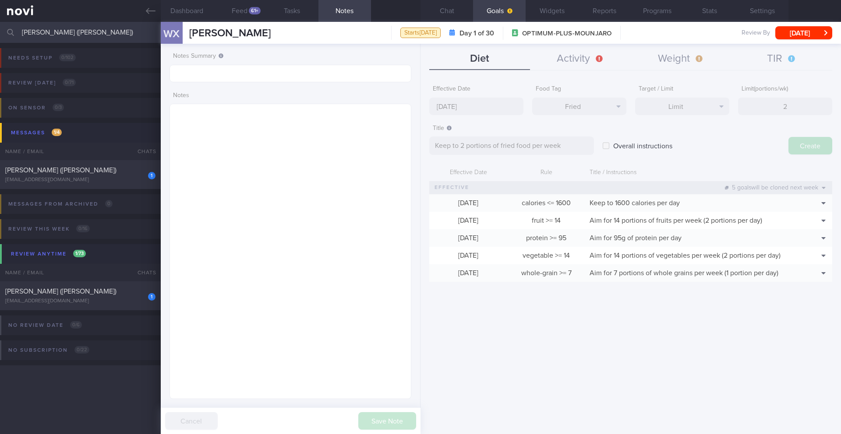
type input "[DATE]"
type textarea "Aim for ___ of ___"
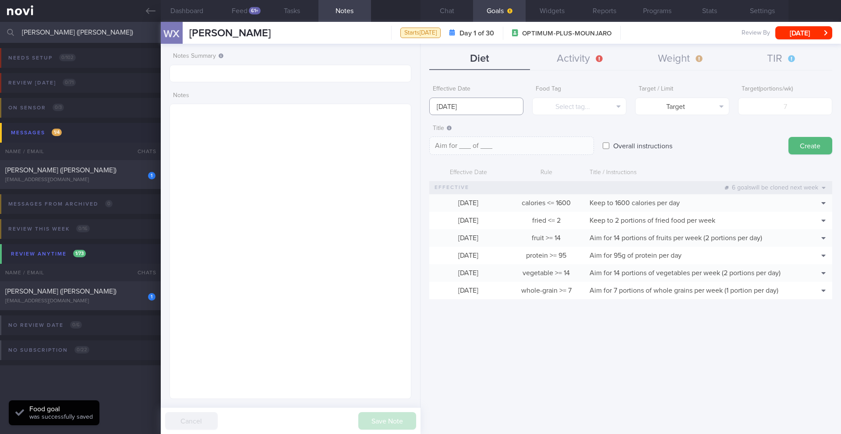
click at [477, 108] on input "[DATE]" at bounding box center [476, 107] width 94 height 18
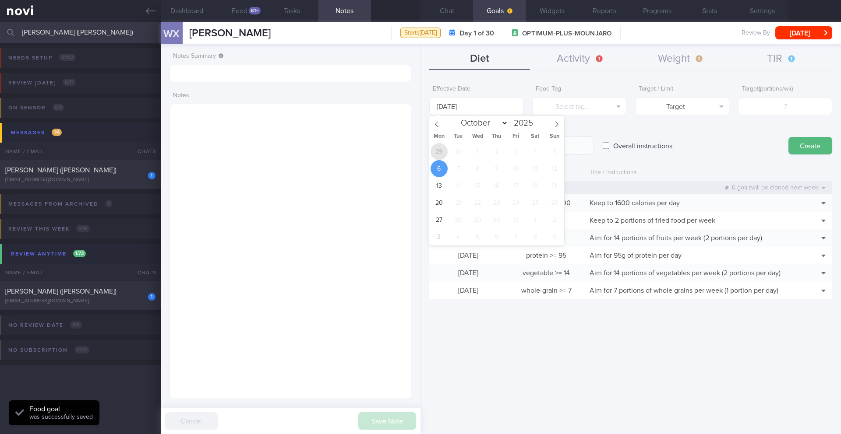
click at [439, 153] on span "29" at bounding box center [438, 151] width 17 height 17
type input "[DATE]"
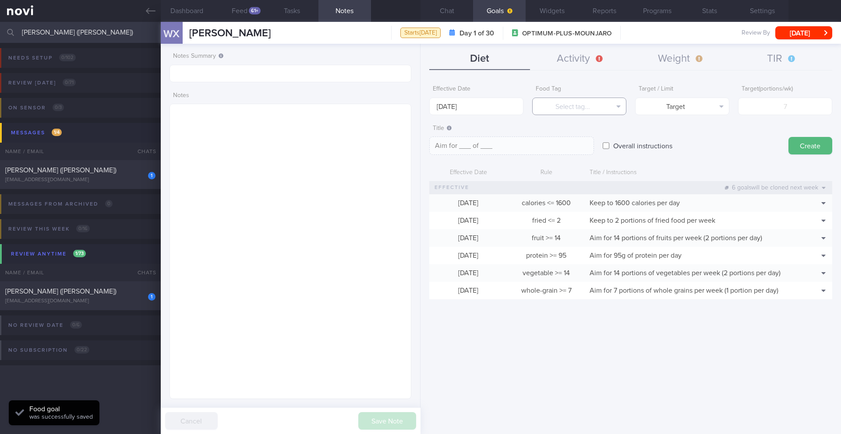
click at [582, 109] on button "Select tag..." at bounding box center [579, 107] width 94 height 18
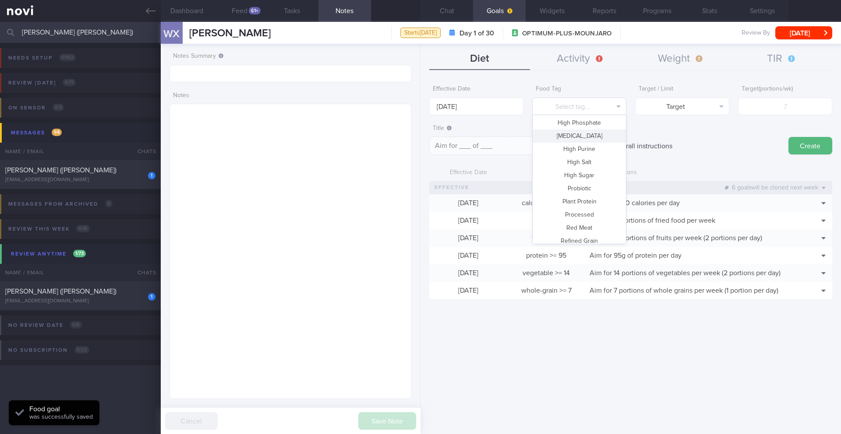
scroll to position [214, 0]
click at [582, 177] on button "High Sugar" at bounding box center [578, 177] width 93 height 13
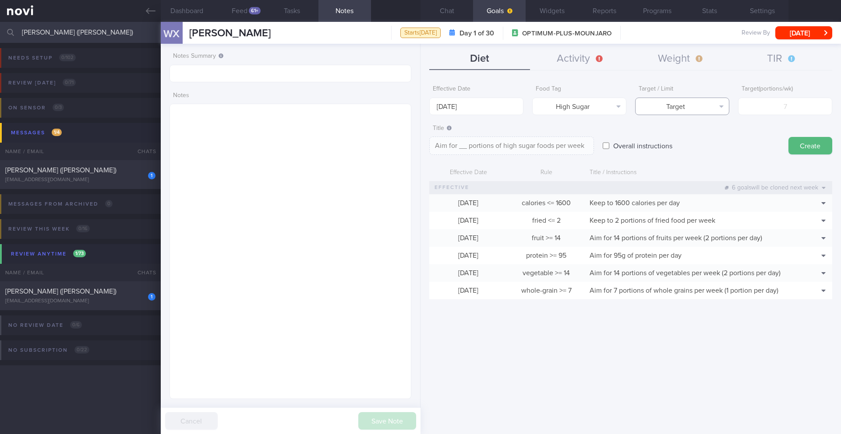
click at [711, 106] on button "Target" at bounding box center [682, 107] width 94 height 18
click at [705, 137] on button "Limit" at bounding box center [681, 136] width 93 height 13
type textarea "Keep to __ portions of high sugar foods per week"
click at [761, 115] on form "Effective Date 29 Sep 2025 Food Tag High Sugar Select tag... Calories Carbs Pro…" at bounding box center [630, 194] width 403 height 227
type input "2"
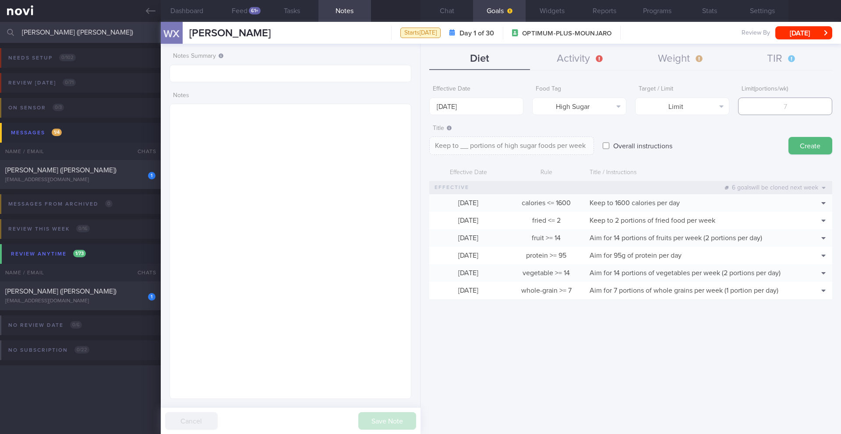
type textarea "Keep to 2 portions of high sugar foods per week"
type input "2"
click at [817, 144] on button "Create" at bounding box center [810, 146] width 44 height 18
type input "[DATE]"
type textarea "Aim for ___ of ___"
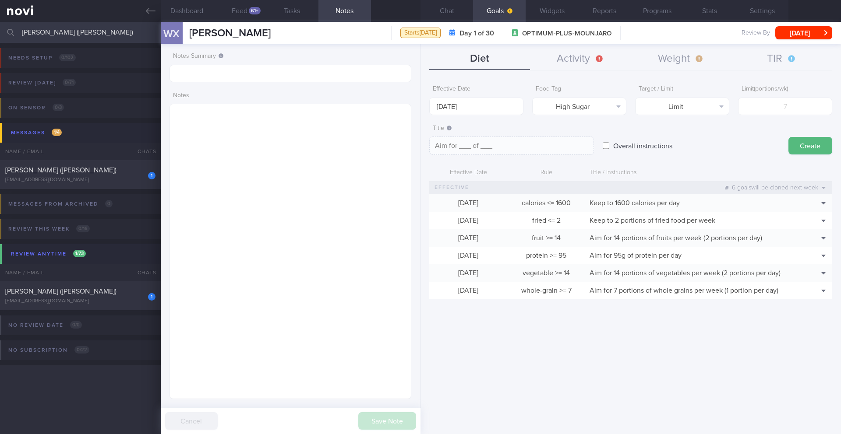
select select "9"
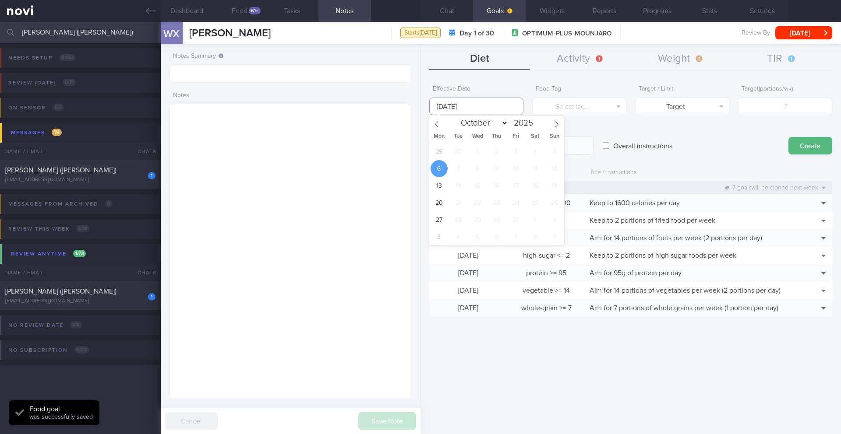
click at [468, 104] on input "[DATE]" at bounding box center [476, 107] width 94 height 18
click at [437, 152] on span "29" at bounding box center [438, 151] width 17 height 17
type input "[DATE]"
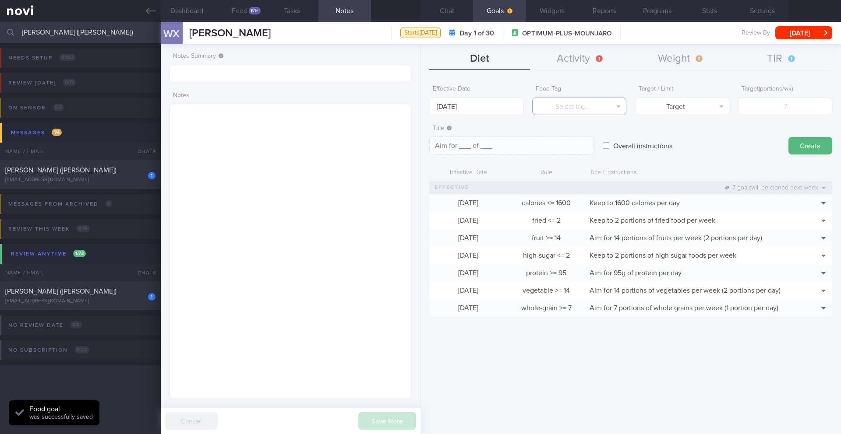
click at [566, 114] on button "Select tag..." at bounding box center [579, 107] width 94 height 18
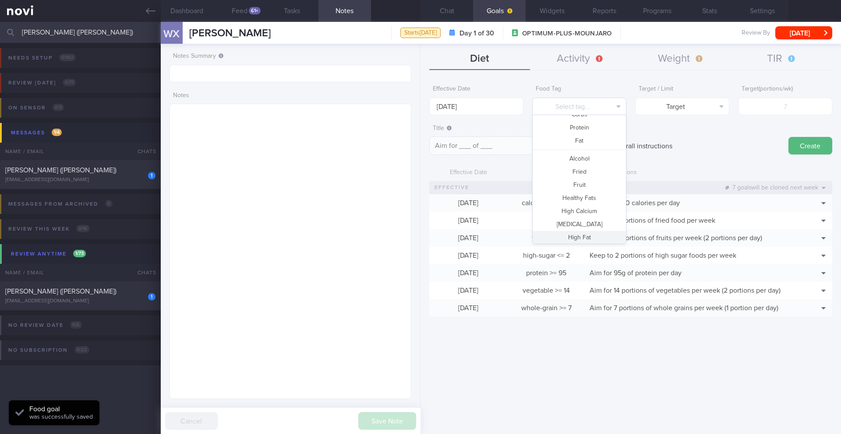
scroll to position [0, 0]
click at [577, 175] on button "Fat" at bounding box center [578, 175] width 93 height 13
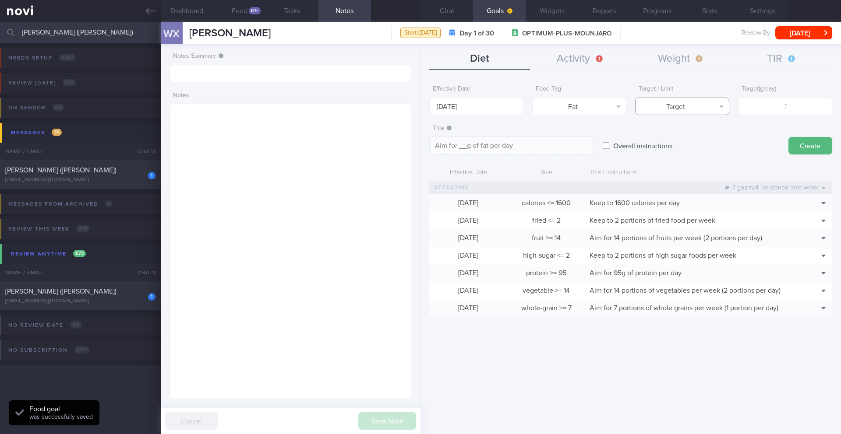
click at [686, 106] on button "Target" at bounding box center [682, 107] width 94 height 18
click at [688, 138] on button "Limit" at bounding box center [681, 136] width 93 height 13
type textarea "Keep to __g of fat per day"
click at [761, 108] on input "number" at bounding box center [785, 107] width 94 height 18
type input "5"
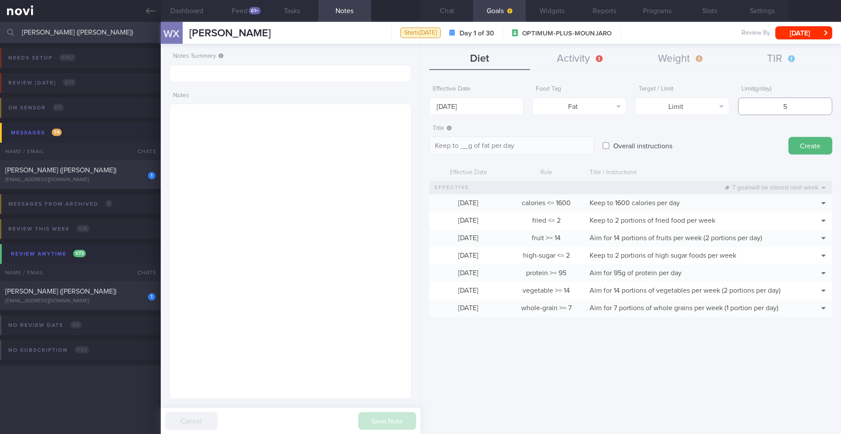
type textarea "Keep to 5g of fat per day"
type input "53"
type textarea "Keep to 53g of fat per day"
type input "53"
click at [565, 139] on textarea "Keep to 53g of fat per day" at bounding box center [511, 146] width 165 height 18
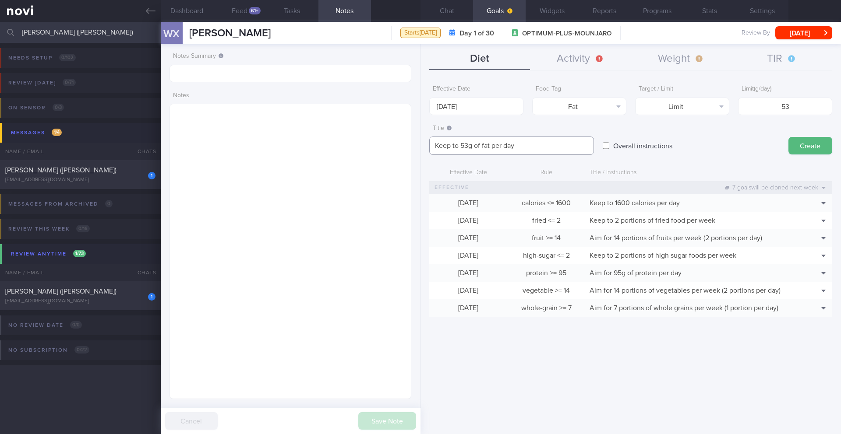
click at [561, 148] on textarea "Keep to 53g of fat per day" at bounding box center [511, 146] width 165 height 18
type textarea "Keep to 53g of fat per day (30% calories)"
click at [800, 149] on button "Create" at bounding box center [810, 146] width 44 height 18
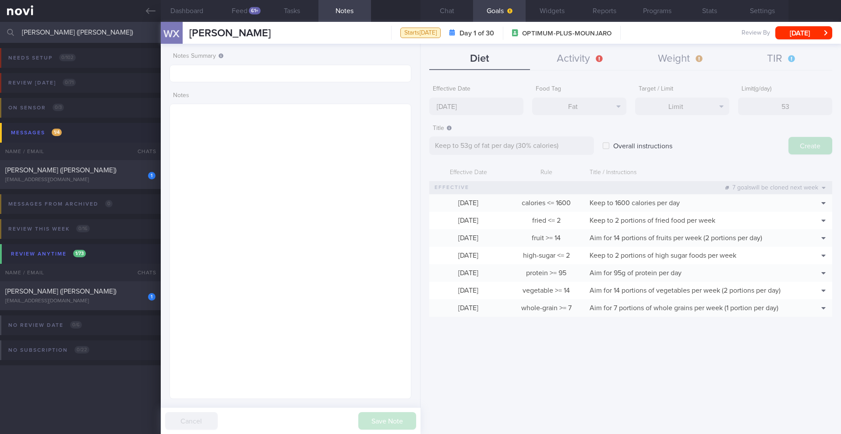
type input "[DATE]"
type textarea "Aim for ___ of ___"
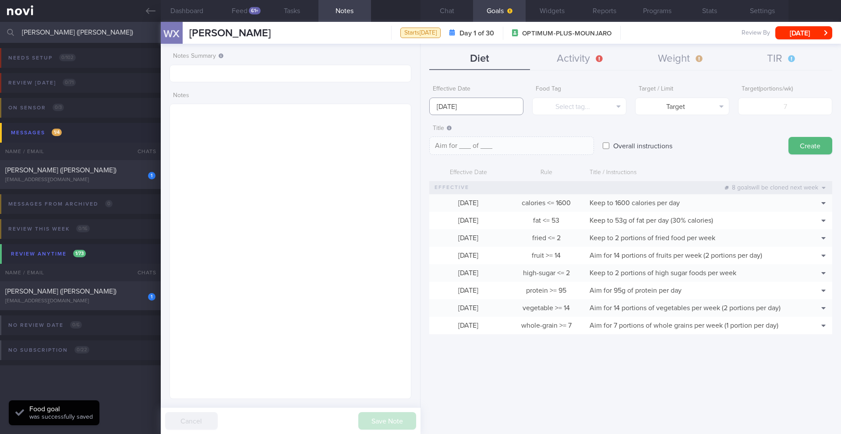
click at [455, 112] on input "[DATE]" at bounding box center [476, 107] width 94 height 18
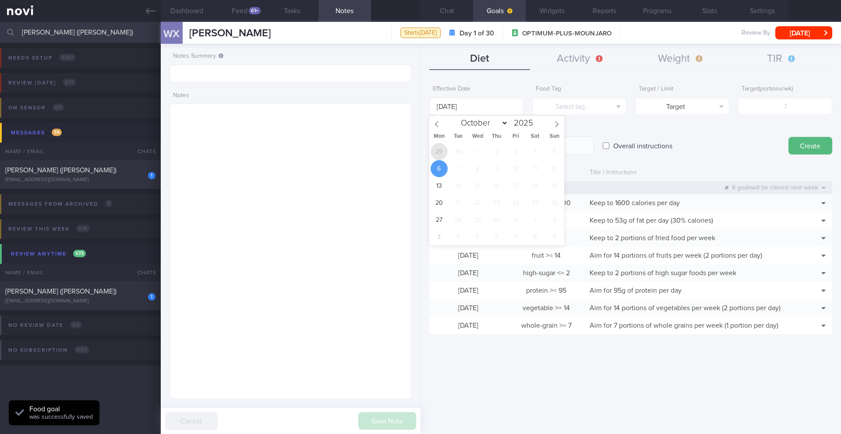
click at [436, 151] on span "29" at bounding box center [438, 151] width 17 height 17
type input "[DATE]"
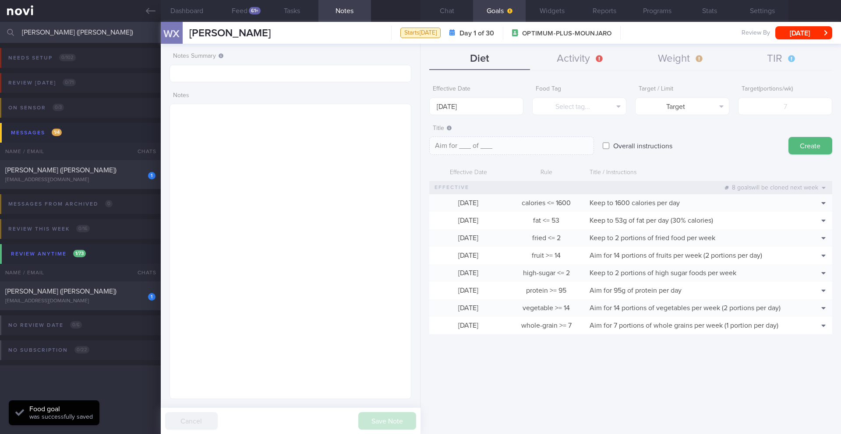
click at [611, 148] on label "Overall instructions" at bounding box center [643, 146] width 68 height 18
click at [609, 148] on input "Overall instructions" at bounding box center [605, 146] width 7 height 18
checkbox input "true"
click at [563, 151] on textarea at bounding box center [511, 146] width 165 height 18
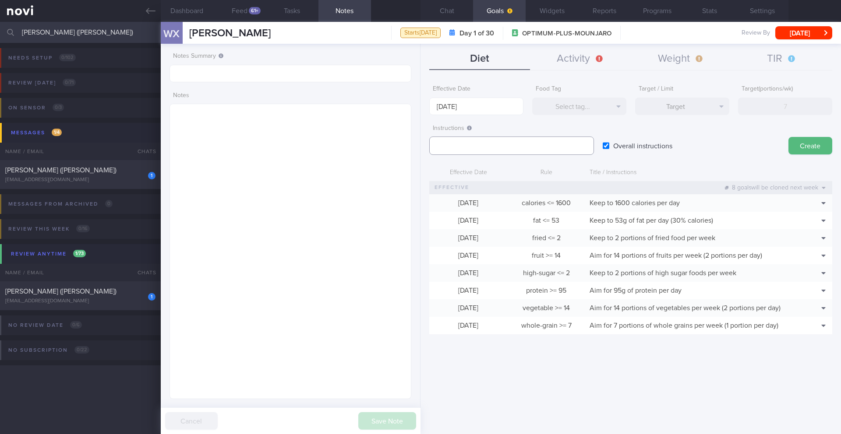
click at [496, 148] on textarea at bounding box center [511, 146] width 165 height 18
paste textarea "2.3L fluids (preferably water) per day"
click at [433, 144] on textarea "2.3L fluids (preferably water) per day" at bounding box center [511, 146] width 165 height 18
click at [544, 145] on textarea "Aim for 2.3L fluids (preferably water) per day" at bounding box center [511, 146] width 165 height 18
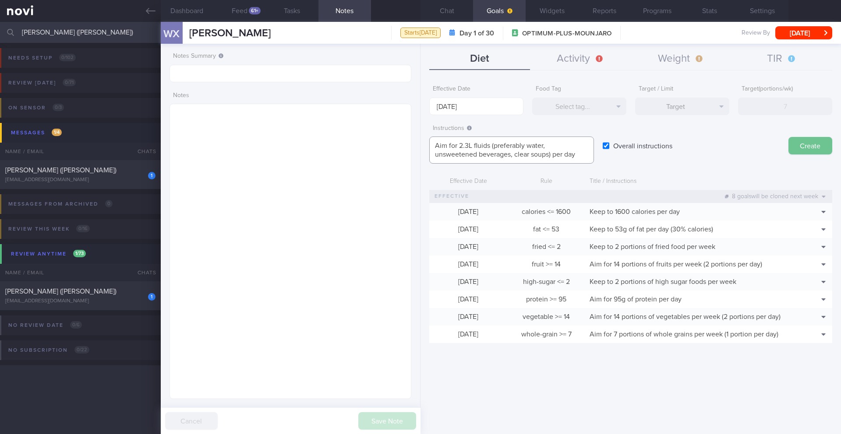
type textarea "Aim for 2.3L fluids (preferably water, unsweetened beverages, clear soups) per …"
click at [797, 148] on button "Create" at bounding box center [810, 146] width 44 height 18
type input "[DATE]"
type textarea "Aim for ___ of ___"
checkbox input "false"
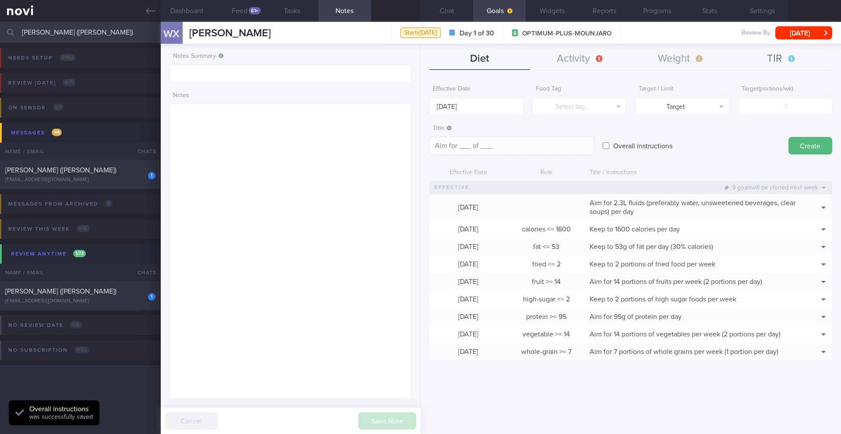
click at [775, 59] on button "TIR" at bounding box center [781, 59] width 101 height 22
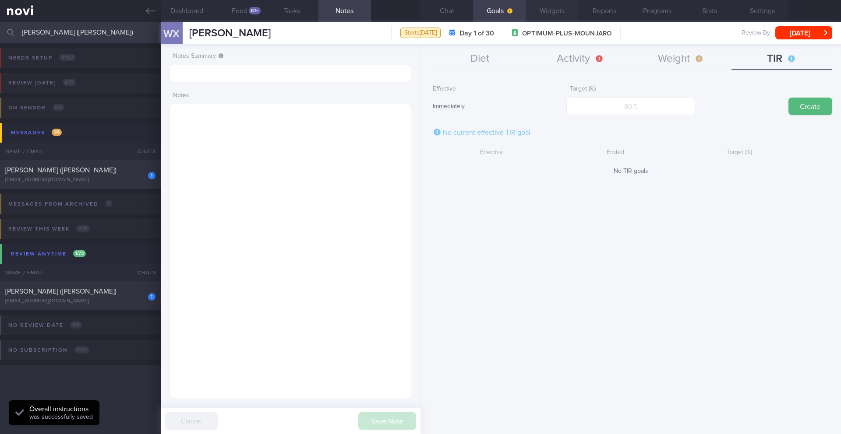
click at [550, 9] on button "Widgets" at bounding box center [551, 11] width 53 height 22
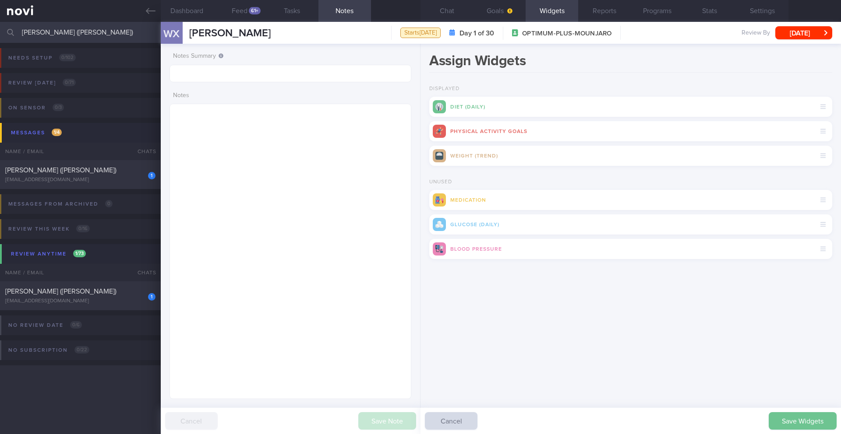
click at [789, 422] on button "Save Widgets" at bounding box center [802, 421] width 68 height 18
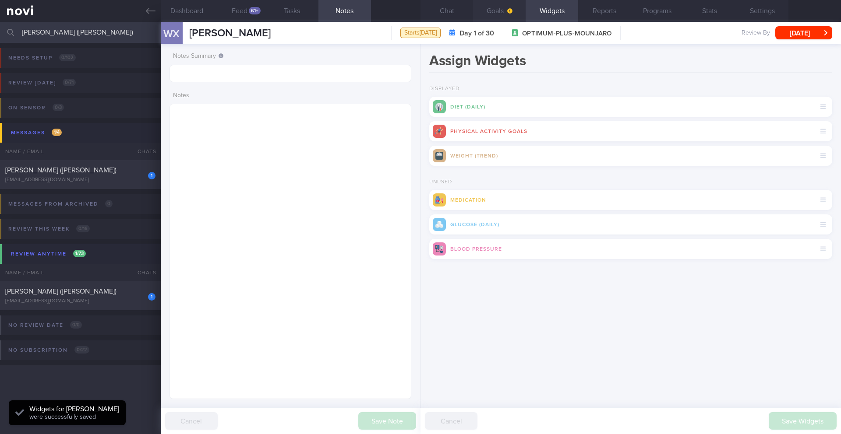
click at [494, 12] on button "Goals" at bounding box center [499, 11] width 53 height 22
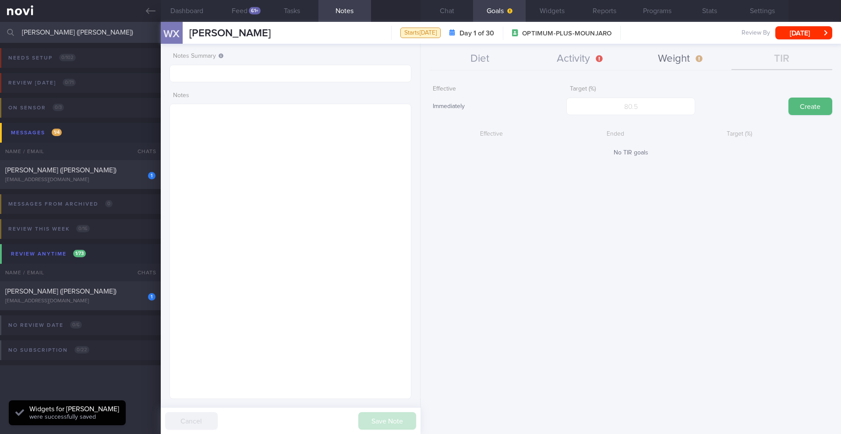
click at [692, 56] on button "Weight" at bounding box center [680, 59] width 101 height 22
click at [592, 114] on input "number" at bounding box center [630, 107] width 128 height 18
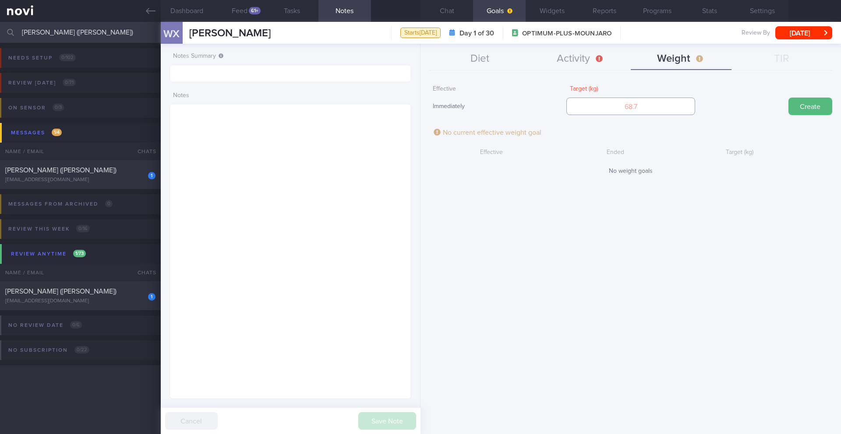
click at [610, 107] on input "number" at bounding box center [630, 107] width 128 height 18
type input "74"
click at [817, 105] on button "Create" at bounding box center [810, 107] width 44 height 18
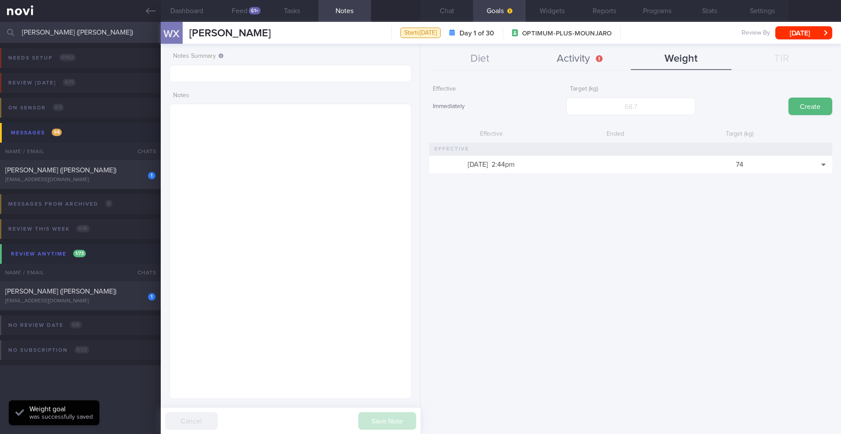
click at [579, 55] on button "Activity" at bounding box center [580, 59] width 101 height 22
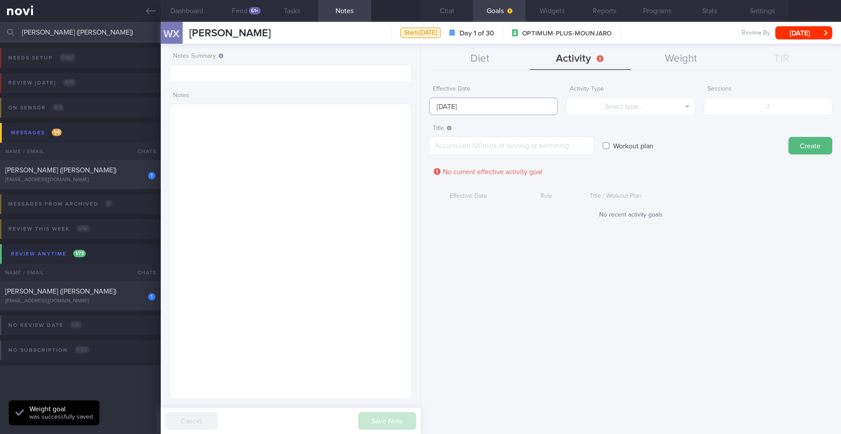
click at [451, 98] on input "[DATE]" at bounding box center [493, 107] width 128 height 18
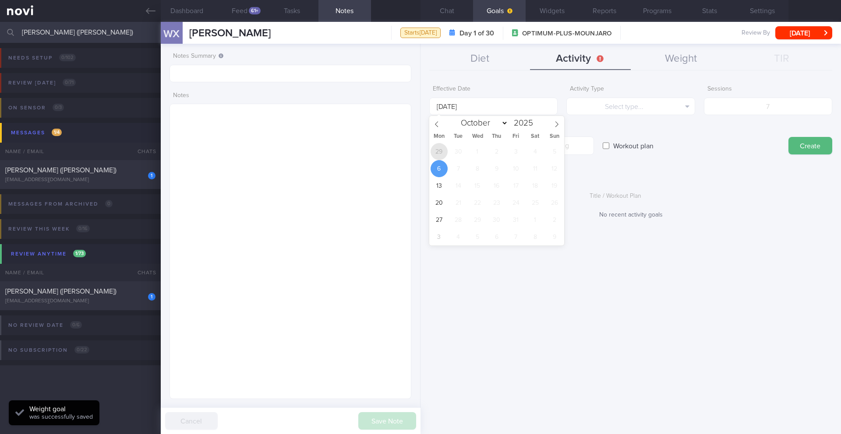
click at [443, 150] on span "29" at bounding box center [438, 151] width 17 height 17
type input "[DATE]"
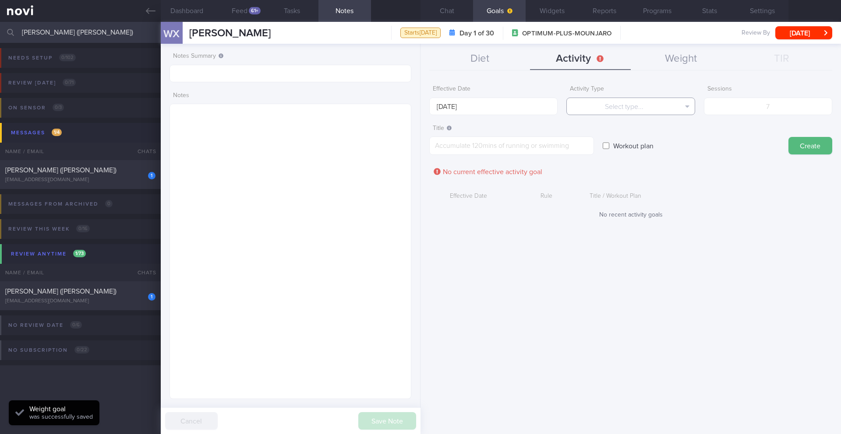
click at [601, 109] on button "Select type..." at bounding box center [630, 107] width 128 height 18
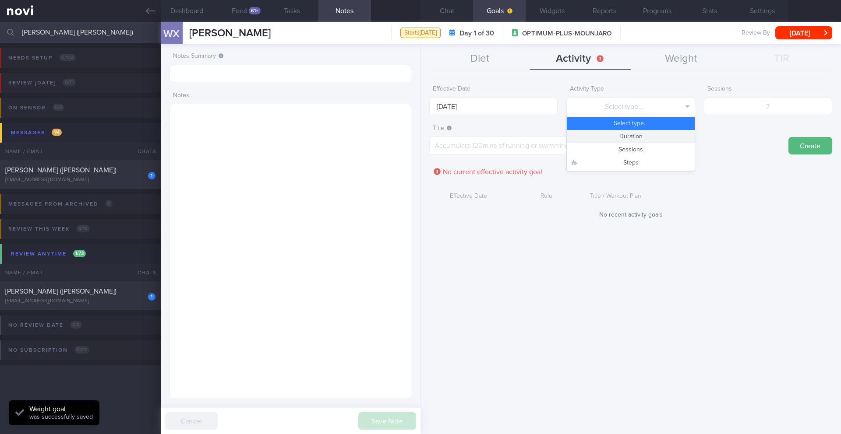
drag, startPoint x: 621, startPoint y: 132, endPoint x: 630, endPoint y: 130, distance: 9.6
click at [621, 132] on button "Duration" at bounding box center [630, 136] width 127 height 13
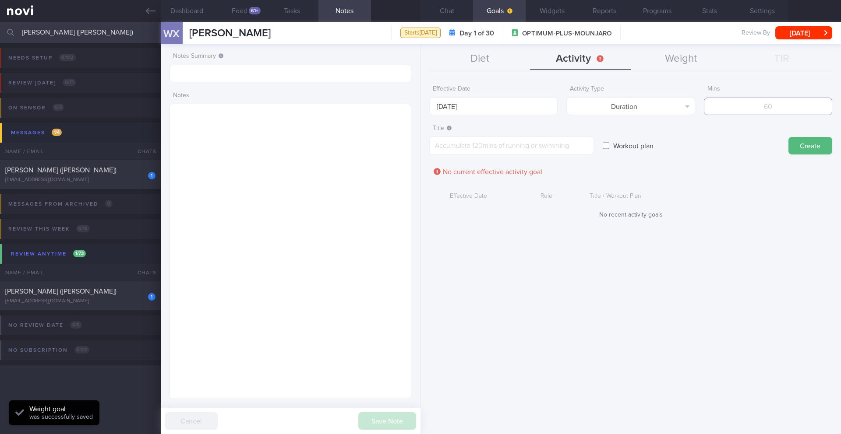
click at [725, 108] on input "number" at bounding box center [768, 107] width 128 height 18
type input "150"
paste textarea "Aim for a minimum of 7,000 steps per day"
type textarea "Aim for a minimum of 7,000 steps per day"
click at [502, 145] on textarea "Aim for a minimum of 7,000 steps per day" at bounding box center [511, 146] width 165 height 18
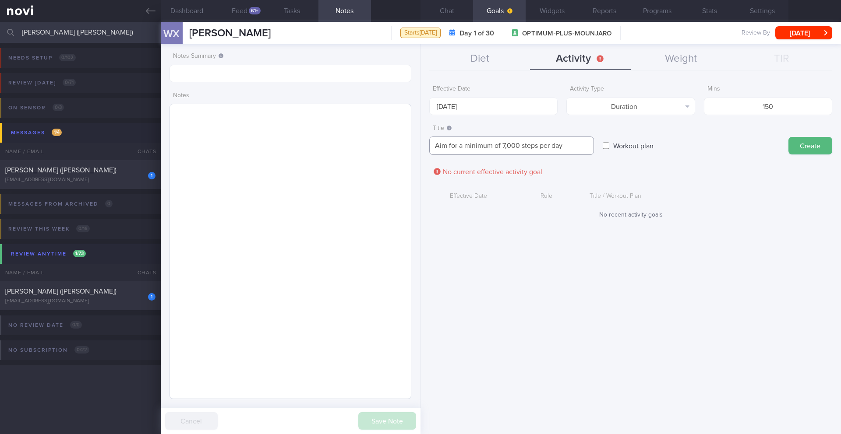
drag, startPoint x: 493, startPoint y: 146, endPoint x: 386, endPoint y: 143, distance: 107.7
click at [386, 143] on div "Dashboard Feed 61+ Tasks Notes Chat Goals Widgets Reports Programs Stats Settin…" at bounding box center [501, 228] width 680 height 412
paste textarea "Target at least 150–300 minutes of moderate-intensity workouts"
click at [464, 157] on textarea "Target at least 150–300 minutes of moderate-intensity workouts per week" at bounding box center [511, 150] width 165 height 27
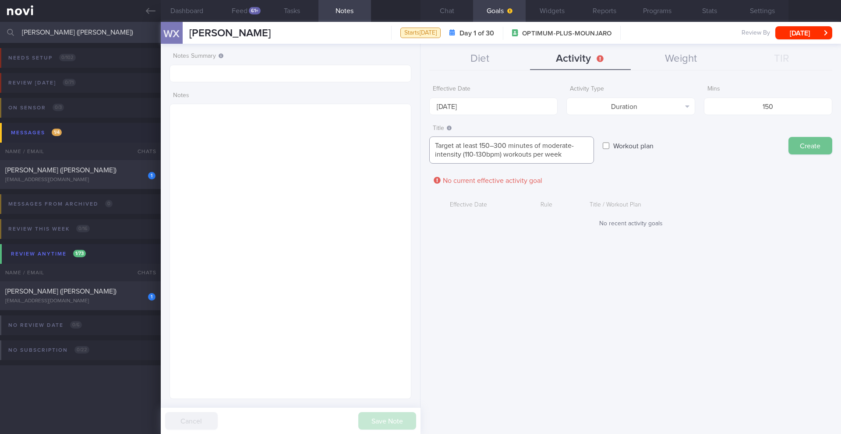
type textarea "Target at least 150–300 minutes of moderate-intensity (110-130bpm) workouts per…"
click at [805, 148] on button "Create" at bounding box center [810, 146] width 44 height 18
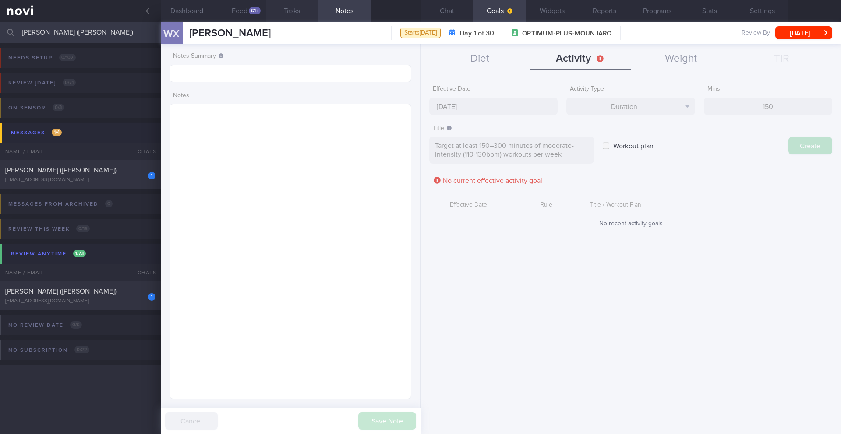
type input "[DATE]"
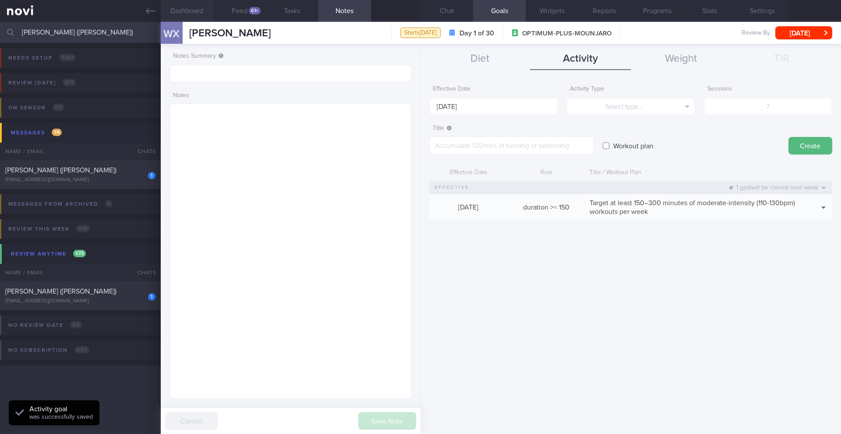
click at [177, 16] on button "Dashboard" at bounding box center [187, 11] width 53 height 22
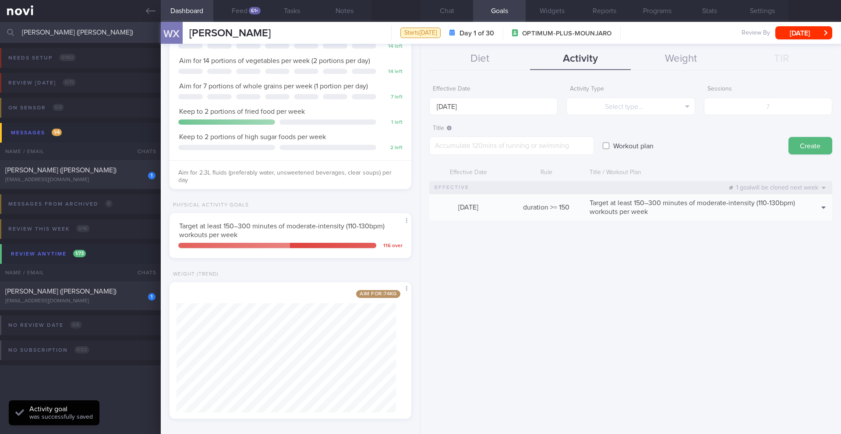
scroll to position [273, 0]
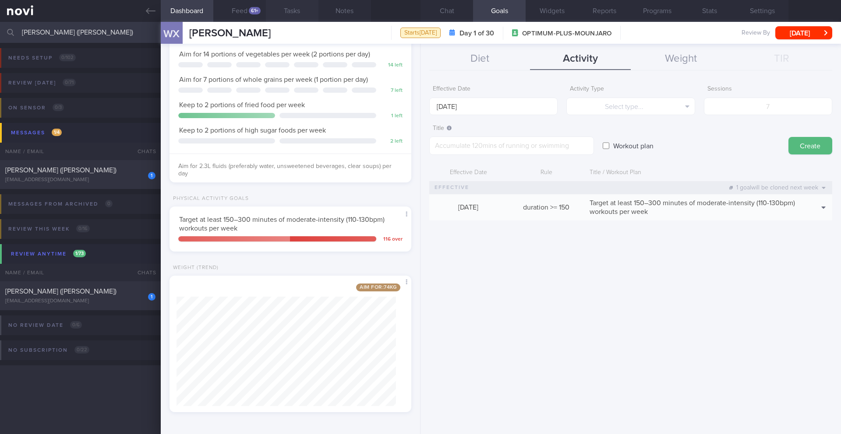
click at [288, 15] on button "Tasks" at bounding box center [292, 11] width 53 height 22
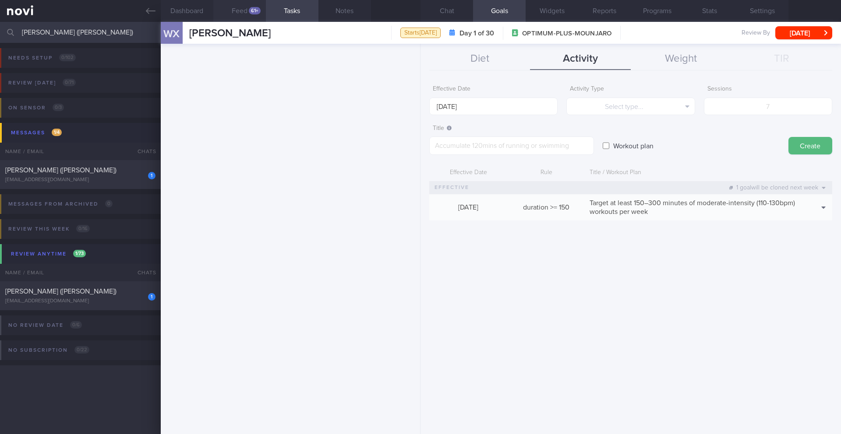
click at [239, 13] on button "Feed 61+" at bounding box center [239, 11] width 53 height 22
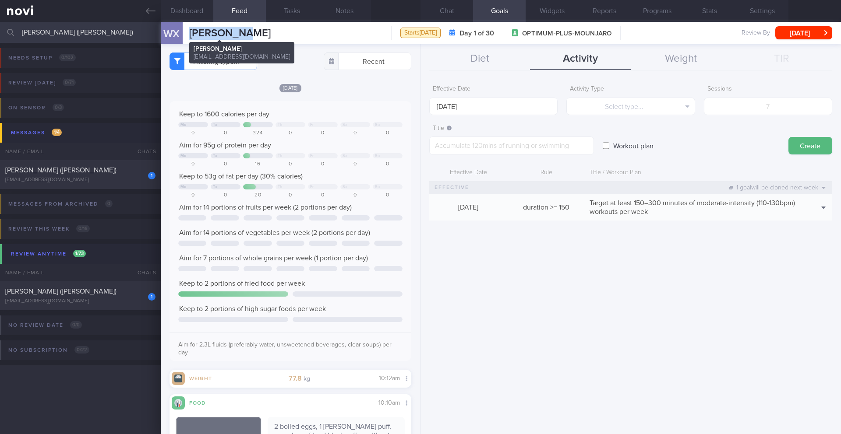
drag, startPoint x: 251, startPoint y: 35, endPoint x: 190, endPoint y: 36, distance: 60.4
click at [190, 36] on div "WX WANG XIUYI WANG XIUYI xuexuew@gmail.com Starts today Day 1 of 30 OPTIMUM-PLU…" at bounding box center [501, 33] width 680 height 22
copy span "WANG XIUYI"
click at [819, 221] on button "Clone" at bounding box center [808, 220] width 42 height 13
type textarea "Target at least 150–300 minutes of moderate-intensity (110-130bpm) workouts per…"
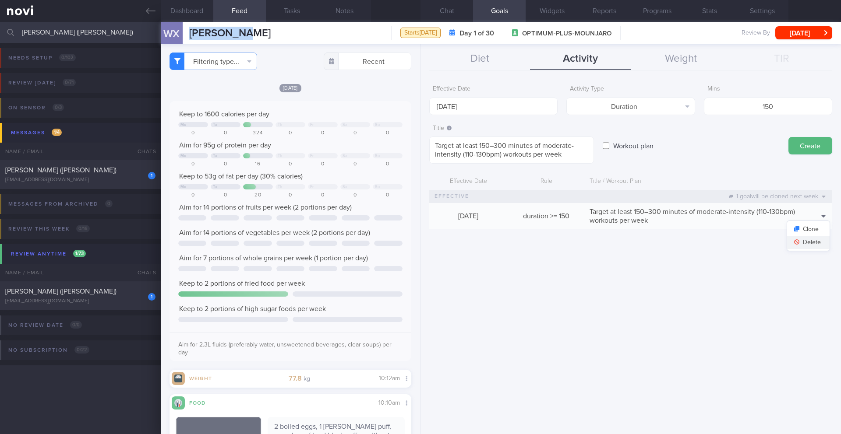
click at [815, 242] on button "Delete" at bounding box center [808, 242] width 42 height 13
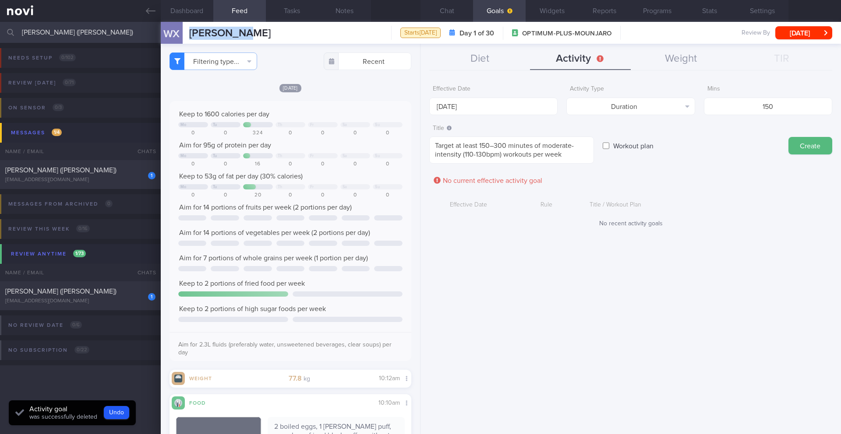
scroll to position [253, 0]
click at [468, 109] on input "[DATE]" at bounding box center [493, 107] width 128 height 18
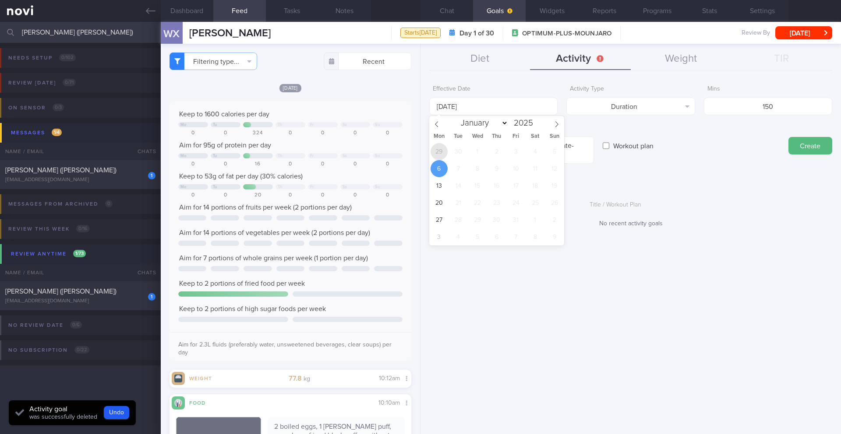
click at [437, 154] on span "29" at bounding box center [438, 151] width 17 height 17
type input "[DATE]"
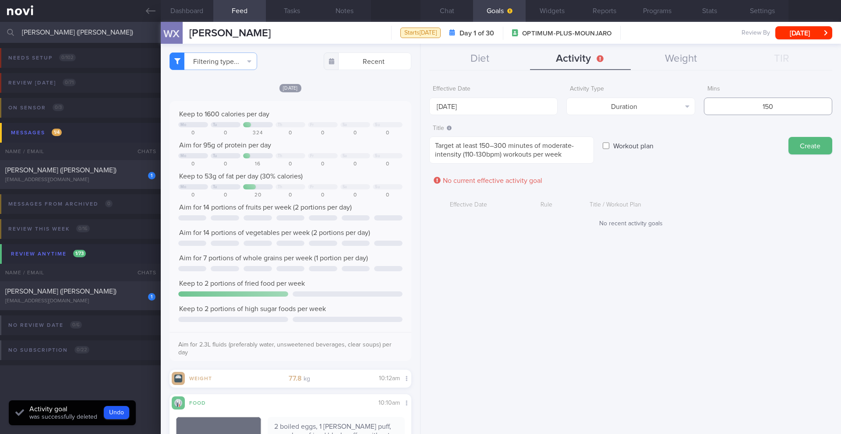
drag, startPoint x: 754, startPoint y: 109, endPoint x: 782, endPoint y: 108, distance: 27.6
click at [782, 108] on input "150" at bounding box center [768, 107] width 128 height 18
type input "300"
drag, startPoint x: 496, startPoint y: 147, endPoint x: 458, endPoint y: 147, distance: 37.7
click at [458, 147] on textarea "Target at least 150–300 minutes of moderate-intensity (110-130bpm) workouts per…" at bounding box center [511, 150] width 165 height 27
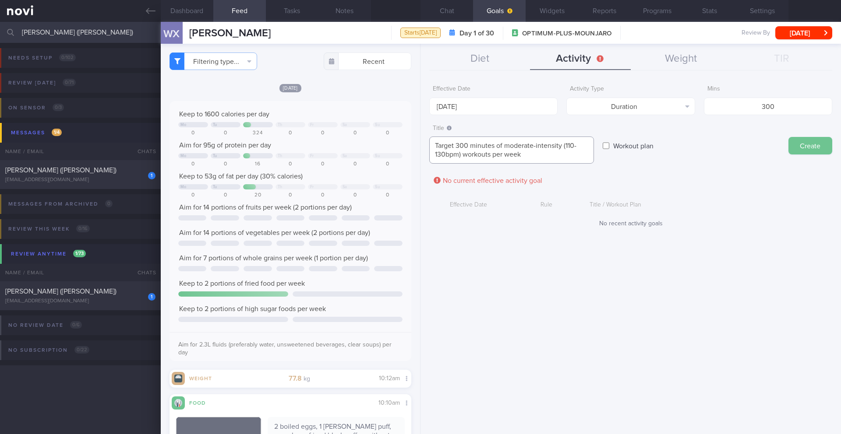
type textarea "Target 300 minutes of moderate-intensity (110-130bpm) workouts per week"
click at [823, 144] on button "Create" at bounding box center [810, 146] width 44 height 18
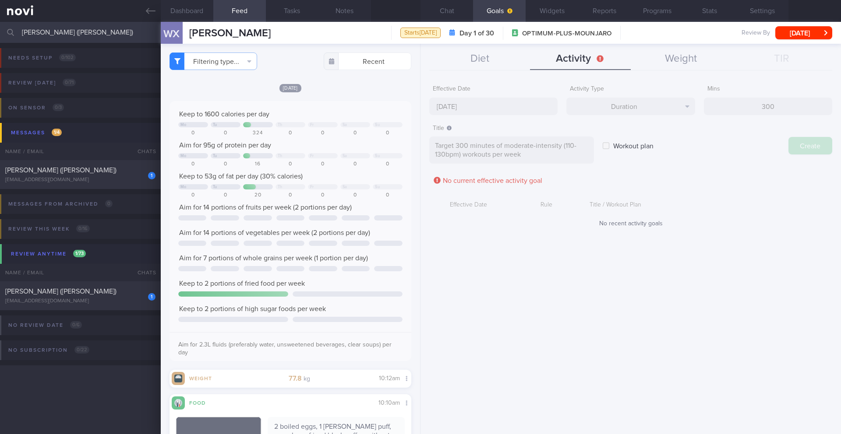
scroll to position [273, 0]
type input "[DATE]"
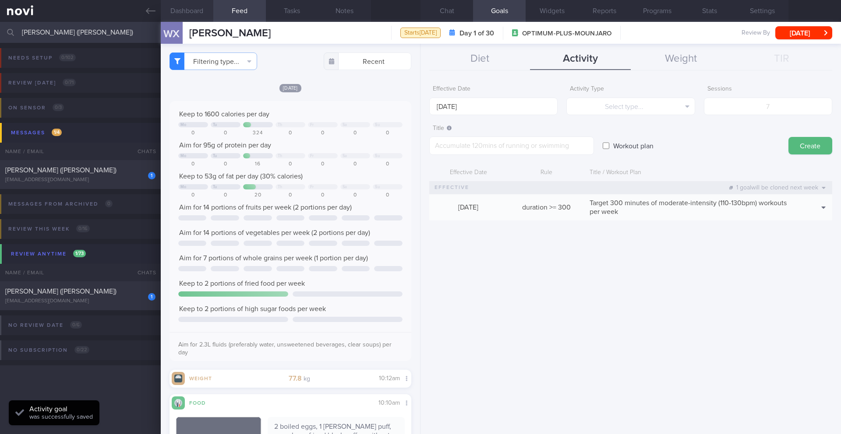
click at [167, 12] on button "Dashboard" at bounding box center [187, 11] width 53 height 22
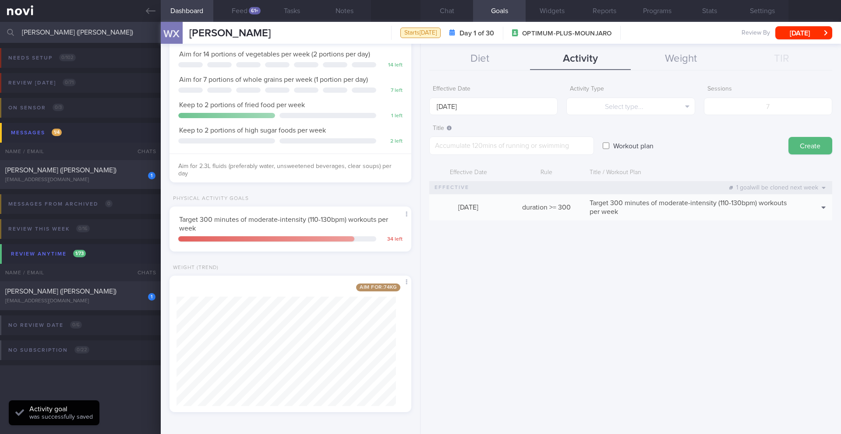
click at [566, 269] on div "Effective Date 6 Oct 2025 Activity Type Select type... Select type... Duration …" at bounding box center [630, 254] width 420 height 360
click at [660, 112] on button "Select type..." at bounding box center [630, 107] width 128 height 18
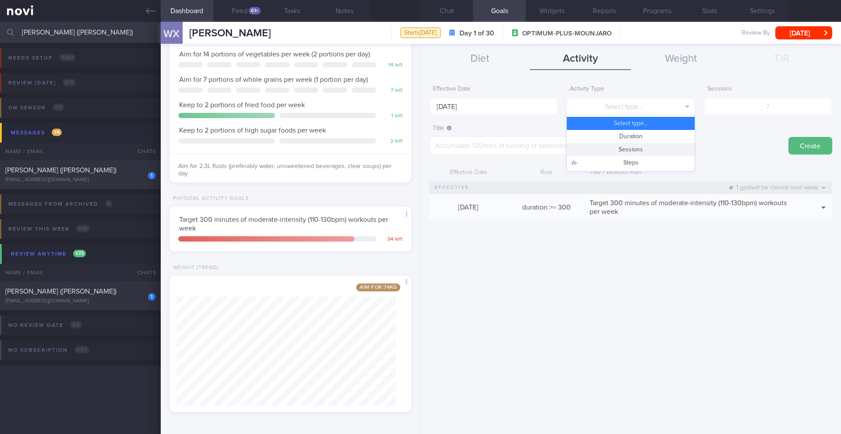
click at [649, 148] on button "Sessions" at bounding box center [630, 149] width 127 height 13
click at [754, 100] on input "number" at bounding box center [768, 107] width 128 height 18
type input "5"
click at [246, 12] on button "Feed 61+" at bounding box center [239, 11] width 53 height 22
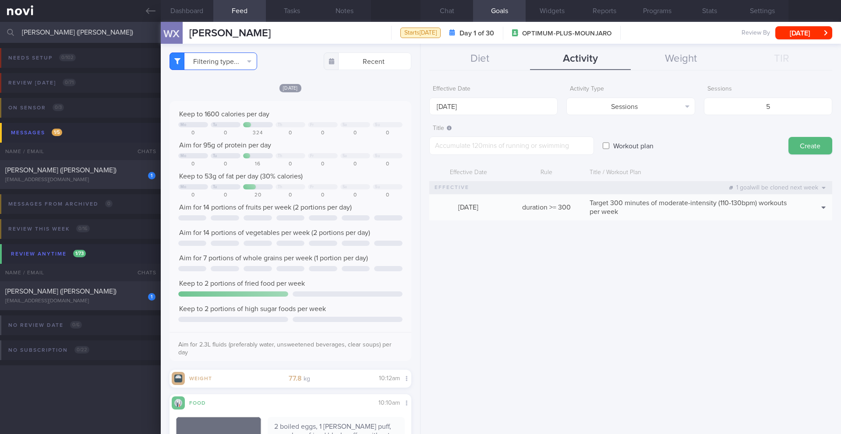
click at [230, 65] on button "Filtering type..." at bounding box center [213, 62] width 88 height 18
click at [206, 88] on button "Activity" at bounding box center [213, 91] width 87 height 13
checkbox input "true"
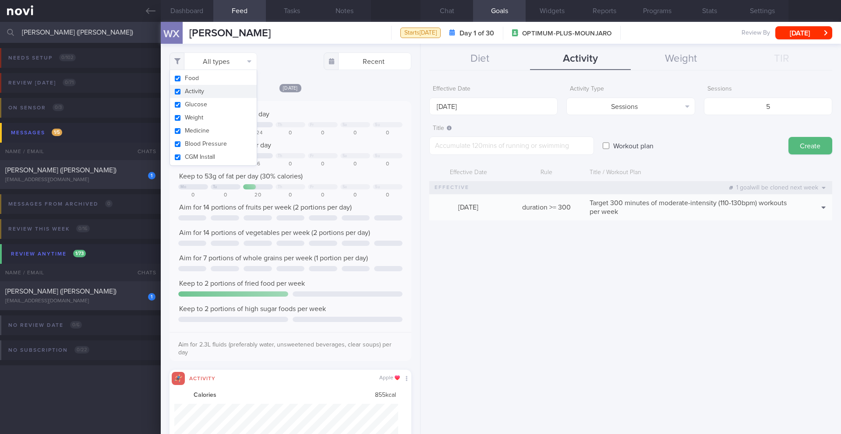
scroll to position [56, 224]
click at [348, 97] on div "Today Keep to 1600 calories per day Mo Tu Th Fr Sa Su 0 0 324 0 0 0 0 Aim for 9…" at bounding box center [290, 274] width 242 height 383
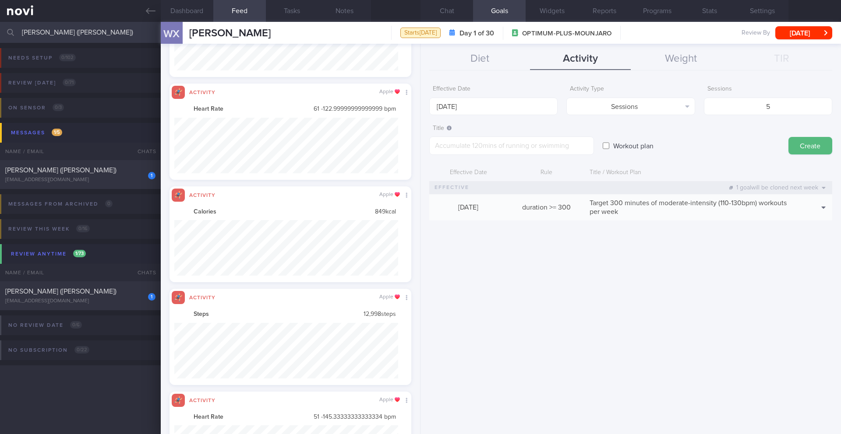
scroll to position [437773, 437605]
click at [813, 232] on button "Delete" at bounding box center [808, 233] width 42 height 13
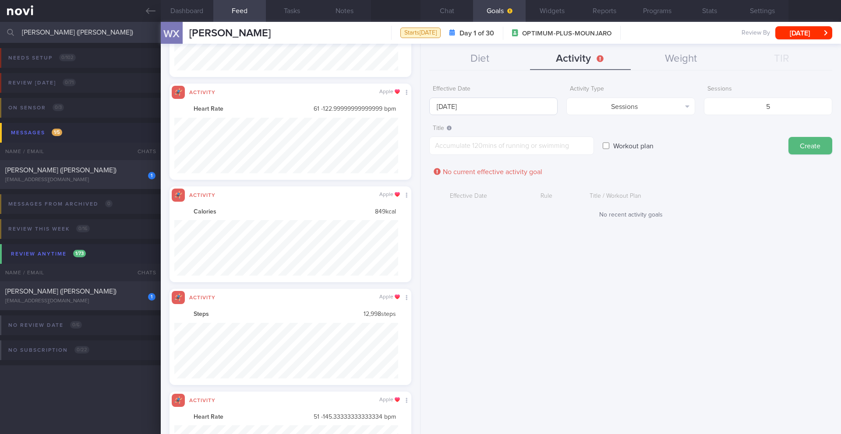
scroll to position [253, 0]
click at [505, 102] on input "[DATE]" at bounding box center [493, 107] width 128 height 18
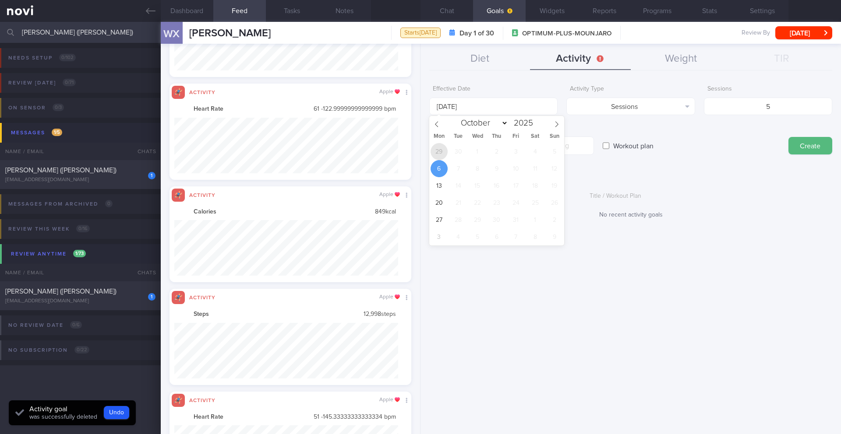
click at [440, 150] on span "29" at bounding box center [438, 151] width 17 height 17
type input "[DATE]"
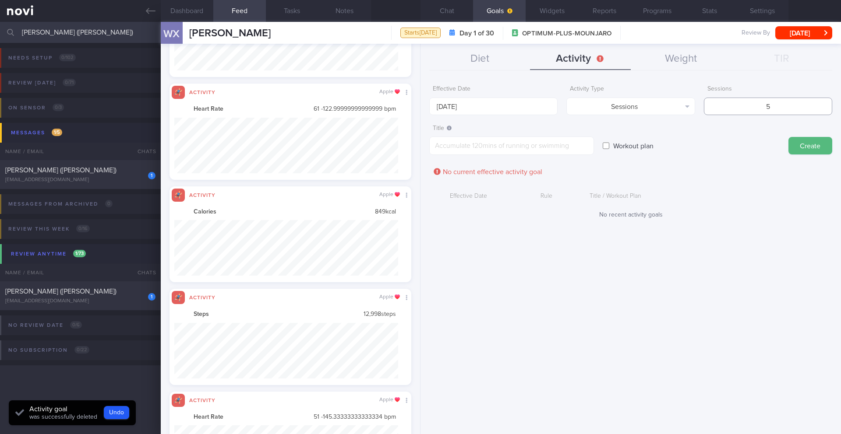
click at [756, 105] on input "5" at bounding box center [768, 107] width 128 height 18
click at [685, 110] on button "Sessions" at bounding box center [630, 107] width 128 height 18
click at [676, 137] on button "Duration" at bounding box center [630, 136] width 127 height 13
click at [748, 113] on input "5" at bounding box center [768, 107] width 128 height 18
click at [750, 111] on input "5" at bounding box center [768, 107] width 128 height 18
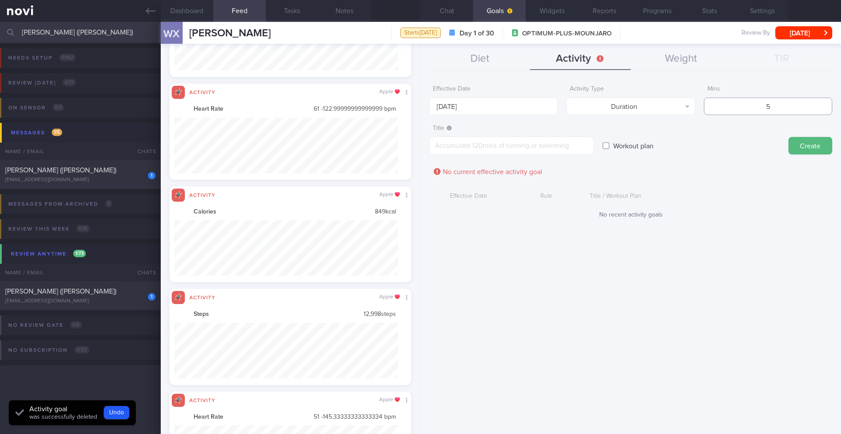
click at [750, 111] on input "5" at bounding box center [768, 107] width 128 height 18
type input "300"
paste textarea "Target at least 150–300 minutes of moderate-intensity workouts per week"
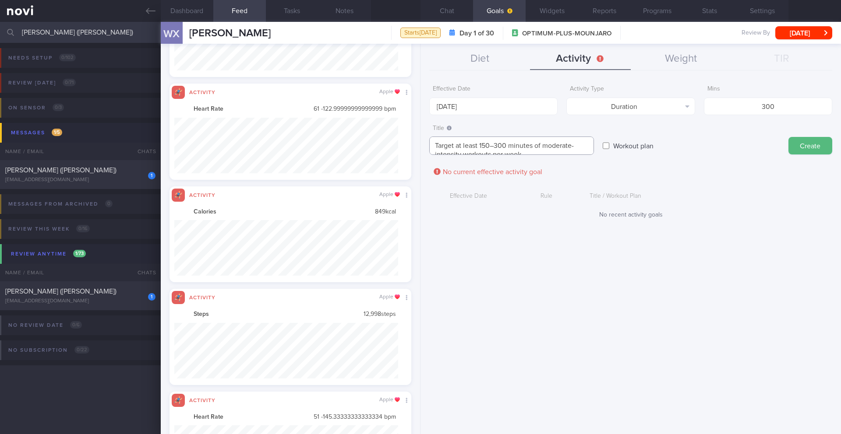
scroll to position [0, 0]
type textarea "Target at least 150–300 minutes of moderate-intensity workouts per week"
click at [822, 146] on button "Create" at bounding box center [810, 146] width 44 height 18
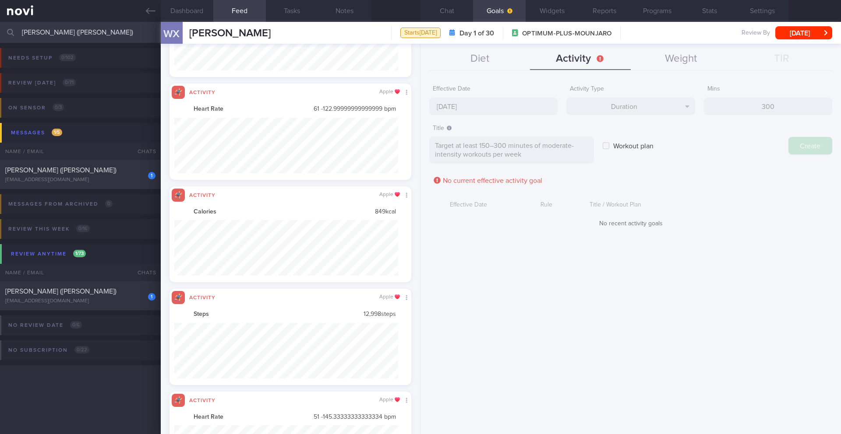
scroll to position [273, 0]
type input "[DATE]"
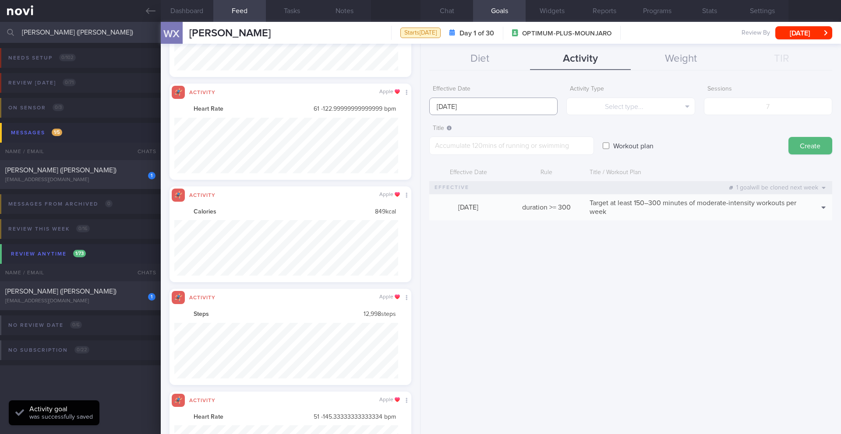
click at [494, 111] on body "You are offline! Some functionality will be unavailable Patients New Users Coac…" at bounding box center [420, 217] width 841 height 434
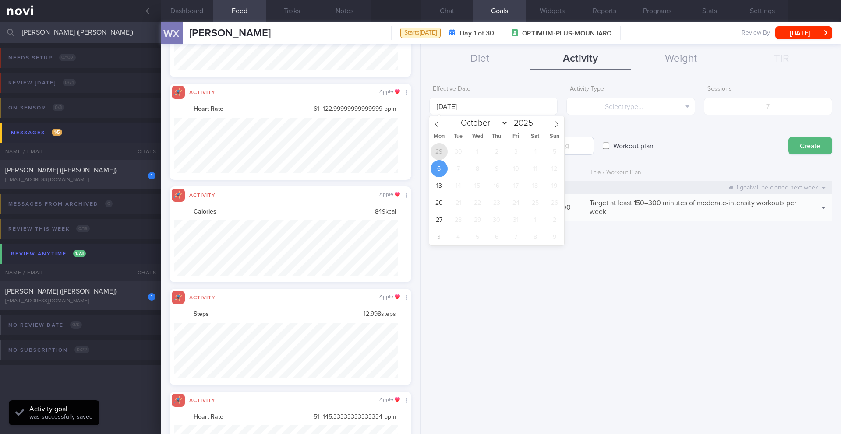
click at [433, 153] on span "29" at bounding box center [438, 151] width 17 height 17
type input "[DATE]"
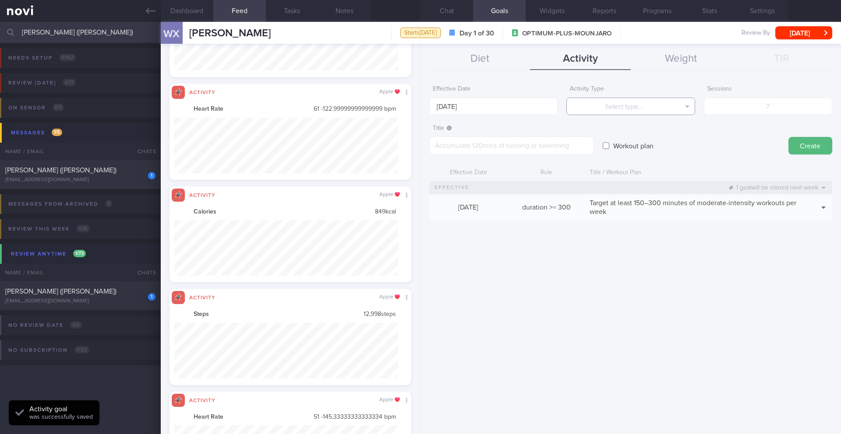
click at [597, 109] on button "Select type..." at bounding box center [630, 107] width 128 height 18
click at [606, 147] on button "Sessions" at bounding box center [630, 149] width 127 height 13
click at [785, 106] on input "number" at bounding box center [768, 107] width 128 height 18
type input "5"
click at [483, 146] on textarea at bounding box center [511, 146] width 165 height 18
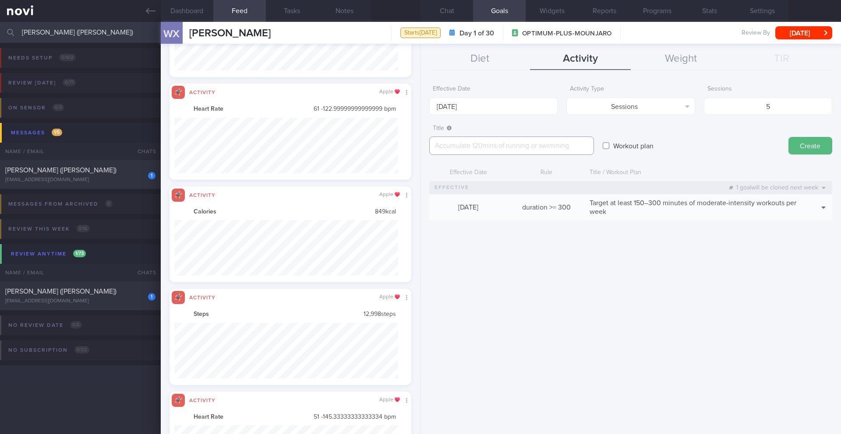
paste textarea "Workout at least 5x per week (on top of steps) 2 workouts to focus on full-body…"
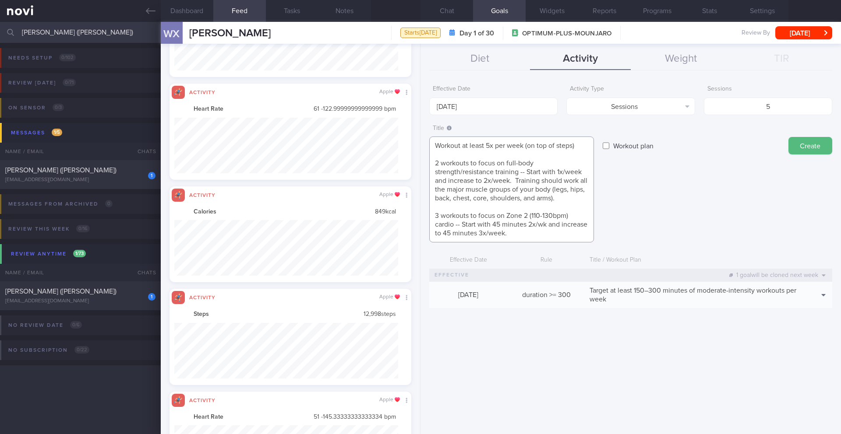
click at [478, 153] on textarea "Workout at least 5x per week (on top of steps) 2 workouts to focus on full-body…" at bounding box center [511, 190] width 165 height 106
click at [429, 160] on textarea "Workout at least 5x per week (on top of steps) 2 workouts to focus on full-body…" at bounding box center [511, 190] width 165 height 106
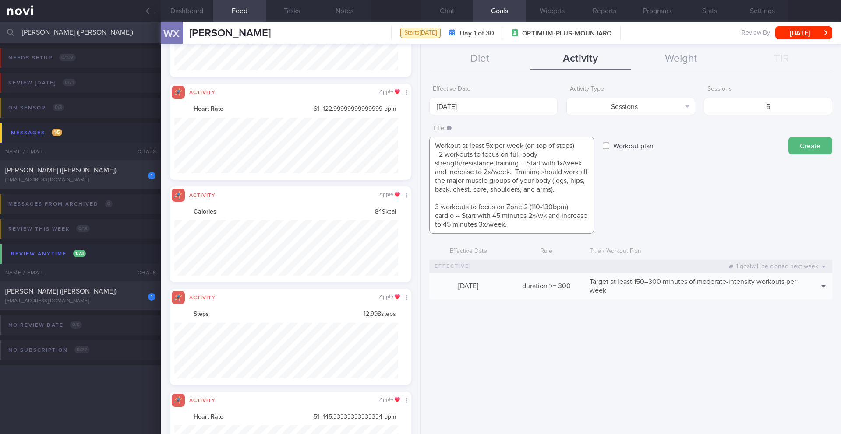
click at [432, 207] on textarea "Workout at least 5x per week (on top of steps) - 2 workouts to focus on full-bo…" at bounding box center [511, 185] width 165 height 97
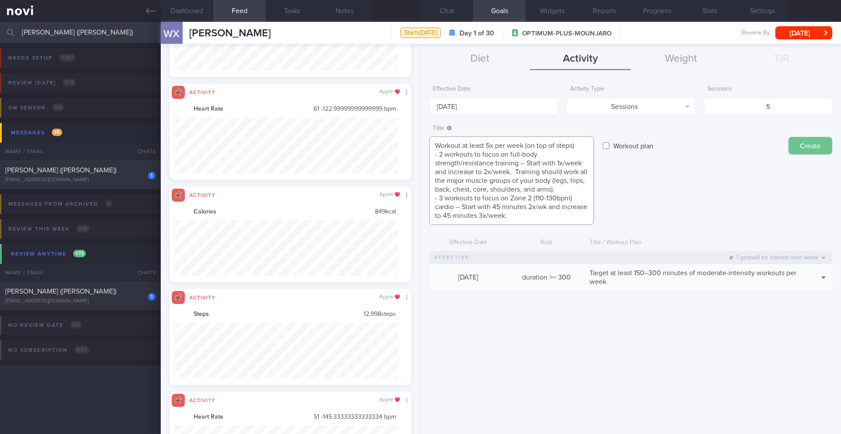
type textarea "Workout at least 5x per week (on top of steps) - 2 workouts to focus on full-bo…"
click at [810, 146] on button "Create" at bounding box center [810, 146] width 44 height 18
type input "[DATE]"
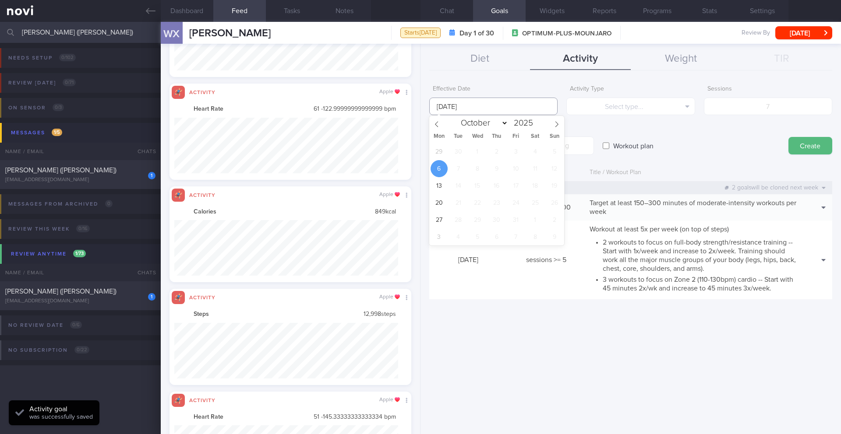
click at [489, 106] on input "[DATE]" at bounding box center [493, 107] width 128 height 18
click at [437, 154] on span "29" at bounding box center [438, 151] width 17 height 17
type input "[DATE]"
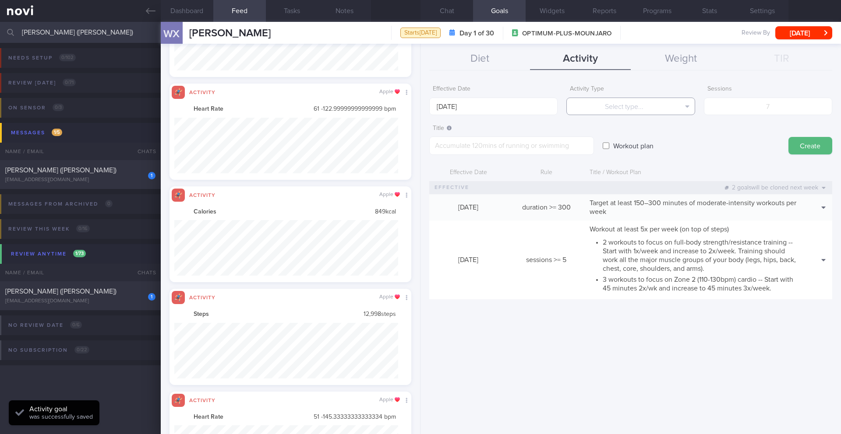
click at [580, 110] on button "Select type..." at bounding box center [630, 107] width 128 height 18
click at [605, 158] on button "Steps" at bounding box center [630, 162] width 127 height 13
click at [760, 109] on input "number" at bounding box center [768, 107] width 128 height 18
type input "70000"
drag, startPoint x: 765, startPoint y: 107, endPoint x: 751, endPoint y: 106, distance: 14.5
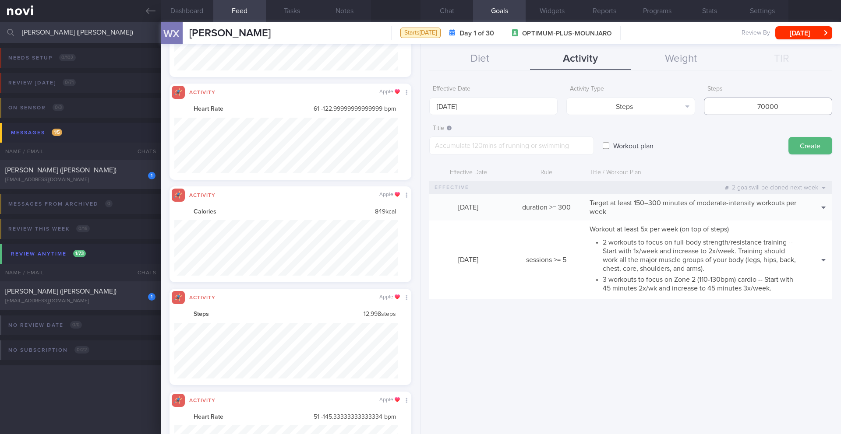
click at [751, 106] on input "70000" at bounding box center [768, 107] width 128 height 18
paste textarea "Aim for a minimum of 7,000 steps per day"
type textarea "Aim for a minimum of 7,000 steps per day"
drag, startPoint x: 764, startPoint y: 106, endPoint x: 741, endPoint y: 106, distance: 23.6
click at [741, 106] on input "70000" at bounding box center [768, 107] width 128 height 18
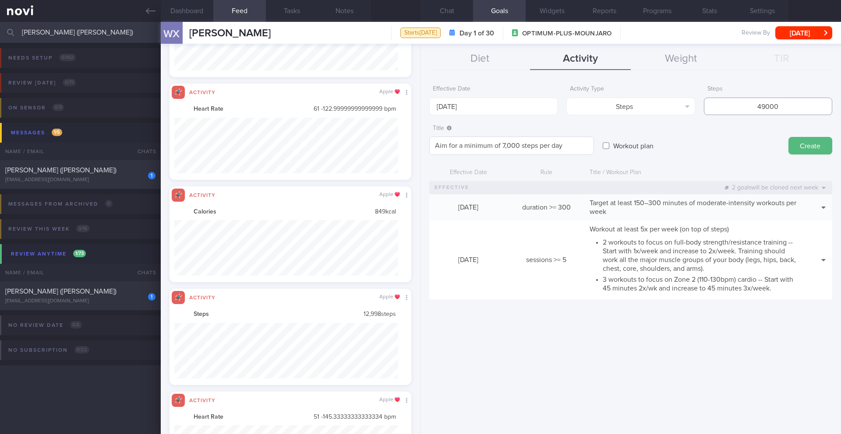
type input "49000"
click at [501, 148] on textarea "Aim for a minimum of 7,000 steps per day" at bounding box center [511, 146] width 165 height 18
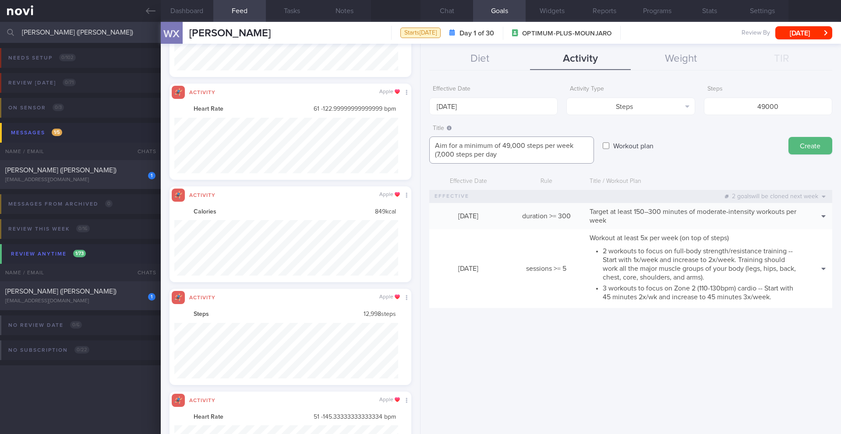
click at [541, 151] on textarea "Aim for a minimum of 49,000 steps per week (7,000 steps per day" at bounding box center [511, 150] width 165 height 27
type textarea "Aim for a minimum of 49,000 steps per week (7,000 steps per day)"
click at [812, 147] on button "Create" at bounding box center [810, 146] width 44 height 18
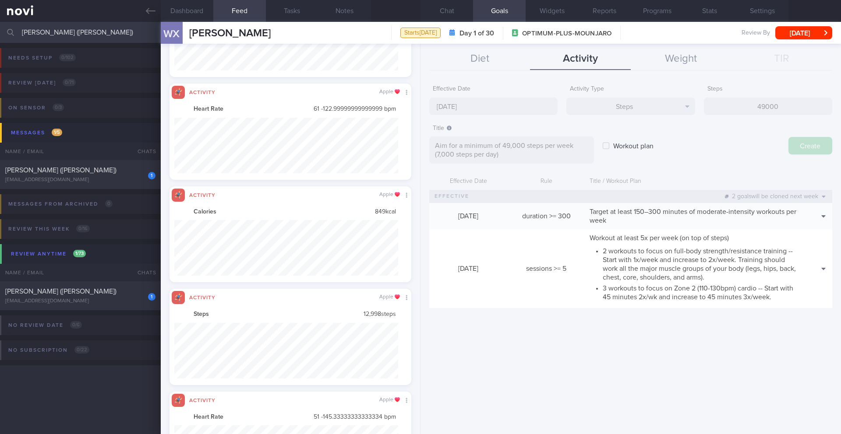
type input "[DATE]"
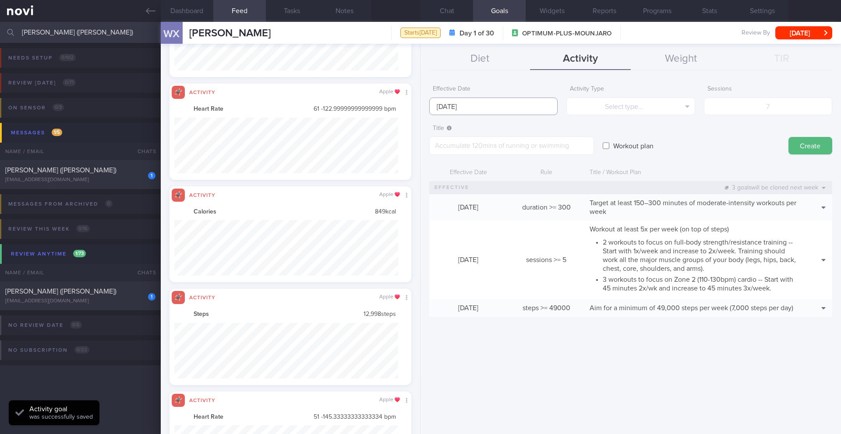
click at [502, 109] on input "[DATE]" at bounding box center [493, 107] width 128 height 18
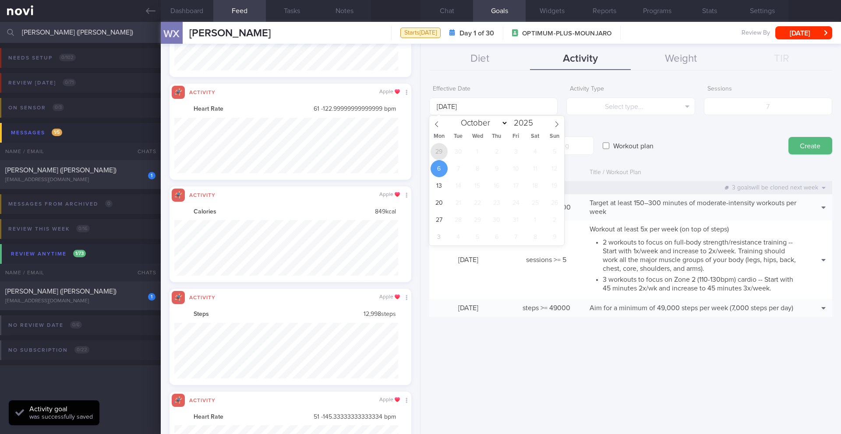
click at [436, 153] on span "29" at bounding box center [438, 151] width 17 height 17
type input "[DATE]"
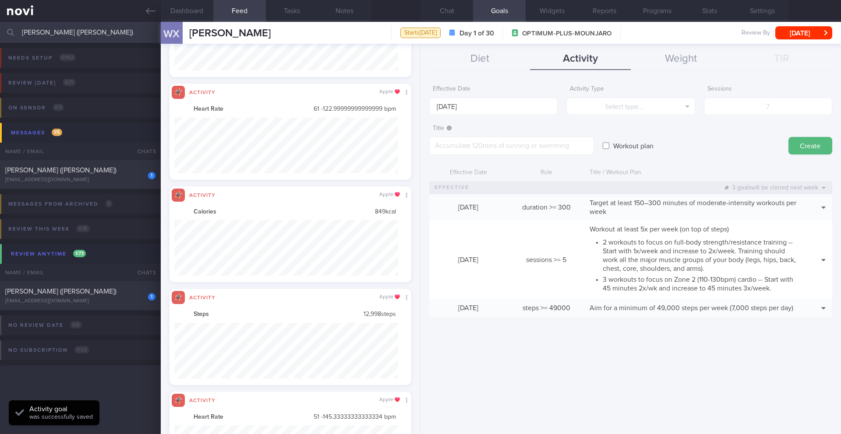
click at [632, 147] on label "Workout plan" at bounding box center [633, 146] width 49 height 18
click at [609, 147] on input "Workout plan" at bounding box center [605, 146] width 7 height 18
checkbox input "true"
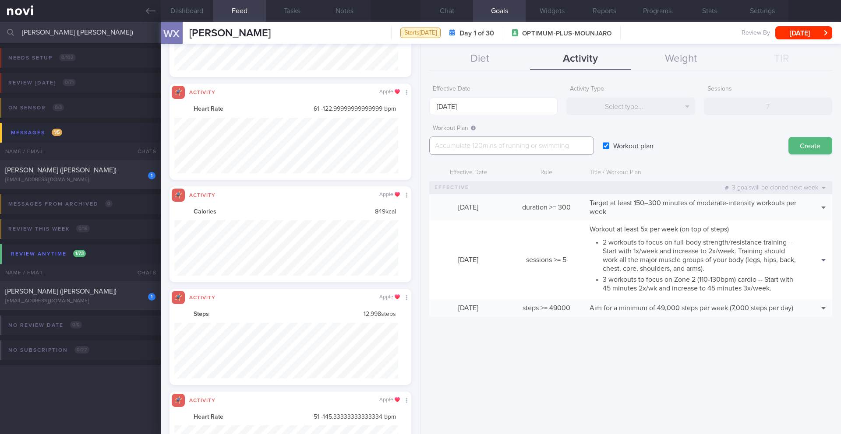
click at [482, 150] on textarea at bounding box center [511, 146] width 165 height 18
paste textarea "Start with the beginner workouts for the first few weeks. Then progress to the …"
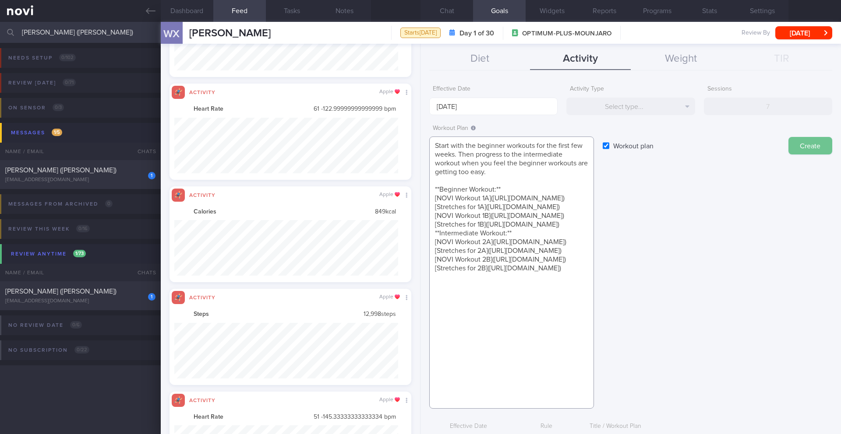
type textarea "Start with the beginner workouts for the first few weeks. Then progress to the …"
click at [811, 147] on button "Create" at bounding box center [810, 146] width 44 height 18
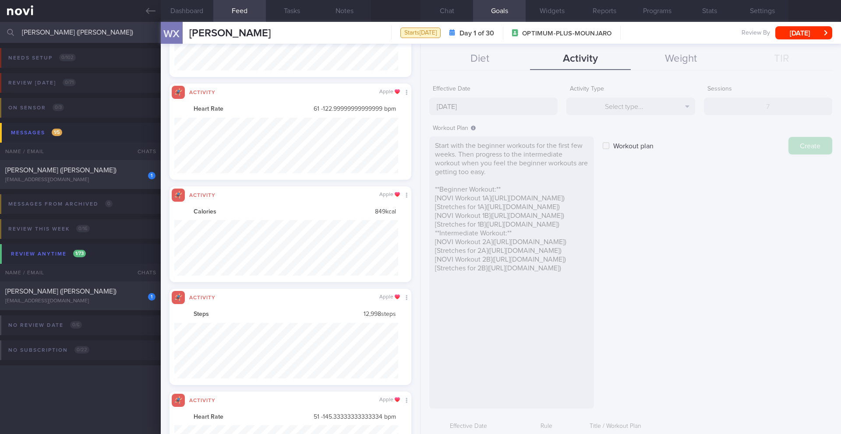
type input "[DATE]"
checkbox input "false"
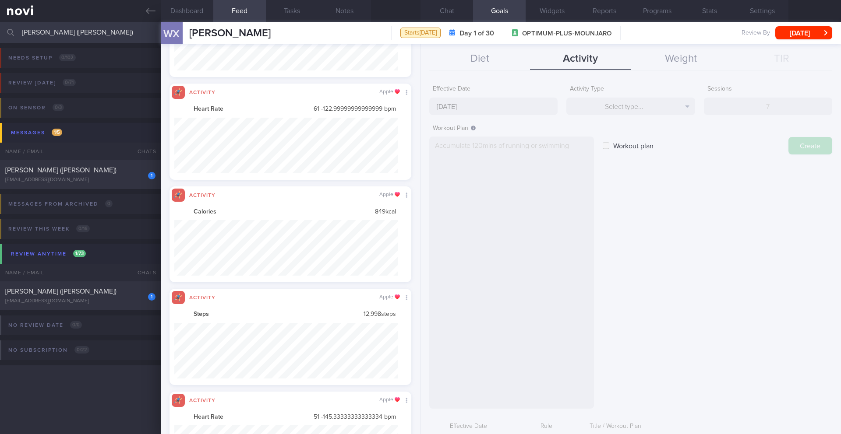
scroll to position [0, 0]
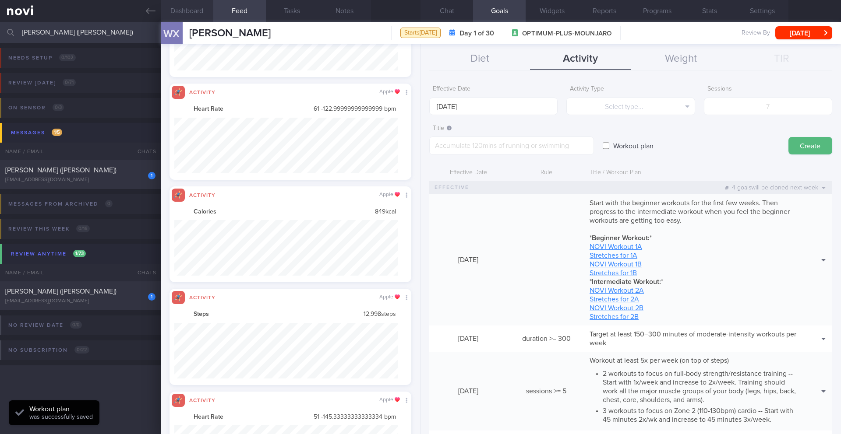
click at [192, 13] on button "Dashboard" at bounding box center [187, 11] width 53 height 22
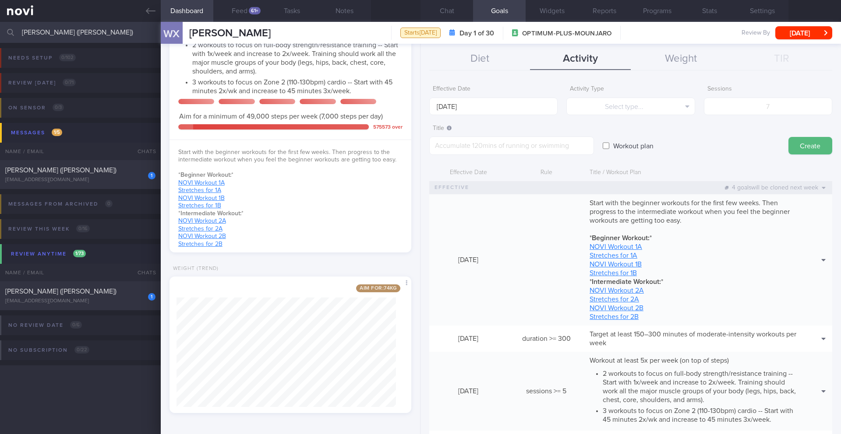
scroll to position [496, 0]
click at [451, 14] on button "Chat" at bounding box center [446, 11] width 53 height 22
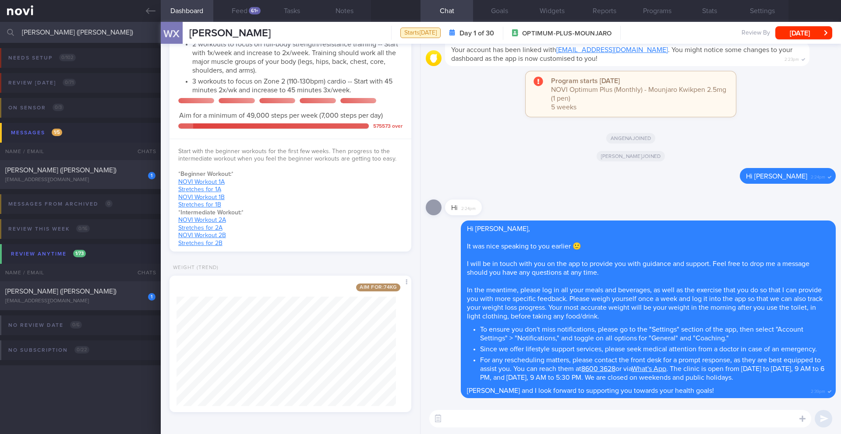
paste textarea "We have set progressive weight loss goals over the course of the program to mak…"
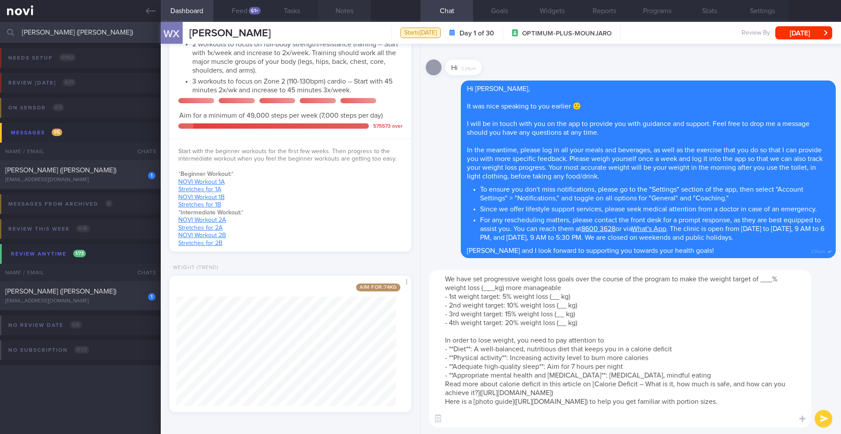
type textarea "We have set progressive weight loss goals over the course of the program to mak…"
click at [342, 13] on button "Notes" at bounding box center [344, 11] width 53 height 22
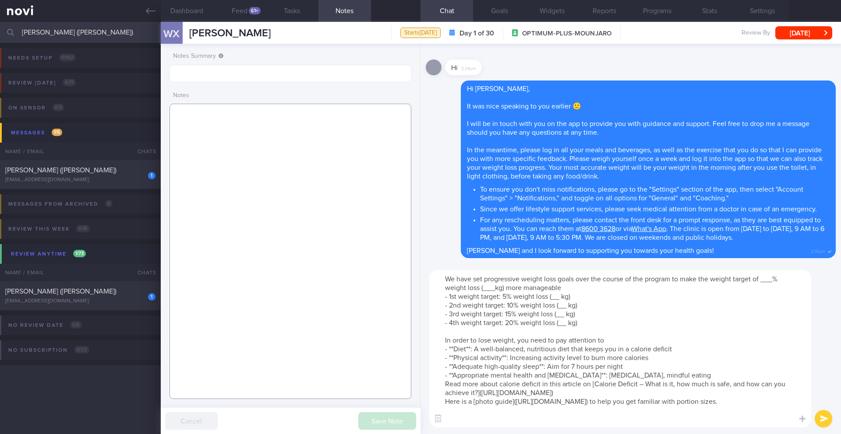
click at [235, 131] on textarea at bounding box center [290, 252] width 242 height 296
paste textarea "Weight Goal 67kg (14.4% body weight loss)"
type textarea "Weight Goal 67kg (14.4% body weight loss)"
click at [775, 281] on textarea "We have set progressive weight loss goals over the course of the program to mak…" at bounding box center [620, 349] width 382 height 158
drag, startPoint x: 495, startPoint y: 289, endPoint x: 484, endPoint y: 290, distance: 11.0
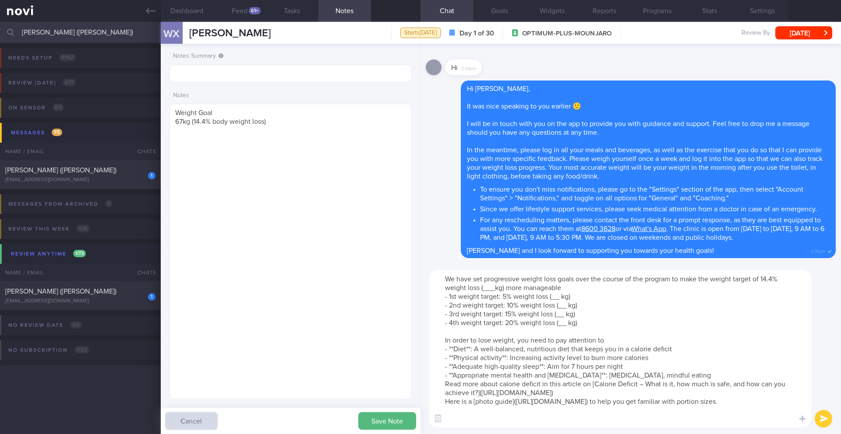
click at [484, 290] on textarea "We have set progressive weight loss goals over the course of the program to mak…" at bounding box center [620, 349] width 382 height 158
type textarea "We have set progressive weight loss goals over the course of the program to mak…"
click at [297, 135] on textarea "Weight Goal 67kg (14.4% body weight loss)" at bounding box center [290, 252] width 242 height 296
paste textarea "SUPPORT NEEDED: CHALLENGE: - DIET - EXERCISE - MEDS - WEIGHT - HbA1c/GMI Wt tre…"
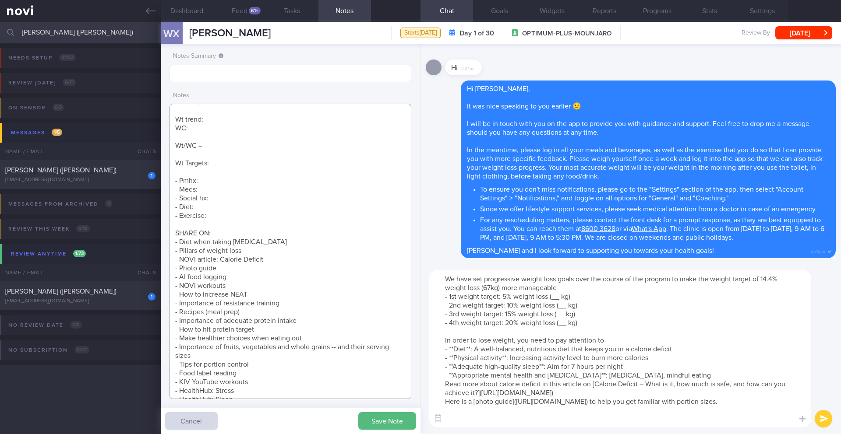
scroll to position [152, 0]
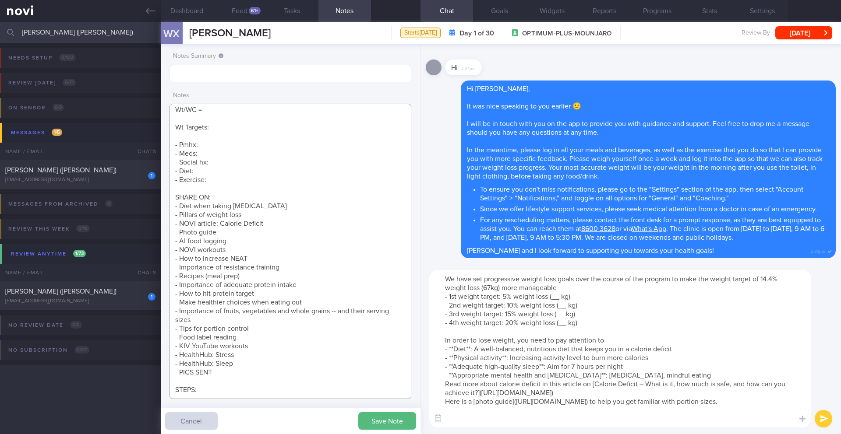
click at [237, 176] on textarea "Weight Goal 67kg (14.4% body weight loss) SUPPORT NEEDED: CHALLENGE: - DIET - E…" at bounding box center [290, 252] width 242 height 296
click at [227, 118] on textarea "Weight Goal 67kg (14.4% body weight loss) SUPPORT NEEDED: CHALLENGE: - DIET - E…" at bounding box center [290, 252] width 242 height 296
paste textarea "5% (4kg -> 74kg) > 10% (8kg -> 70kg) > 15% (11.3kg -> 67kg)"
click at [234, 119] on textarea "Weight Goal 67kg (14.4% body weight loss) SUPPORT NEEDED: CHALLENGE: - DIET - E…" at bounding box center [290, 252] width 242 height 296
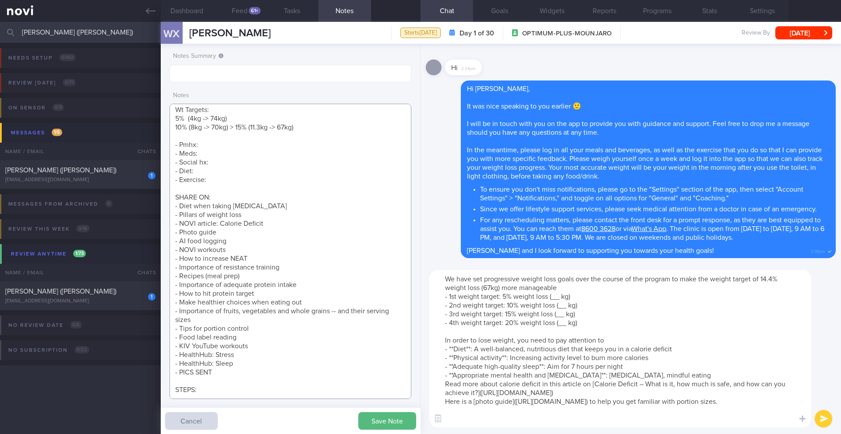
scroll to position [169, 0]
click at [236, 118] on textarea "Weight Goal 67kg (14.4% body weight loss) SUPPORT NEEDED: CHALLENGE: - DIET - E…" at bounding box center [290, 252] width 242 height 296
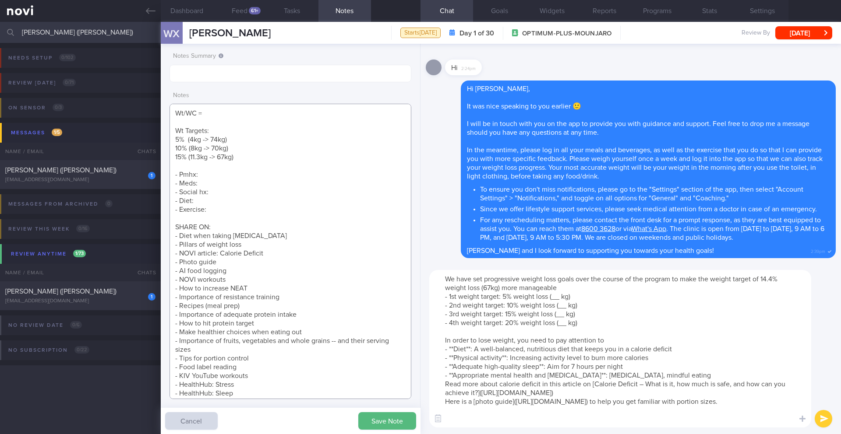
scroll to position [116, 0]
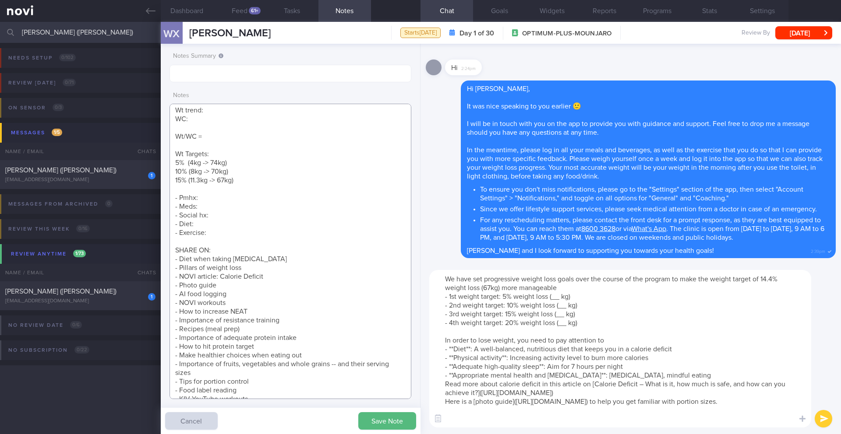
type textarea "Weight Goal 67kg (14.4% body weight loss) SUPPORT NEEDED: CHALLENGE: - DIET - E…"
drag, startPoint x: 561, startPoint y: 298, endPoint x: 553, endPoint y: 297, distance: 8.9
click at [553, 297] on textarea "We have set progressive weight loss goals over the course of the program to mak…" at bounding box center [620, 349] width 382 height 158
drag, startPoint x: 567, startPoint y: 307, endPoint x: 559, endPoint y: 306, distance: 8.8
click at [559, 309] on textarea "We have set progressive weight loss goals over the course of the program to mak…" at bounding box center [620, 349] width 382 height 158
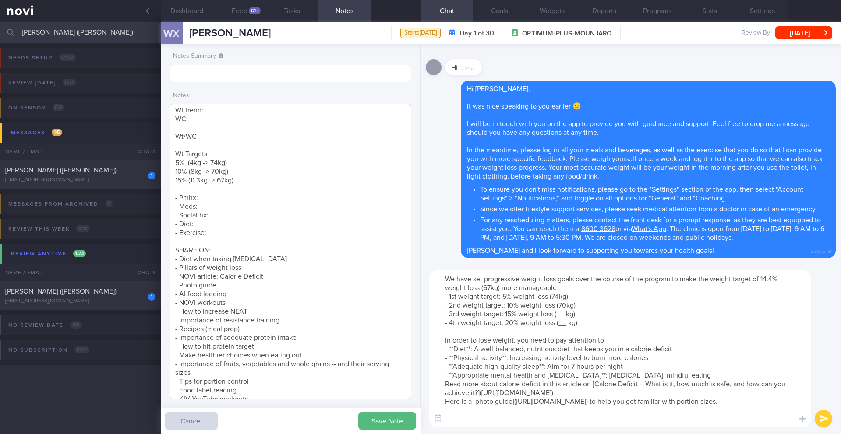
type textarea "We have set progressive weight loss goals over the course of the program to mak…"
click at [180, 181] on textarea "Weight Goal 67kg (14.4% body weight loss) SUPPORT NEEDED: CHALLENGE: - DIET - E…" at bounding box center [290, 252] width 242 height 296
type textarea "Weight Goal 67kg (14.4% body weight loss) SUPPORT NEEDED: CHALLENGE: - DIET - E…"
click at [511, 314] on textarea "We have set progressive weight loss goals over the course of the program to mak…" at bounding box center [620, 349] width 382 height 158
drag, startPoint x: 588, startPoint y: 326, endPoint x: 418, endPoint y: 323, distance: 170.3
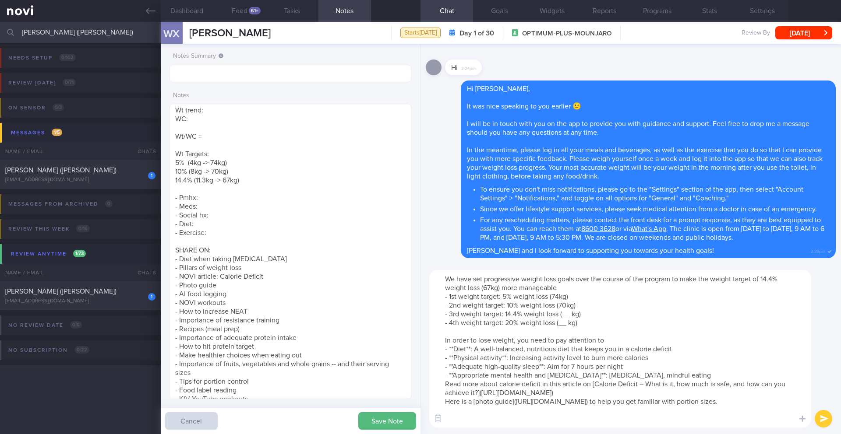
click at [418, 323] on div "Dashboard Feed 61+ Tasks Notes Chat Goals Widgets Reports Programs Stats Settin…" at bounding box center [501, 228] width 680 height 412
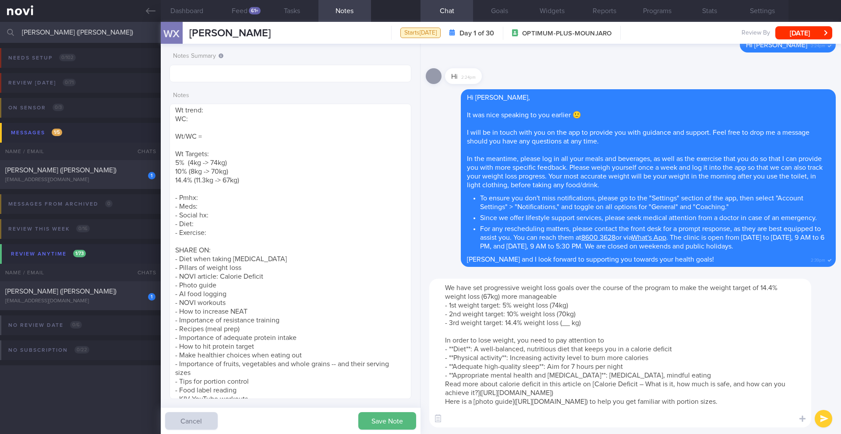
click at [571, 324] on textarea "We have set progressive weight loss goals over the course of the program to mak…" at bounding box center [620, 353] width 382 height 149
click at [730, 375] on textarea "We have set progressive weight loss goals over the course of the program to mak…" at bounding box center [620, 353] width 382 height 149
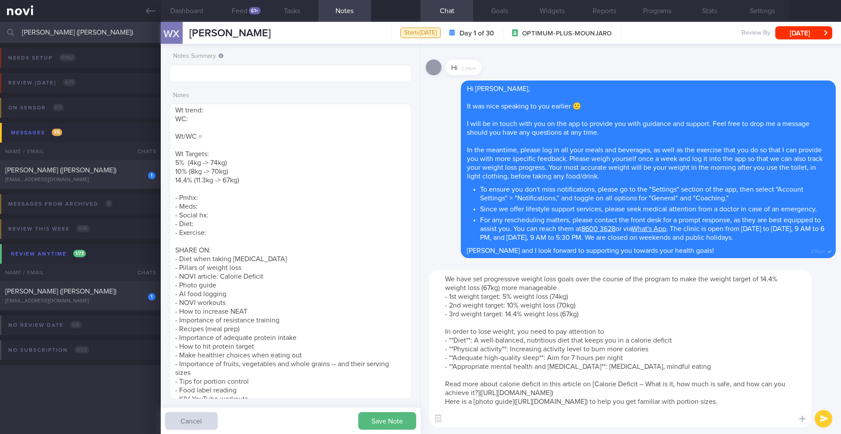
click at [693, 392] on textarea "We have set progressive weight loss goals over the course of the program to mak…" at bounding box center [620, 349] width 382 height 158
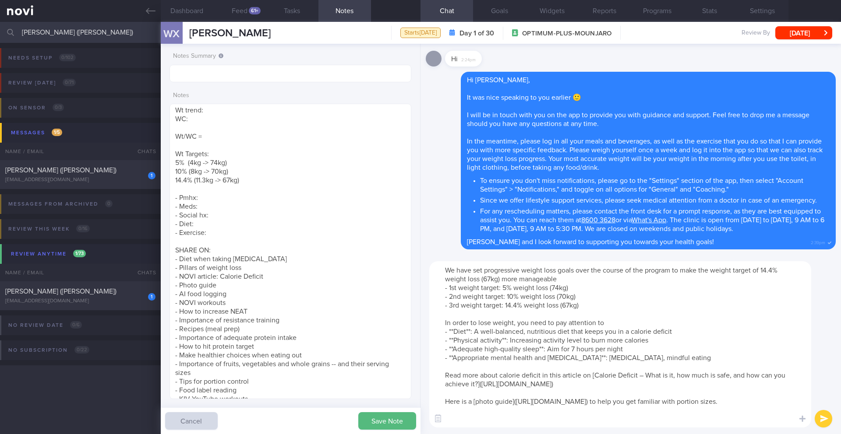
click at [547, 417] on textarea "We have set progressive weight loss goals over the course of the program to mak…" at bounding box center [620, 344] width 382 height 166
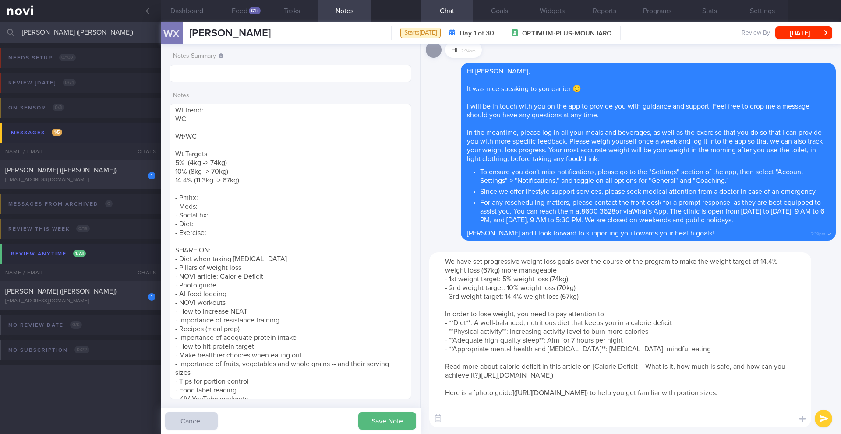
paste textarea "To learn more about AI food logging, please click on the following [link](https…"
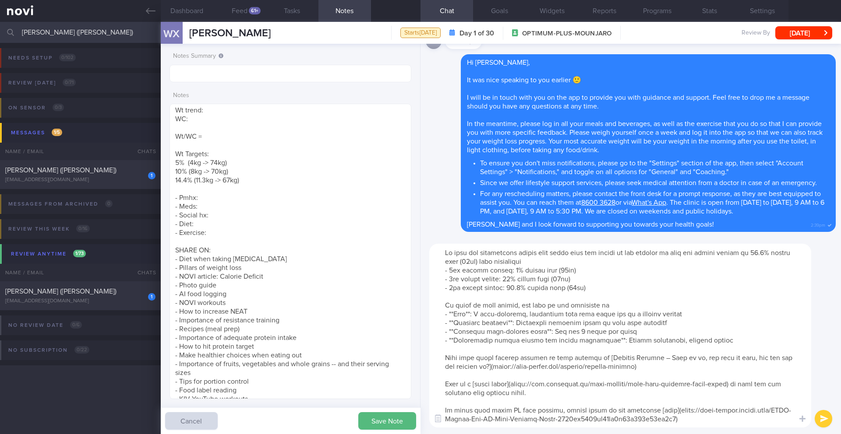
click at [701, 424] on textarea at bounding box center [620, 336] width 382 height 184
click at [702, 423] on textarea at bounding box center [620, 336] width 382 height 184
paste textarea "For exercise, focus on incorporating a good mix of aerobic (cardio) and strengt…"
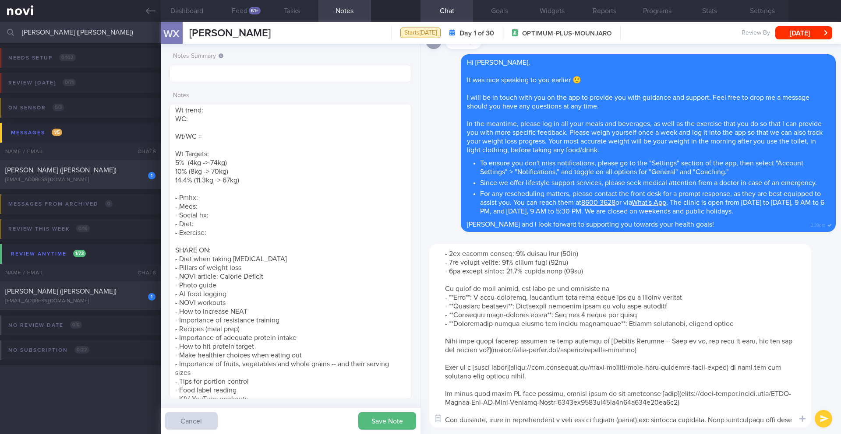
scroll to position [87, 0]
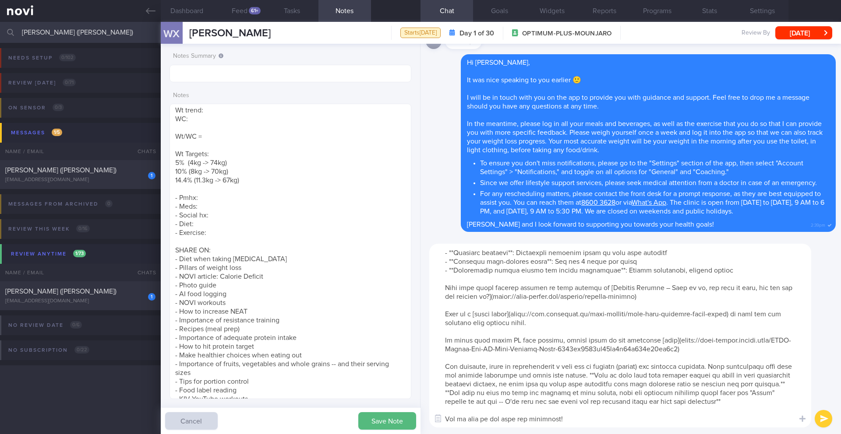
click at [617, 379] on textarea at bounding box center [620, 336] width 382 height 184
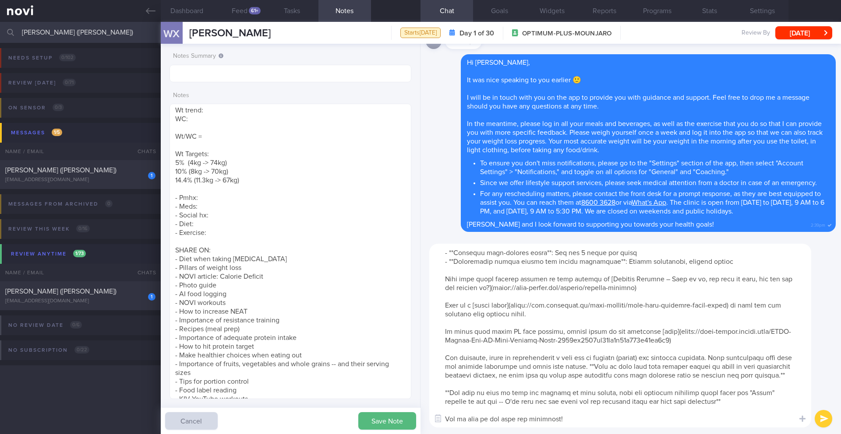
scroll to position [105, 0]
click at [567, 387] on textarea at bounding box center [620, 336] width 382 height 184
click at [565, 387] on textarea at bounding box center [620, 336] width 382 height 184
type textarea "We have set progressive weight loss goals over the course of the program to mak…"
click at [820, 419] on button "submit" at bounding box center [823, 419] width 18 height 18
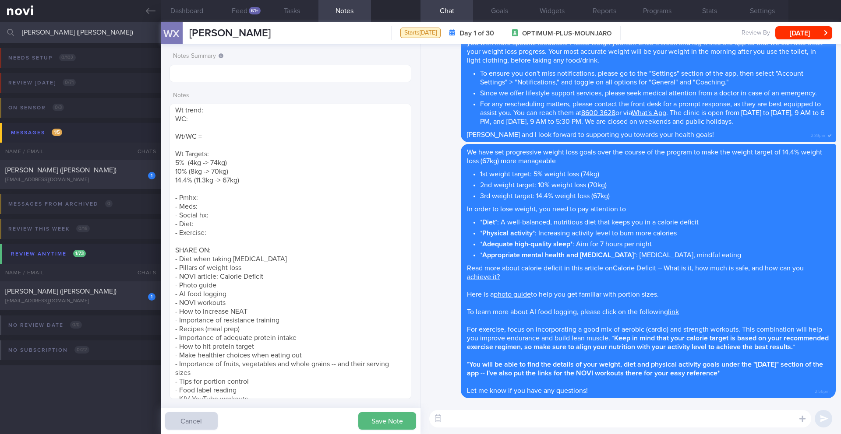
click at [804, 40] on div "WX WANG XIUYI WANG XIUYI xuexuew@gmail.com Starts today Day 1 of 30 OPTIMUM-PLU…" at bounding box center [501, 33] width 680 height 22
click at [804, 34] on button "[DATE]" at bounding box center [803, 32] width 57 height 13
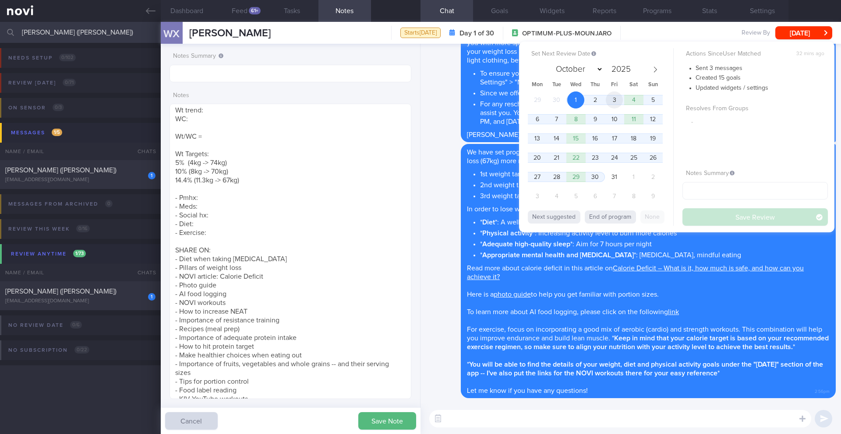
click at [620, 100] on span "3" at bounding box center [614, 100] width 17 height 17
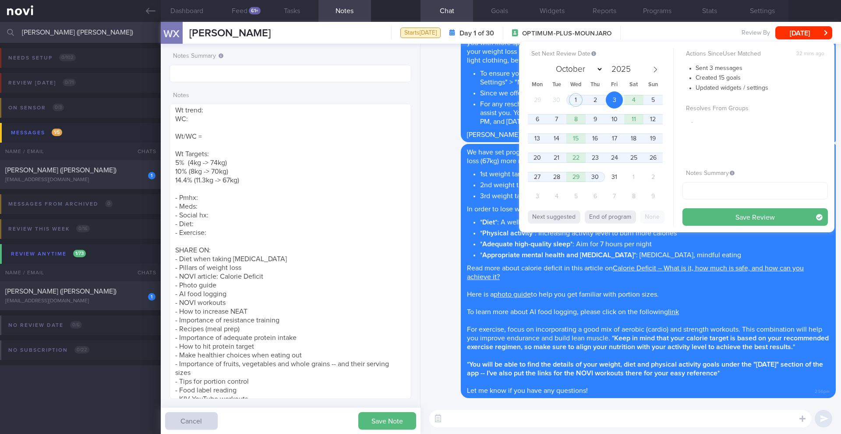
click at [694, 200] on div "Actions Since User Matched 32 mins ago Sent 3 messages Created 15 goals Updated…" at bounding box center [754, 137] width 145 height 178
click at [697, 192] on input "text" at bounding box center [754, 191] width 145 height 18
type input "3/10 NEW OP+"
click at [695, 220] on button "Save Review" at bounding box center [754, 217] width 145 height 18
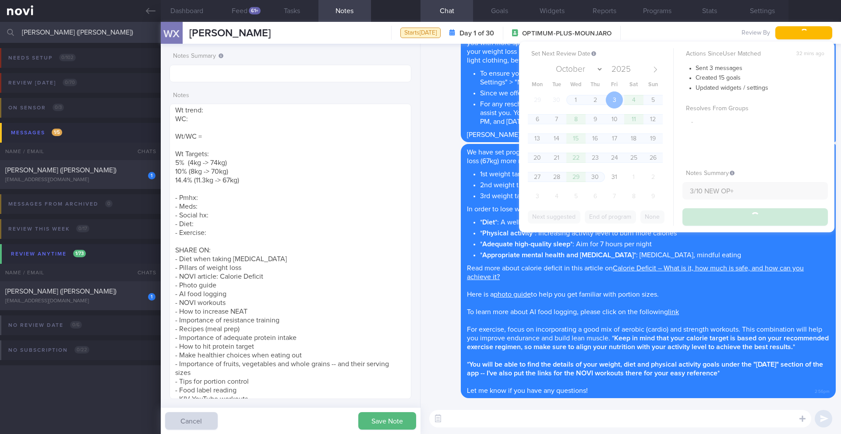
type input "3/10 NEW OP+"
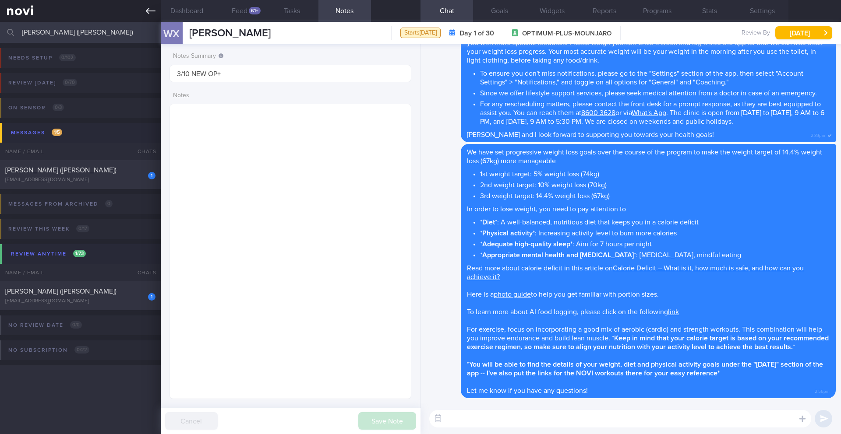
scroll to position [437772, 437599]
